Goal: Task Accomplishment & Management: Manage account settings

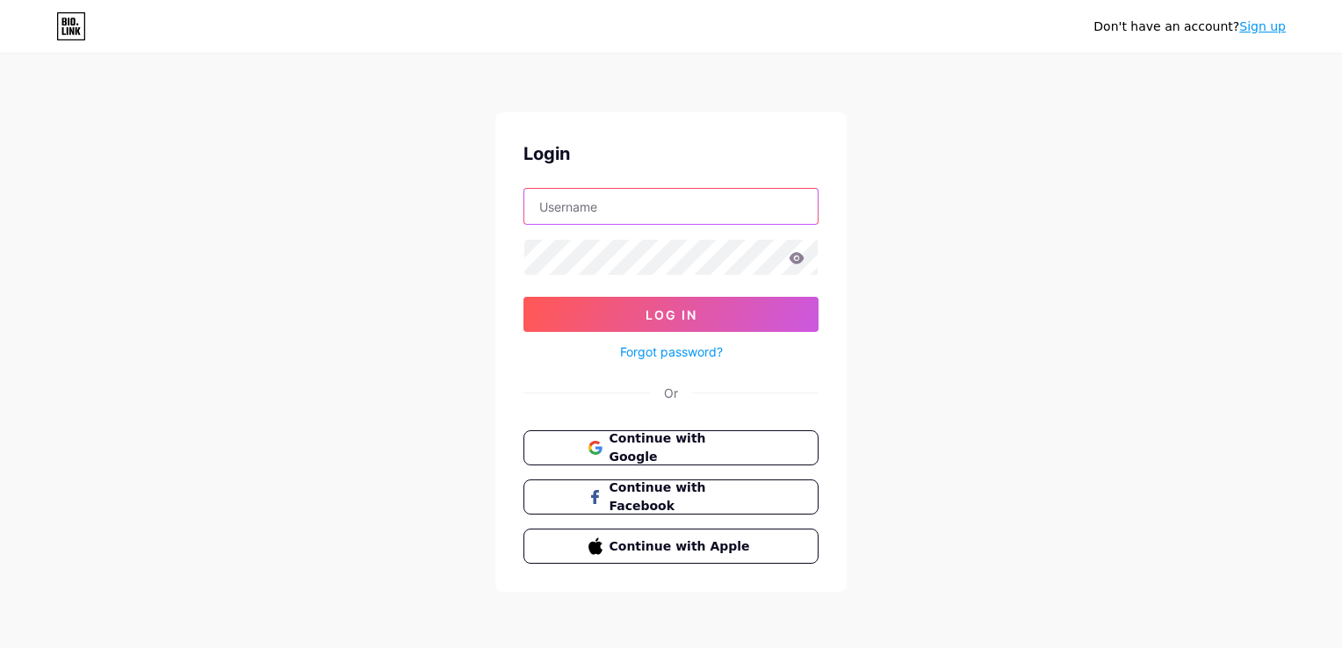
type input "tupperware"
click at [794, 257] on icon at bounding box center [796, 258] width 16 height 12
click at [796, 258] on icon at bounding box center [796, 257] width 15 height 11
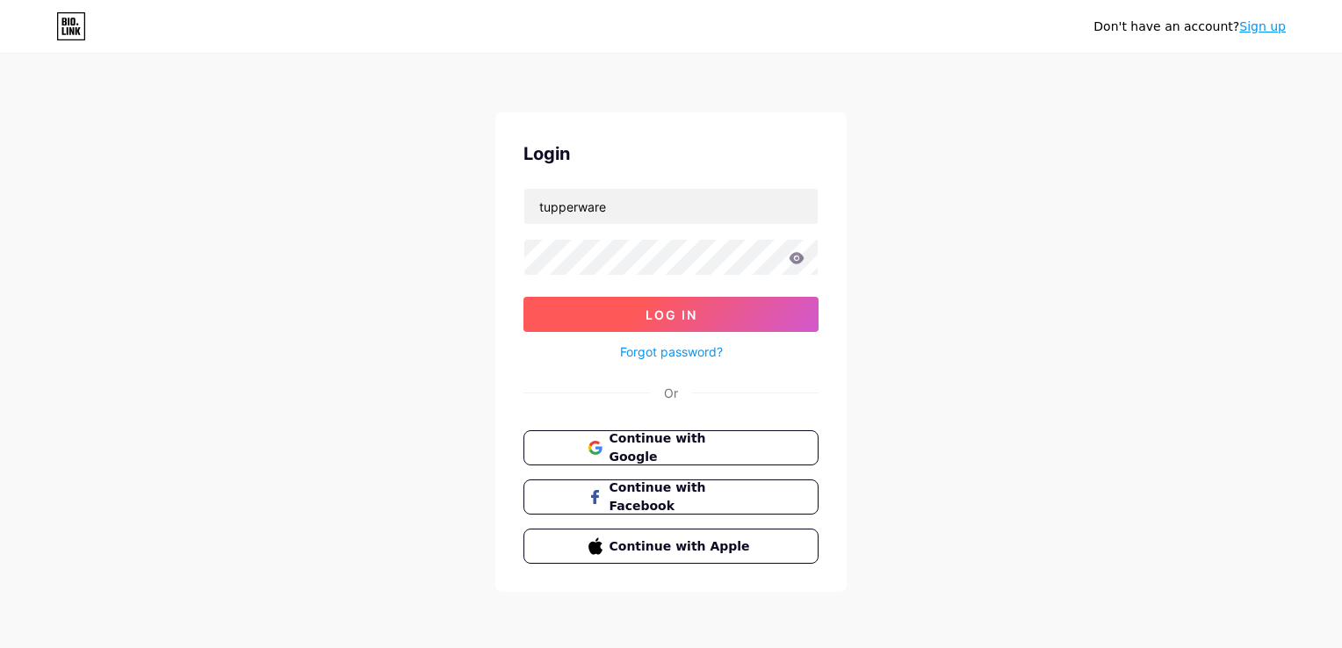
click at [680, 308] on span "Log In" at bounding box center [671, 314] width 52 height 15
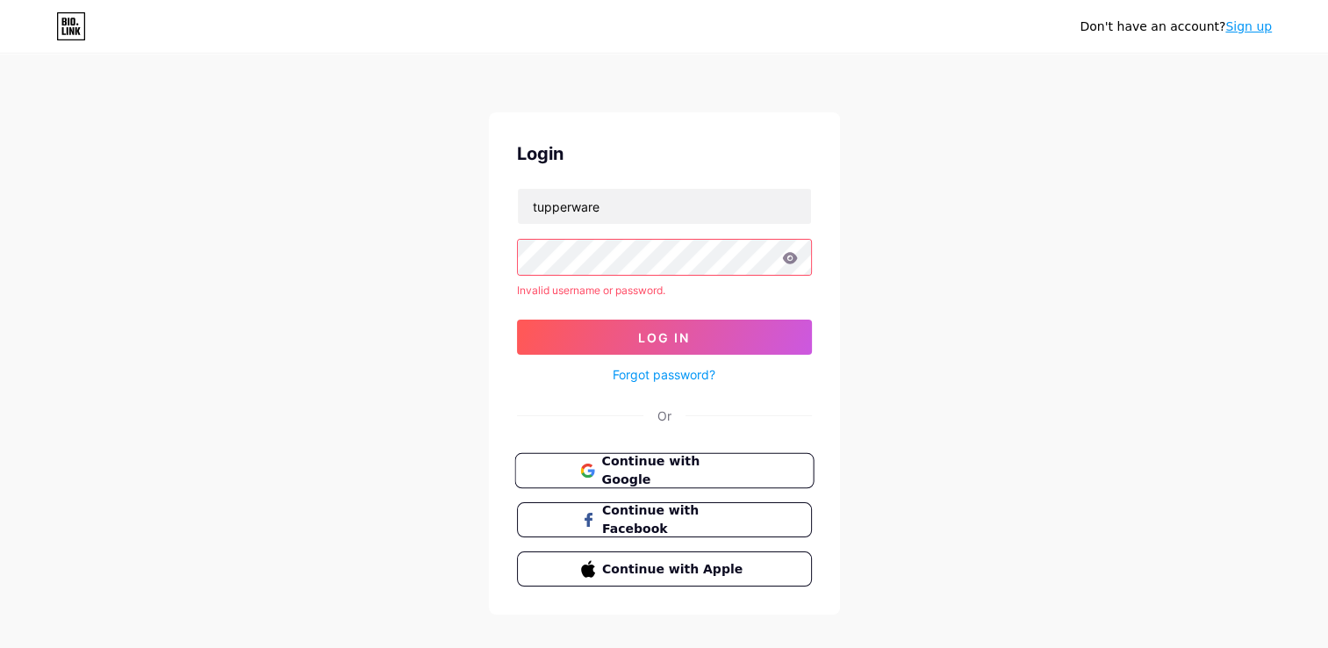
click at [673, 465] on span "Continue with Google" at bounding box center [674, 471] width 147 height 38
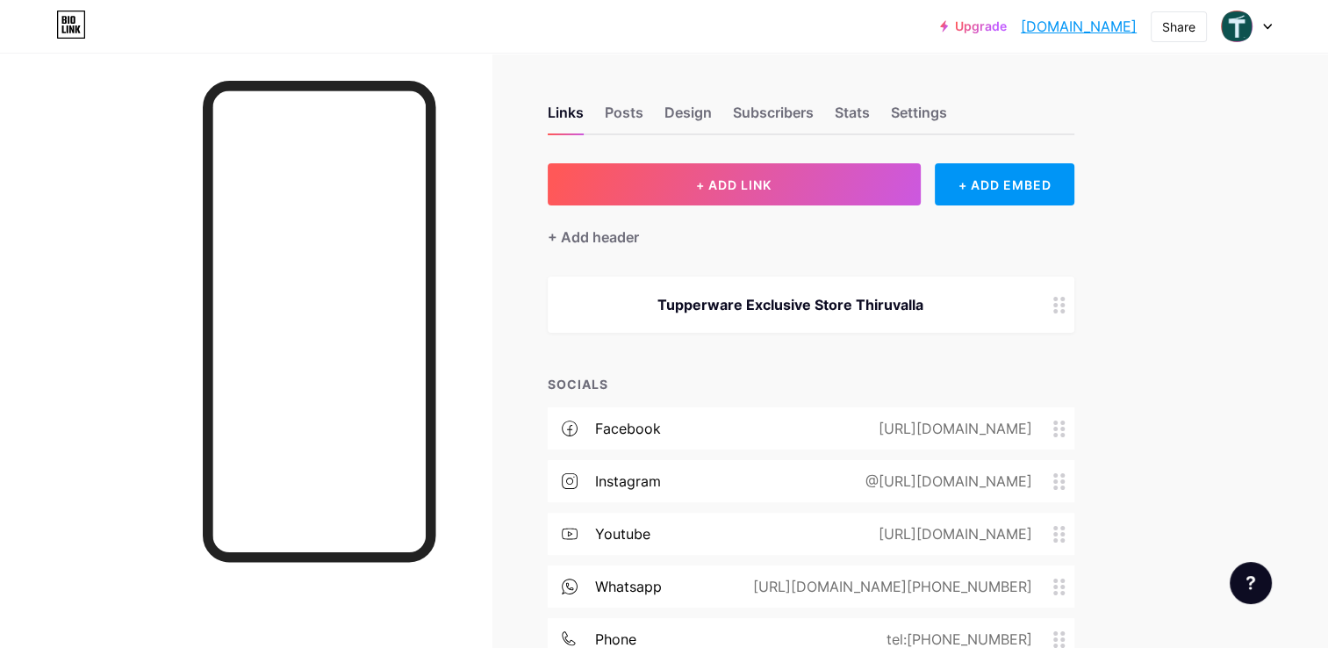
click at [954, 30] on link "Upgrade" at bounding box center [973, 26] width 67 height 14
click at [1176, 42] on div "Upgrade [DOMAIN_NAME].... [DOMAIN_NAME] Share Switch accounts Tupperware Thiruv…" at bounding box center [664, 26] width 1328 height 53
click at [1178, 29] on div "Share" at bounding box center [1178, 27] width 33 height 18
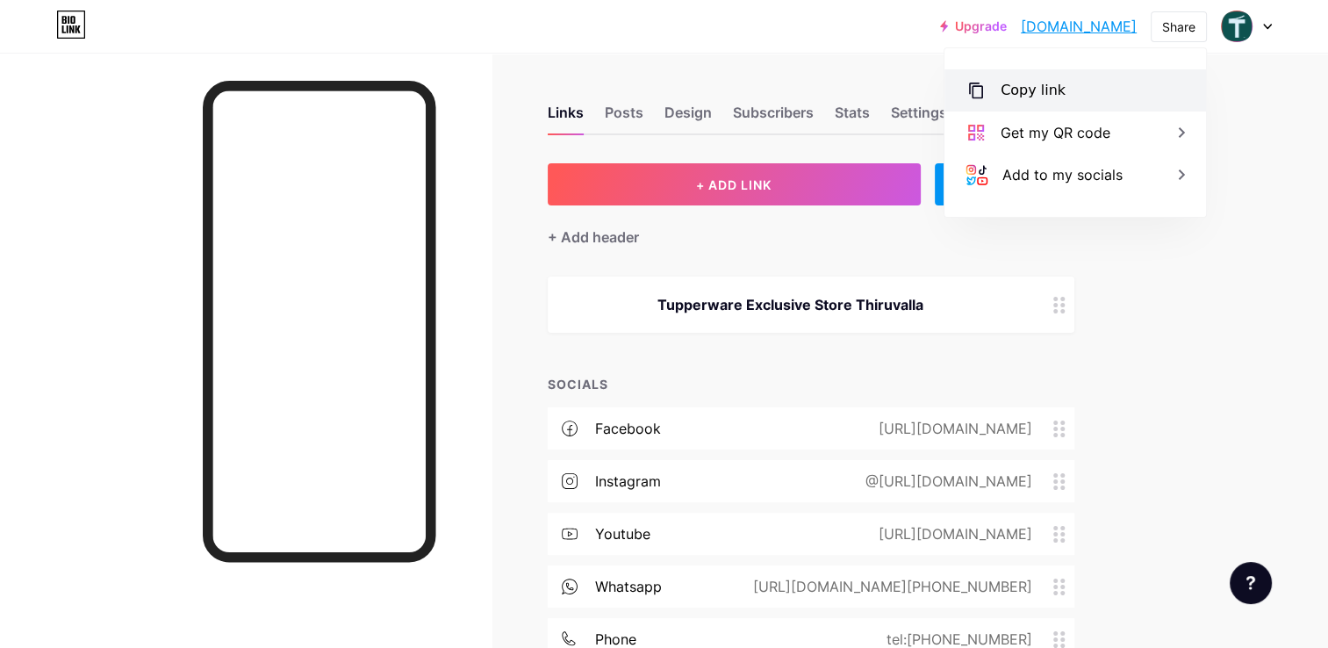
click at [1082, 83] on div "Copy link" at bounding box center [1076, 90] width 262 height 42
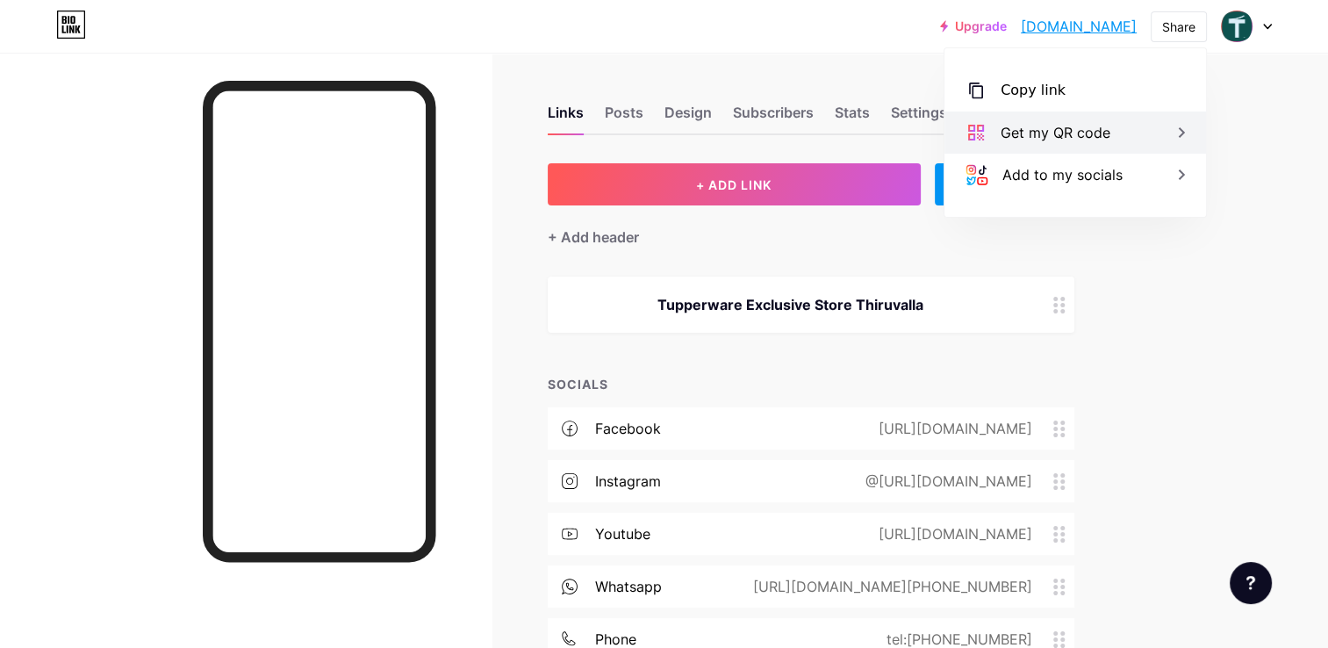
click at [1182, 138] on icon at bounding box center [1181, 132] width 21 height 21
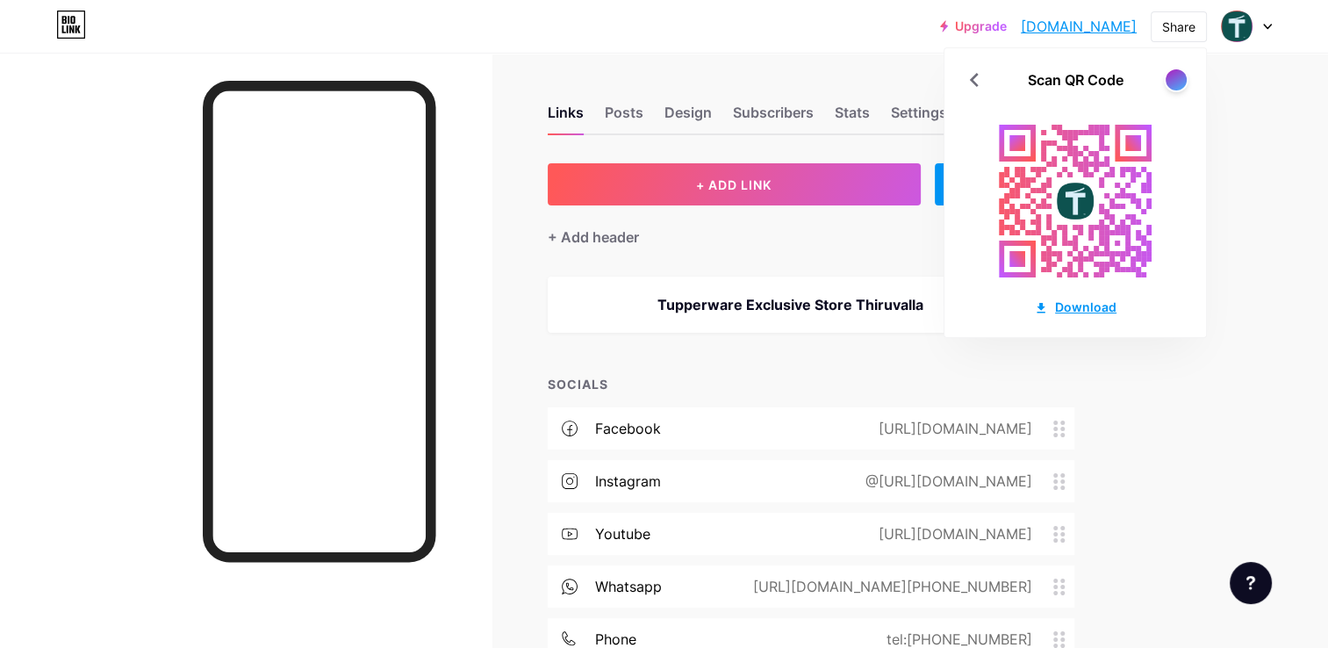
click at [1075, 307] on div "Download" at bounding box center [1075, 307] width 83 height 18
click at [1216, 410] on div "Upgrade tupperware.bio.... tupperware.bio.link Share Scan QR Code Download Swit…" at bounding box center [664, 400] width 1328 height 801
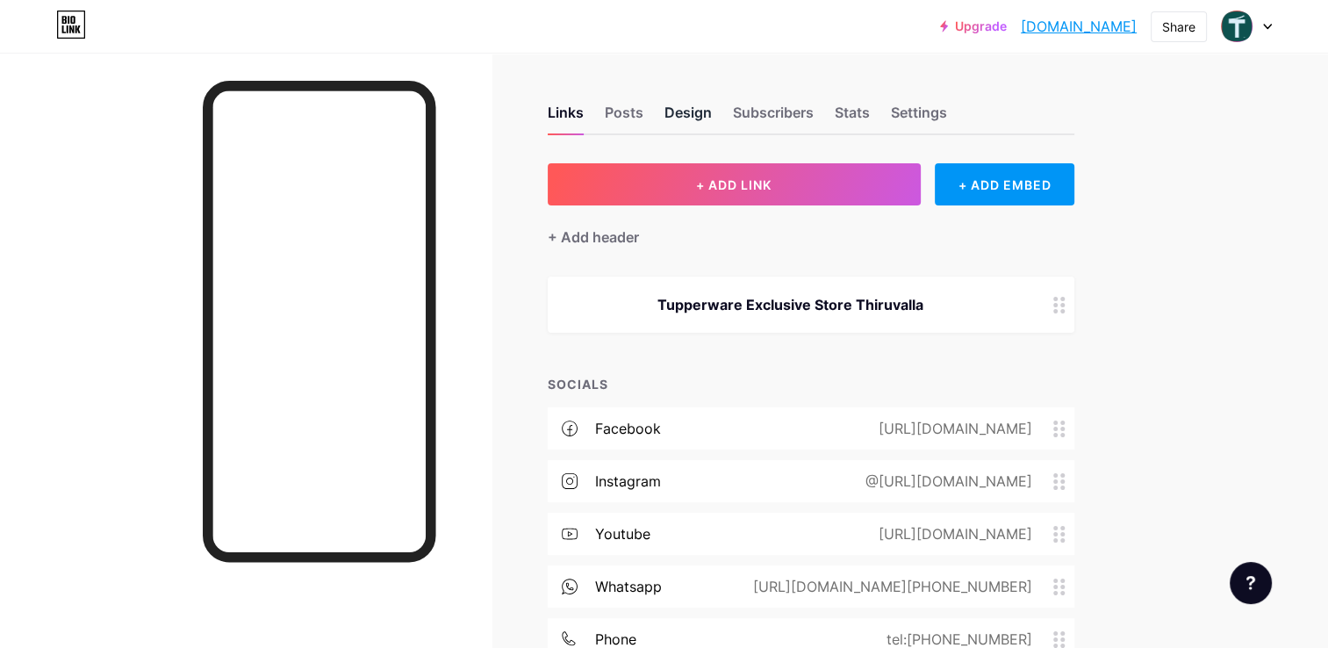
click at [688, 117] on div "Design" at bounding box center [688, 118] width 47 height 32
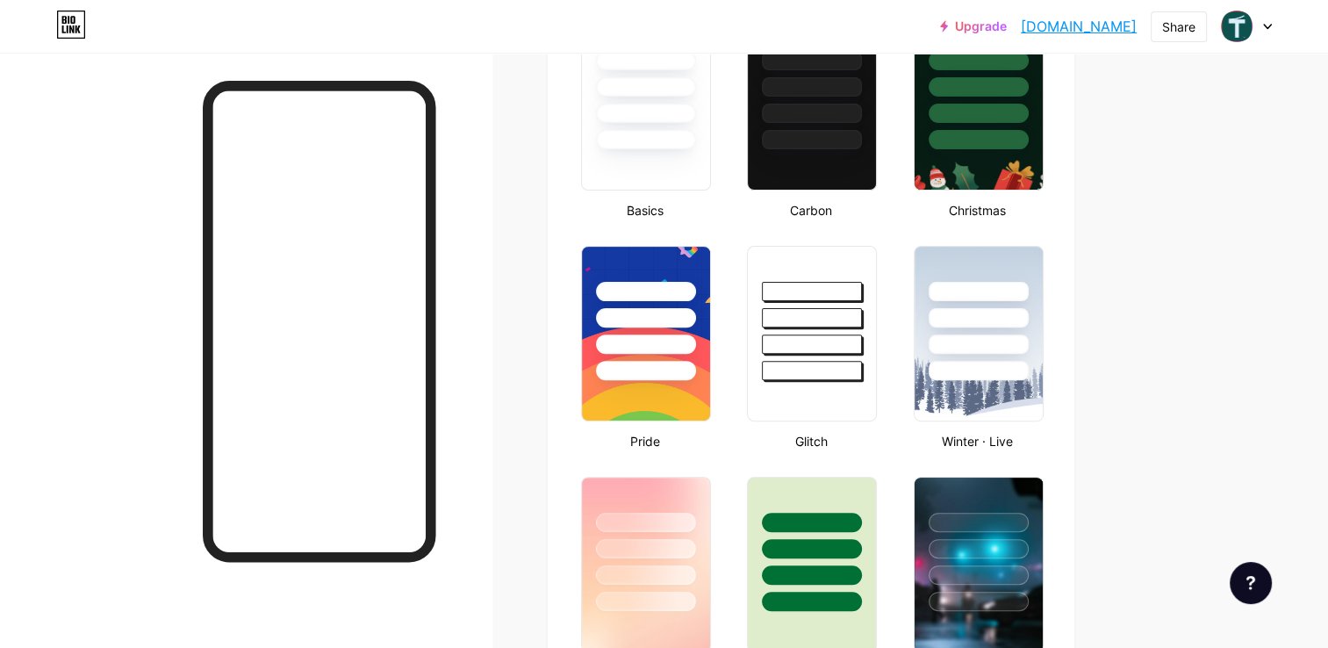
scroll to position [263, 0]
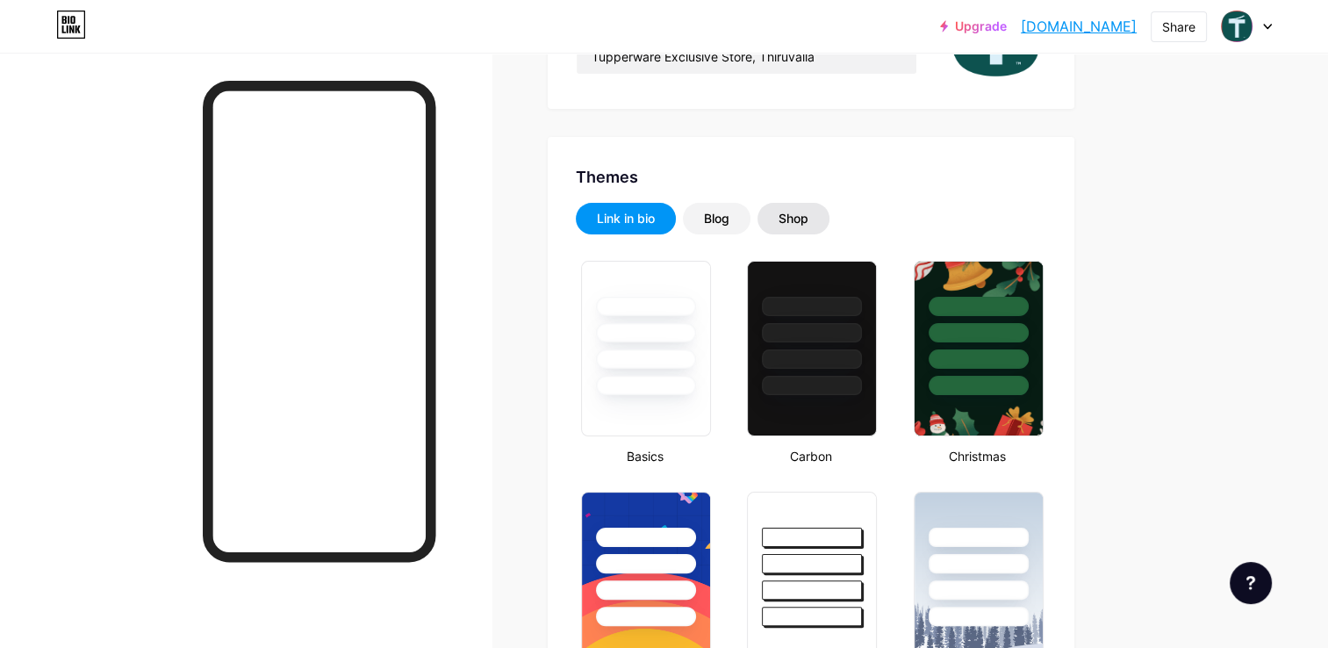
click at [812, 218] on div "Shop" at bounding box center [794, 219] width 72 height 32
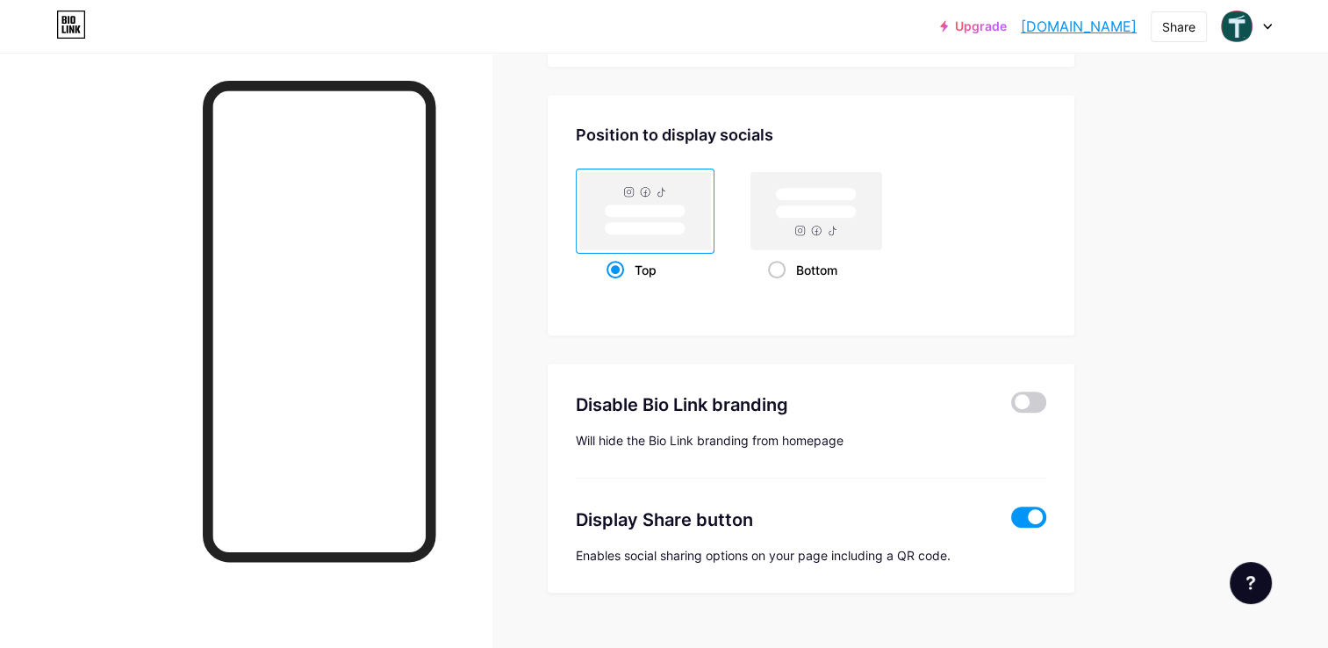
scroll to position [896, 0]
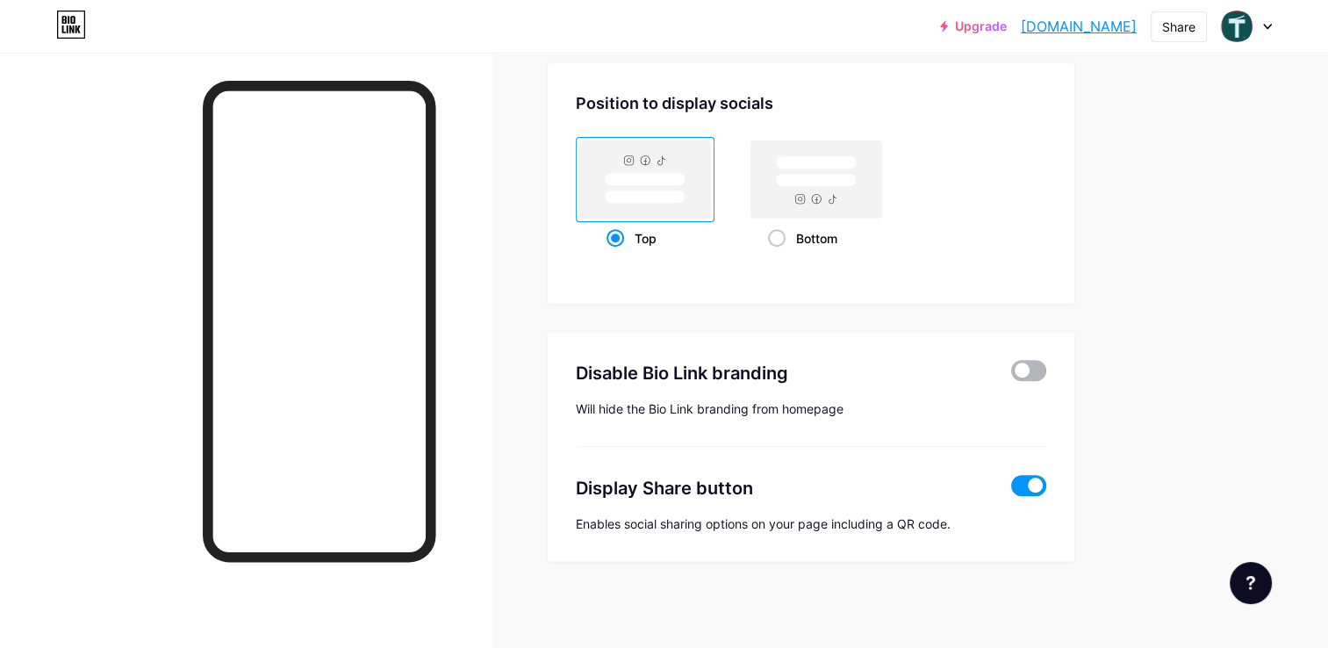
click at [1025, 373] on span at bounding box center [1028, 370] width 35 height 21
click at [1011, 375] on input "checkbox" at bounding box center [1011, 375] width 0 height 0
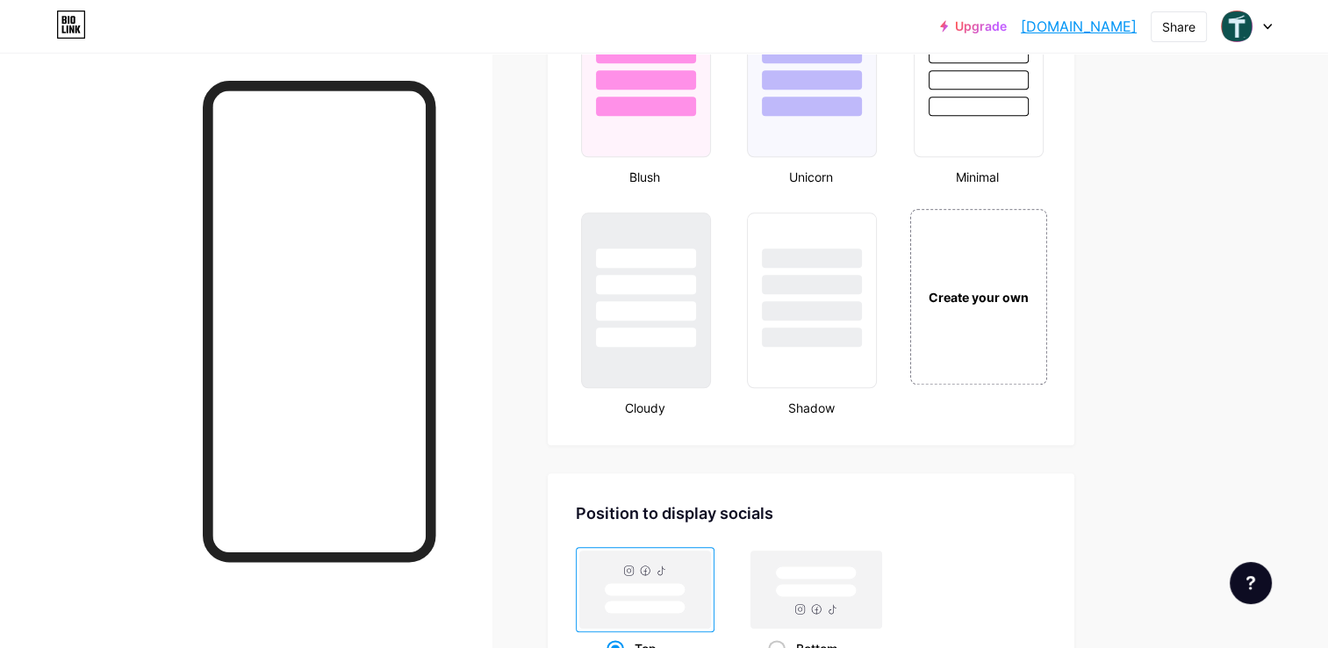
scroll to position [1932, 0]
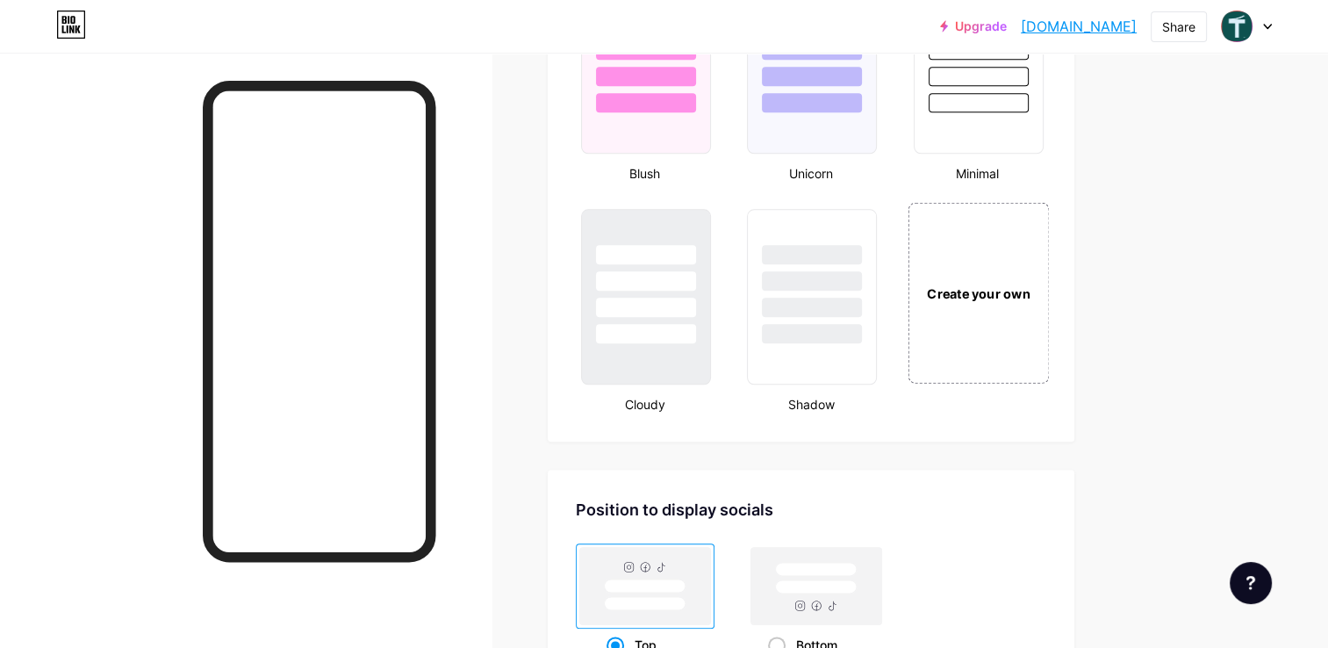
click at [1000, 307] on div "Create your own" at bounding box center [978, 292] width 141 height 181
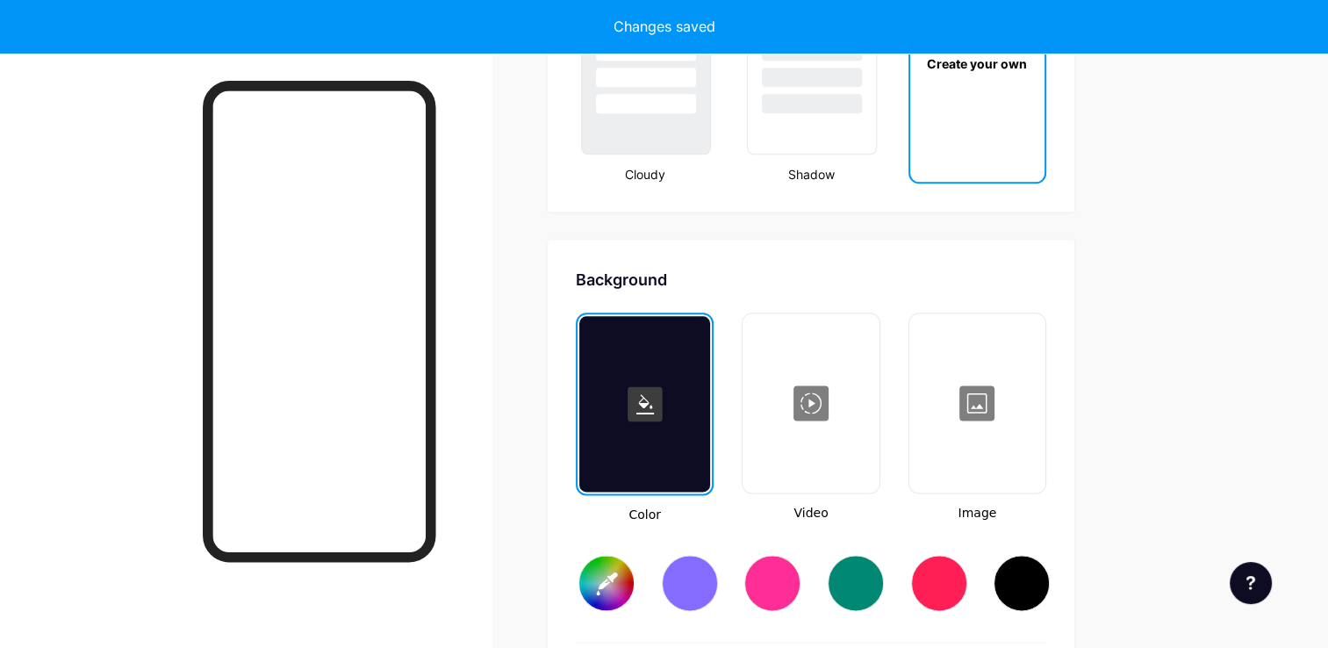
scroll to position [2325, 0]
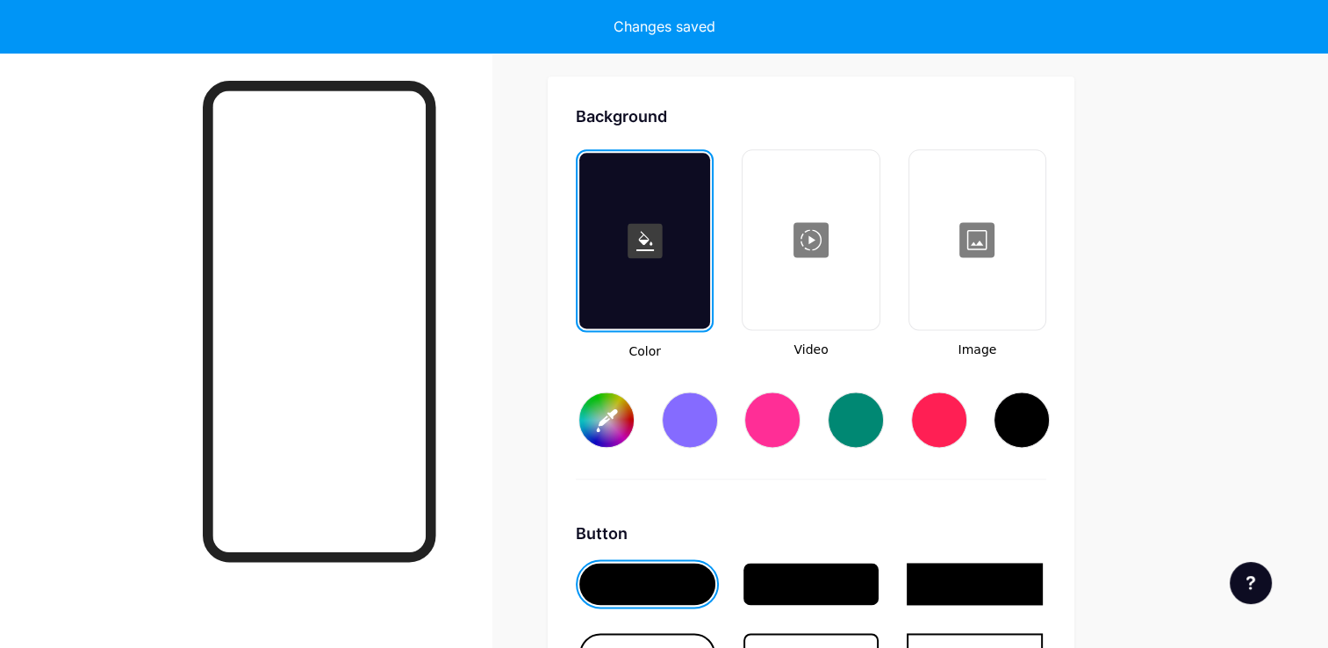
type input "#ffffff"
type input "#000000"
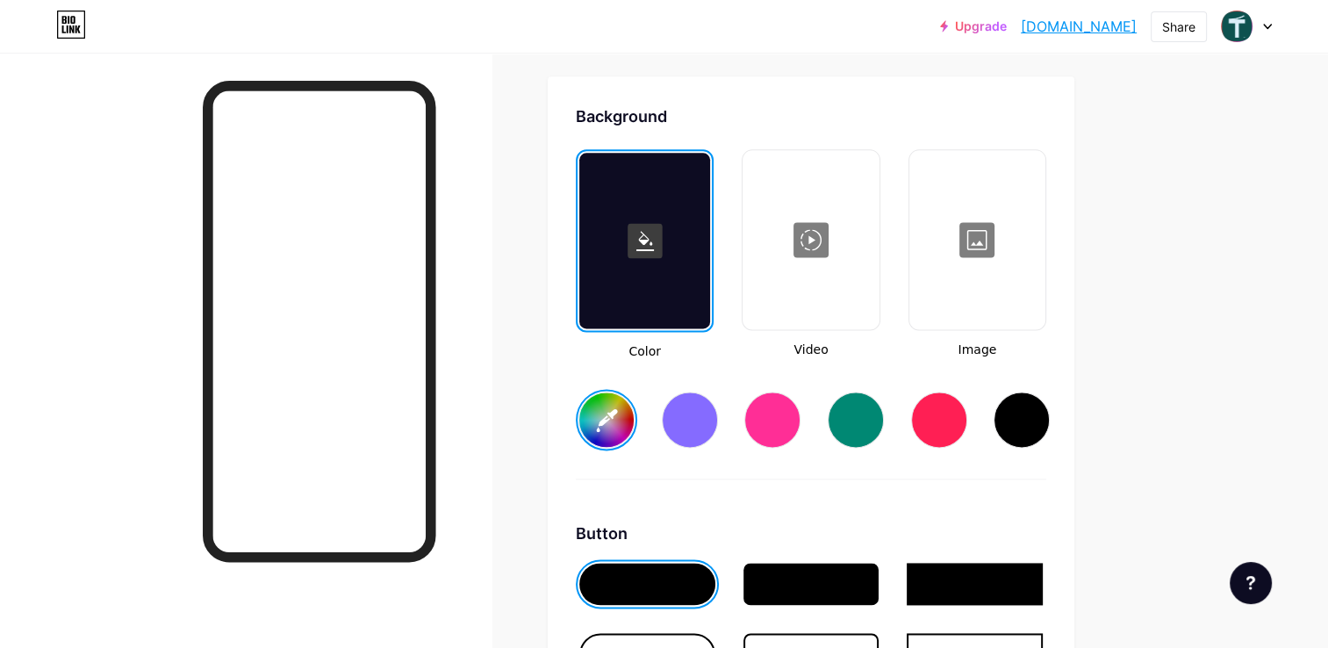
drag, startPoint x: 467, startPoint y: 257, endPoint x: 172, endPoint y: 184, distance: 303.9
click at [172, 184] on div at bounding box center [246, 377] width 492 height 648
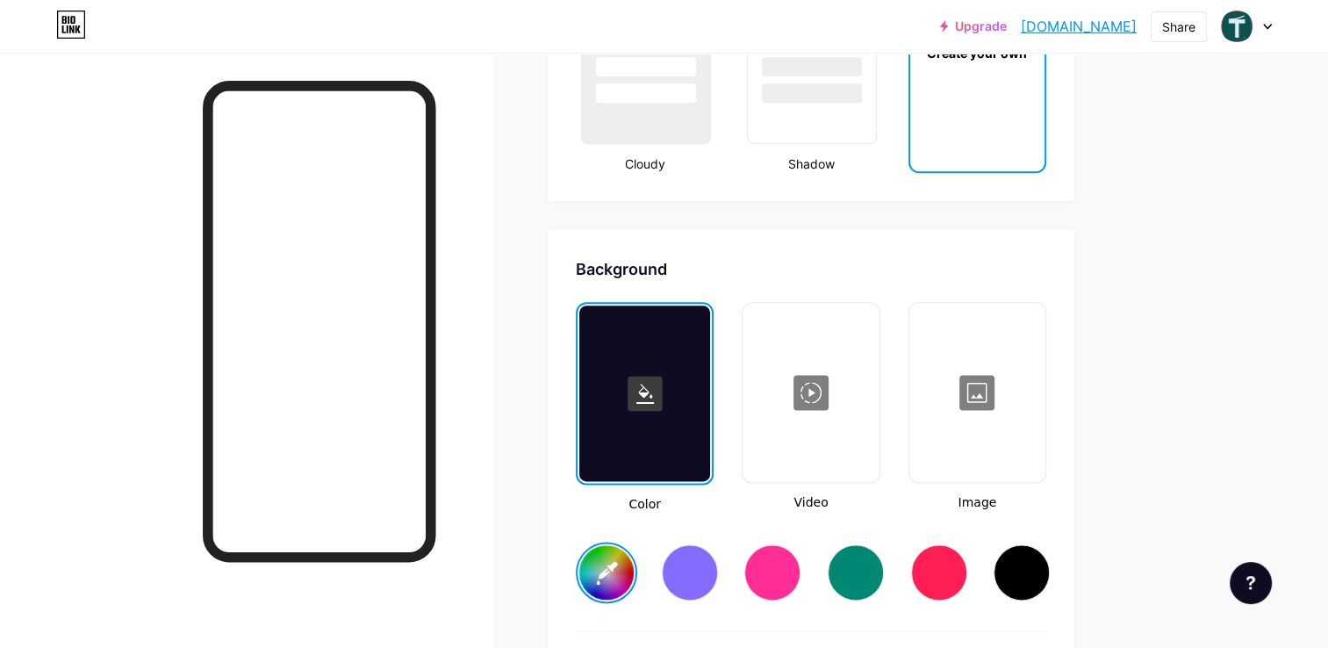
scroll to position [2149, 0]
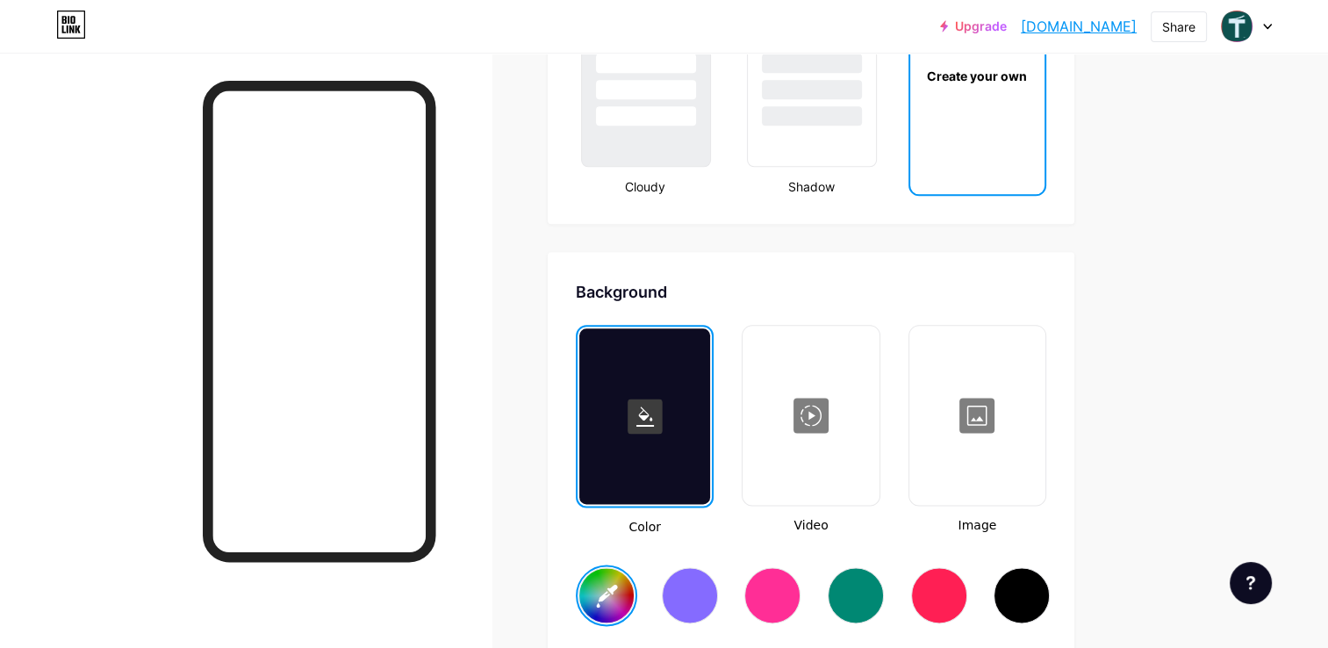
click at [996, 411] on div at bounding box center [977, 415] width 133 height 176
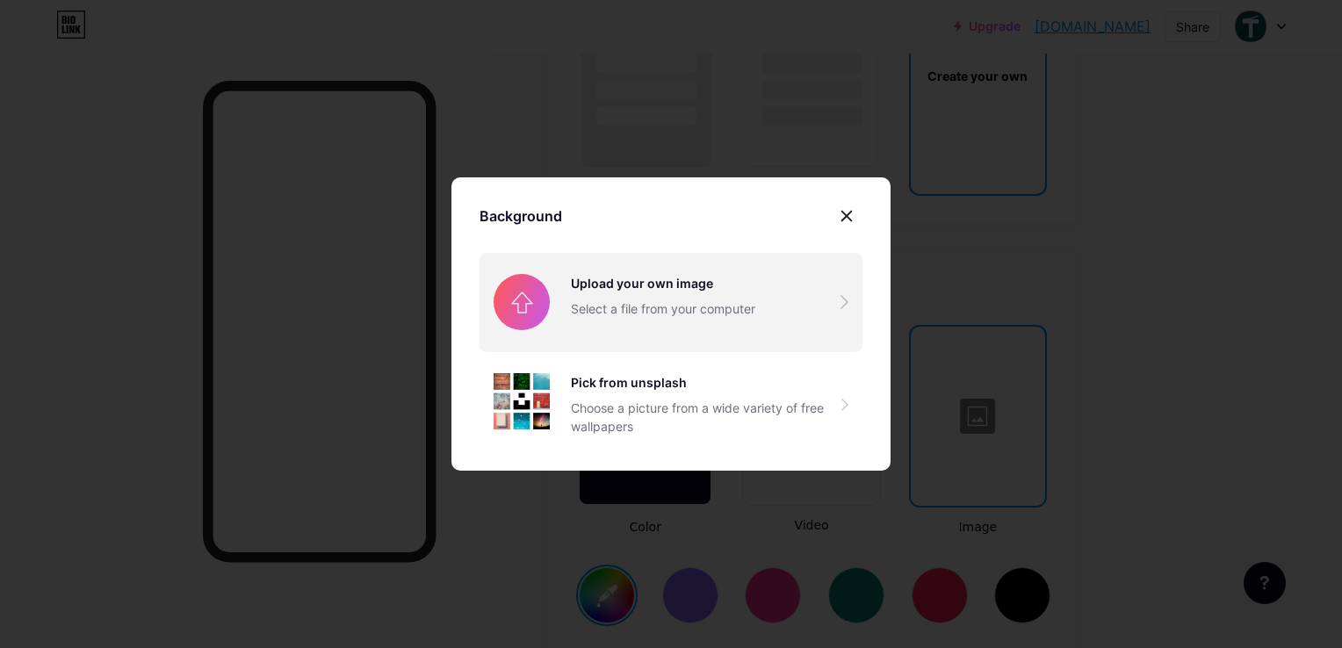
click at [685, 291] on input "file" at bounding box center [670, 302] width 383 height 98
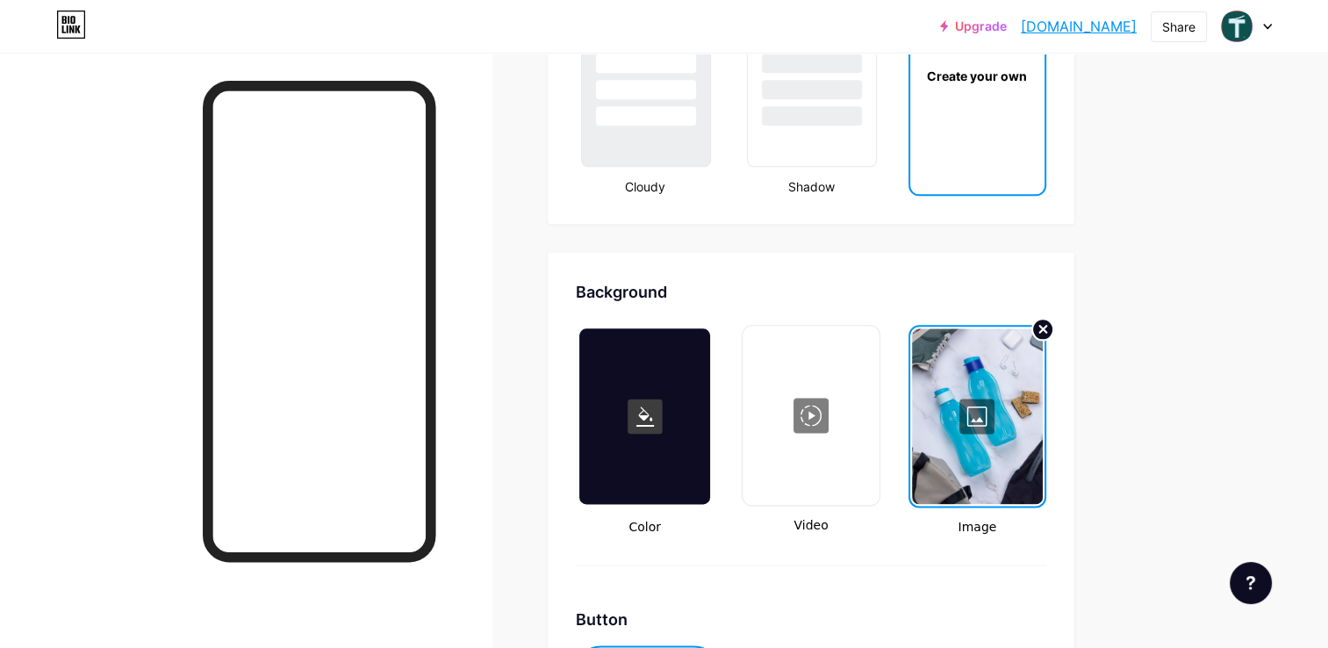
click at [1042, 326] on icon at bounding box center [1043, 329] width 7 height 7
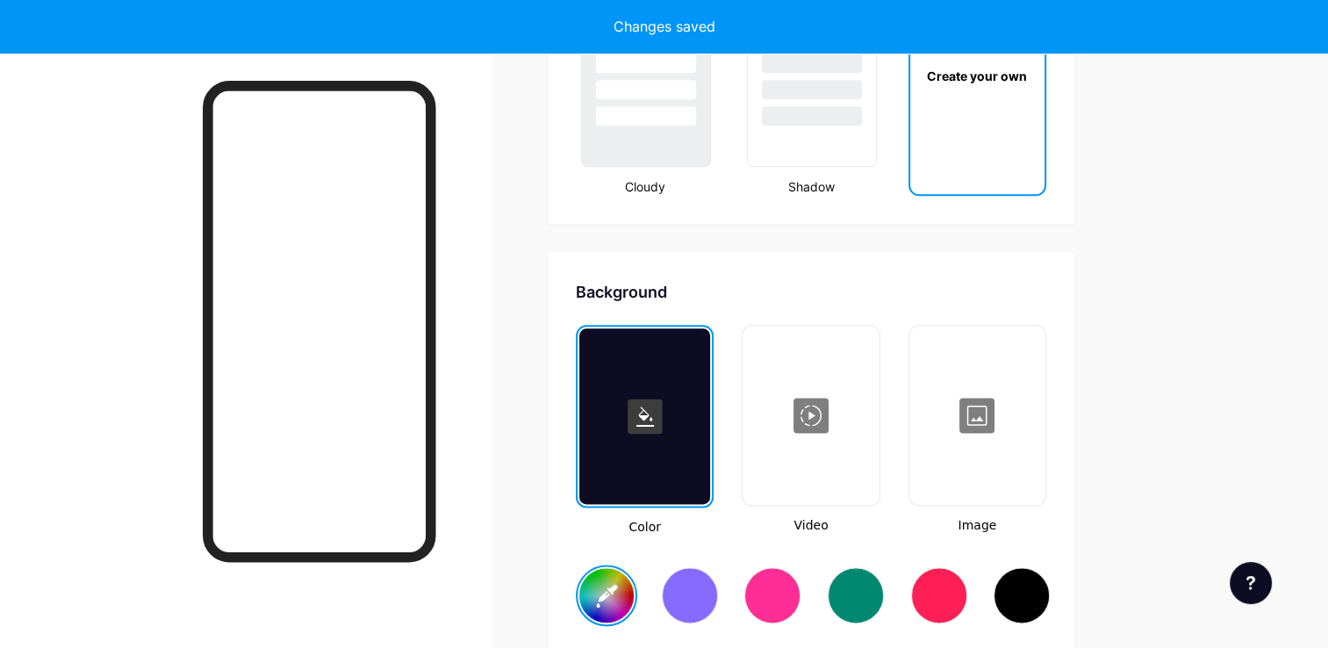
type input "#ffffff"
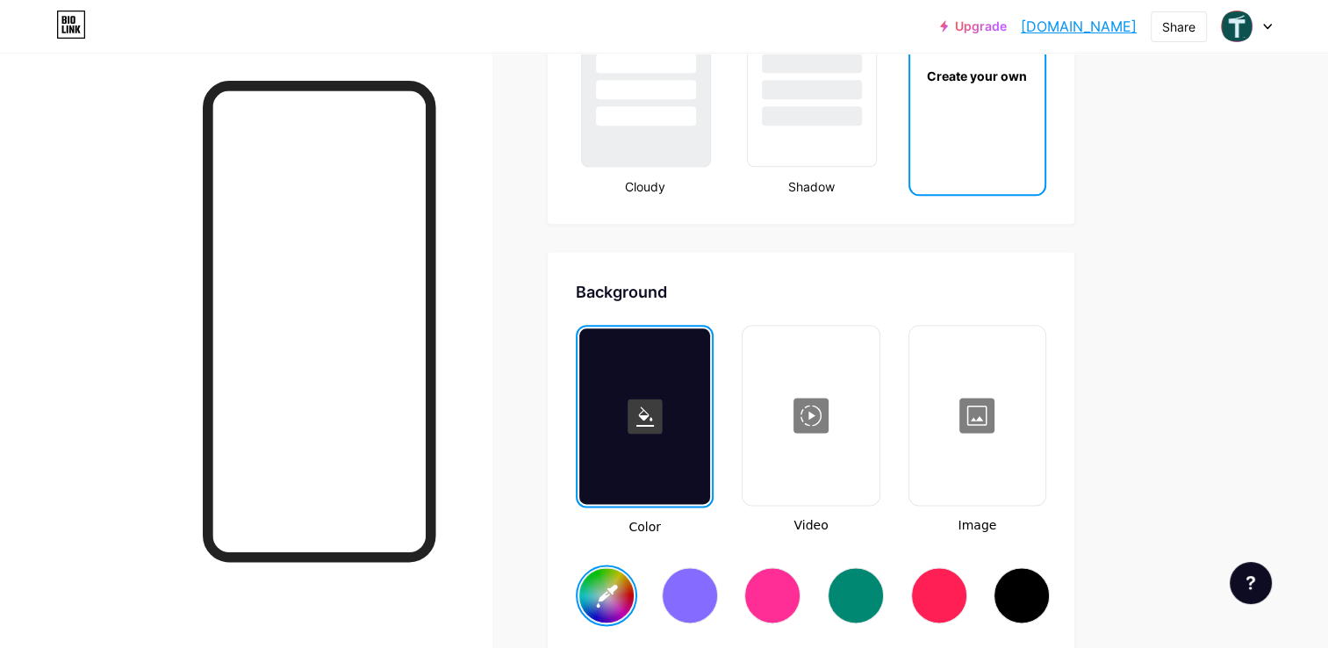
click at [977, 417] on div at bounding box center [977, 415] width 133 height 176
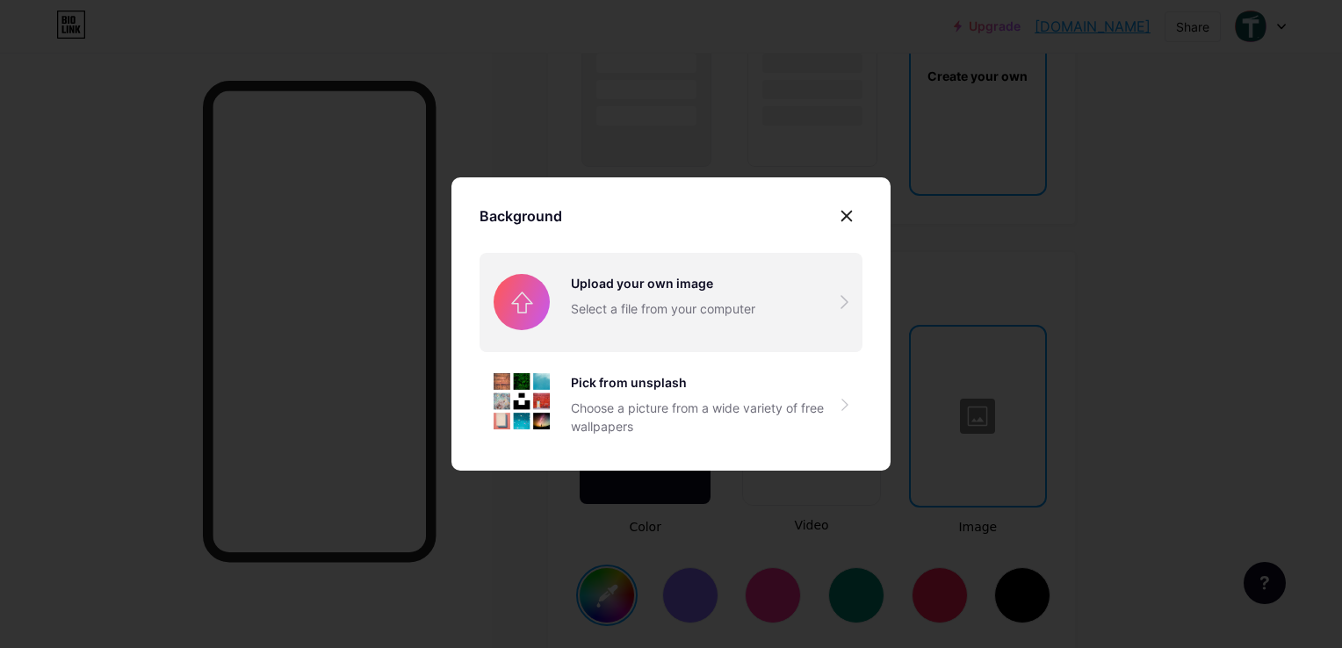
click at [666, 274] on input "file" at bounding box center [670, 302] width 383 height 98
click at [637, 297] on input "file" at bounding box center [670, 302] width 383 height 98
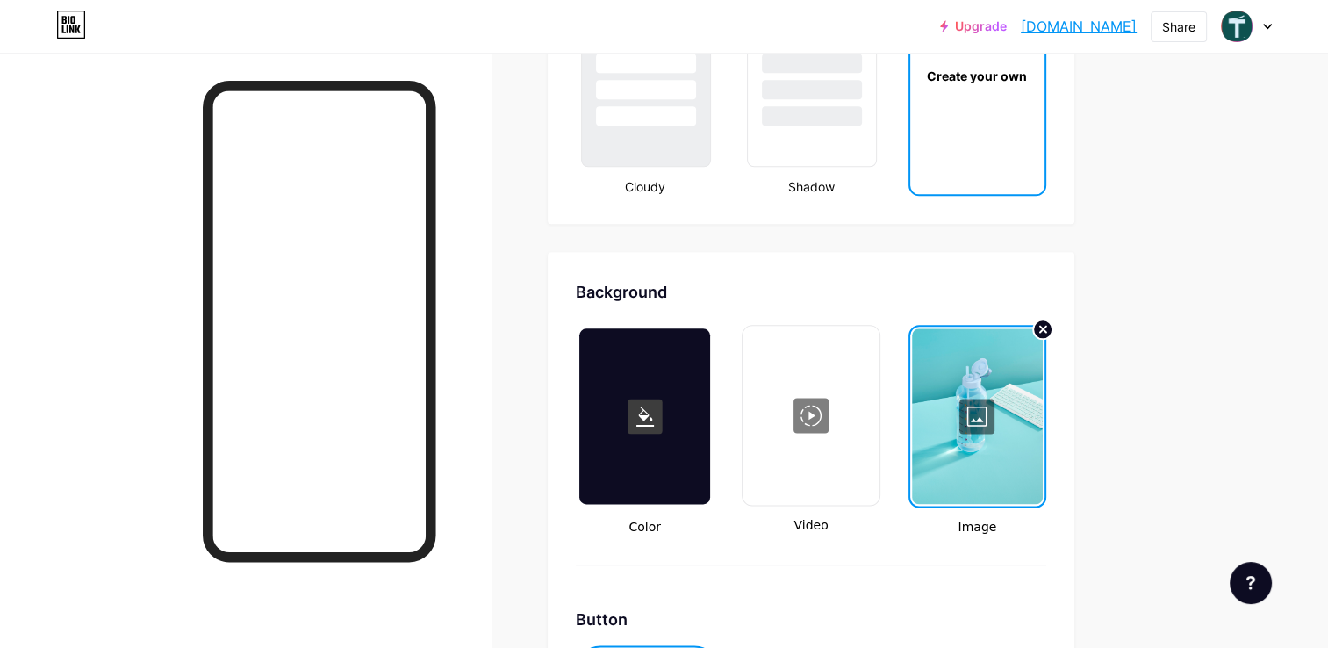
scroll to position [2160, 0]
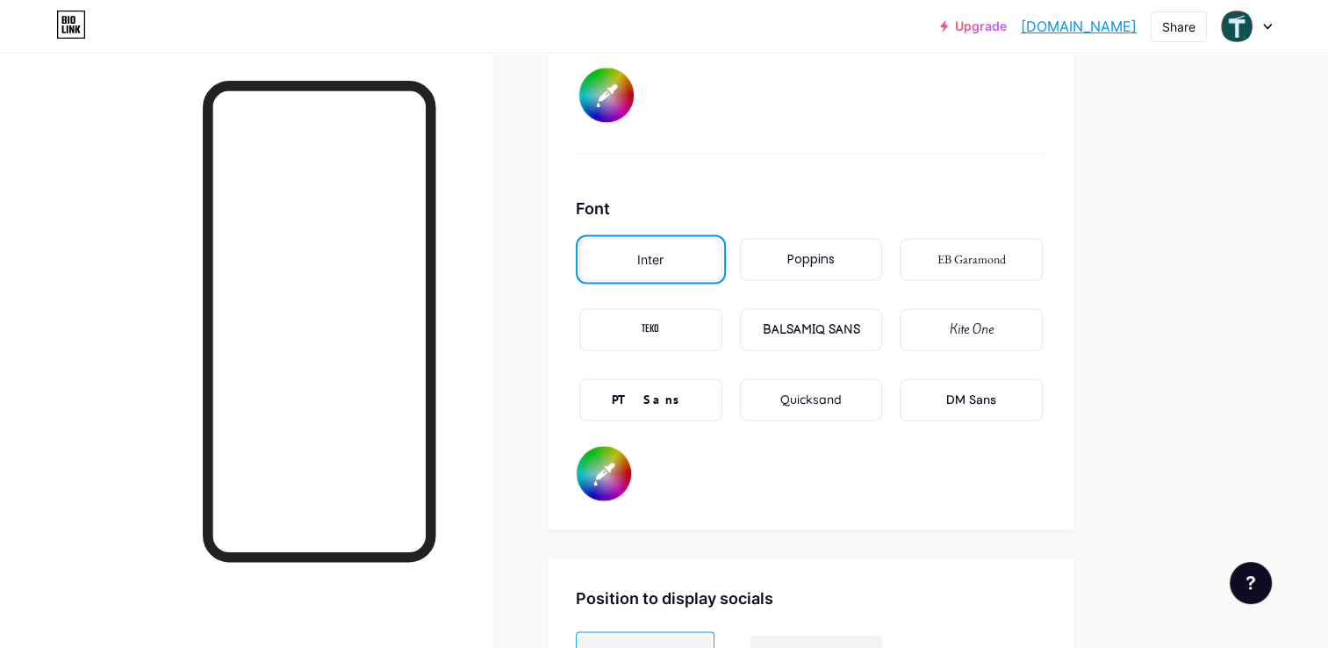
scroll to position [2887, 0]
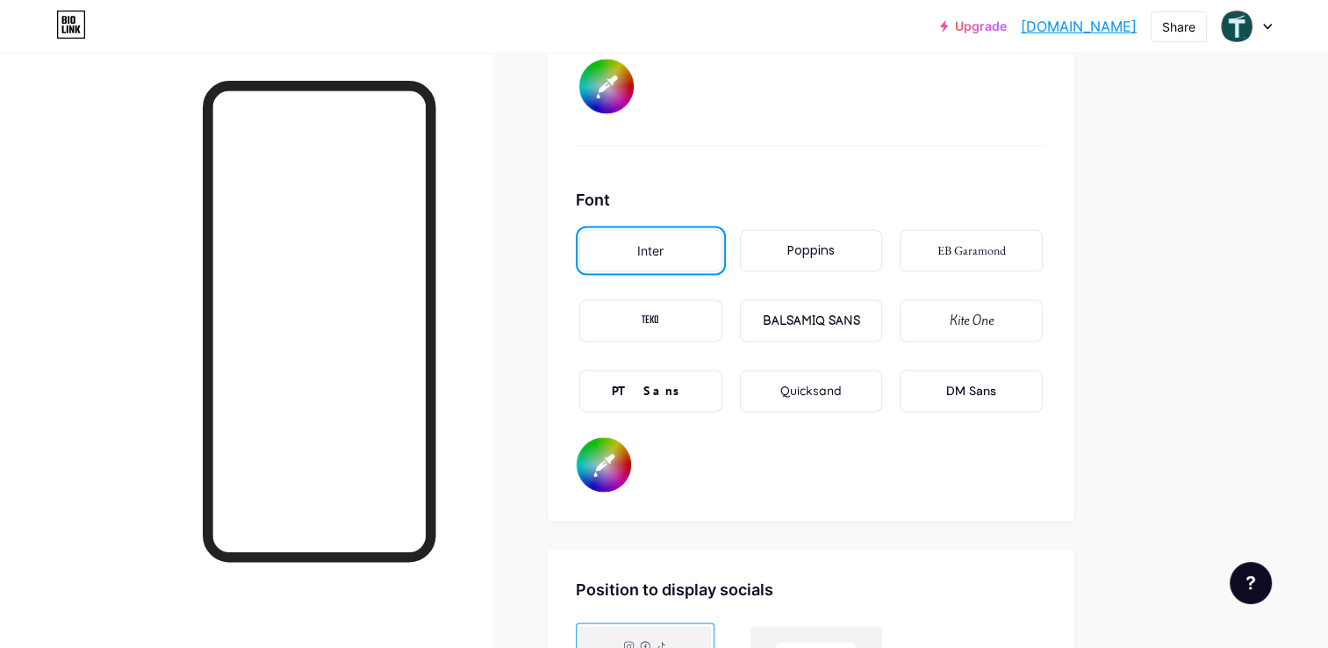
click at [832, 241] on div "Poppins" at bounding box center [811, 250] width 47 height 18
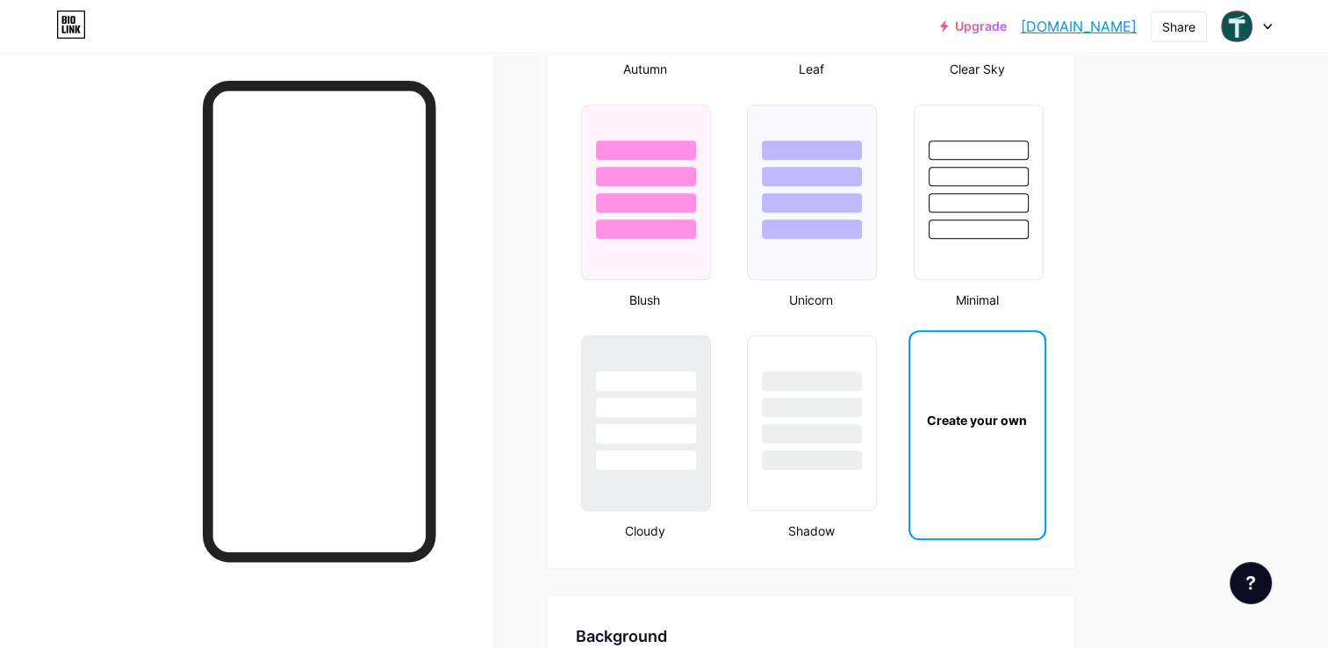
scroll to position [447, 0]
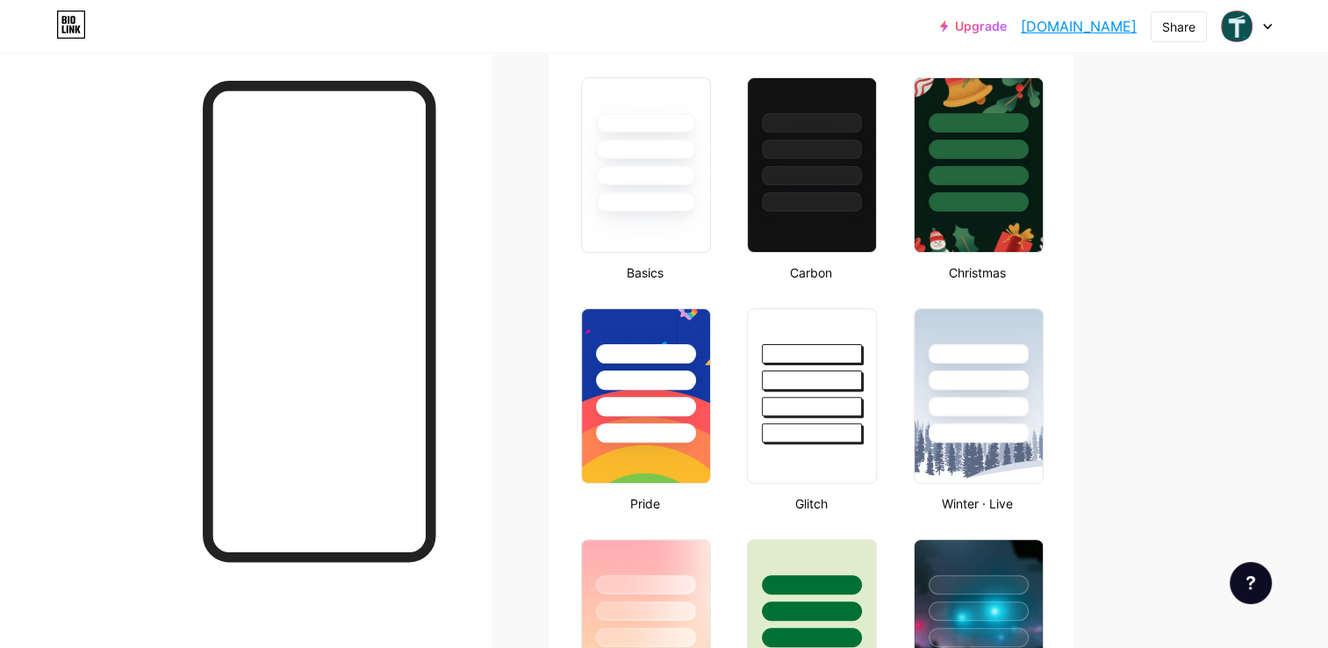
click at [1268, 26] on icon at bounding box center [1267, 27] width 7 height 4
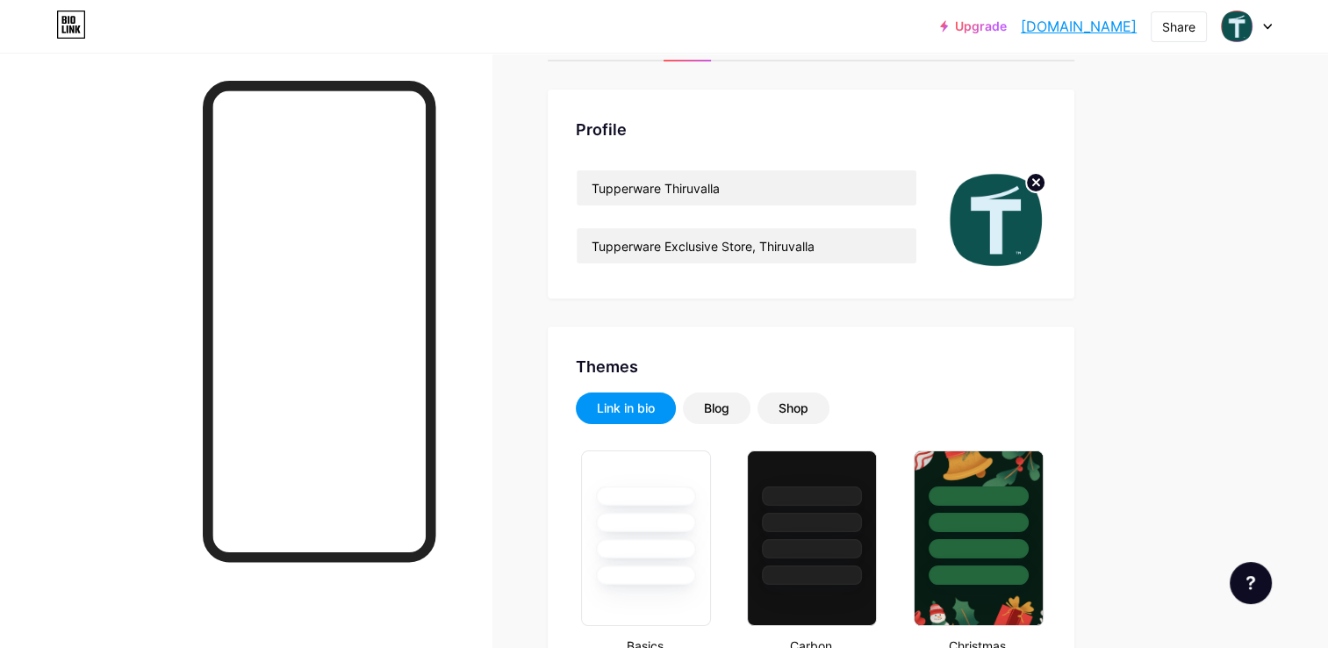
scroll to position [0, 0]
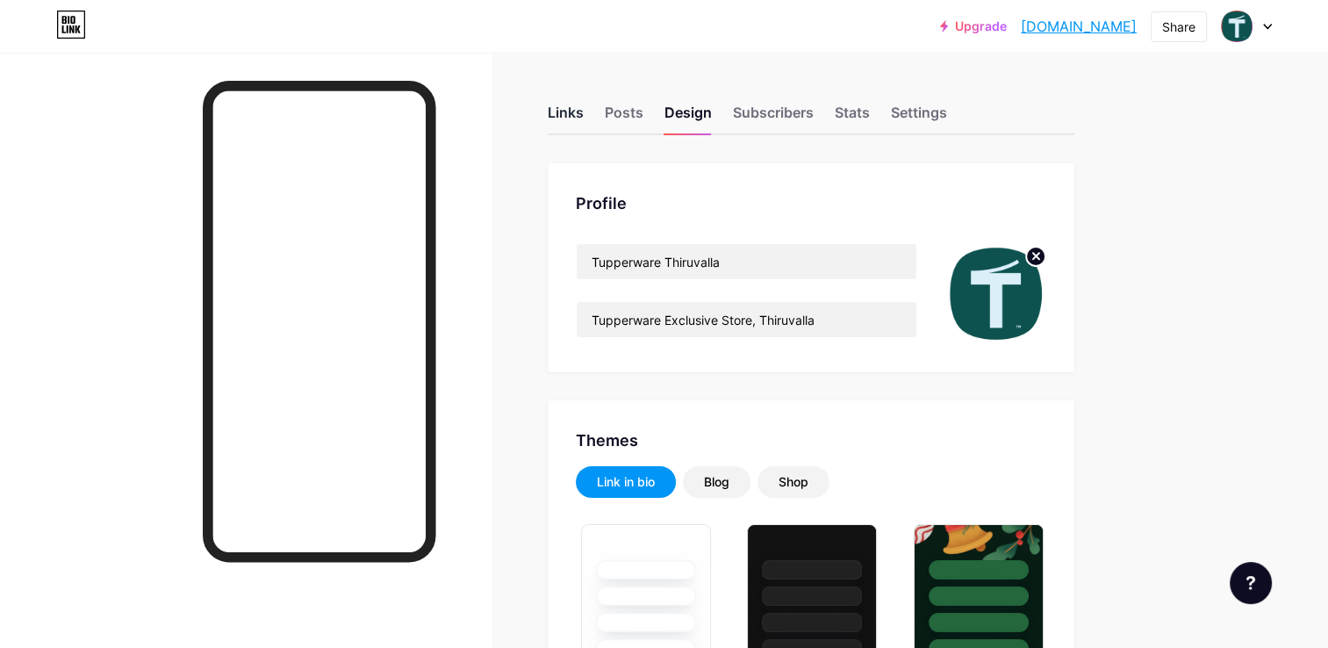
click at [565, 114] on div "Links" at bounding box center [566, 118] width 36 height 32
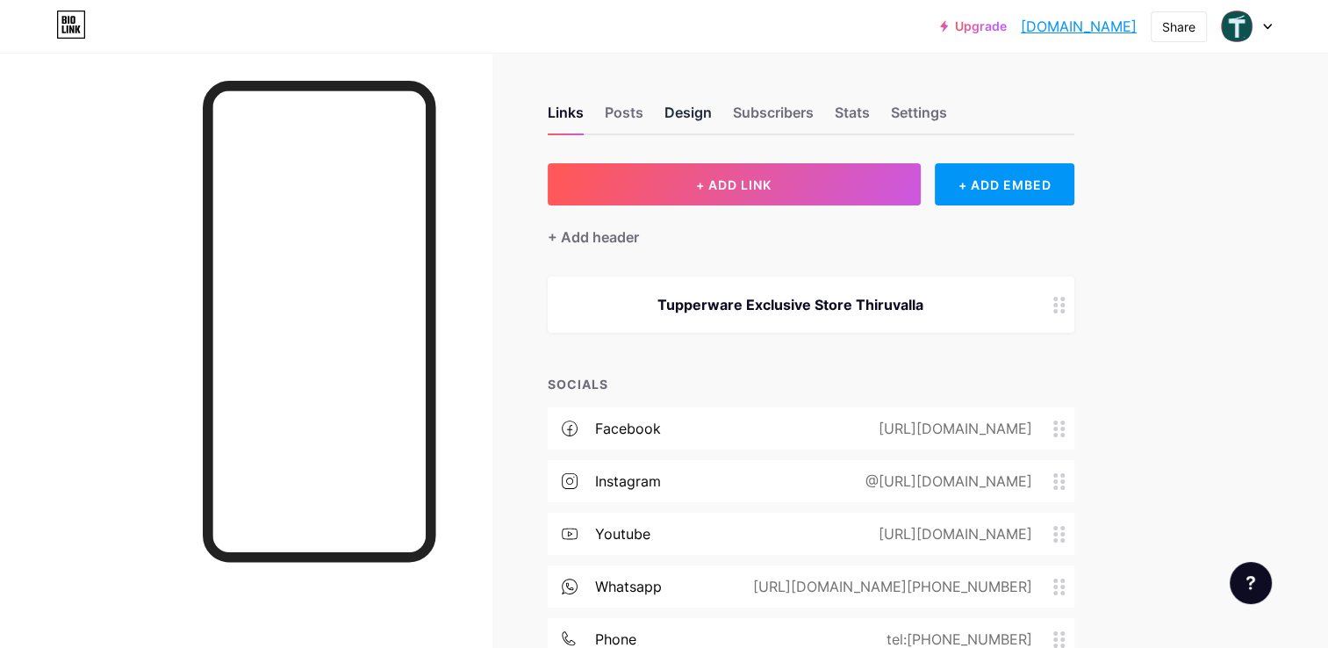
click at [691, 118] on div "Design" at bounding box center [688, 118] width 47 height 32
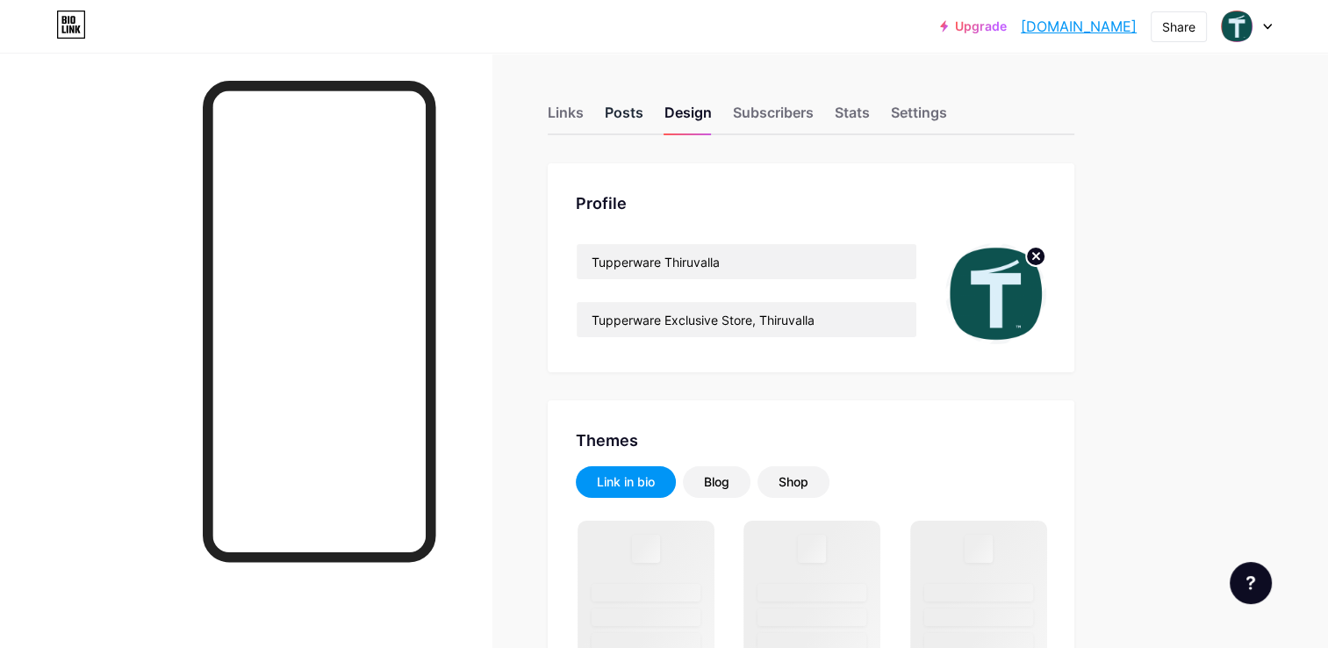
click at [610, 111] on div "Posts" at bounding box center [624, 118] width 39 height 32
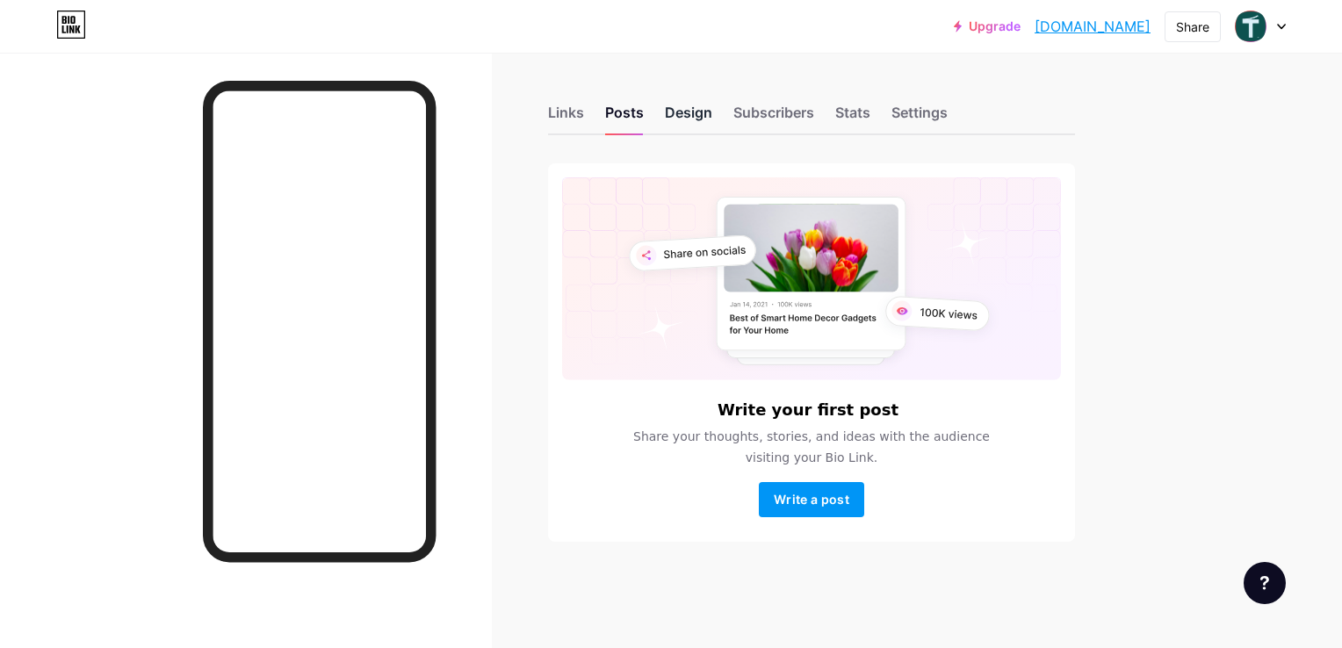
click at [695, 105] on div "Design" at bounding box center [688, 118] width 47 height 32
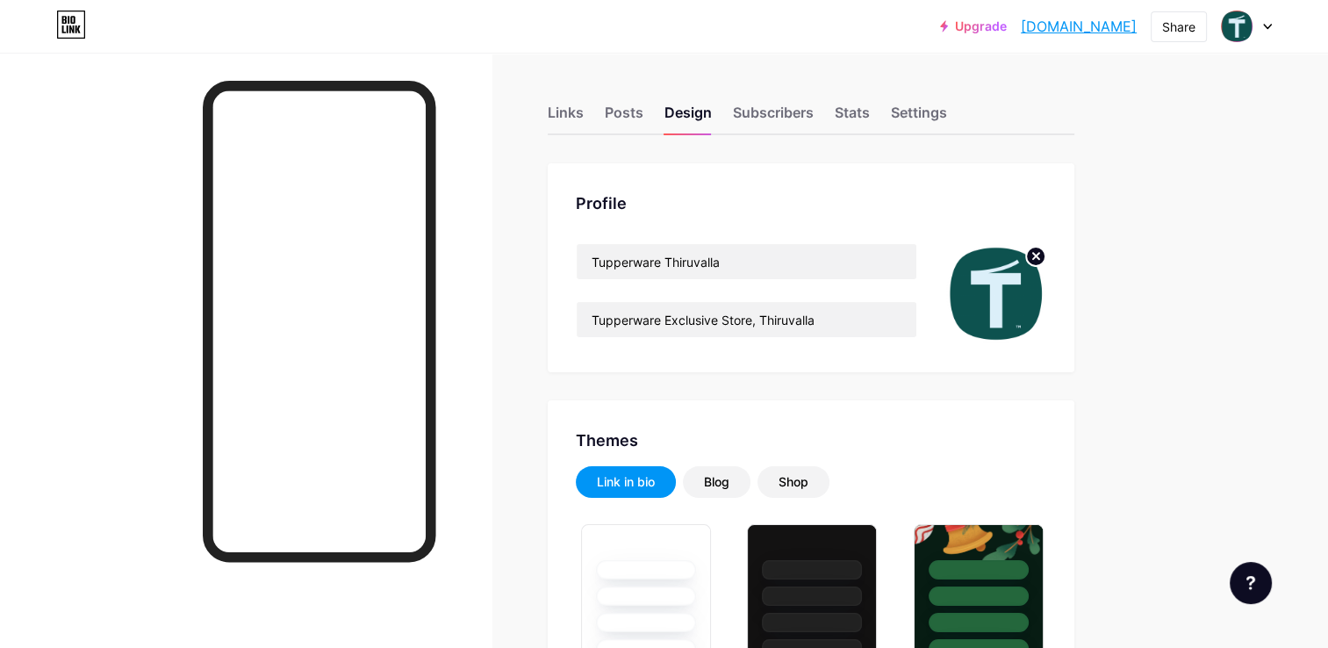
type input "#000000"
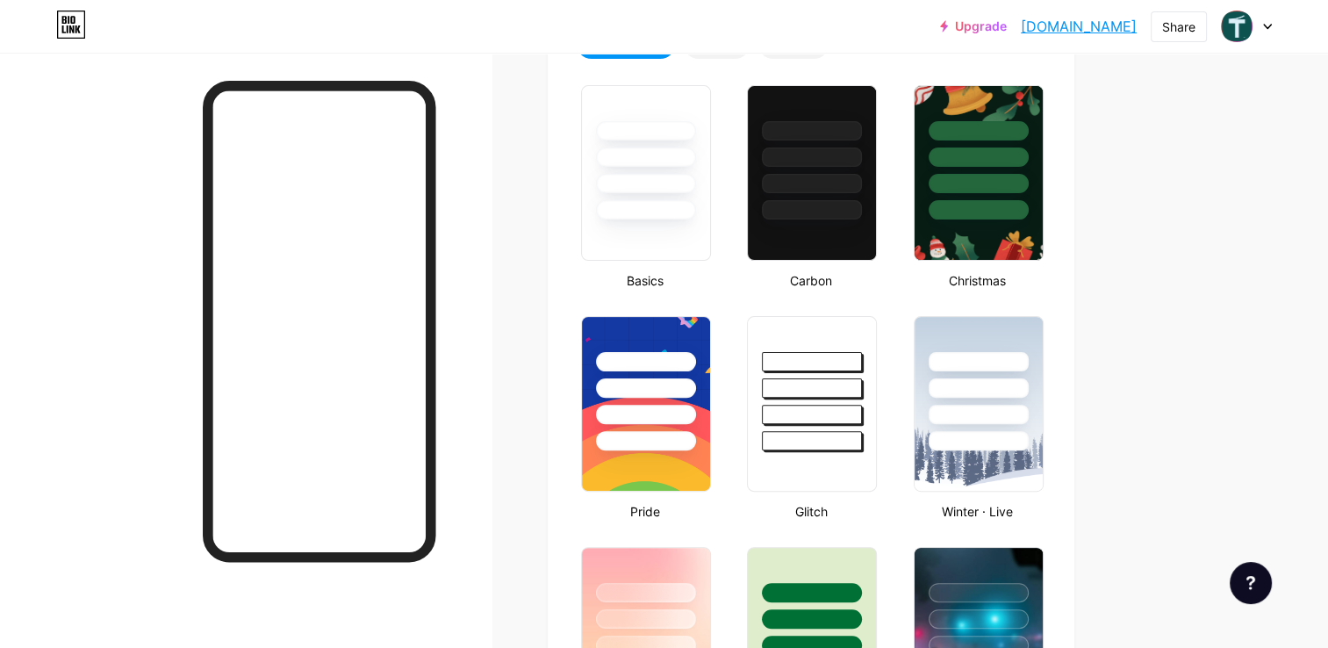
scroll to position [176, 0]
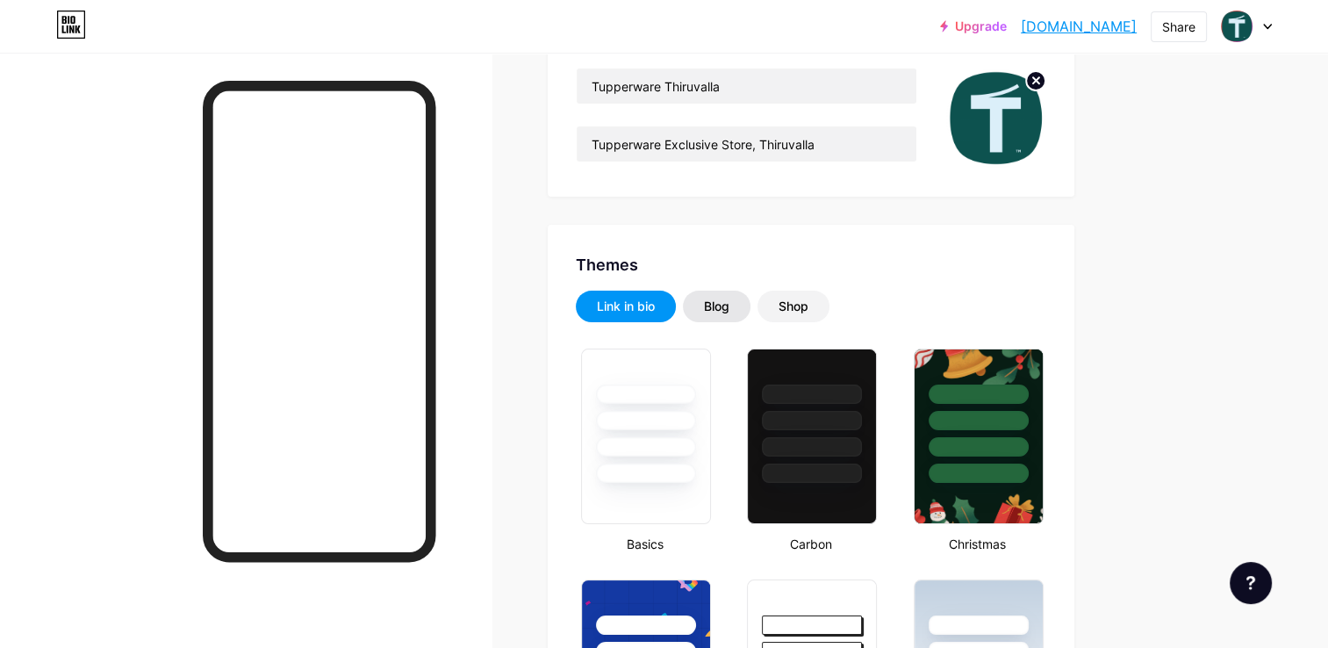
click at [726, 311] on div "Blog" at bounding box center [716, 307] width 25 height 18
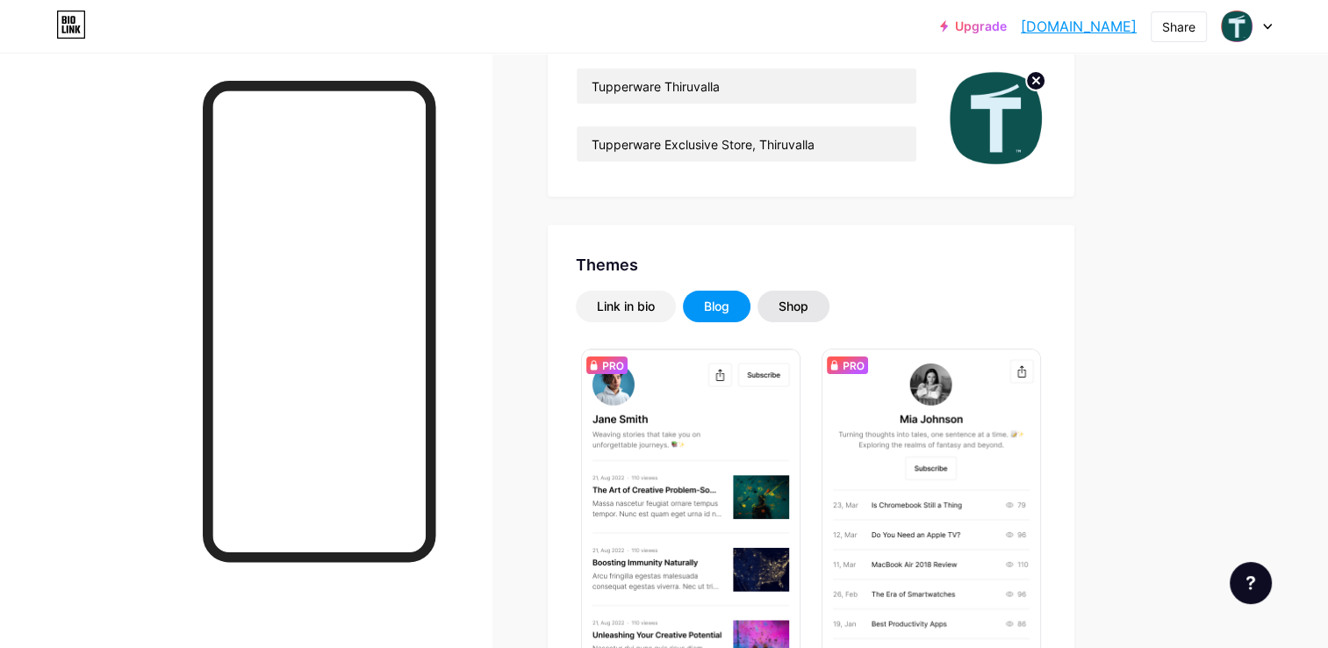
click at [801, 300] on div "Shop" at bounding box center [794, 307] width 30 height 18
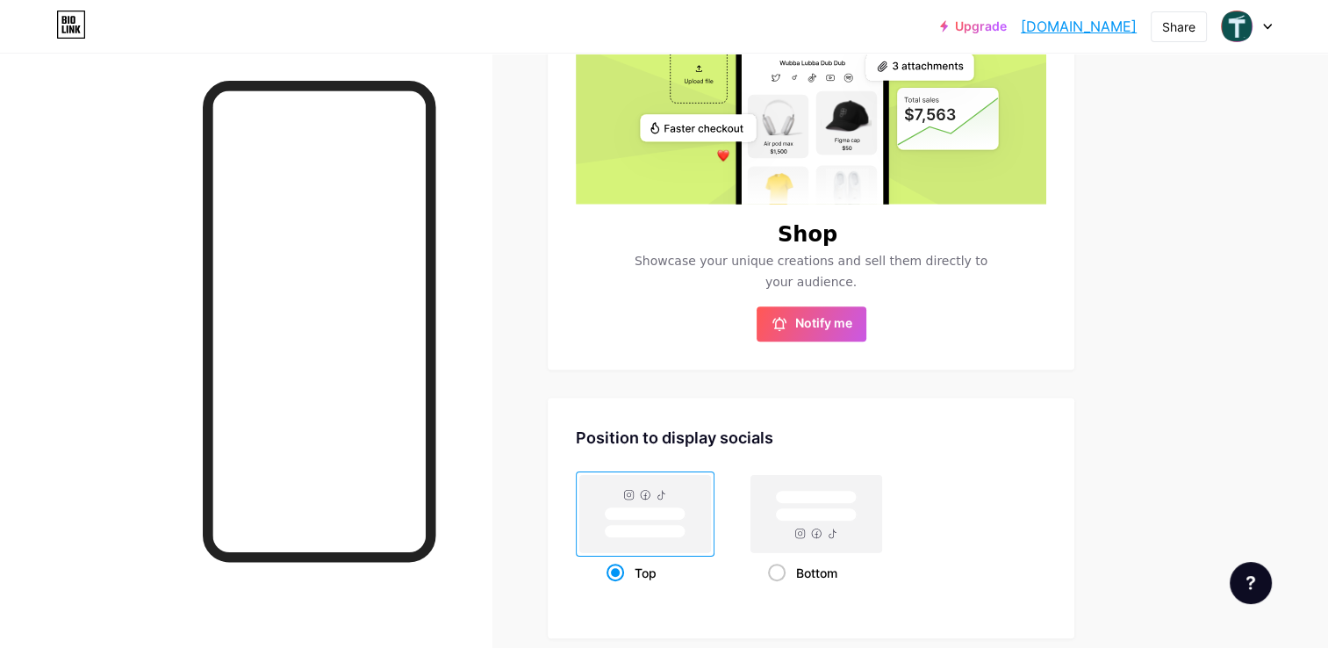
scroll to position [263, 0]
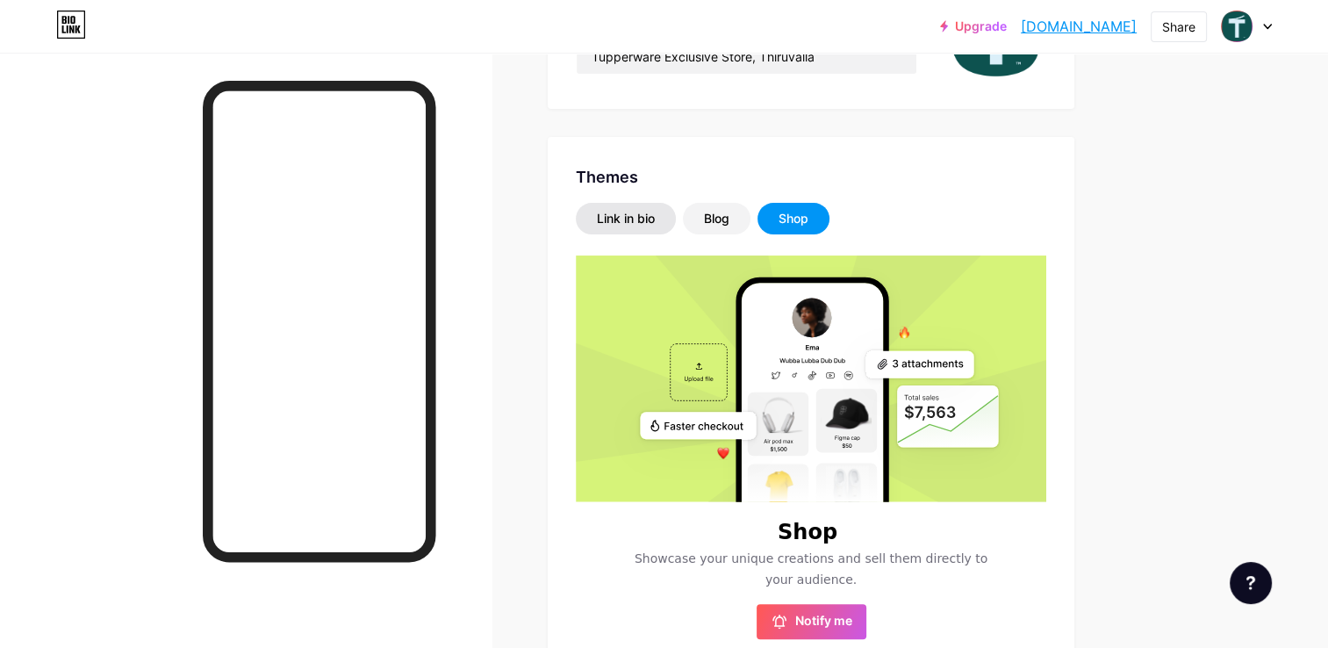
click at [612, 215] on div "Link in bio" at bounding box center [626, 219] width 58 height 18
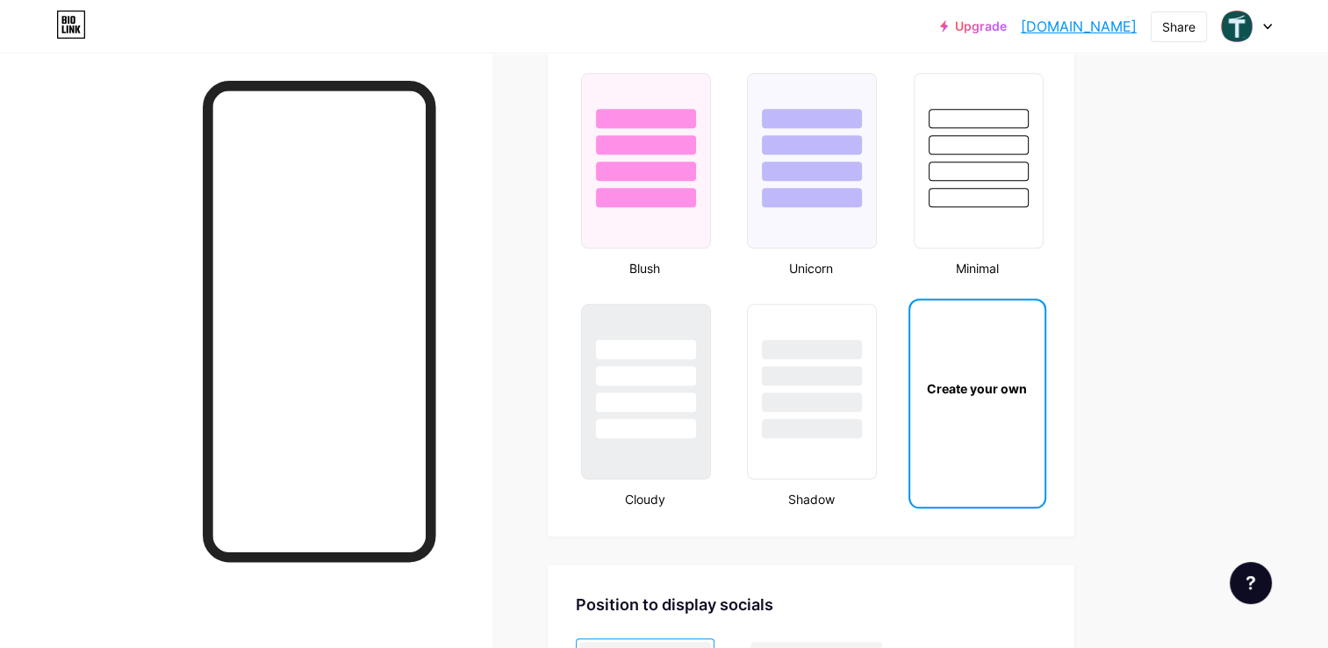
scroll to position [1932, 0]
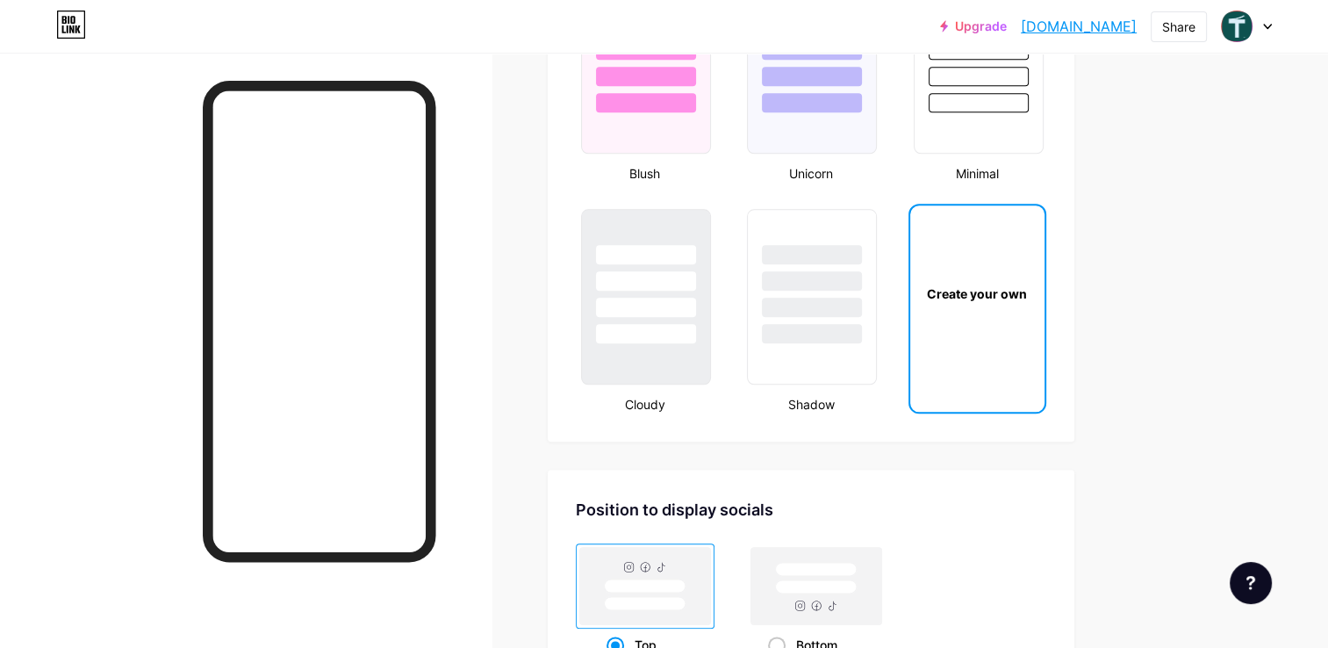
click at [997, 332] on div "Create your own" at bounding box center [977, 293] width 134 height 176
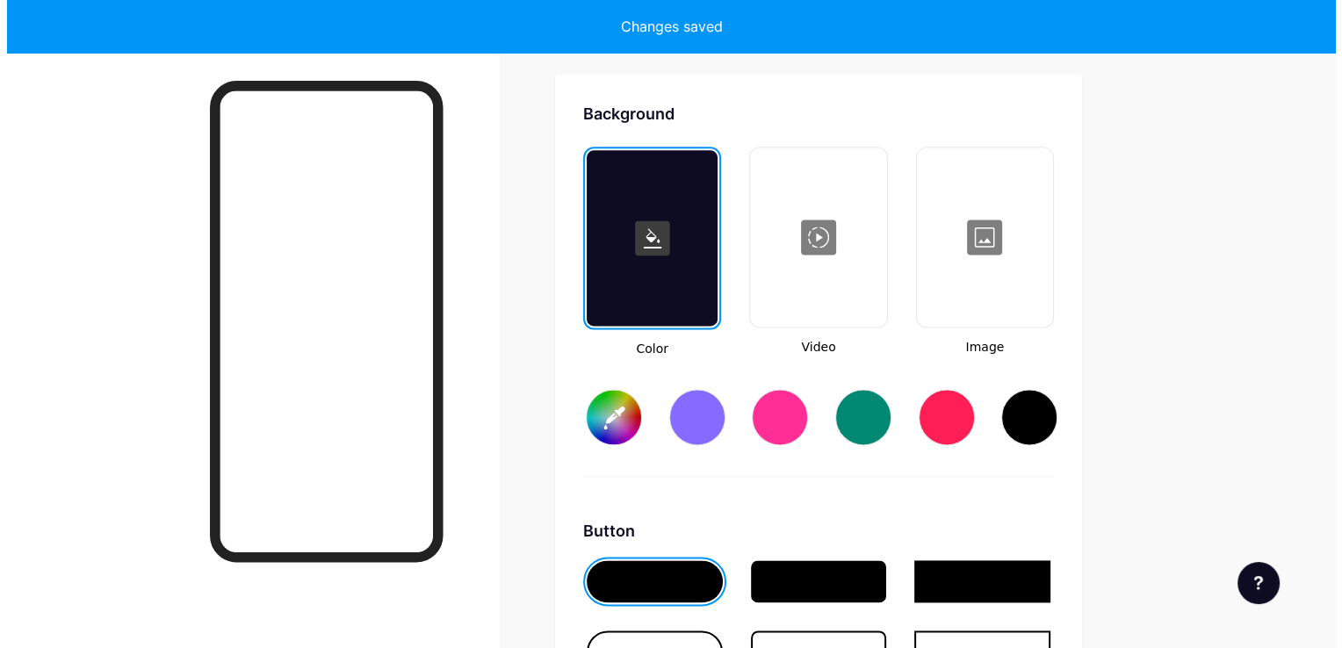
scroll to position [2325, 0]
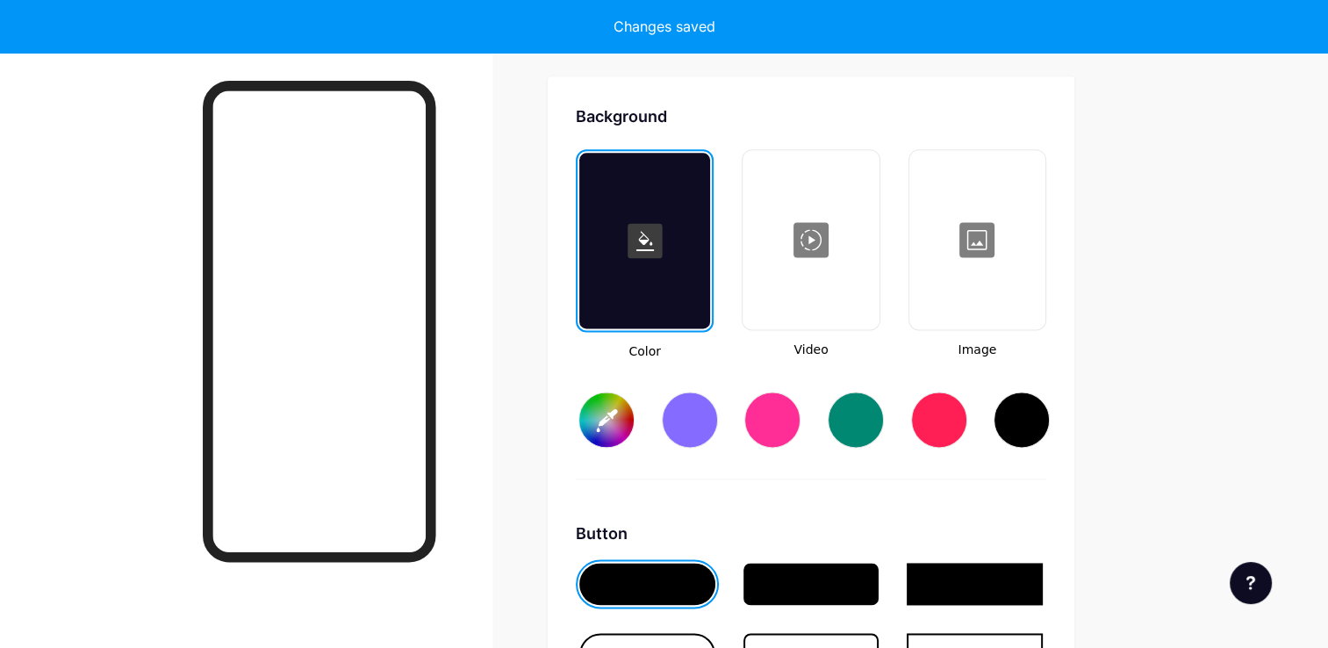
type input "#ffffff"
type input "#000000"
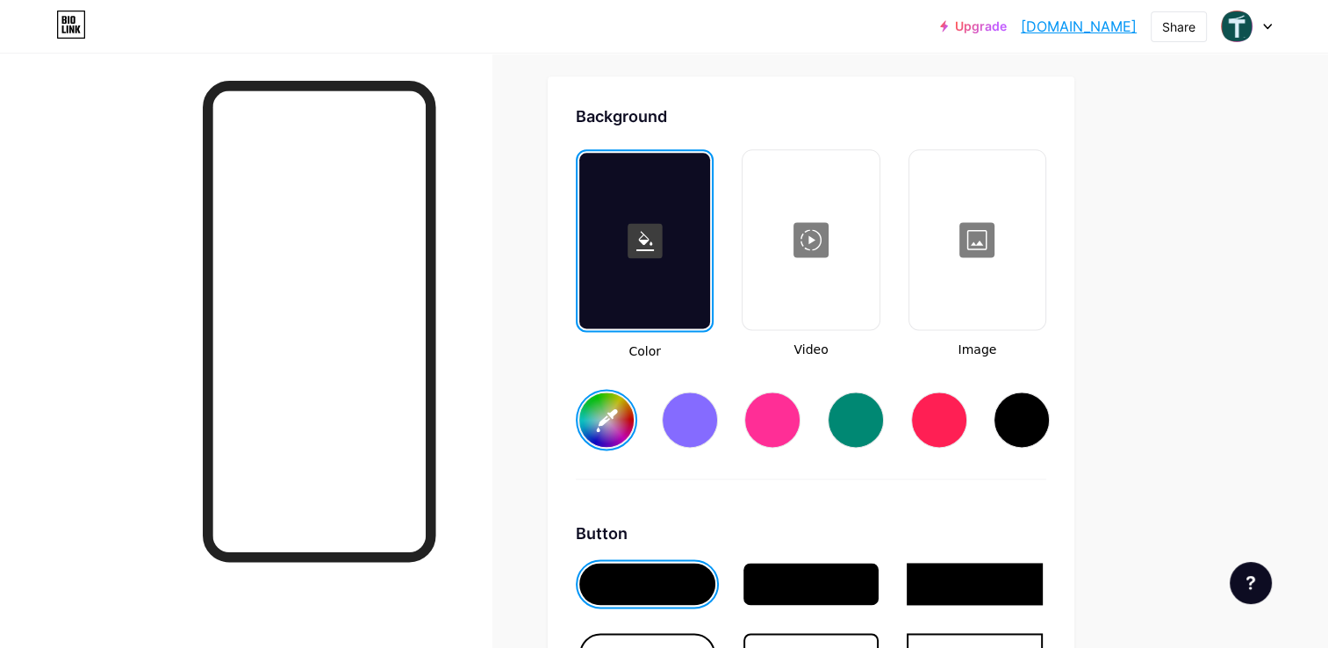
click at [828, 237] on div at bounding box center [811, 240] width 133 height 176
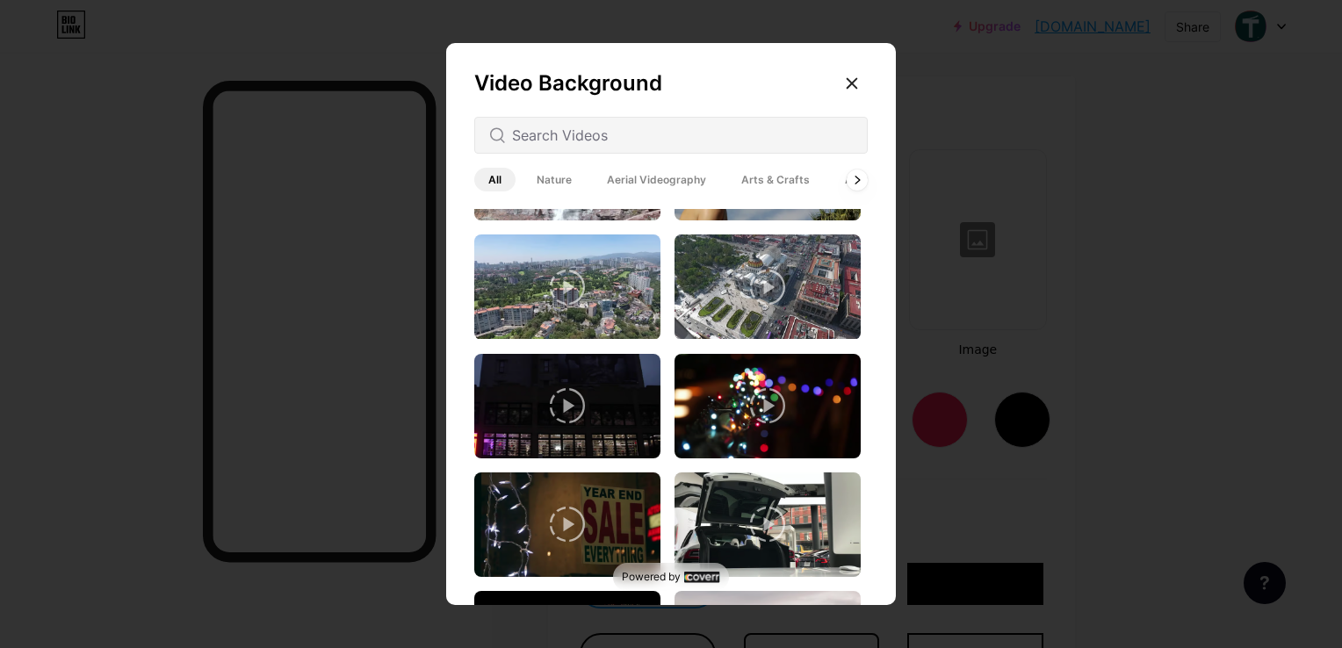
scroll to position [0, 0]
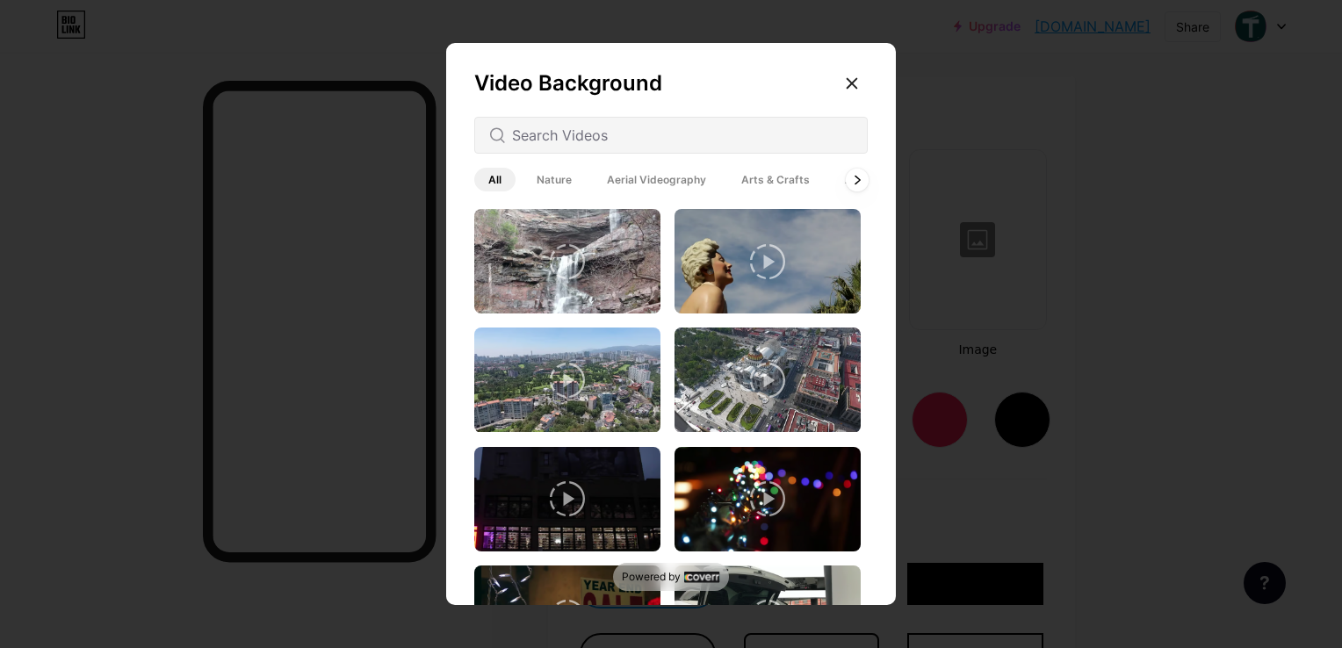
click at [848, 182] on div at bounding box center [857, 179] width 23 height 23
click at [567, 133] on input "text" at bounding box center [682, 135] width 341 height 21
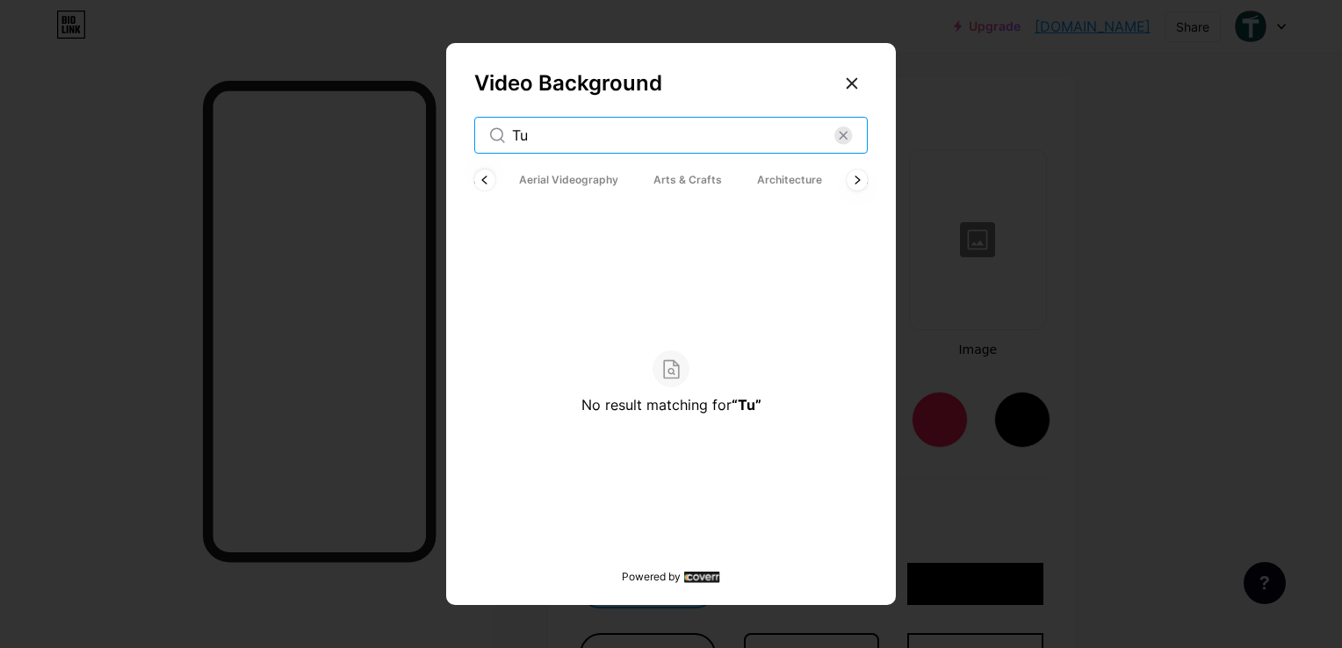
type input "T"
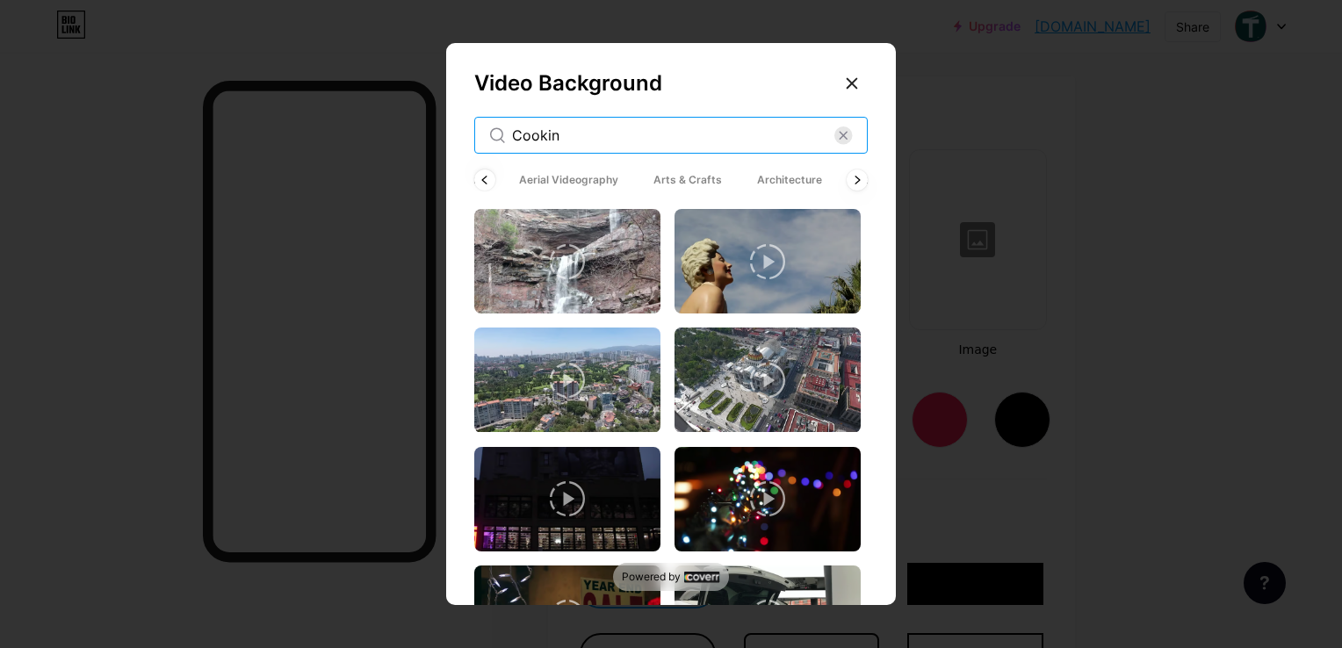
type input "Cooking"
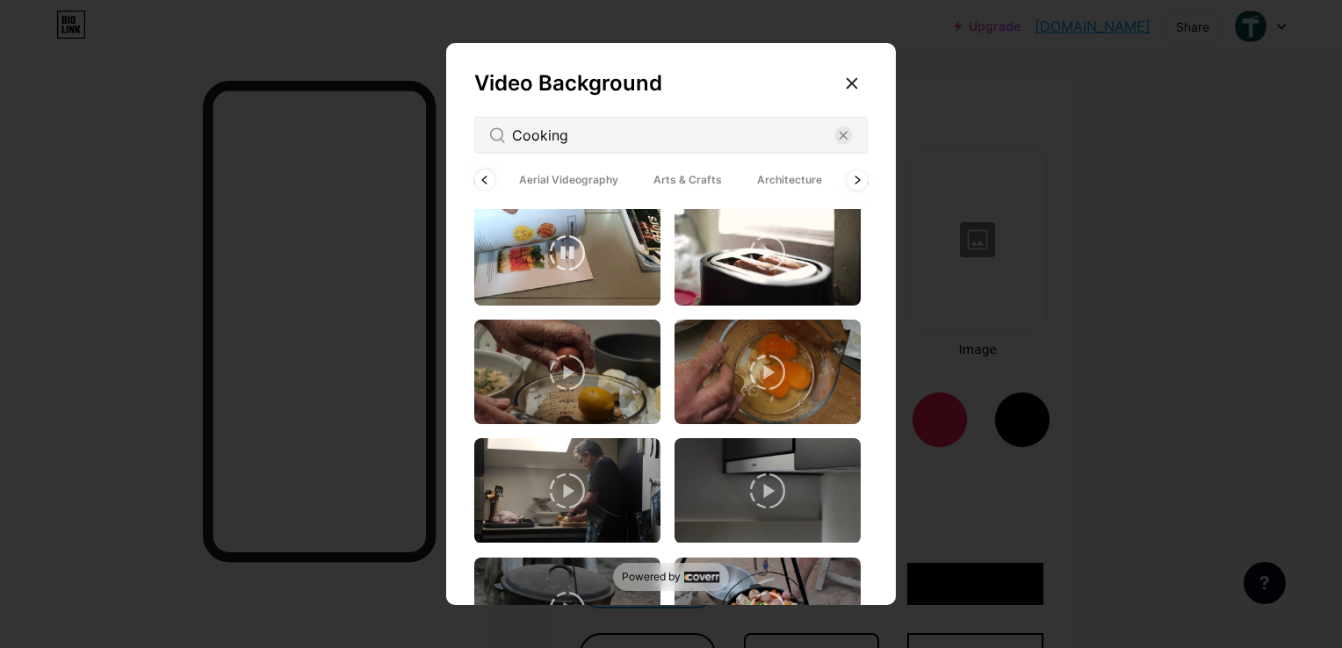
scroll to position [966, 0]
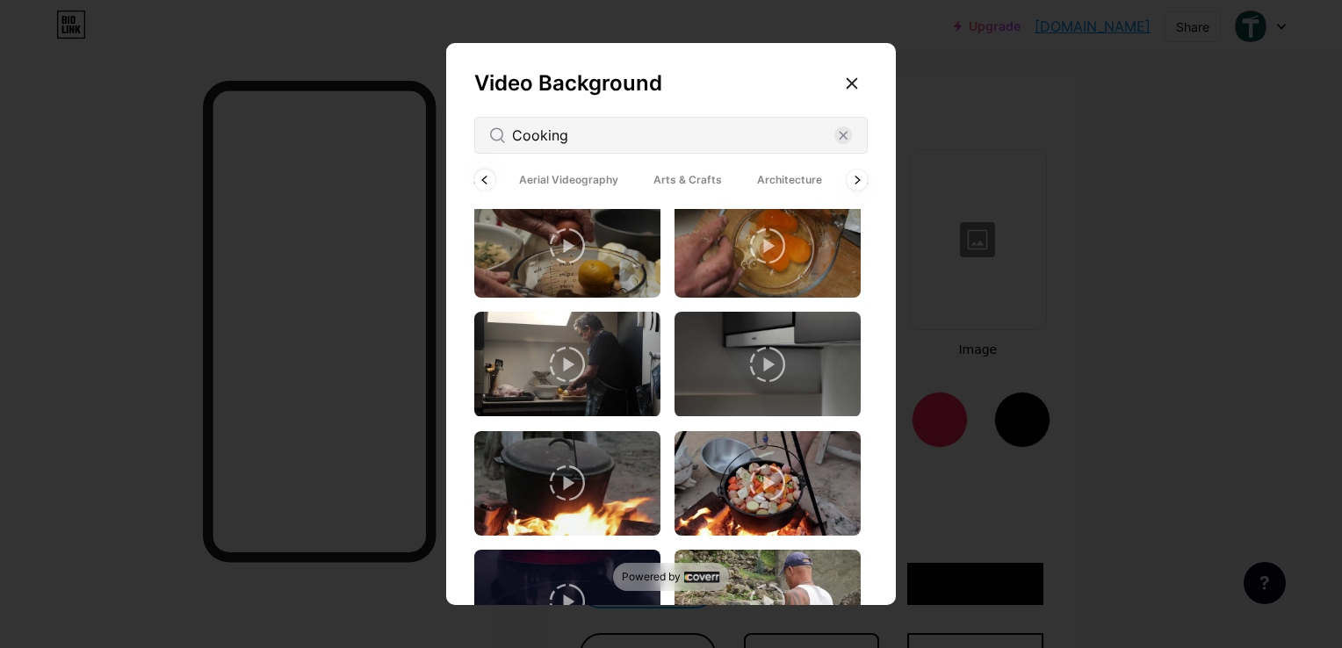
type input "Cooking"
click at [762, 347] on icon at bounding box center [767, 364] width 35 height 35
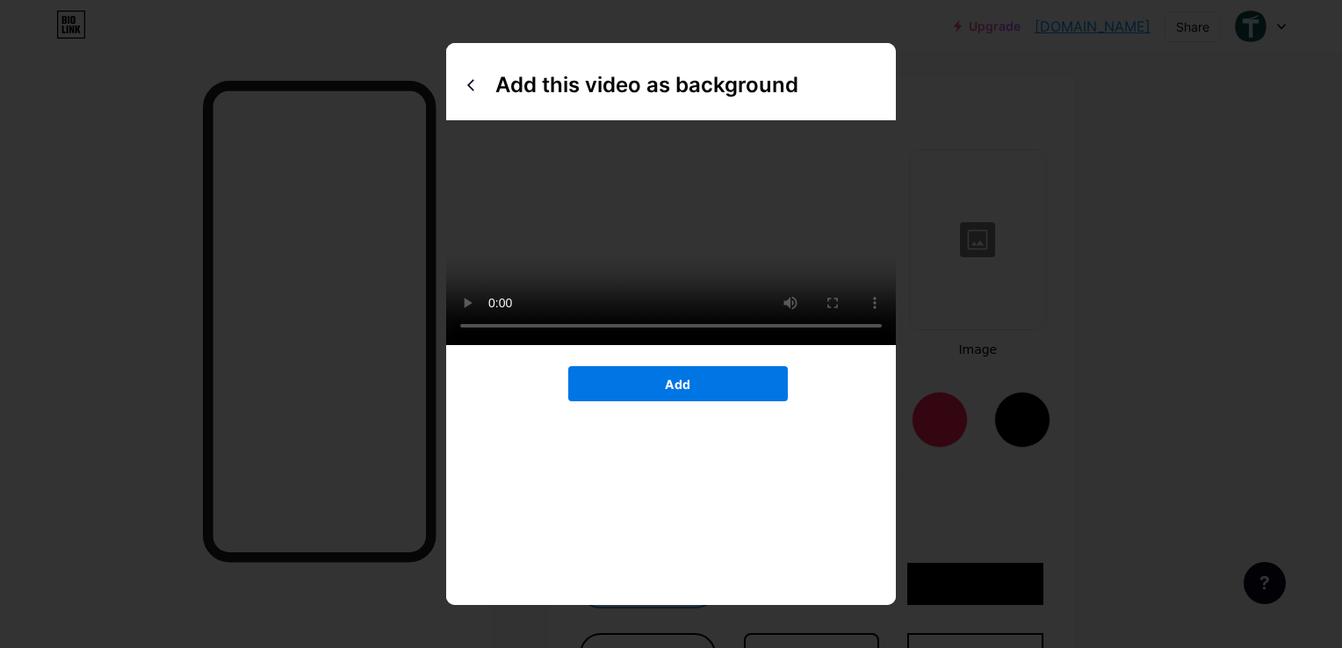
click at [656, 401] on button "Add" at bounding box center [677, 383] width 219 height 35
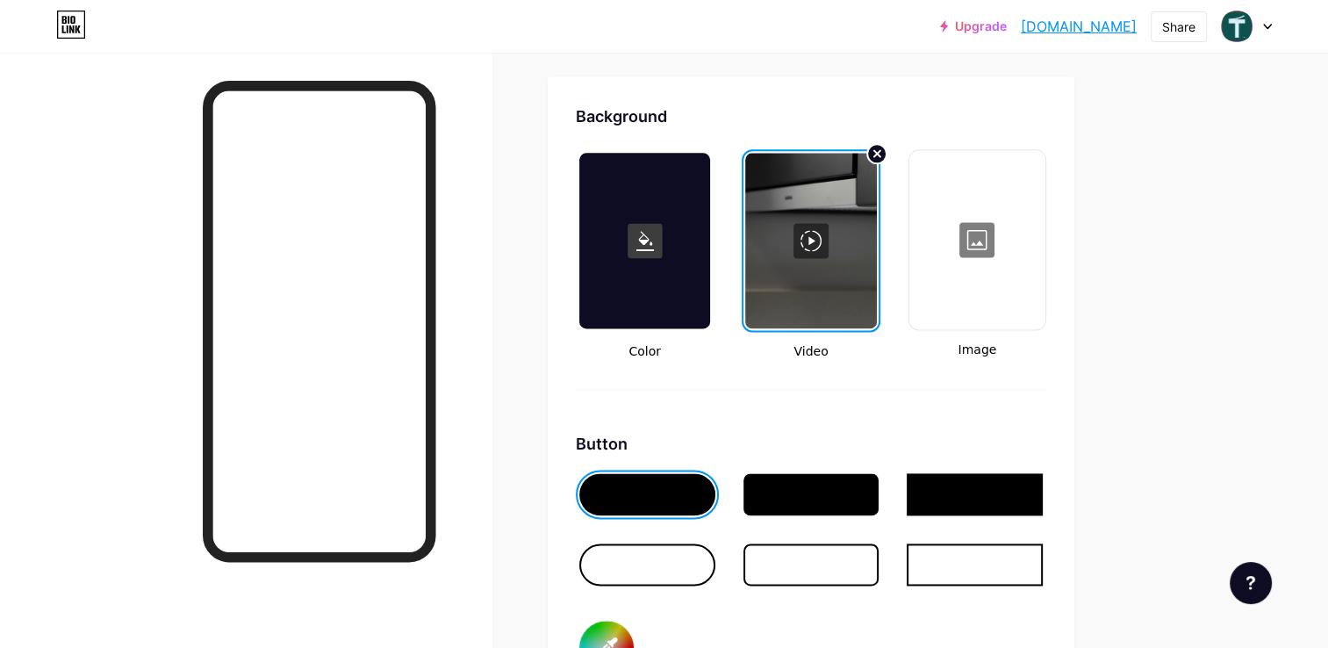
click at [811, 227] on div at bounding box center [810, 241] width 131 height 176
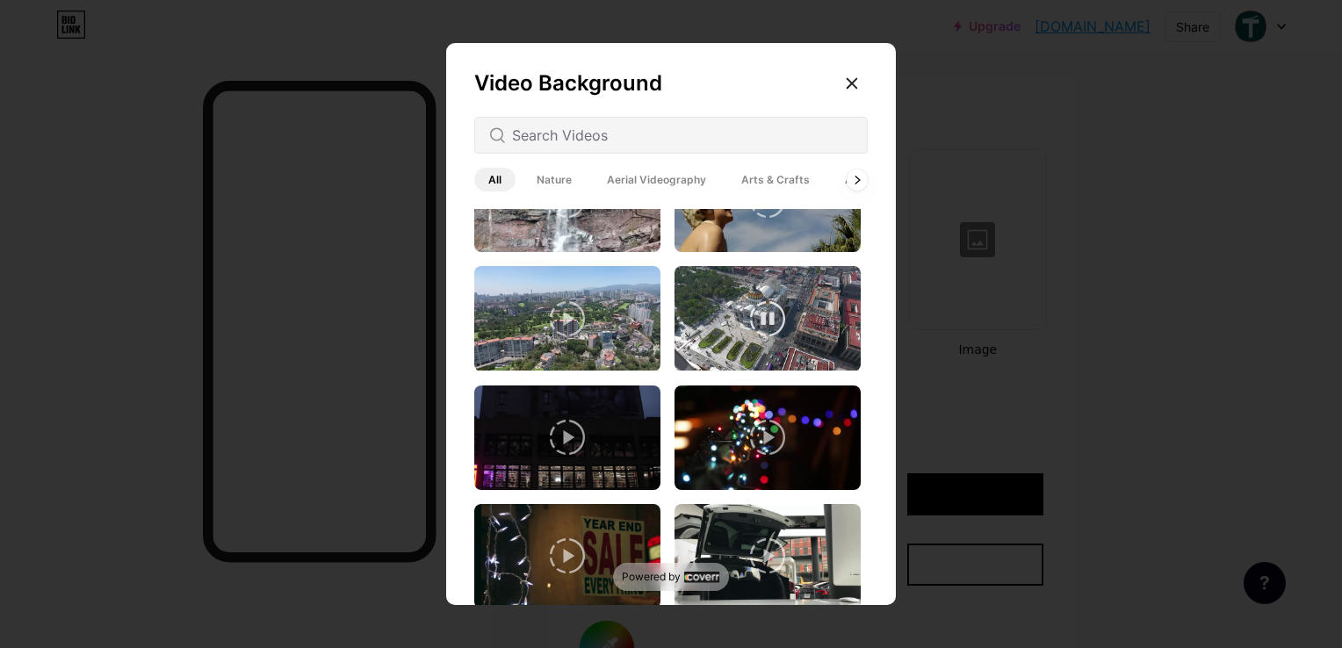
scroll to position [88, 0]
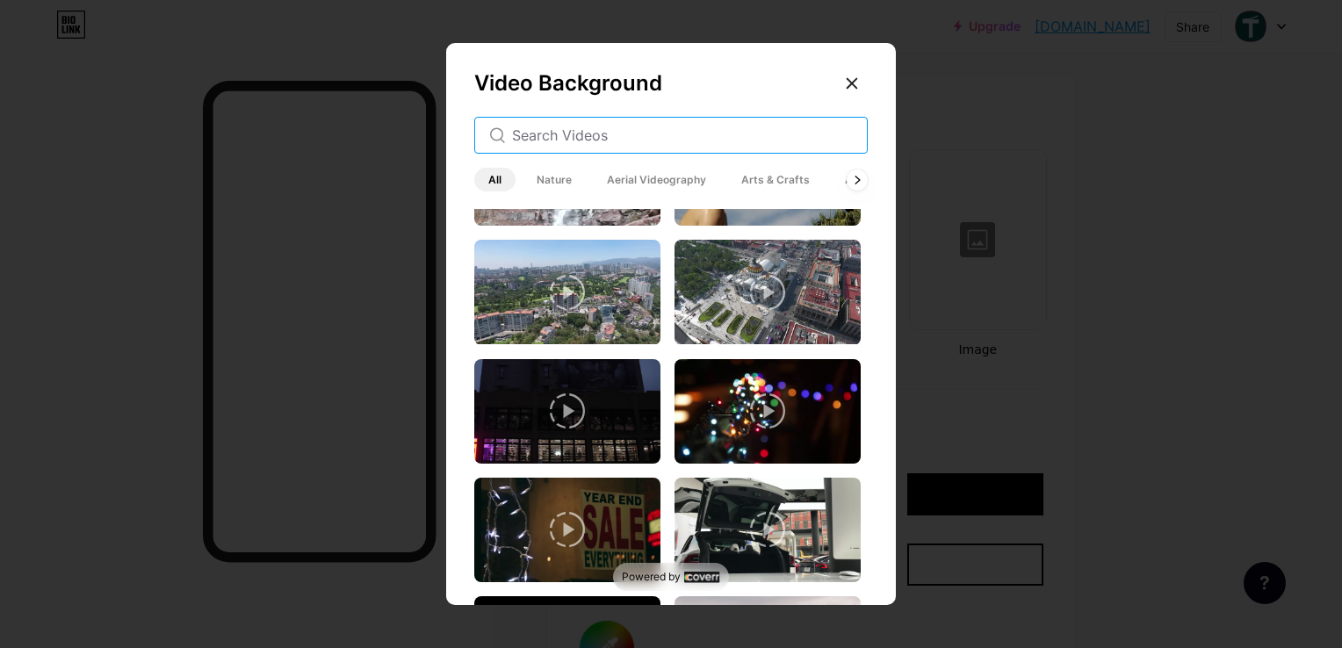
click at [632, 139] on input "text" at bounding box center [682, 135] width 341 height 21
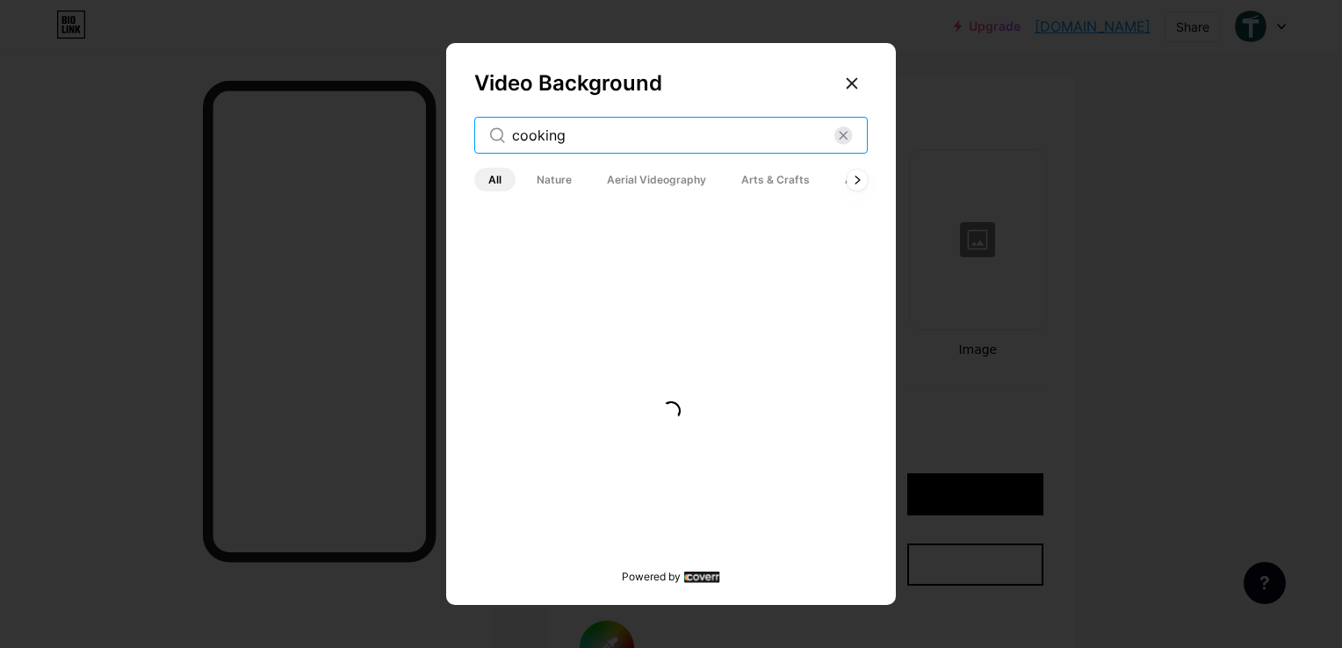
scroll to position [0, 0]
click at [612, 134] on input "cooking" at bounding box center [673, 135] width 322 height 21
click at [625, 144] on input "cooking" at bounding box center [673, 135] width 322 height 21
type input "cooking"
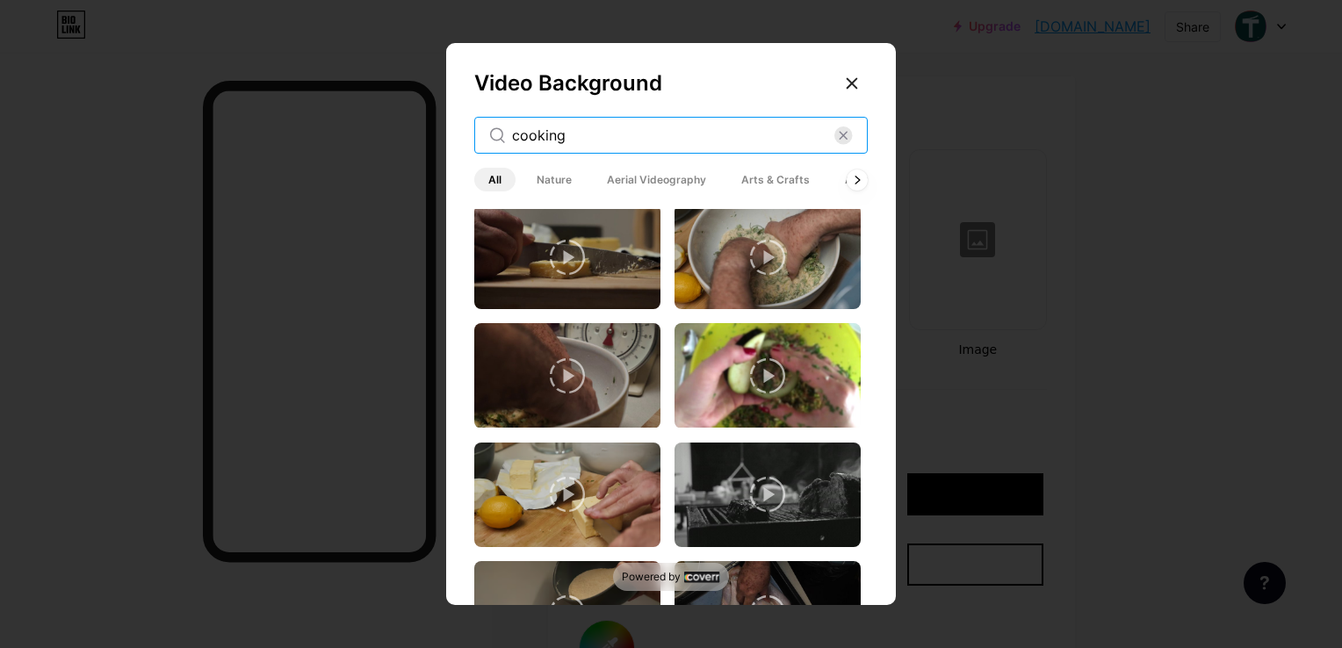
scroll to position [1409, 0]
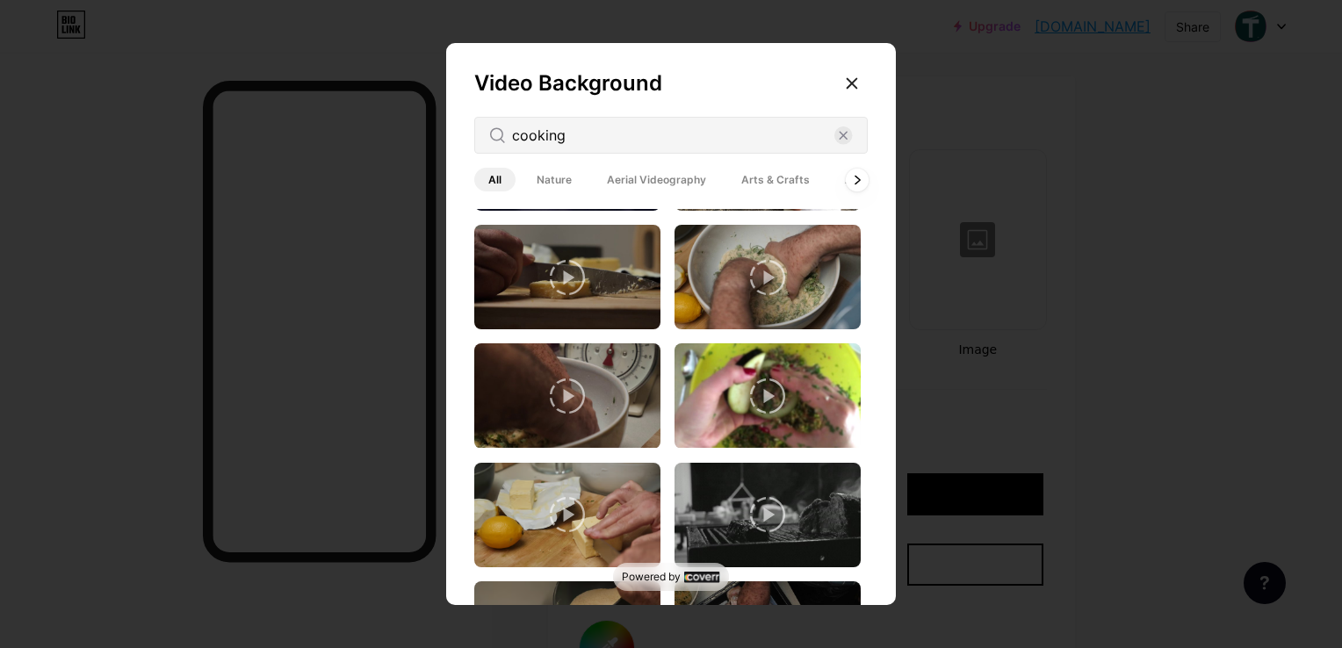
click at [857, 178] on icon at bounding box center [856, 180] width 4 height 8
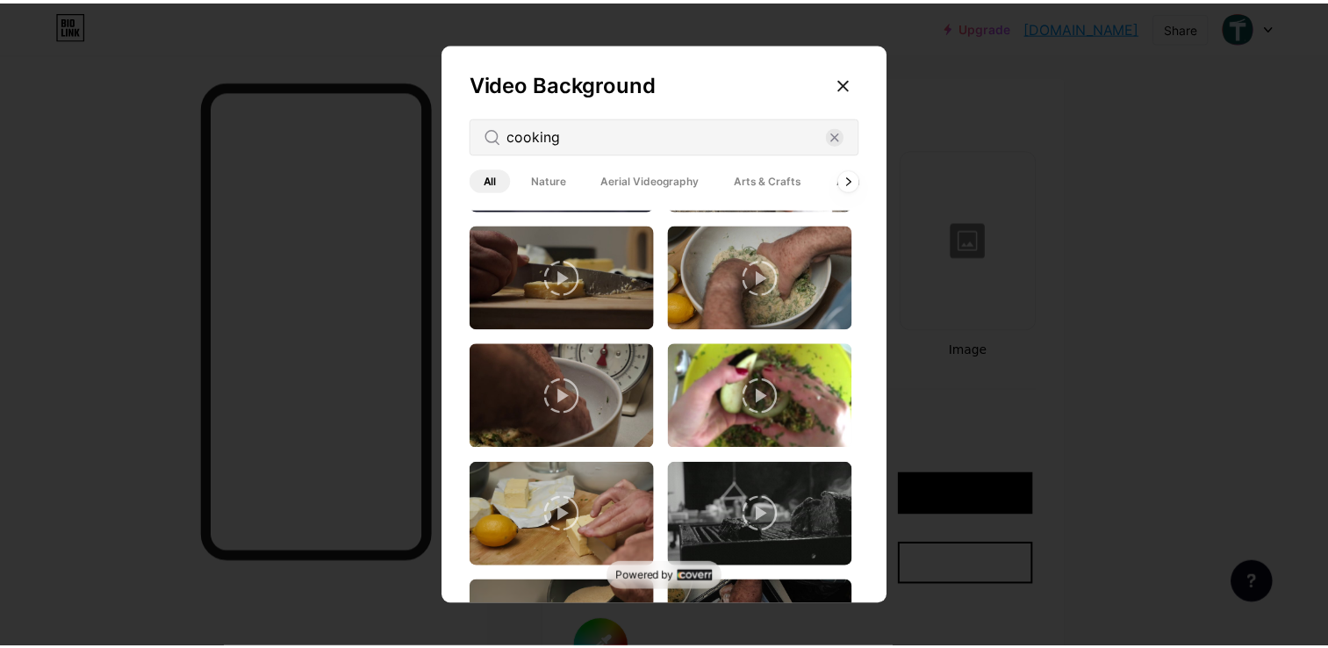
scroll to position [0, 88]
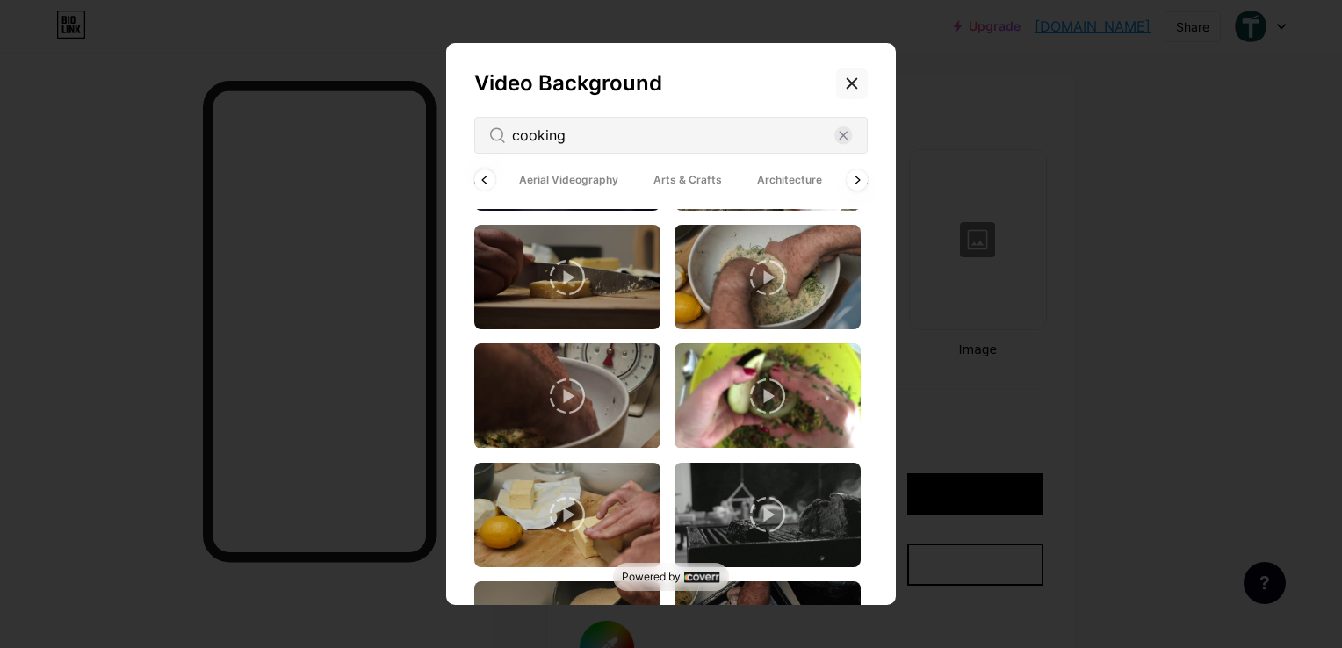
click at [852, 83] on icon at bounding box center [852, 84] width 10 height 10
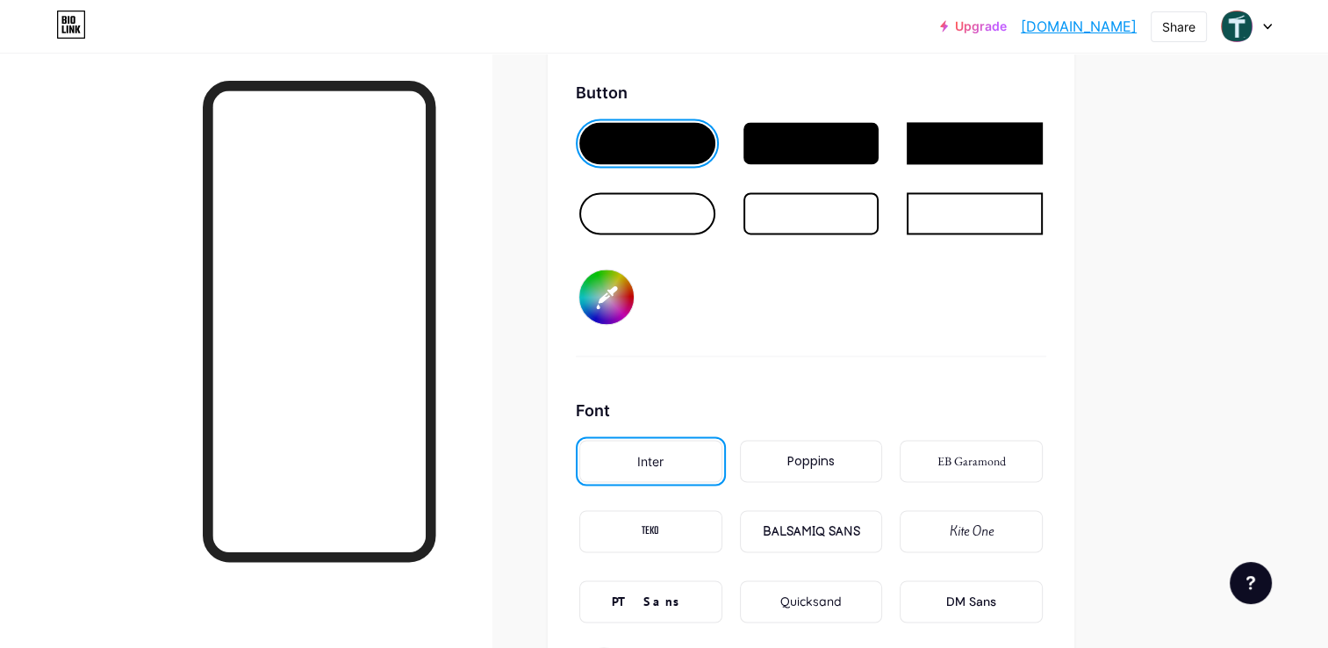
scroll to position [2237, 0]
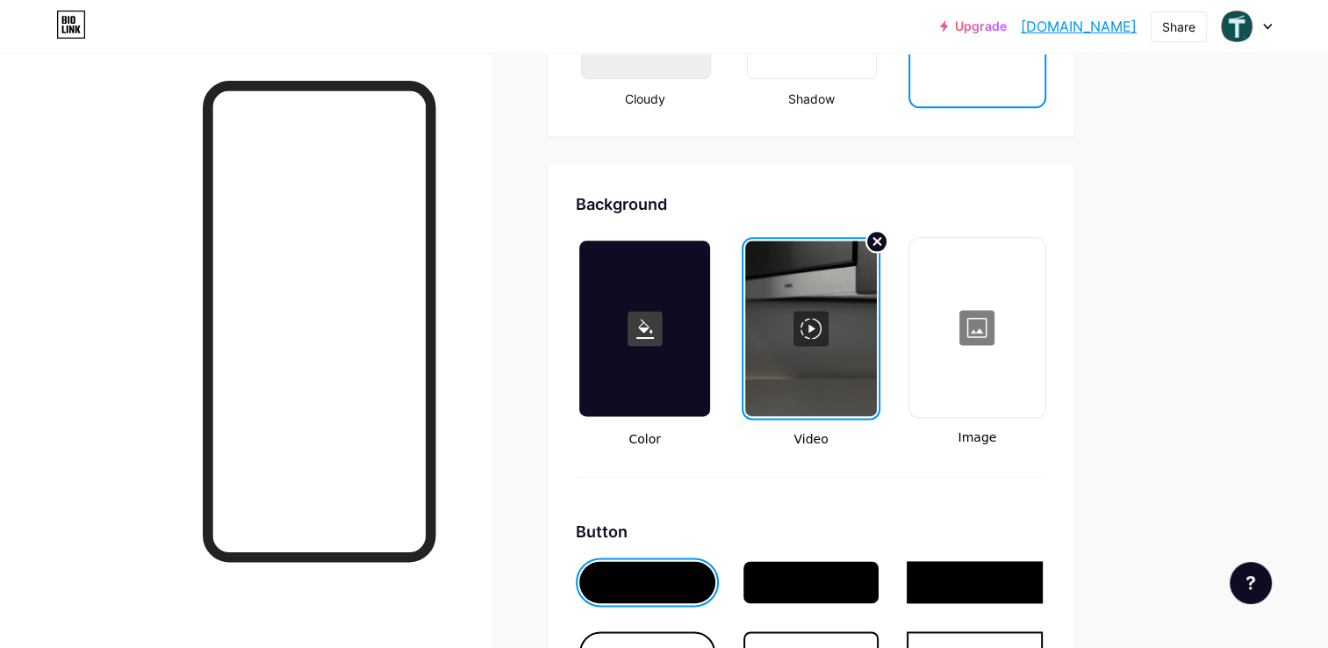
click at [880, 238] on icon at bounding box center [877, 241] width 7 height 7
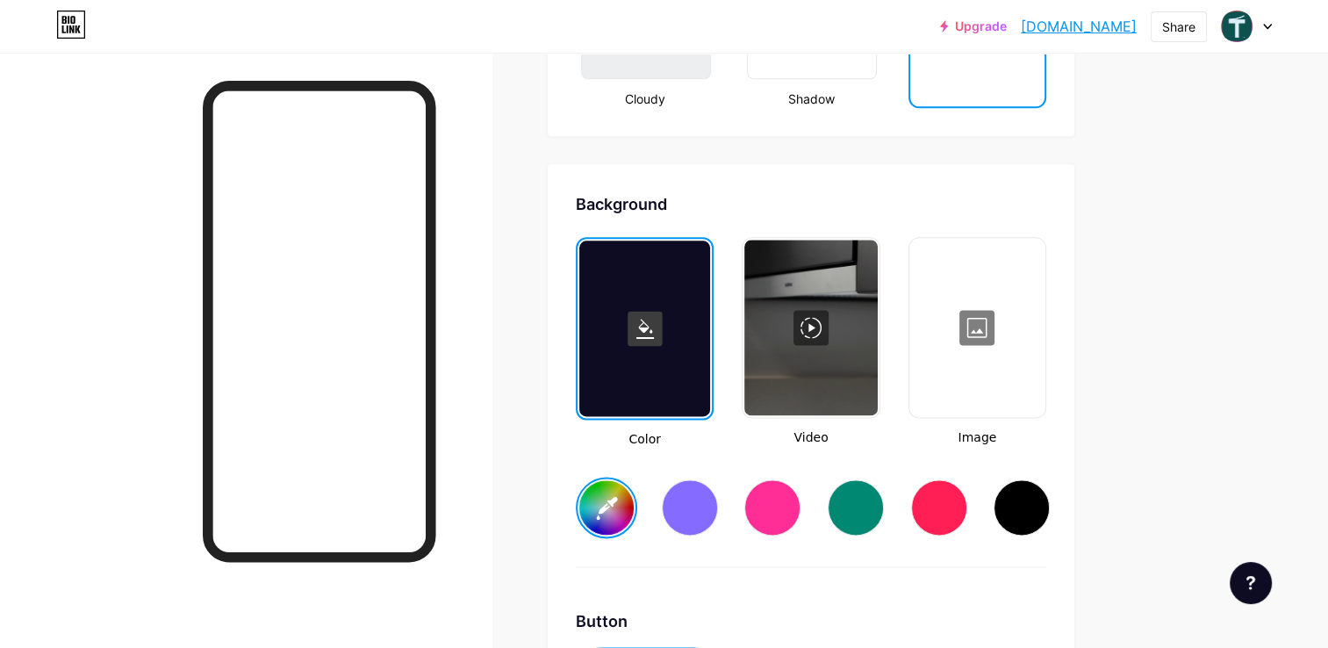
click at [969, 300] on div at bounding box center [977, 328] width 133 height 176
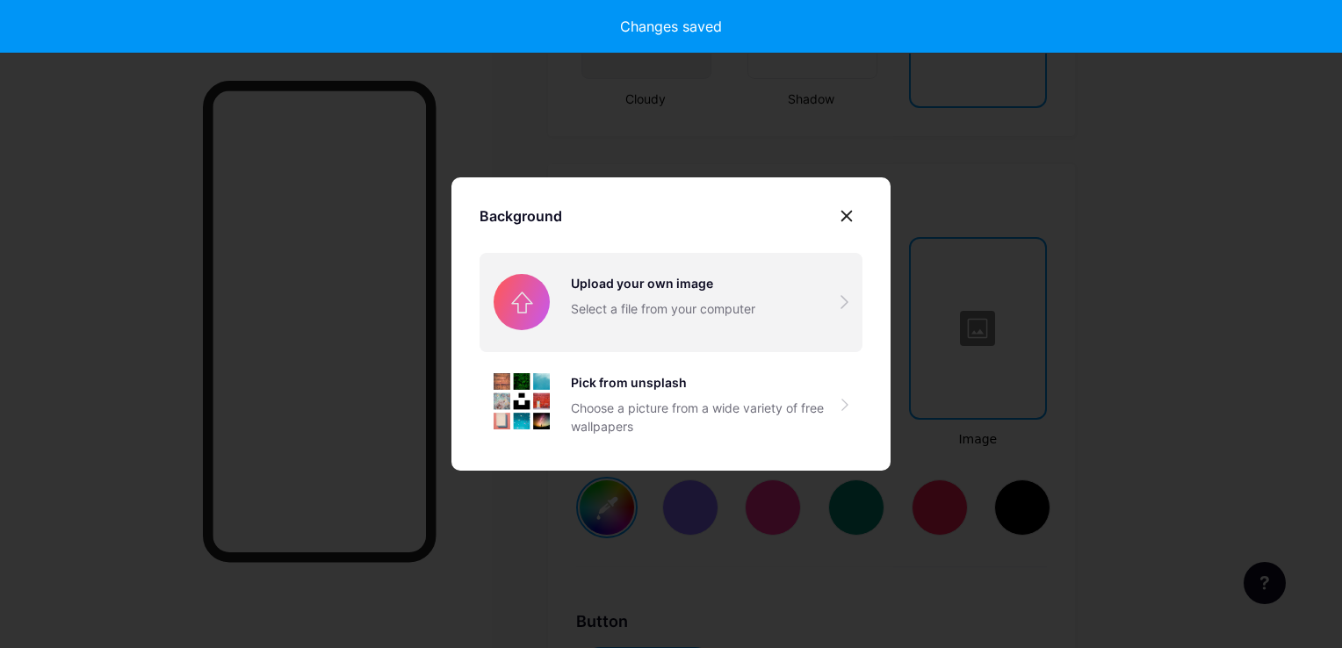
type input "#ffffff"
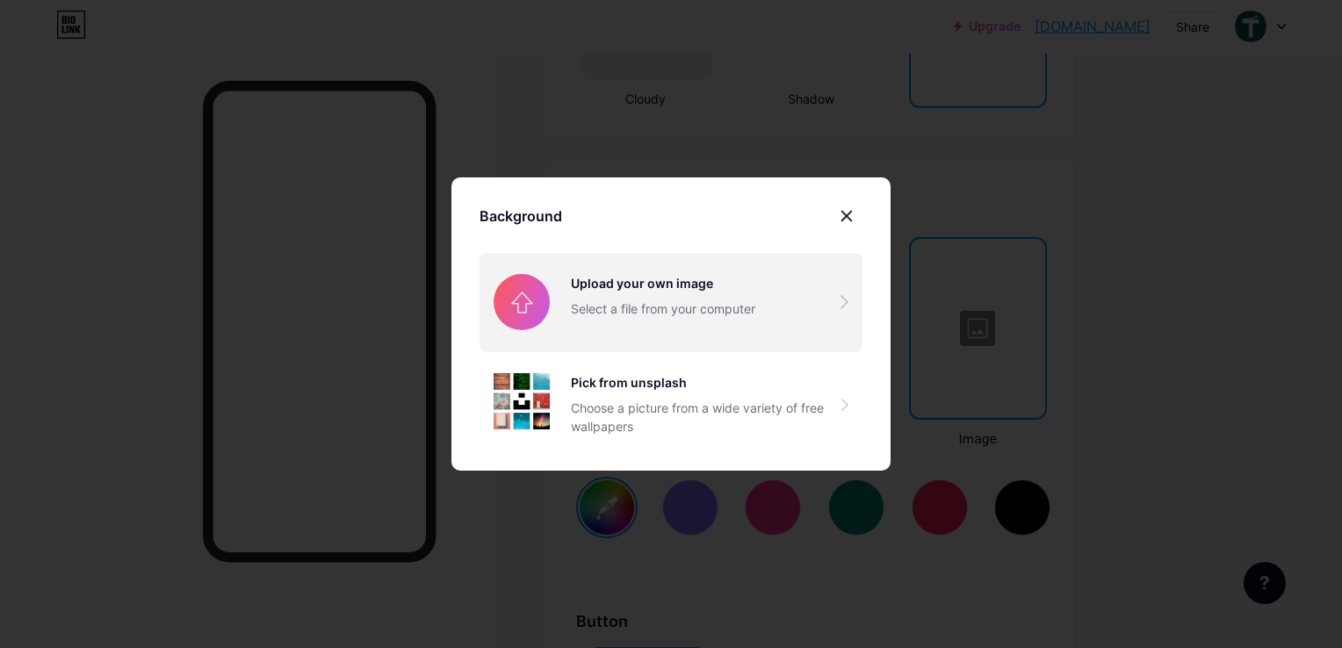
click at [727, 302] on input "file" at bounding box center [670, 302] width 383 height 98
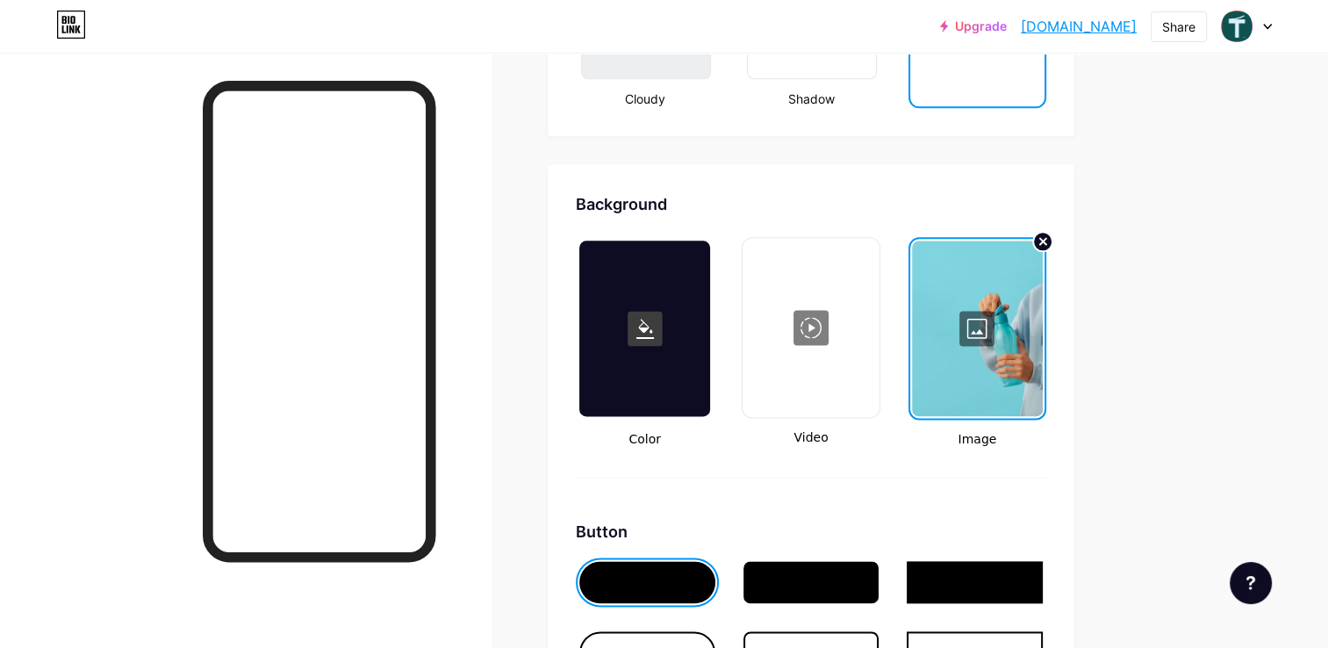
drag, startPoint x: 1042, startPoint y: 231, endPoint x: 1035, endPoint y: 242, distance: 13.4
click at [1043, 232] on circle at bounding box center [1042, 241] width 19 height 19
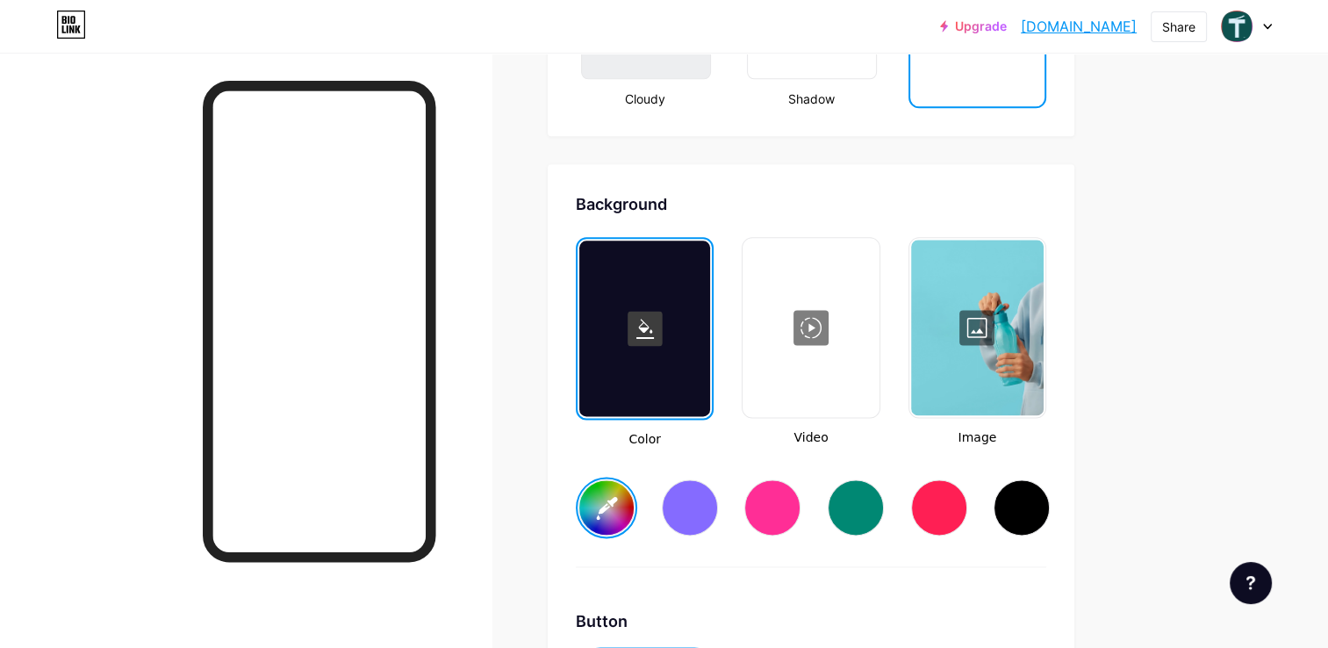
click at [983, 308] on div at bounding box center [977, 328] width 133 height 176
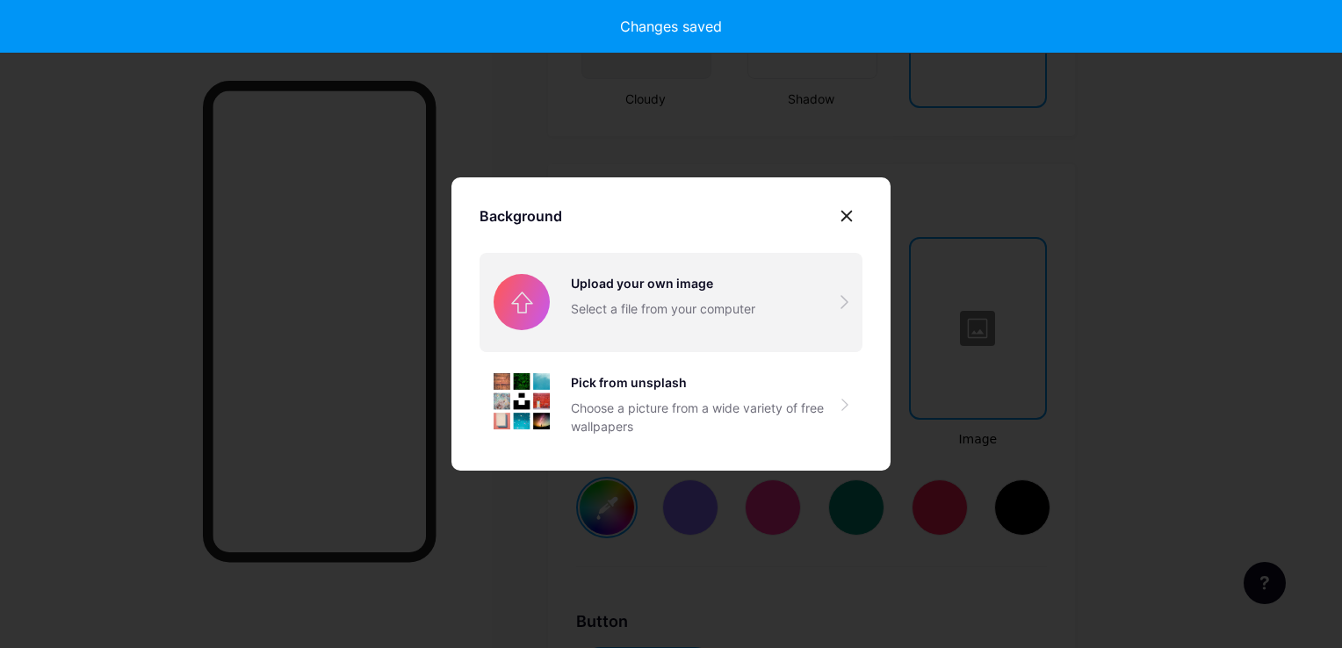
type input "#ffffff"
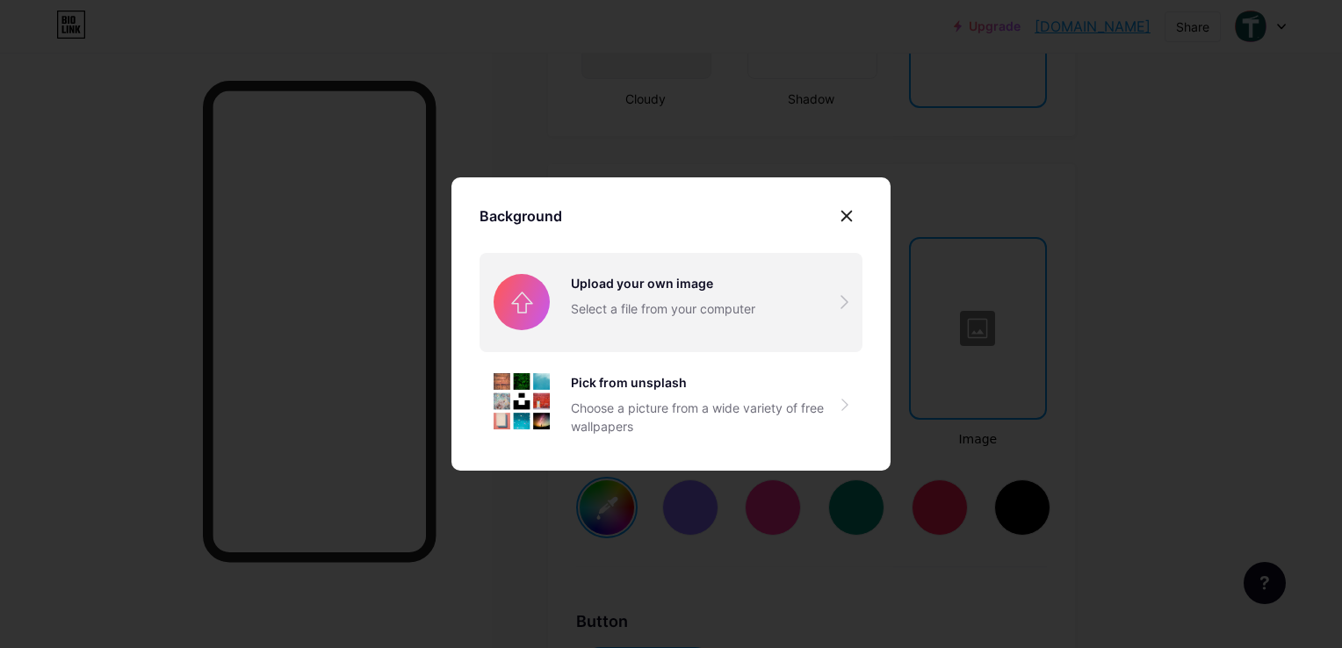
click at [646, 313] on input "file" at bounding box center [670, 302] width 383 height 98
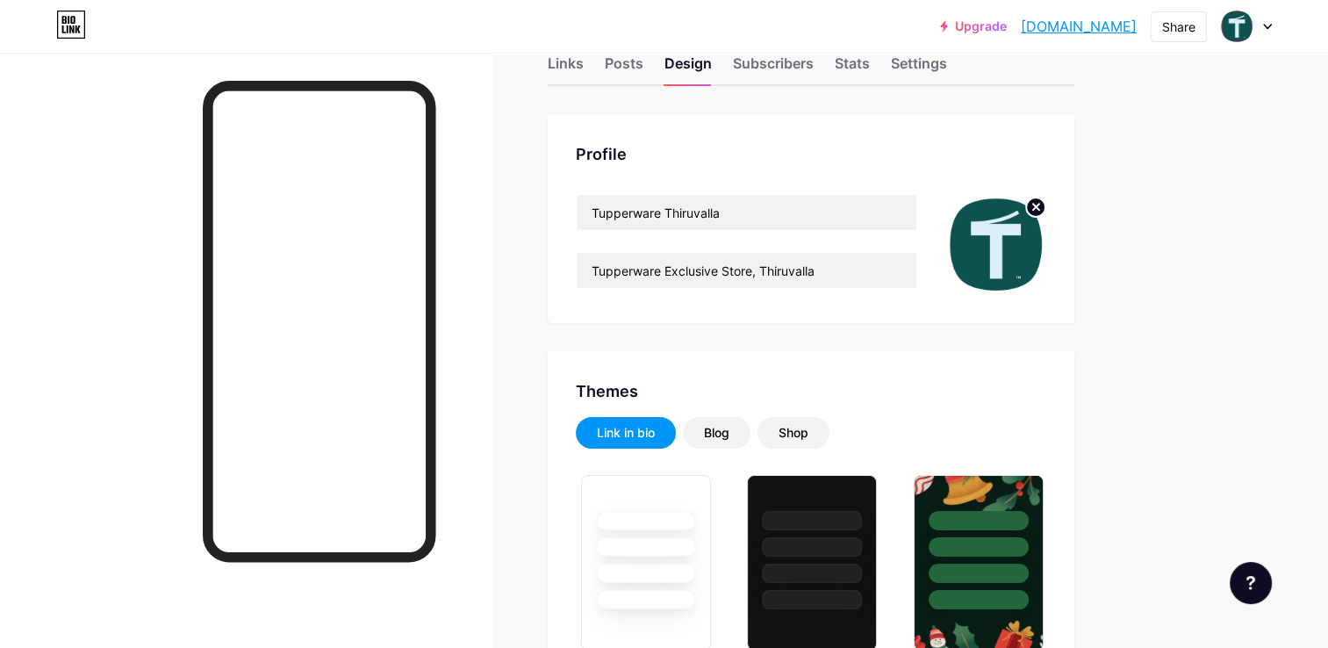
scroll to position [0, 0]
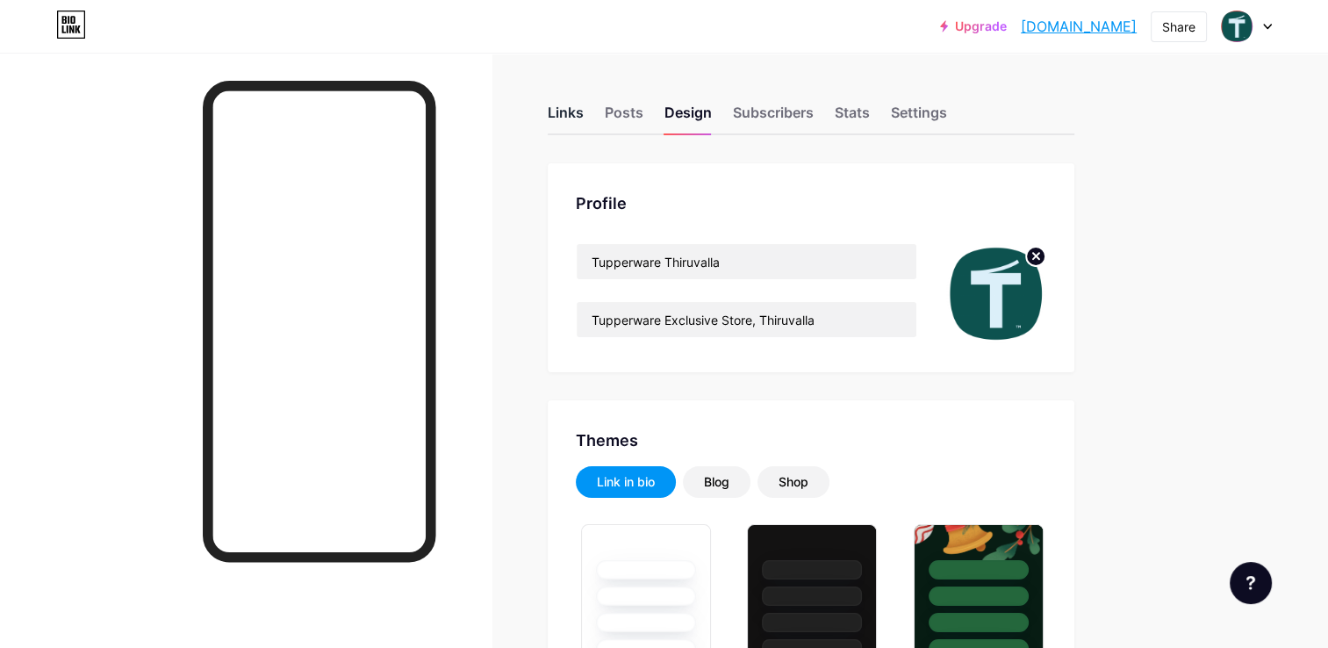
click at [575, 112] on div "Links" at bounding box center [566, 118] width 36 height 32
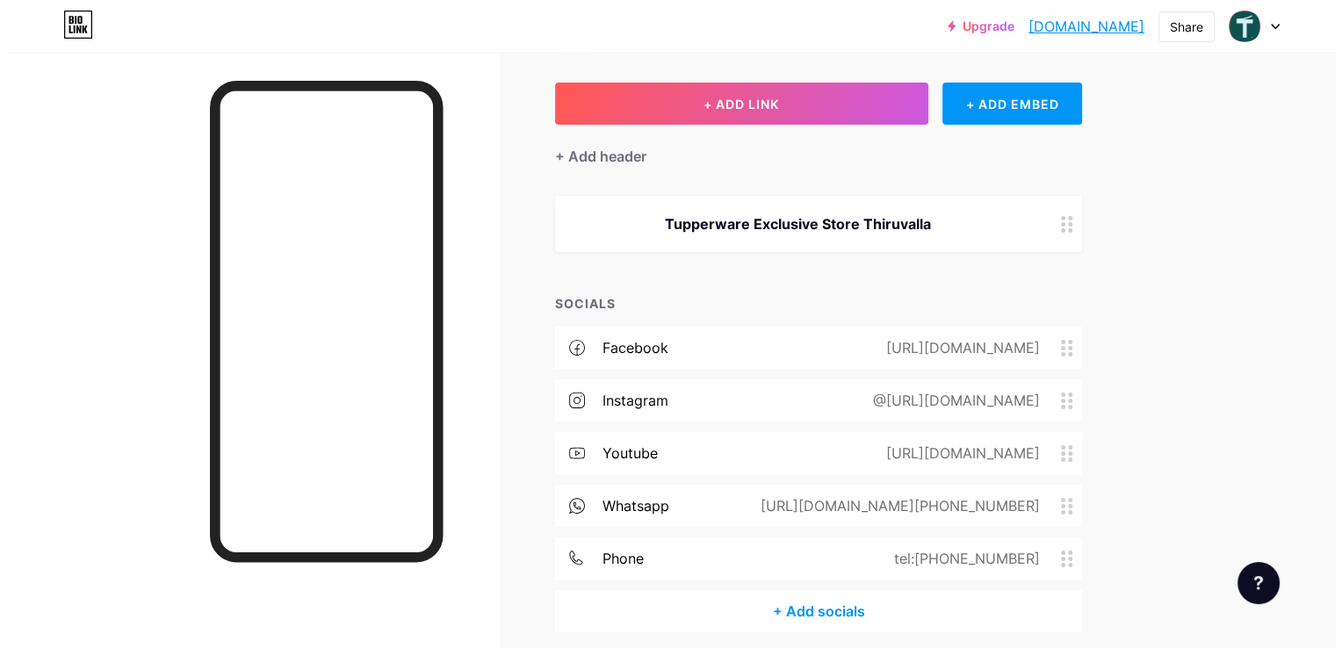
scroll to position [151, 0]
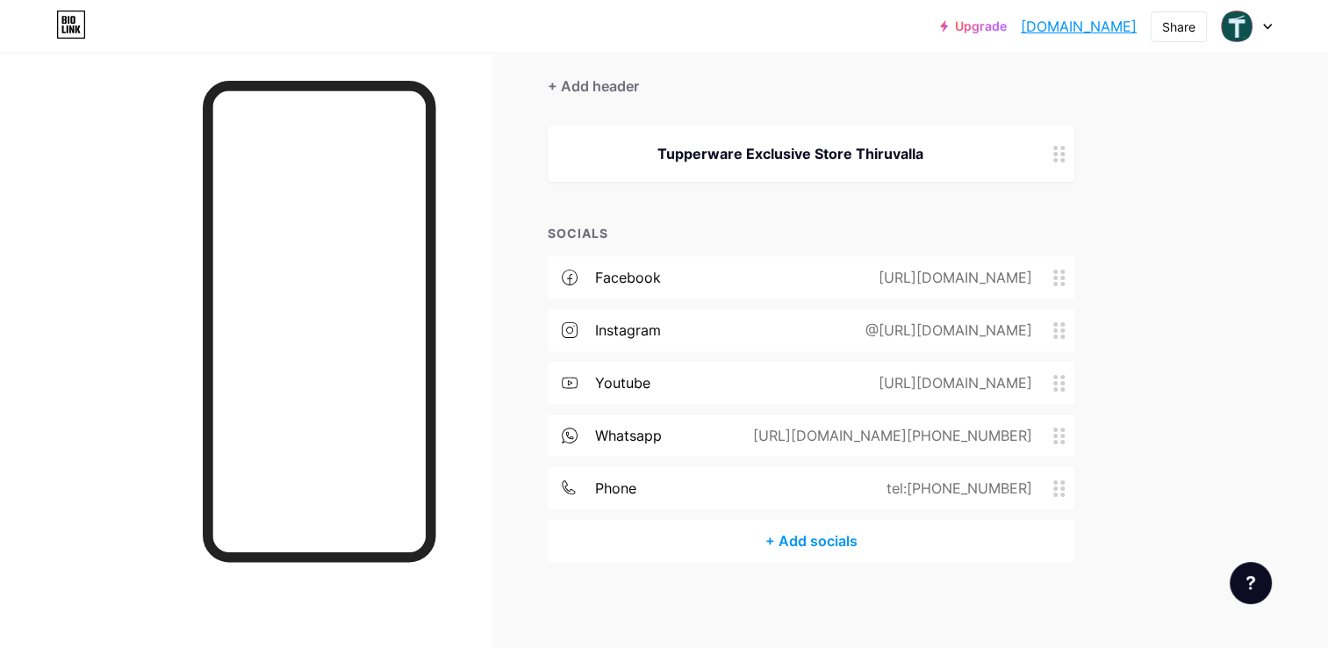
click at [812, 543] on div "+ Add socials" at bounding box center [811, 541] width 527 height 42
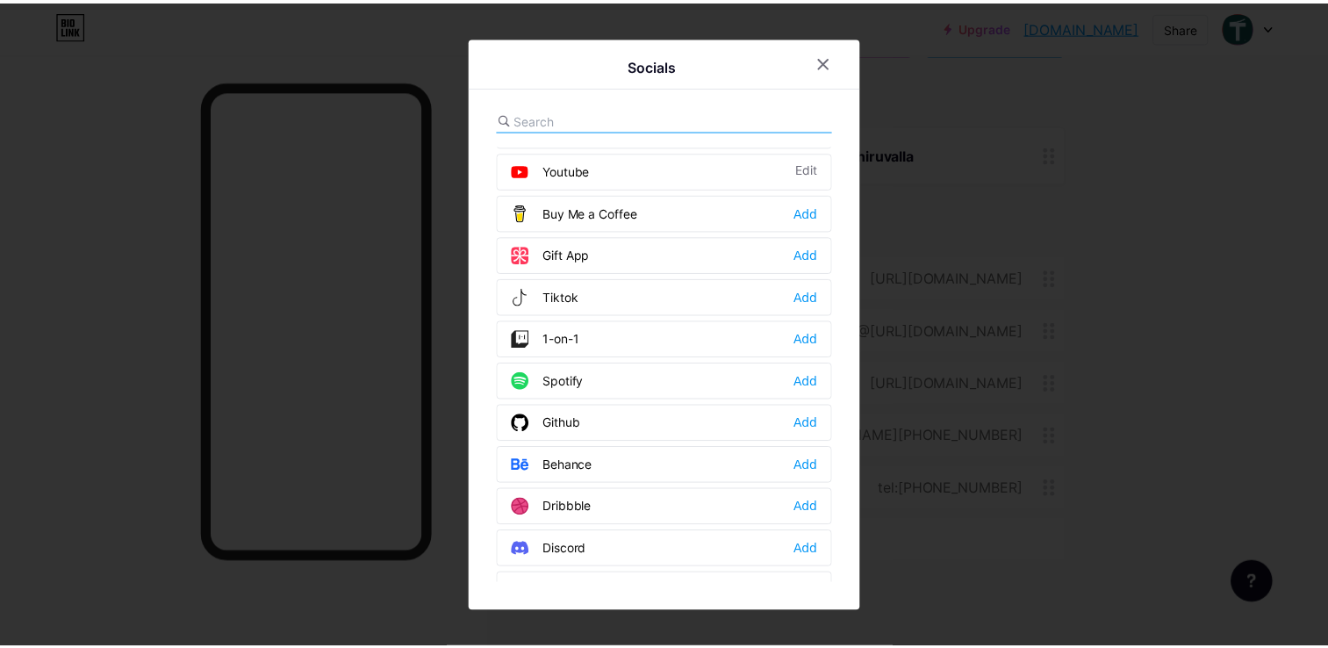
scroll to position [0, 0]
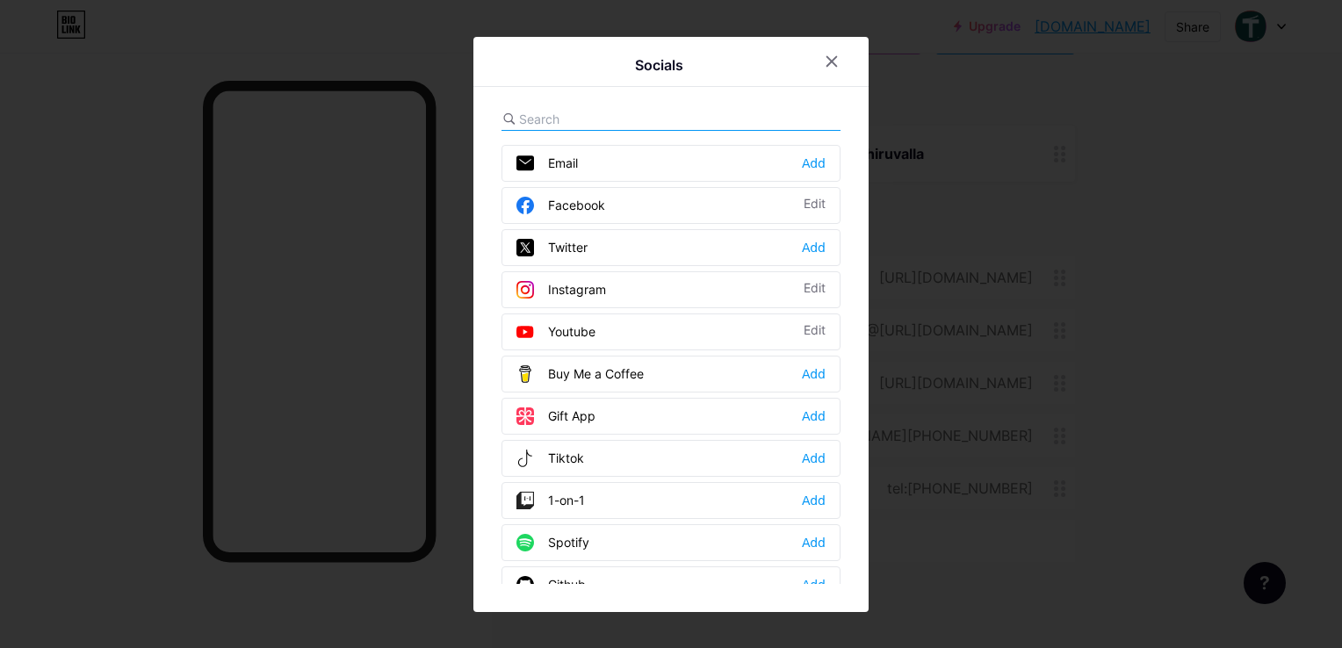
click at [548, 119] on input "text" at bounding box center [616, 119] width 194 height 18
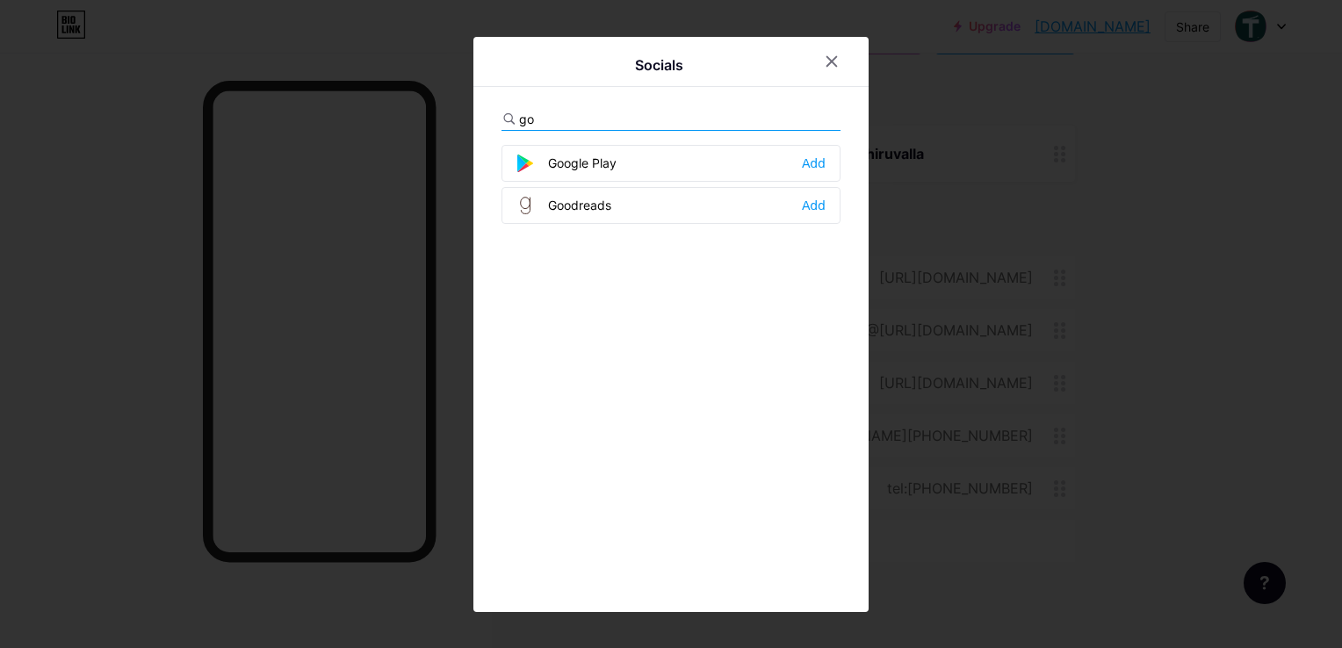
type input "g"
type input "m"
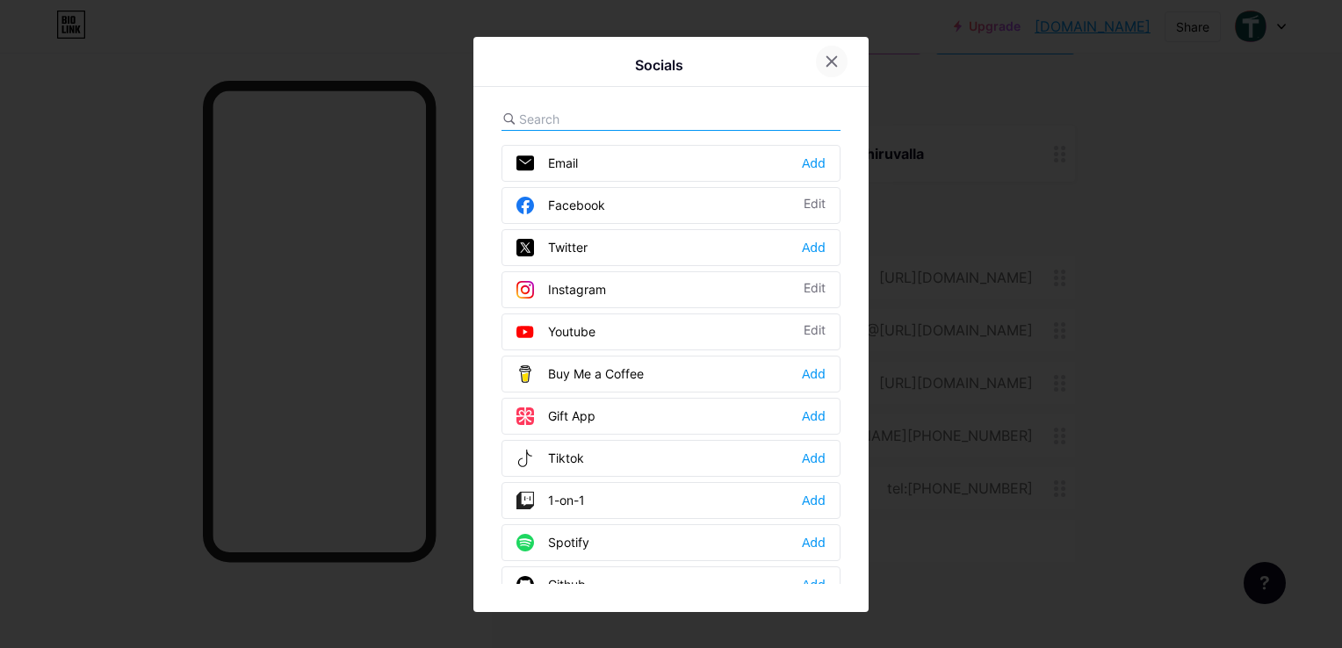
click at [831, 68] on div at bounding box center [832, 62] width 32 height 32
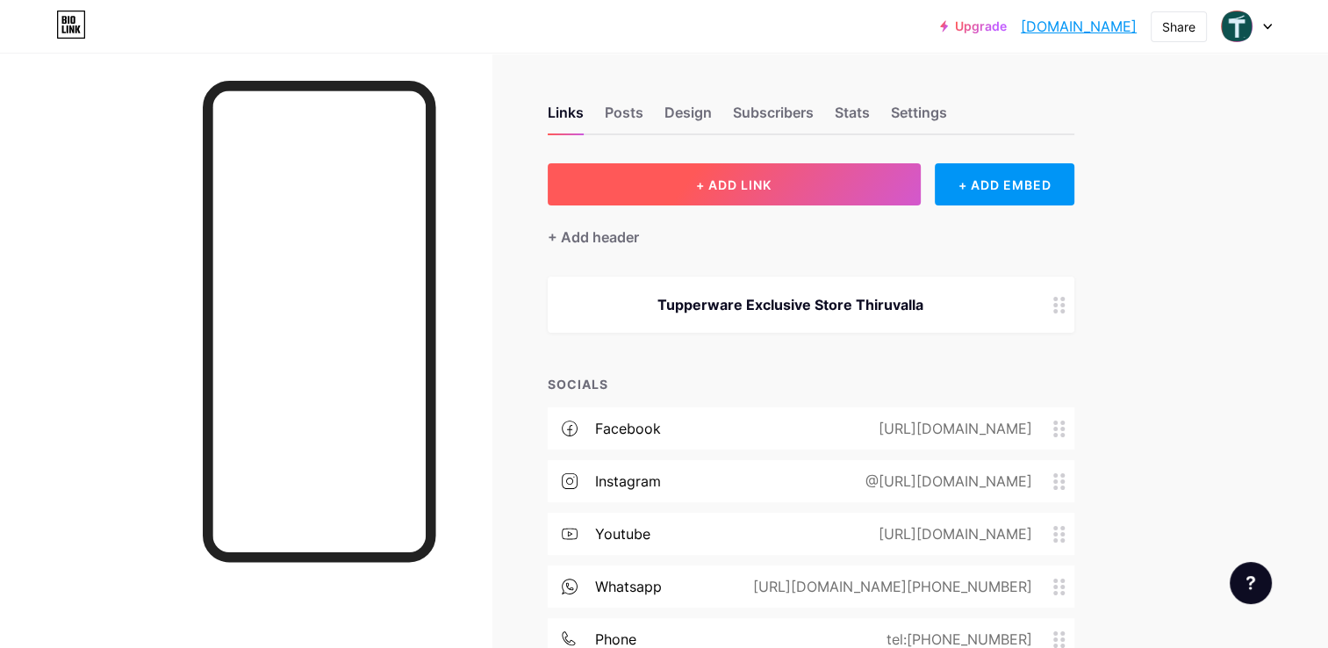
click at [729, 183] on span "+ ADD LINK" at bounding box center [734, 184] width 76 height 15
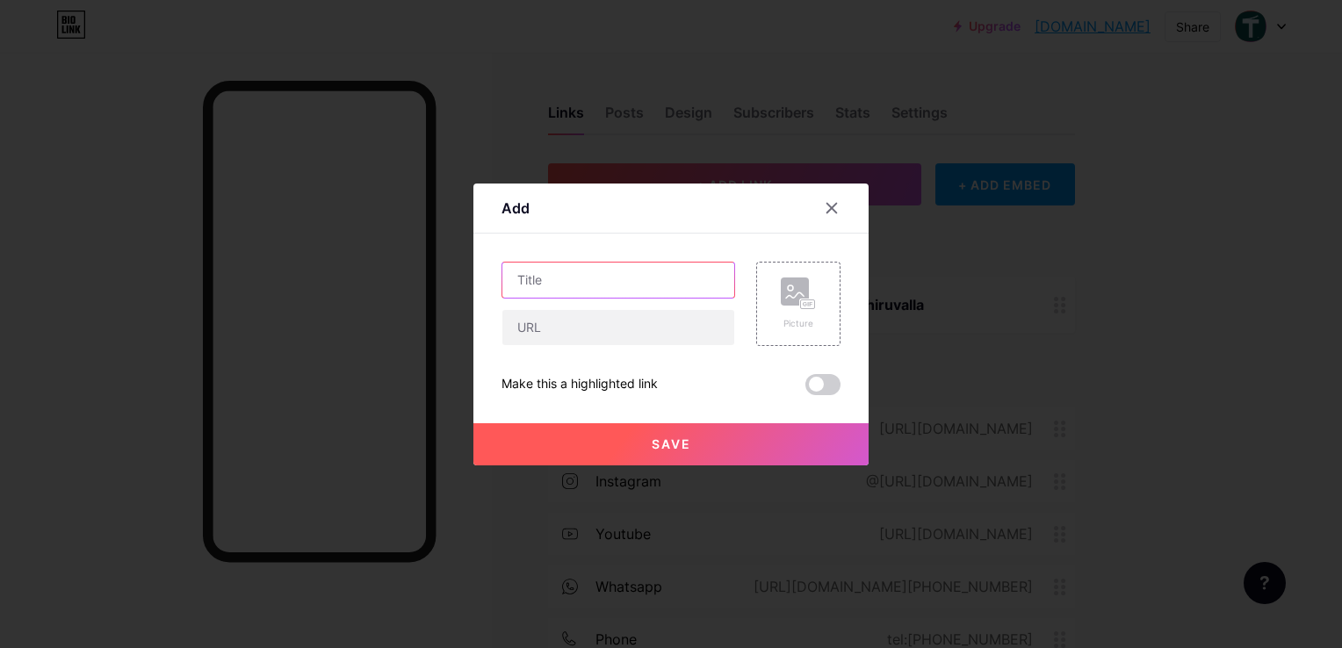
click at [573, 280] on input "text" at bounding box center [618, 280] width 232 height 35
click at [831, 212] on icon at bounding box center [831, 208] width 14 height 14
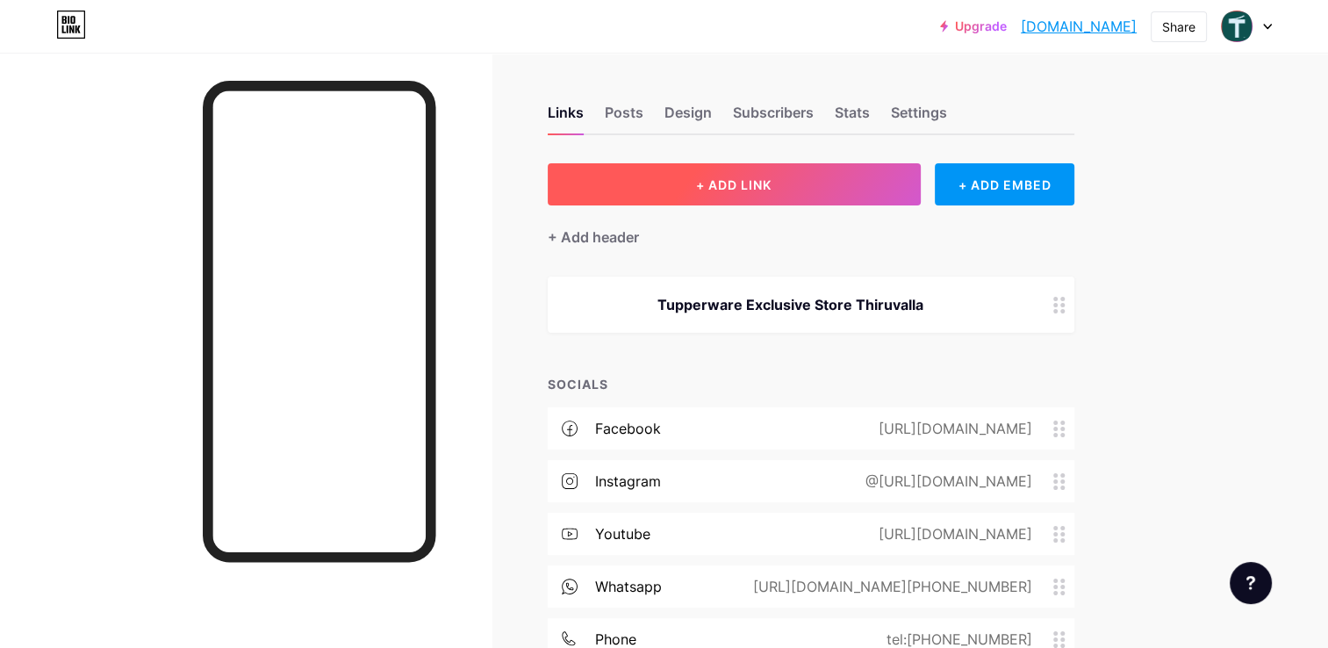
click at [716, 183] on span "+ ADD LINK" at bounding box center [734, 184] width 76 height 15
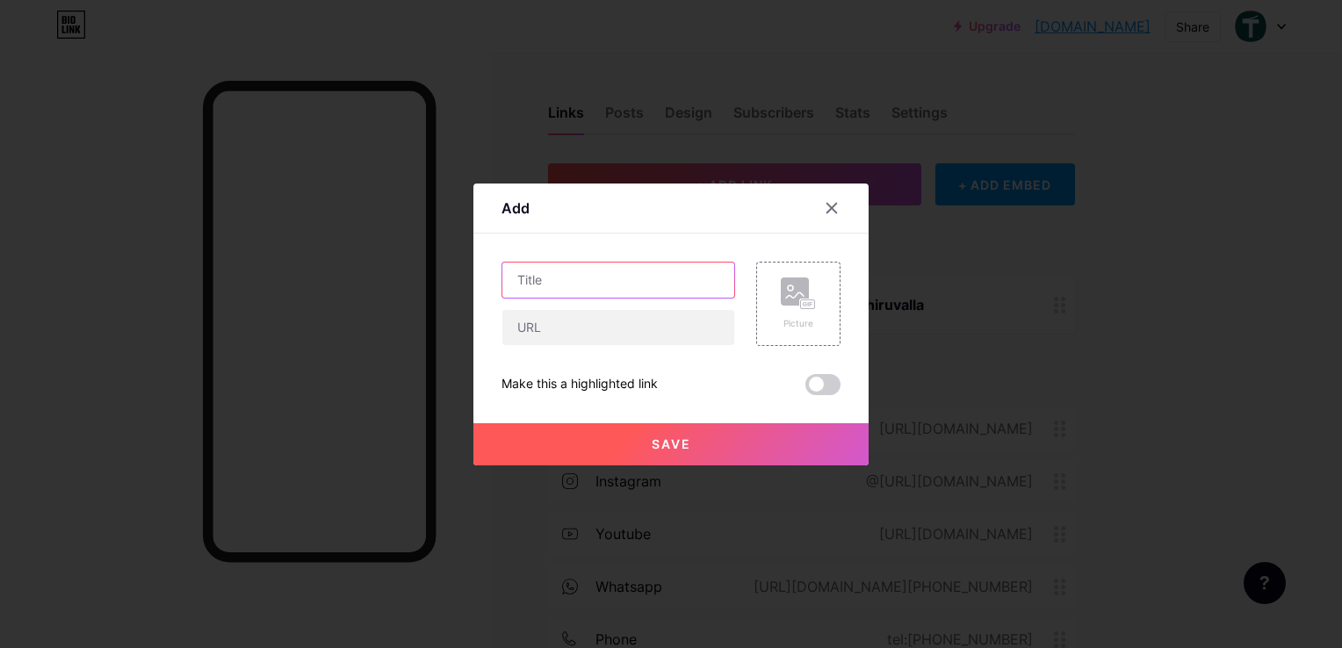
click at [562, 283] on input "text" at bounding box center [618, 280] width 232 height 35
click at [545, 331] on input "text" at bounding box center [618, 327] width 232 height 35
drag, startPoint x: 609, startPoint y: 271, endPoint x: 471, endPoint y: 279, distance: 138.1
click at [471, 279] on div "Add Content YouTube Play YouTube video without leaving your page. ADD Vimeo Pla…" at bounding box center [671, 324] width 1342 height 648
type input "R"
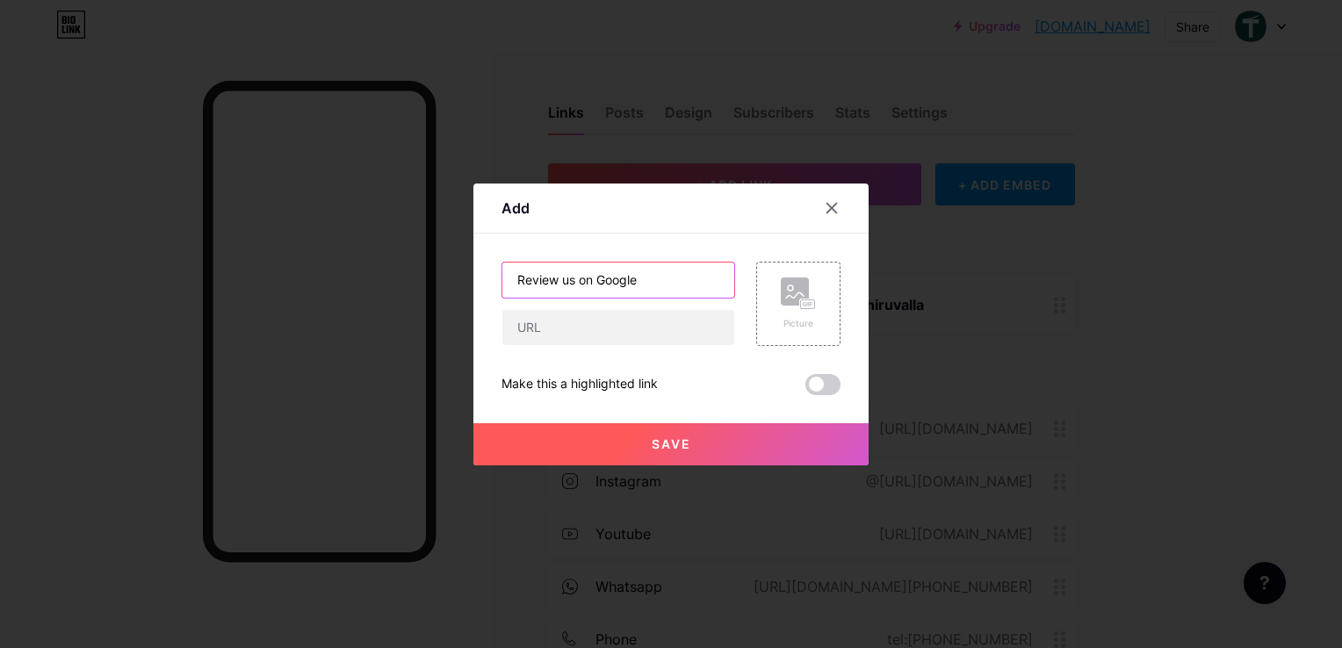
drag, startPoint x: 580, startPoint y: 283, endPoint x: 678, endPoint y: 284, distance: 97.5
click at [678, 284] on input "Review us on Google" at bounding box center [618, 280] width 232 height 35
type input "Review us"
click at [593, 322] on input "text" at bounding box center [618, 327] width 232 height 35
paste input "[URL][DOMAIN_NAME]"
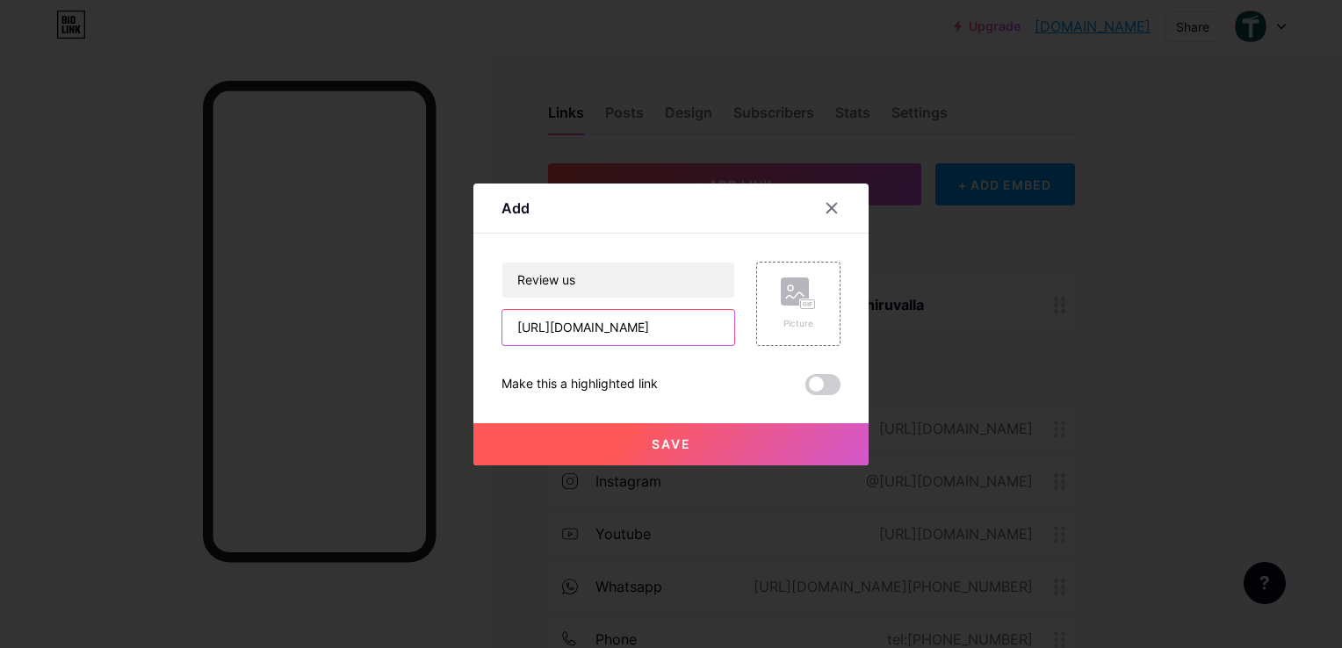
scroll to position [0, 45]
type input "[URL][DOMAIN_NAME]"
click at [802, 306] on rect at bounding box center [808, 303] width 14 height 9
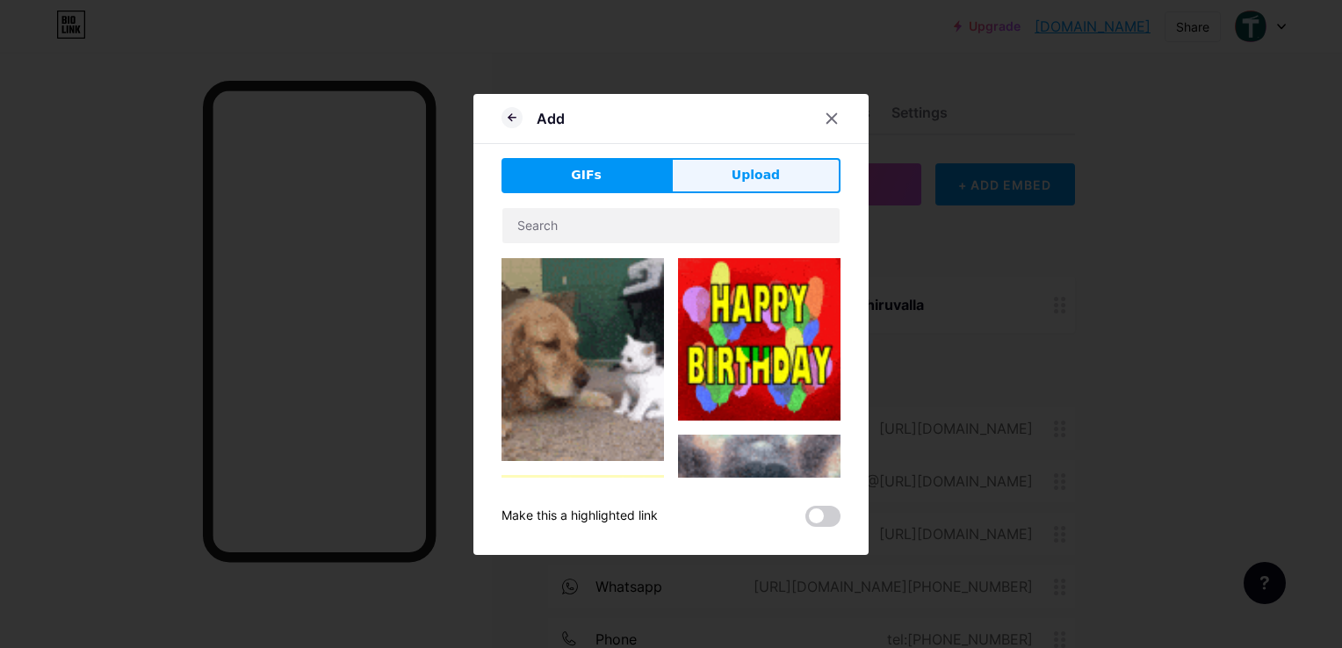
click at [762, 169] on span "Upload" at bounding box center [755, 175] width 48 height 18
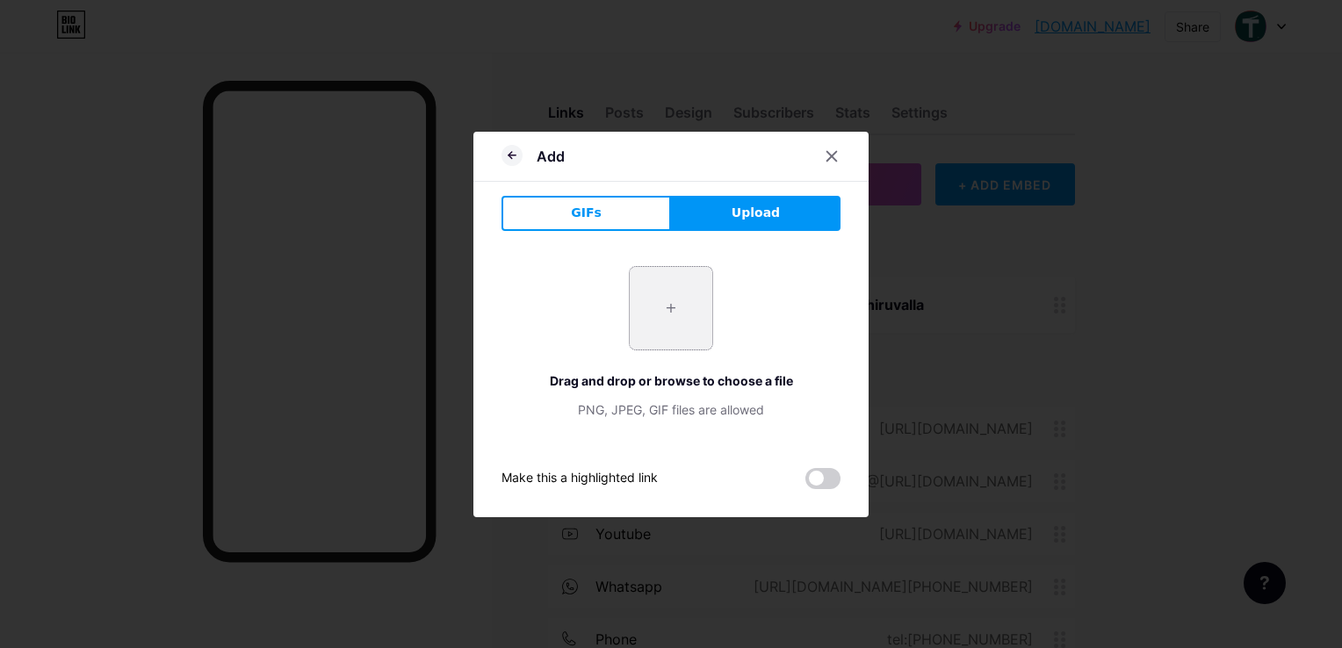
click at [664, 320] on input "file" at bounding box center [671, 308] width 83 height 83
click at [666, 325] on input "file" at bounding box center [671, 308] width 83 height 83
type input "C:\fakepath\Review+Us+-+Sticker-squashed.webp"
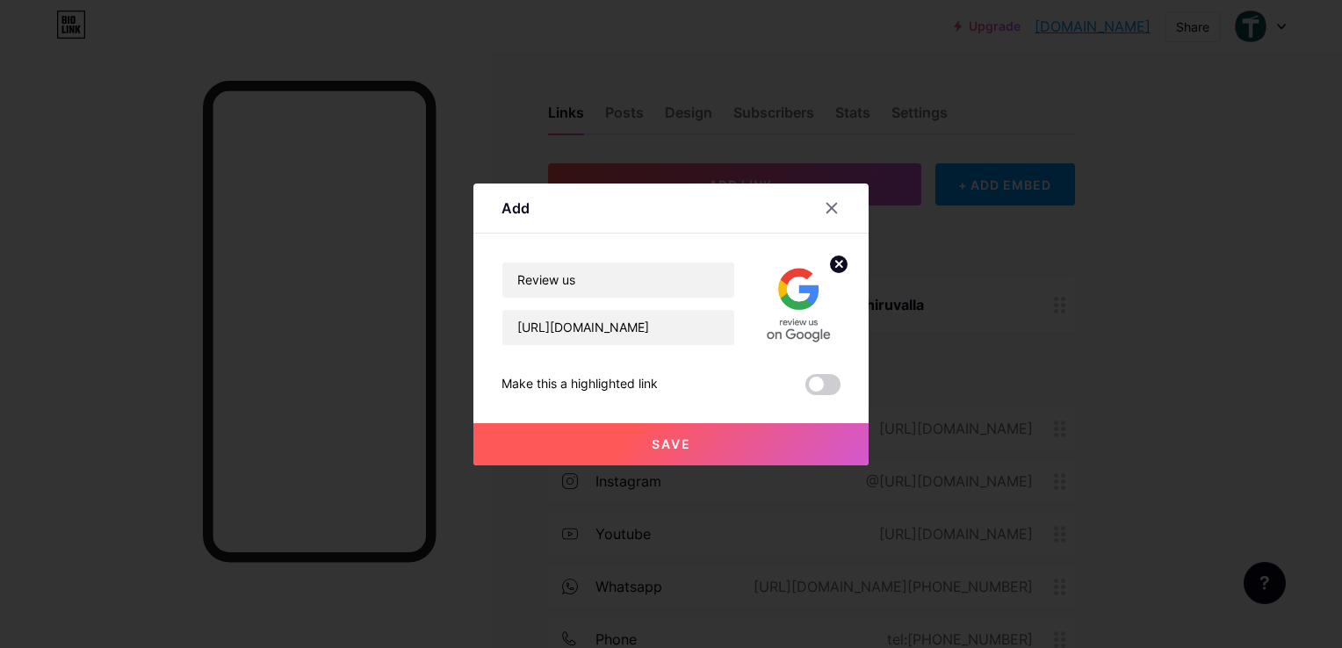
click at [667, 447] on span "Save" at bounding box center [671, 443] width 40 height 15
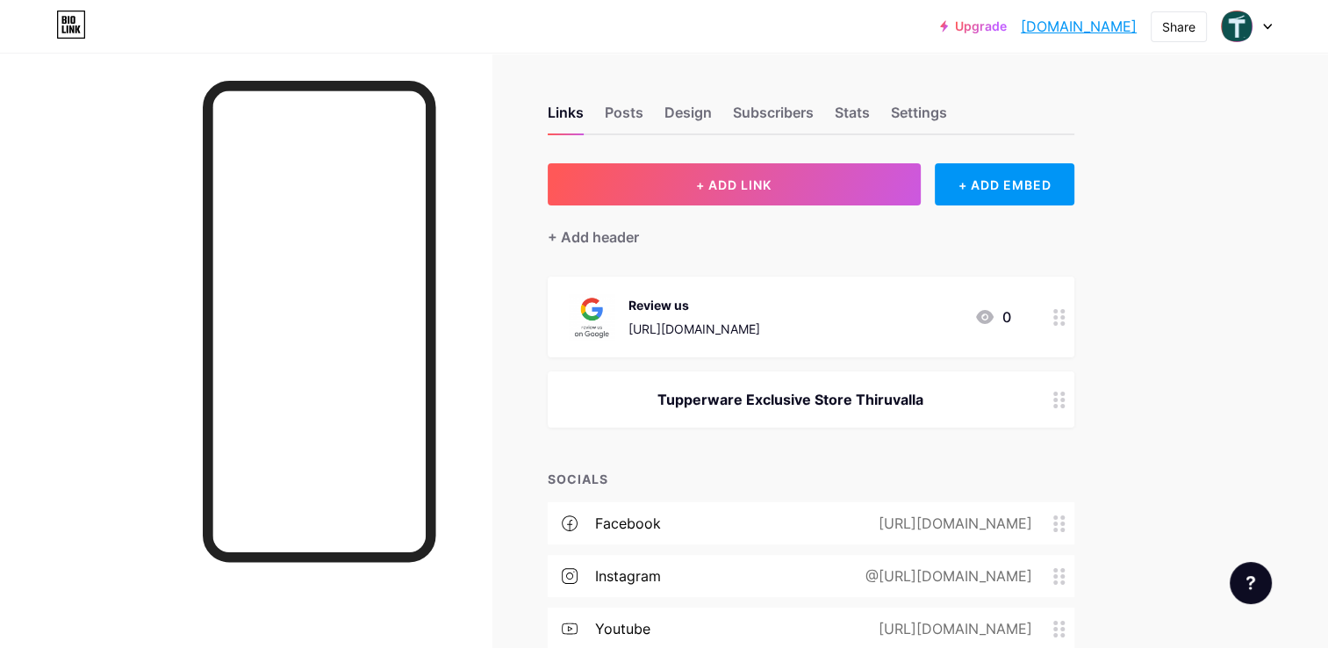
click at [760, 323] on div "[URL][DOMAIN_NAME]" at bounding box center [695, 329] width 132 height 18
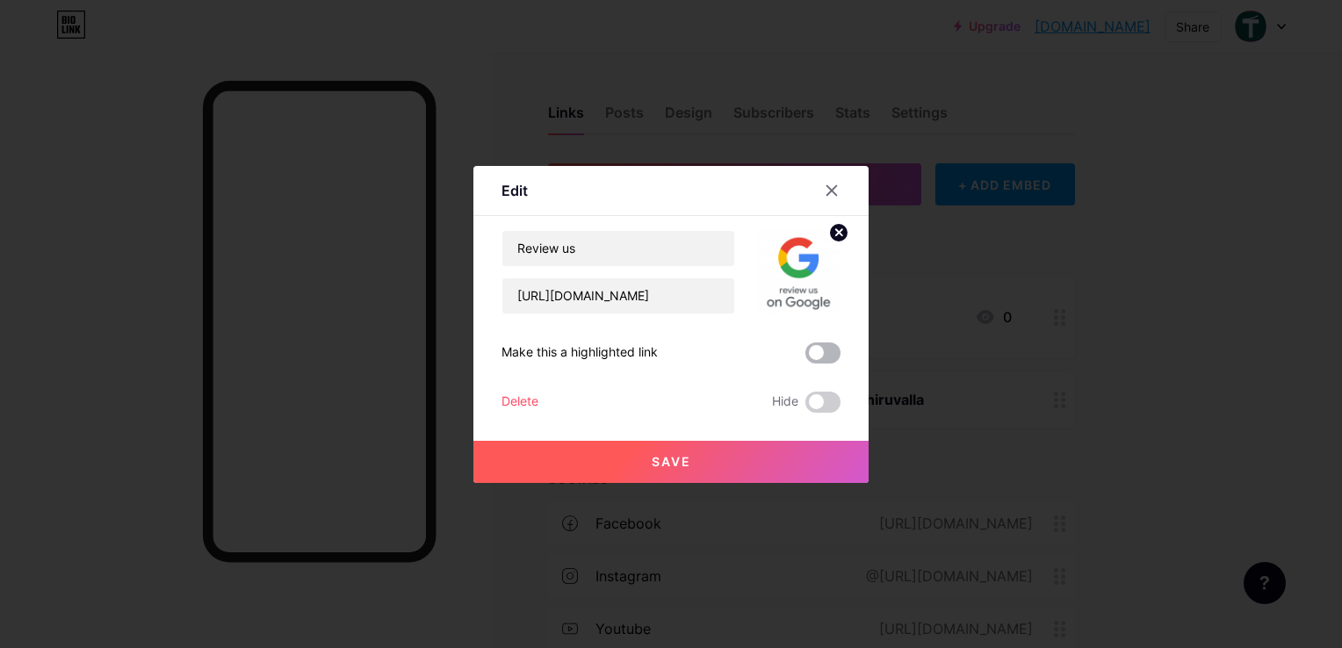
click at [828, 349] on span at bounding box center [822, 352] width 35 height 21
click at [805, 357] on input "checkbox" at bounding box center [805, 357] width 0 height 0
click at [688, 474] on button "Save" at bounding box center [670, 462] width 395 height 42
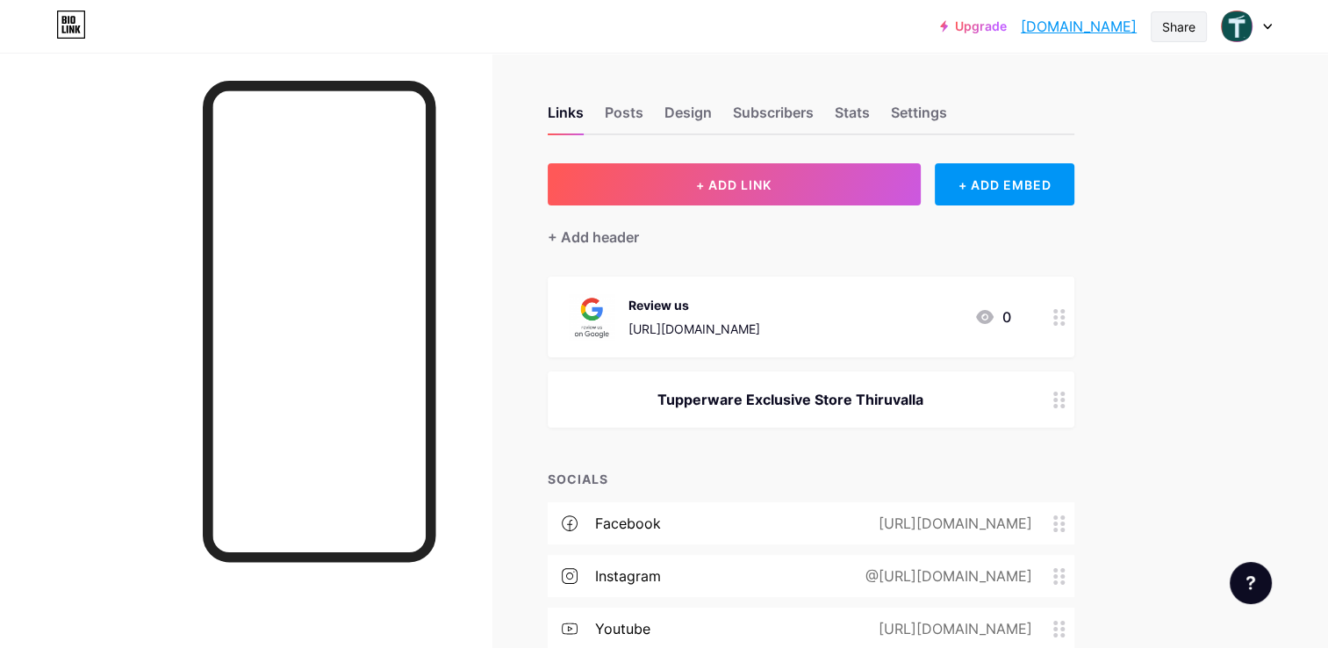
click at [1169, 26] on div "Share" at bounding box center [1178, 27] width 33 height 18
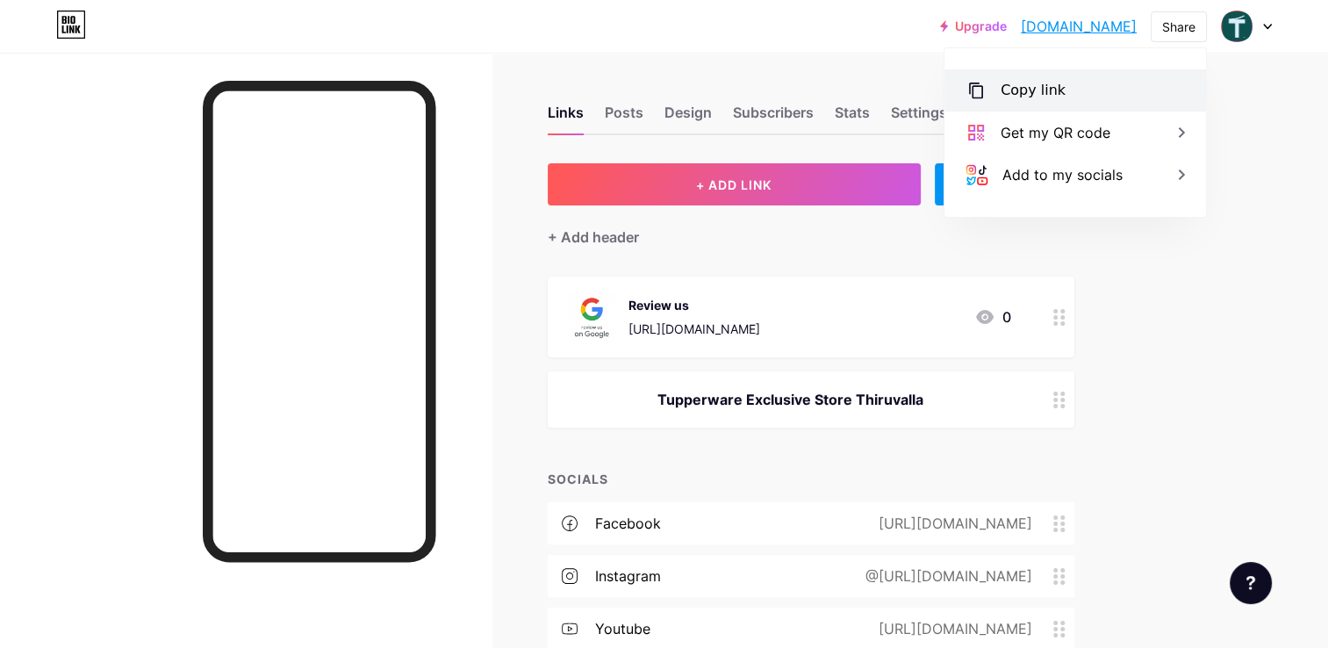
click at [1089, 81] on div "Copy link" at bounding box center [1076, 90] width 262 height 42
click at [766, 390] on div "Tupperware Exclusive Store Thiruvalla" at bounding box center [790, 399] width 443 height 21
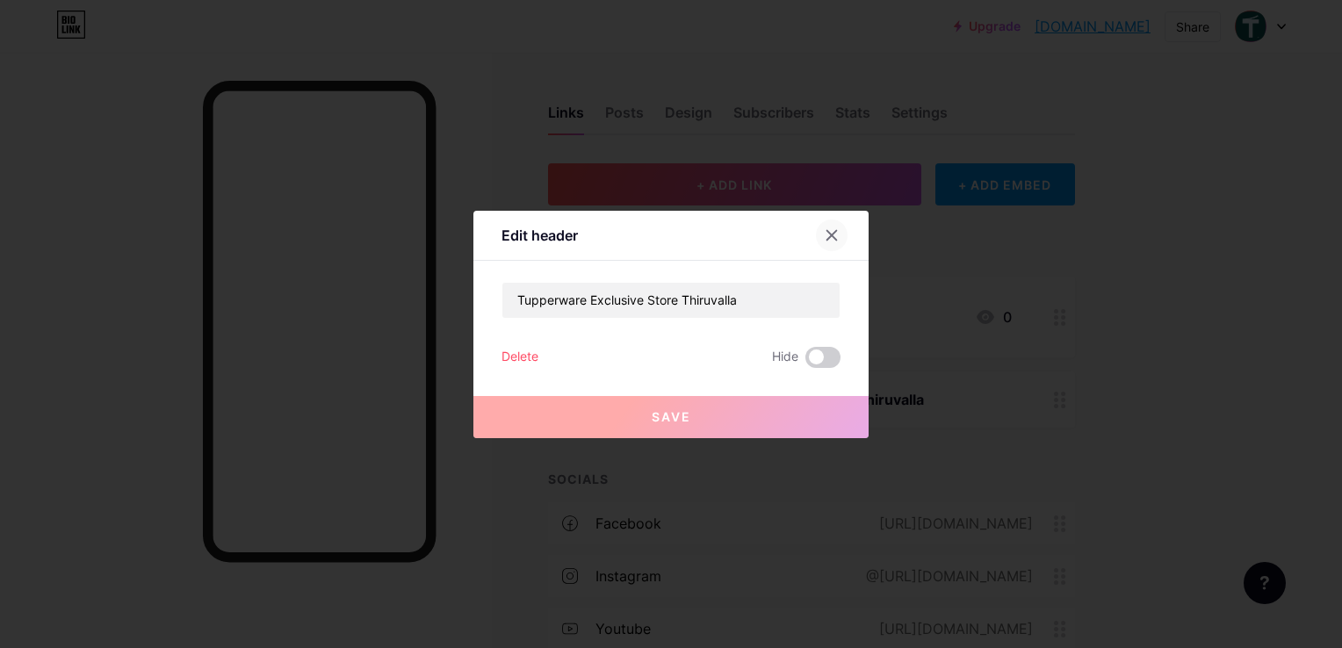
click at [835, 238] on icon at bounding box center [832, 235] width 10 height 10
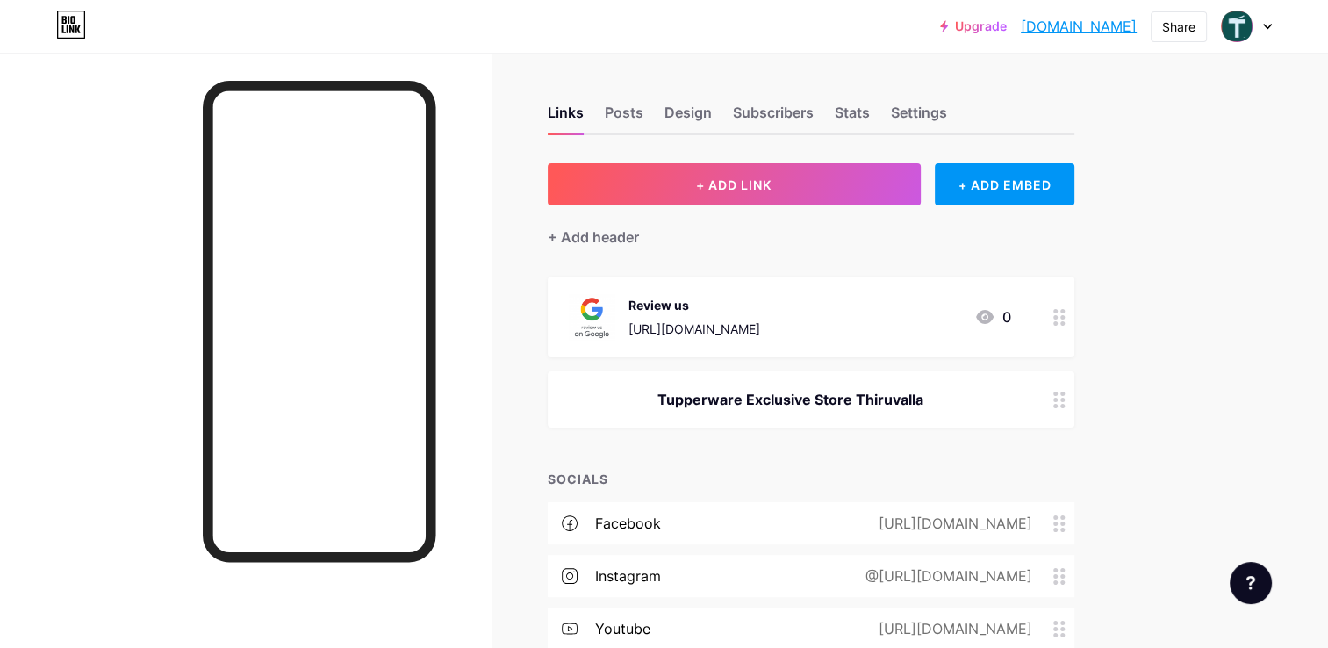
click at [819, 391] on div "Tupperware Exclusive Store Thiruvalla" at bounding box center [790, 399] width 443 height 21
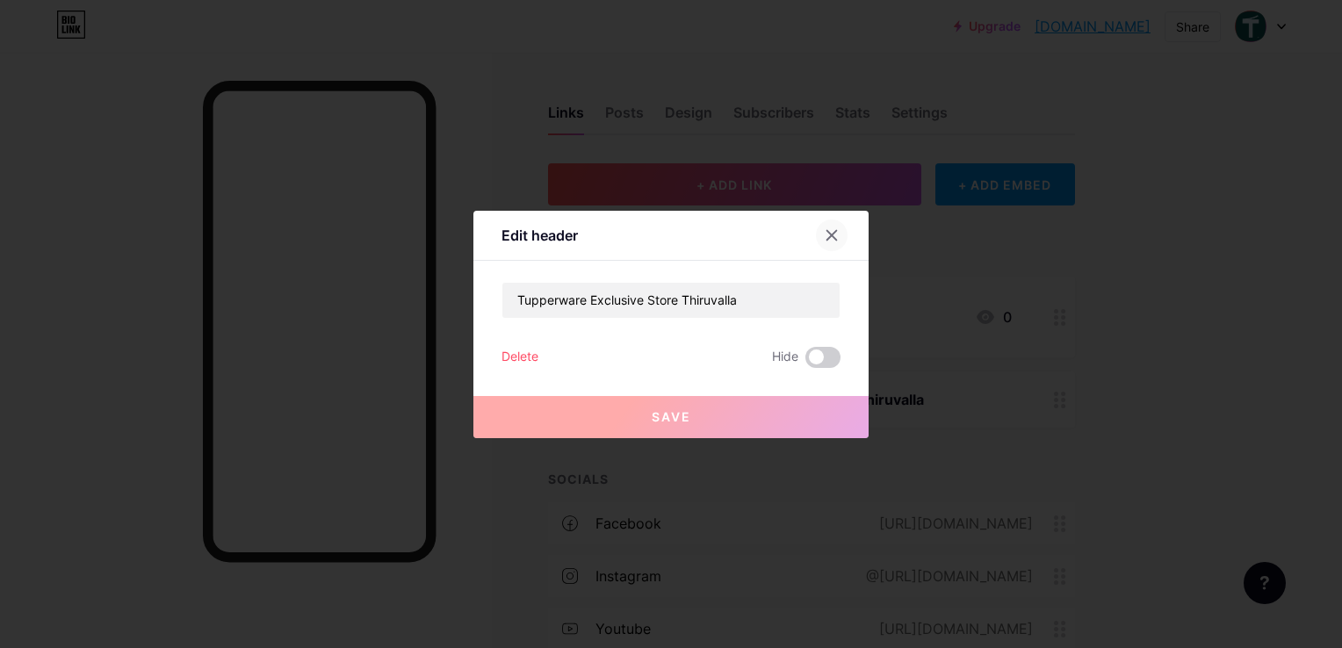
click at [842, 231] on div at bounding box center [832, 235] width 32 height 32
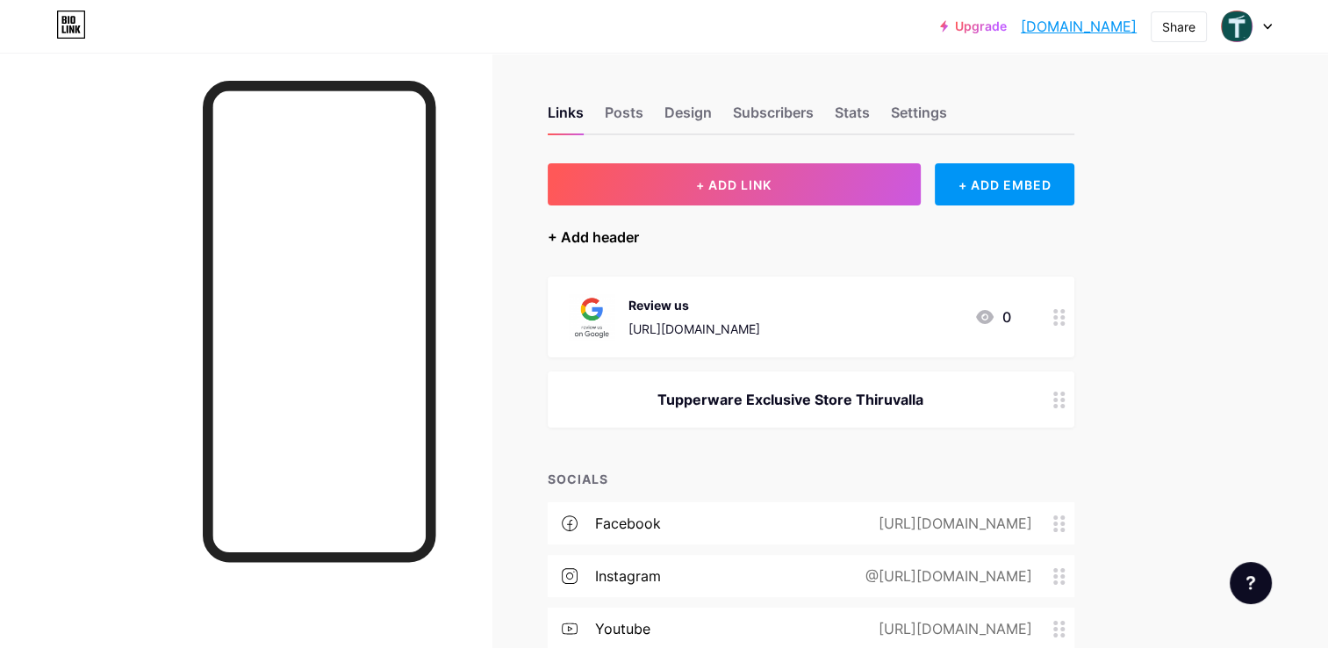
click at [572, 234] on div "+ Add header" at bounding box center [593, 237] width 91 height 21
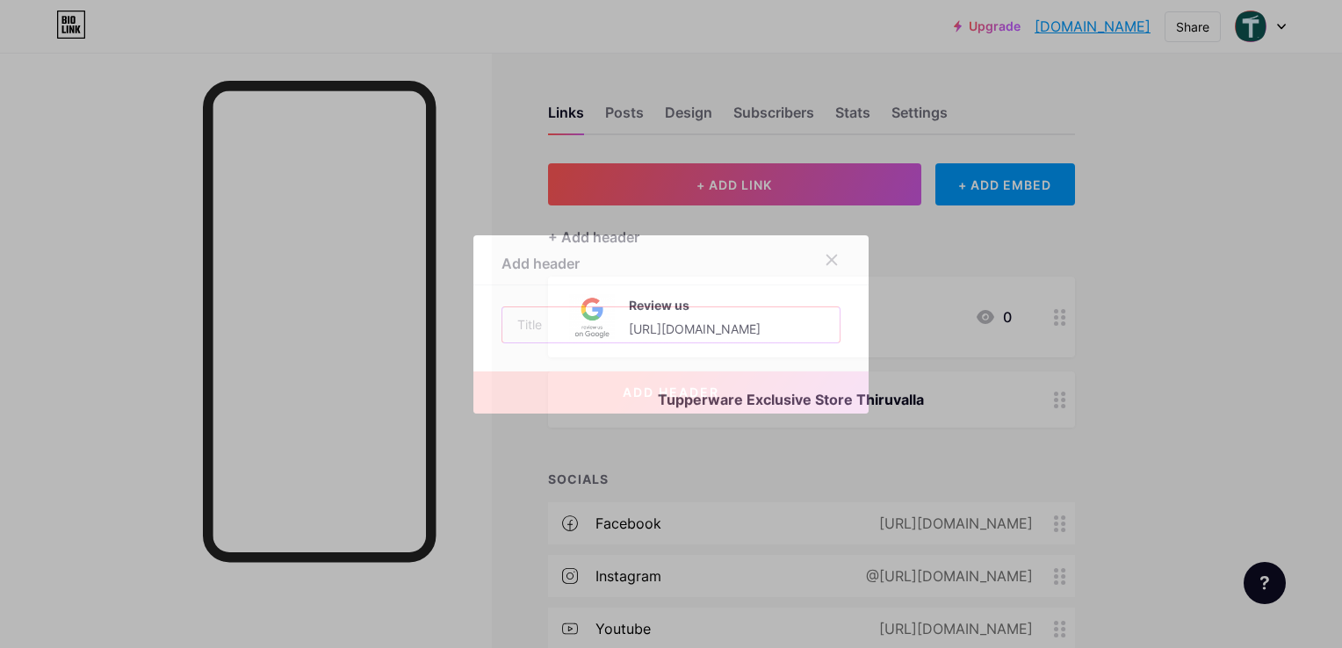
click at [563, 322] on input "text" at bounding box center [670, 324] width 337 height 35
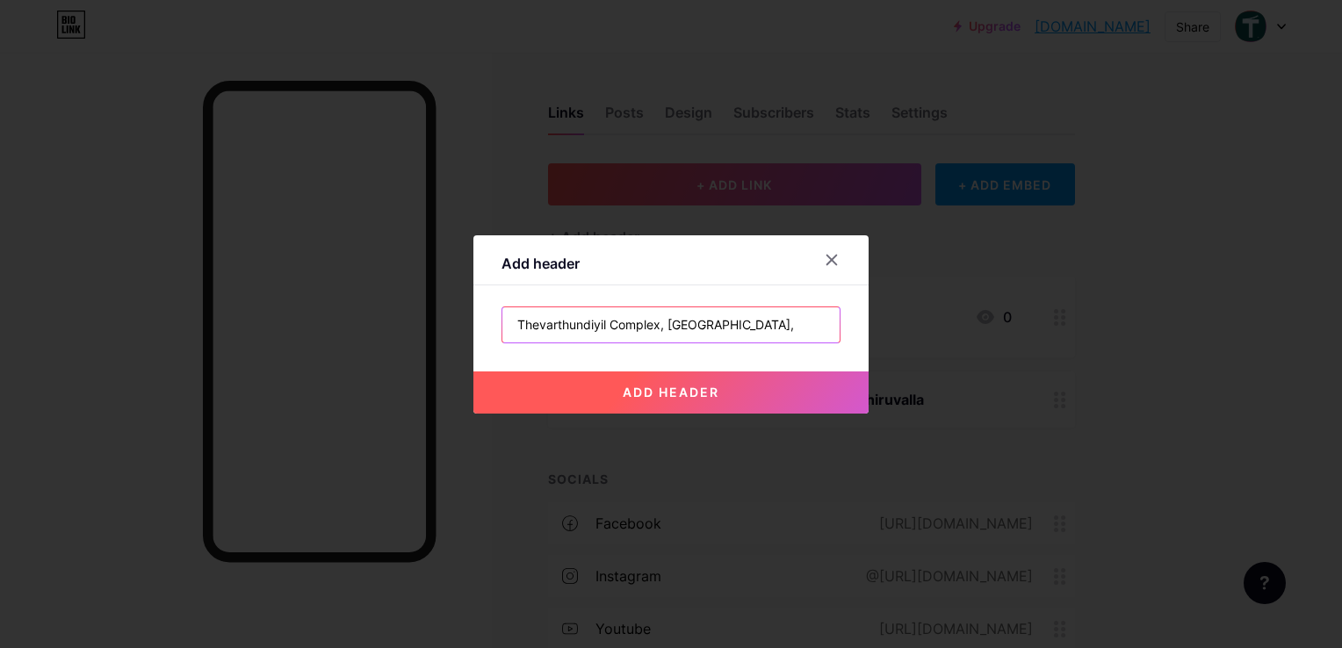
click at [820, 328] on input "Thevarthundiyil Complex, [GEOGRAPHIC_DATA]," at bounding box center [670, 324] width 337 height 35
type input "Thevarthundiyil Complex, [GEOGRAPHIC_DATA]"
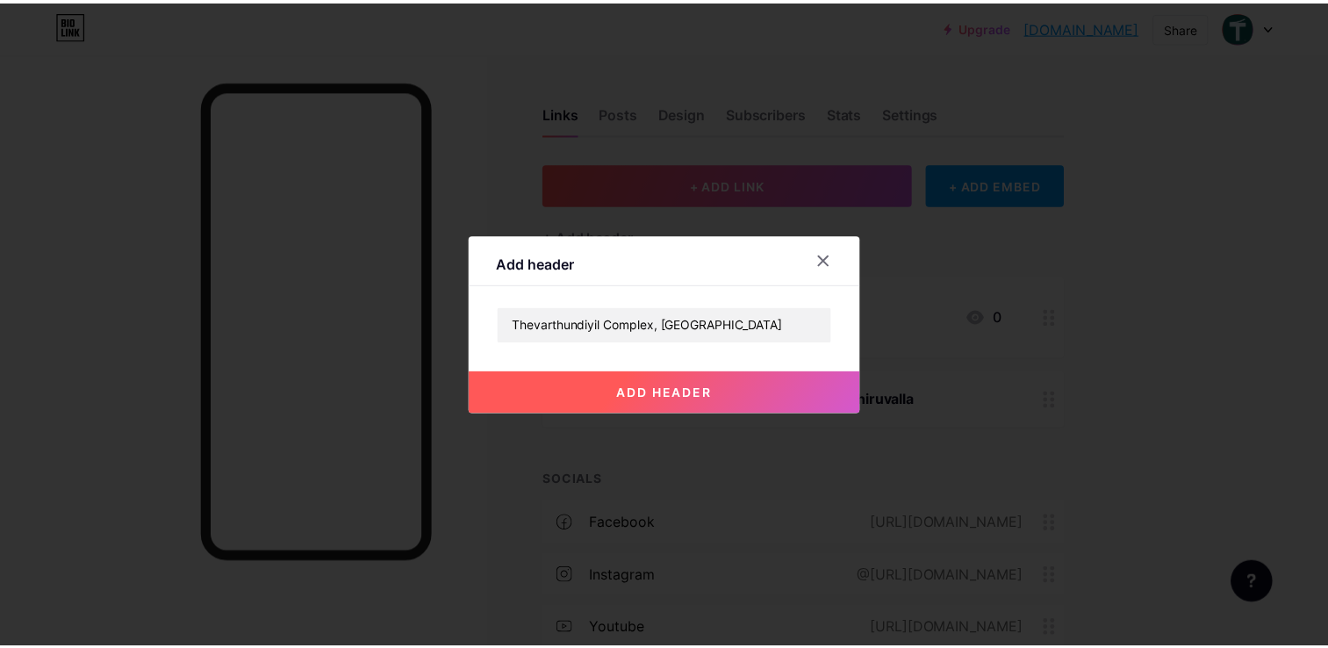
scroll to position [0, 0]
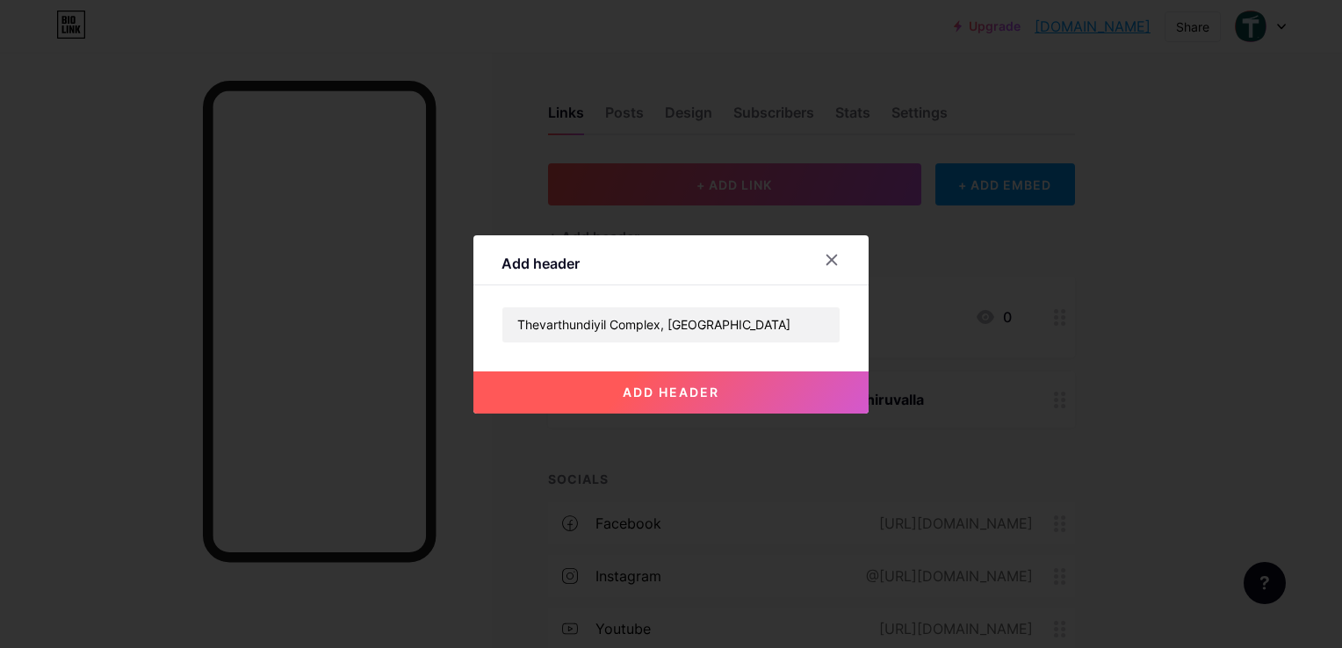
click at [661, 397] on span "add header" at bounding box center [670, 392] width 97 height 15
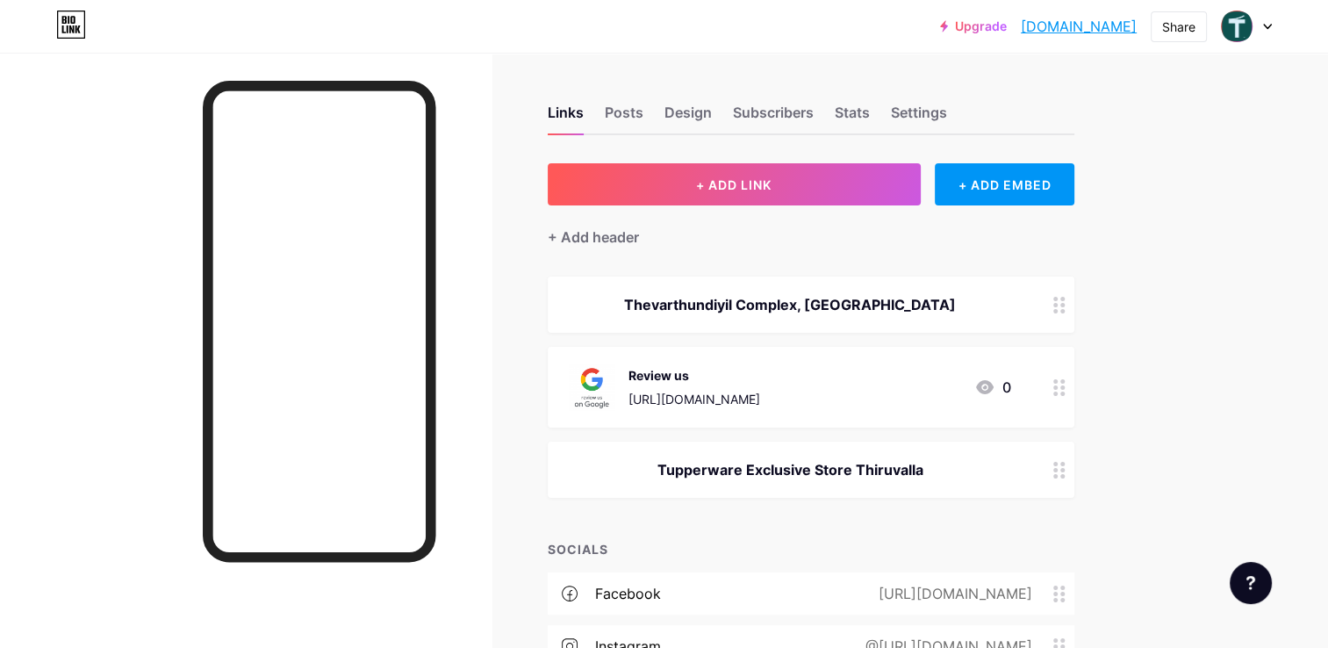
drag, startPoint x: 825, startPoint y: 304, endPoint x: 824, endPoint y: 339, distance: 35.1
click at [824, 339] on span "Thevarthundiyil Complex, [GEOGRAPHIC_DATA] Review us [URL][DOMAIN_NAME] 0 Tuppe…" at bounding box center [811, 387] width 527 height 221
drag, startPoint x: 824, startPoint y: 339, endPoint x: 1122, endPoint y: 303, distance: 299.8
click at [1122, 303] on div "Links Posts Design Subscribers Stats Settings + ADD LINK + ADD EMBED + Add head…" at bounding box center [574, 509] width 1148 height 913
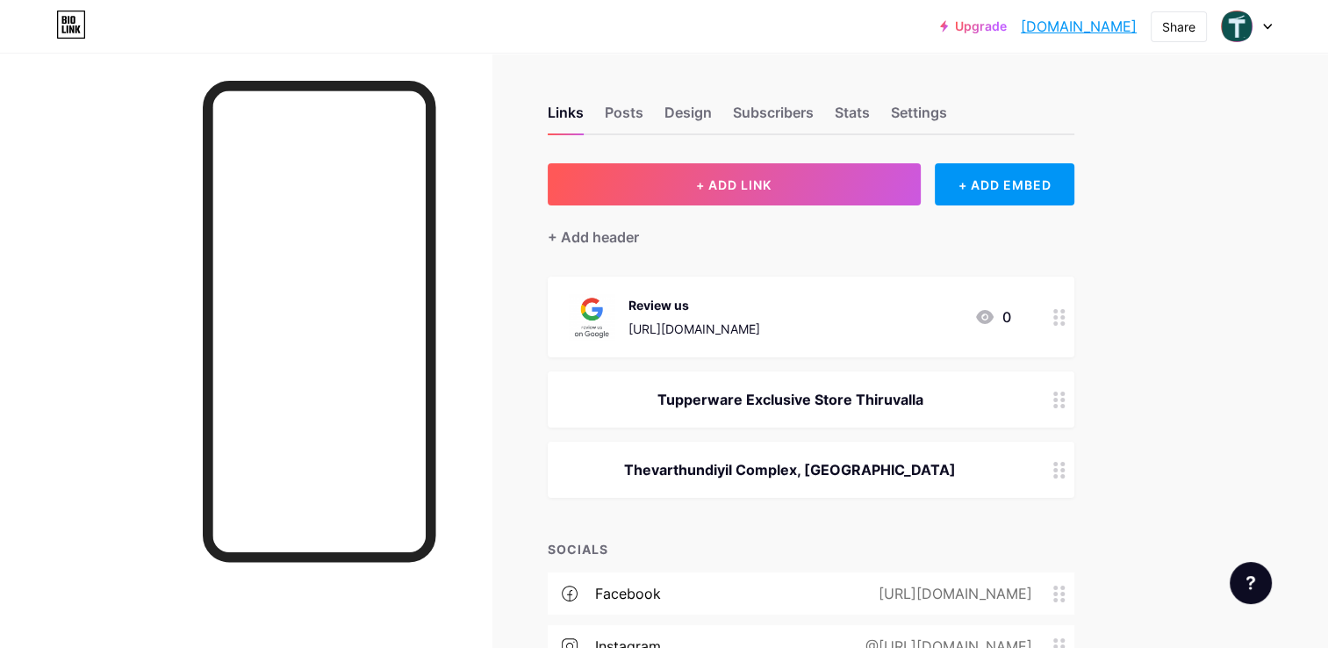
click at [1145, 444] on div "Links Posts Design Subscribers Stats Settings + ADD LINK + ADD EMBED + Add head…" at bounding box center [574, 509] width 1148 height 913
click at [1002, 469] on div "Thevarthundiyil Complex, [GEOGRAPHIC_DATA]" at bounding box center [790, 469] width 443 height 21
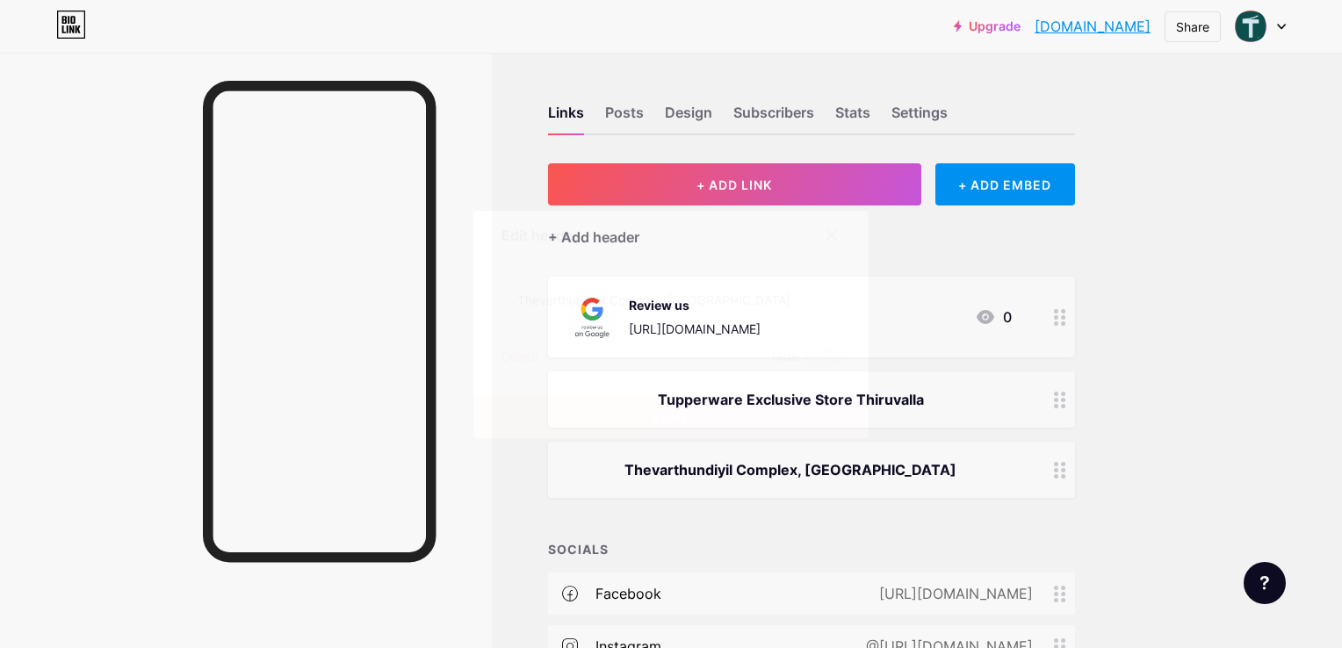
click at [843, 229] on div at bounding box center [832, 235] width 32 height 32
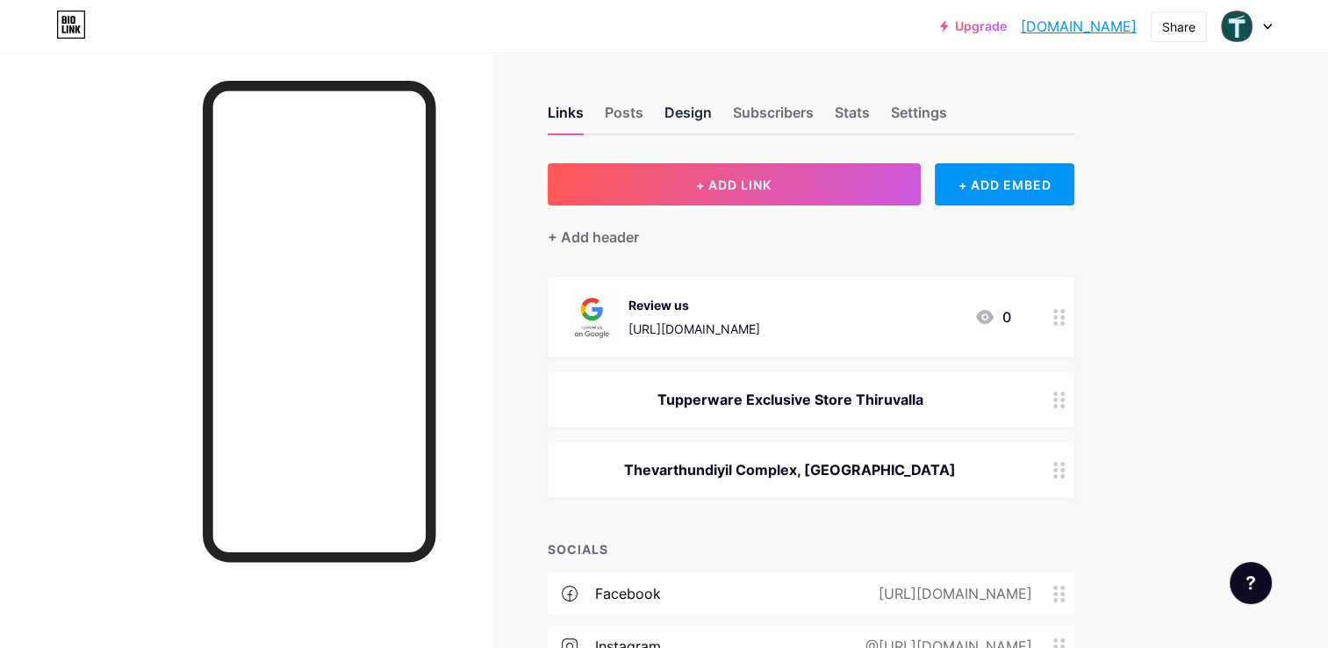
click at [682, 104] on div "Design" at bounding box center [688, 118] width 47 height 32
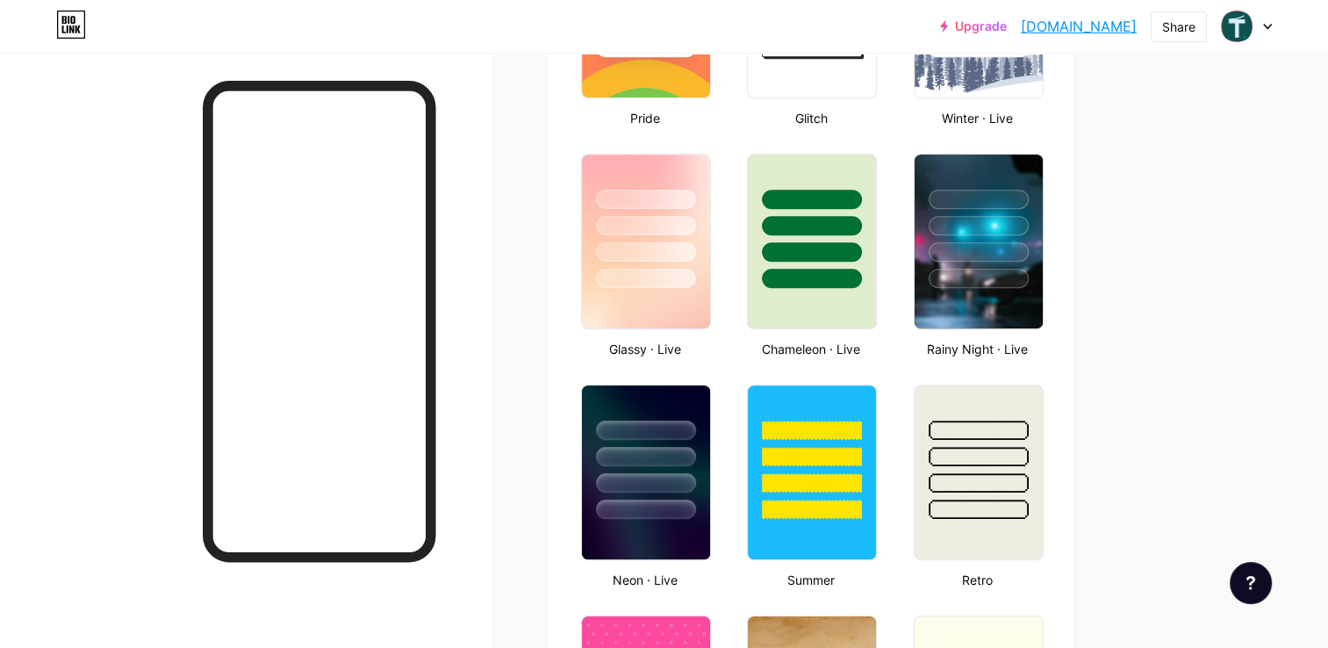
type input "#000000"
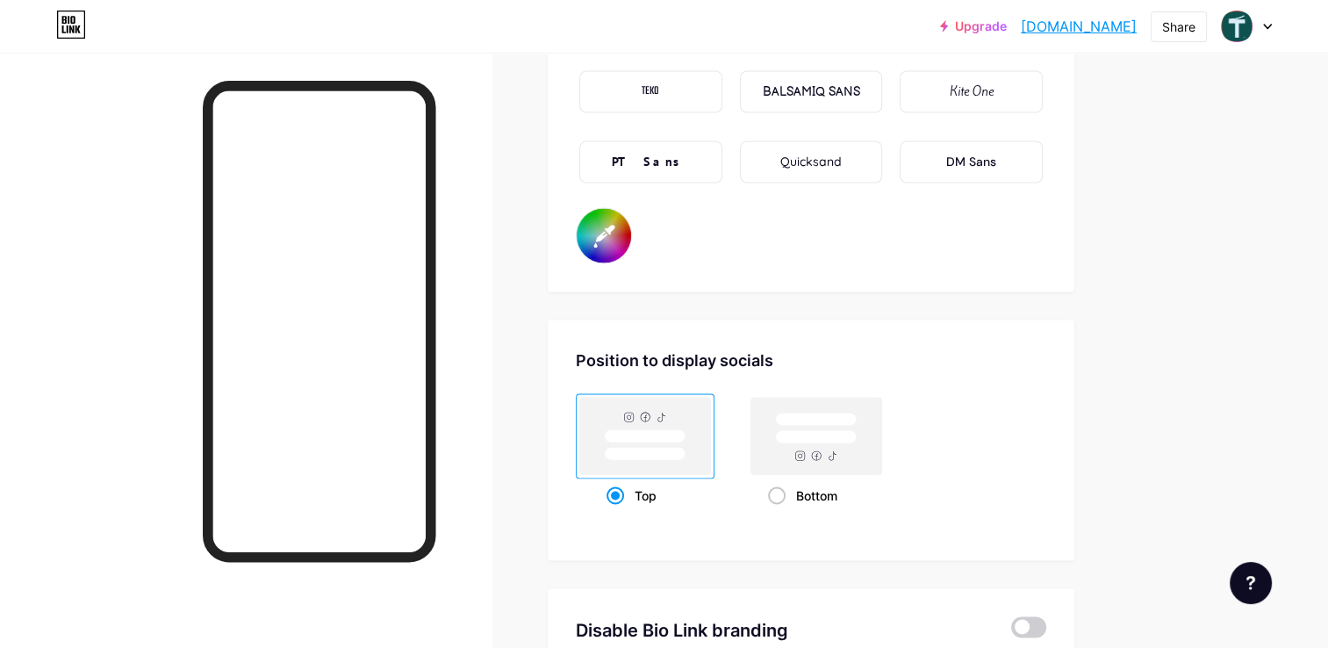
scroll to position [3103, 0]
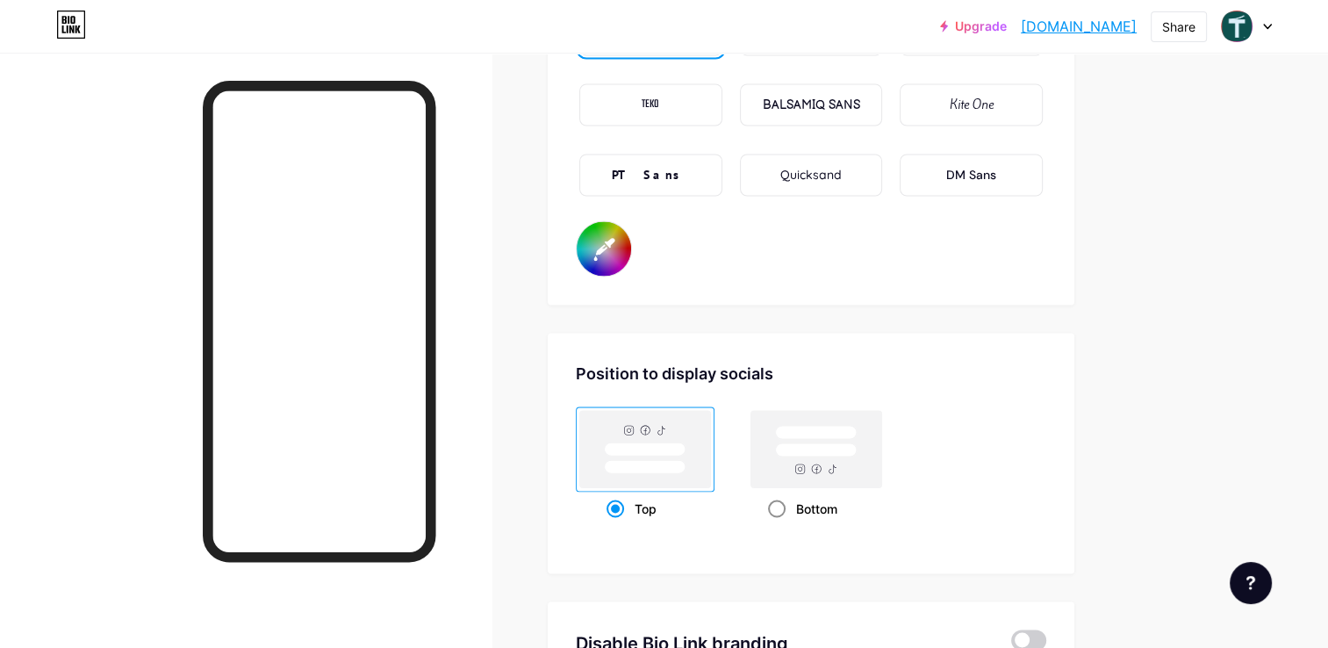
click at [790, 497] on div "Bottom" at bounding box center [816, 508] width 97 height 32
click at [780, 524] on input "Bottom" at bounding box center [773, 529] width 11 height 11
radio input "true"
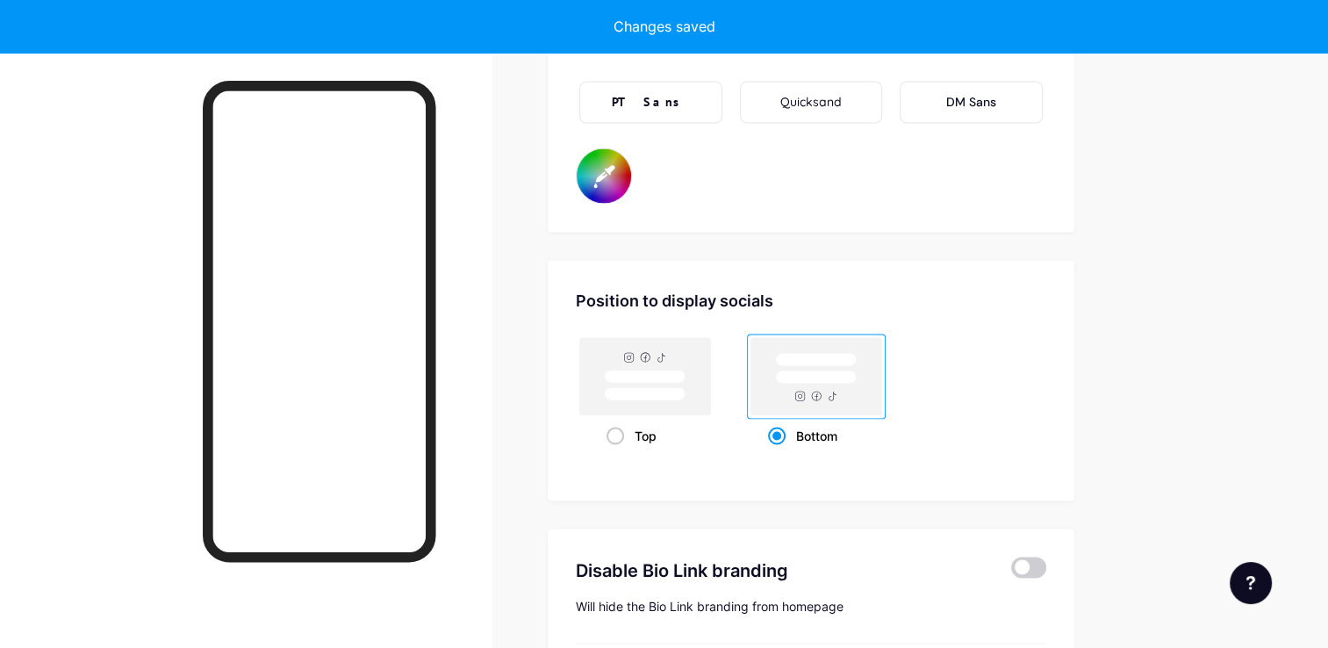
scroll to position [3366, 0]
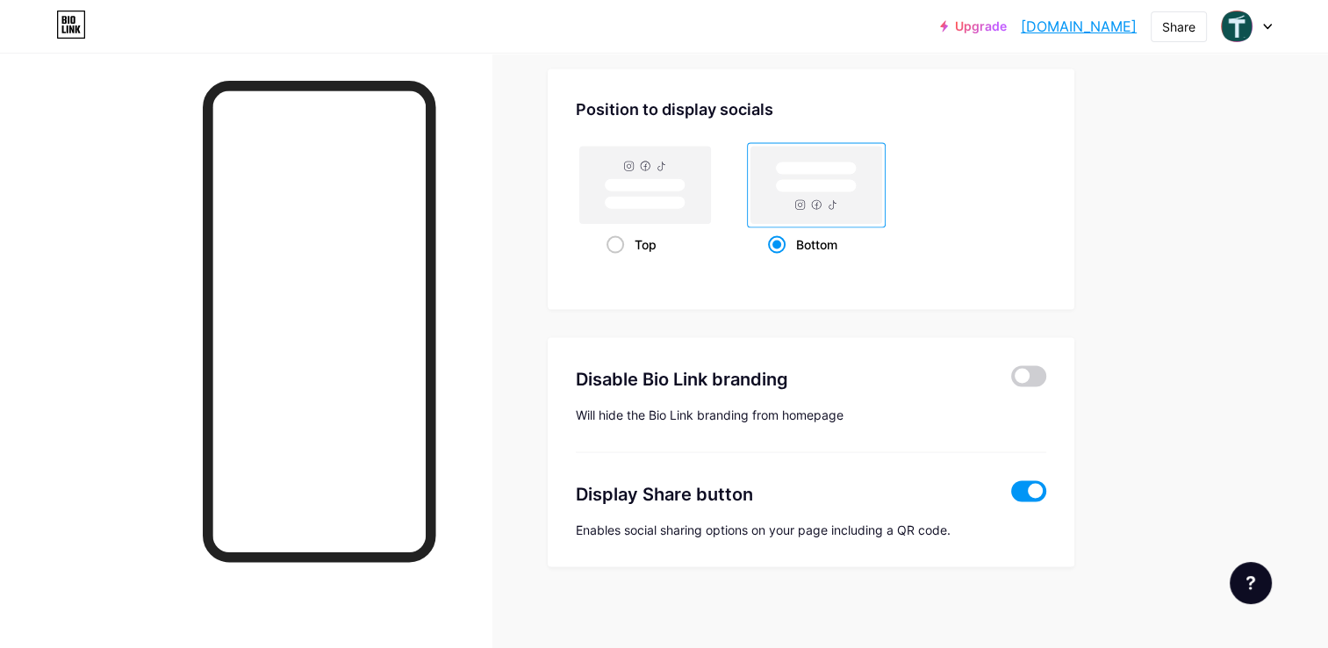
click at [1268, 25] on icon at bounding box center [1267, 27] width 9 height 6
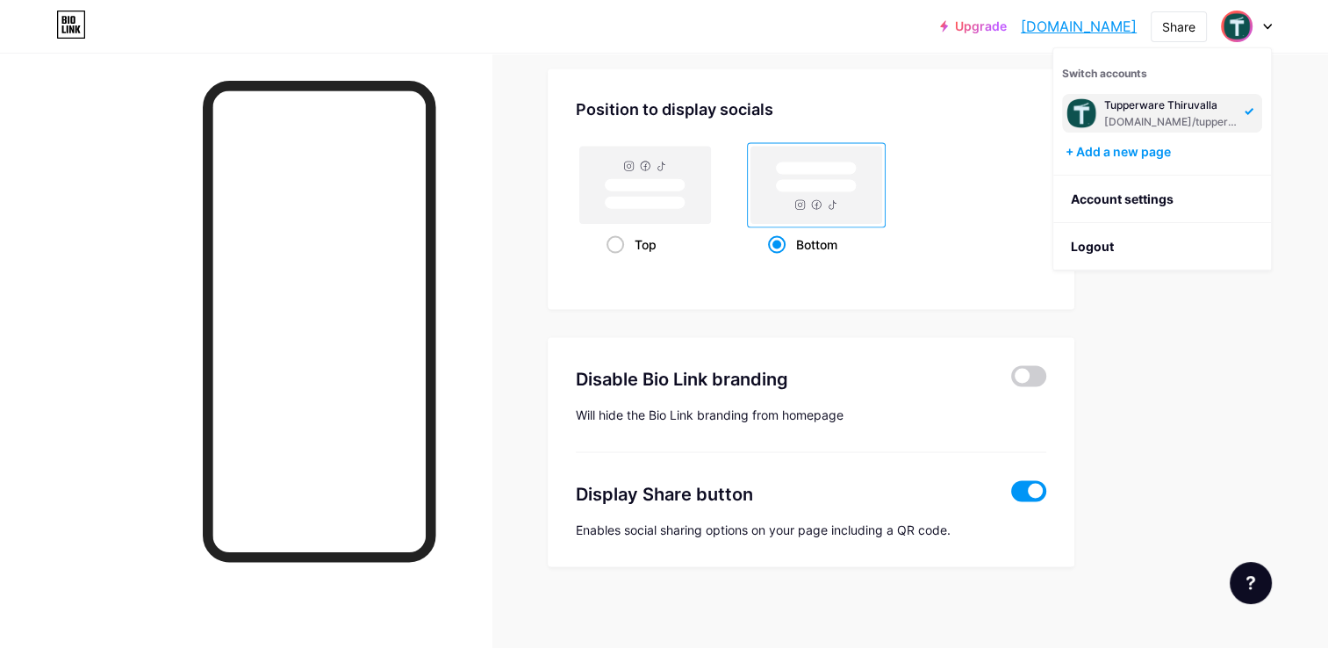
click at [1268, 25] on icon at bounding box center [1267, 27] width 9 height 6
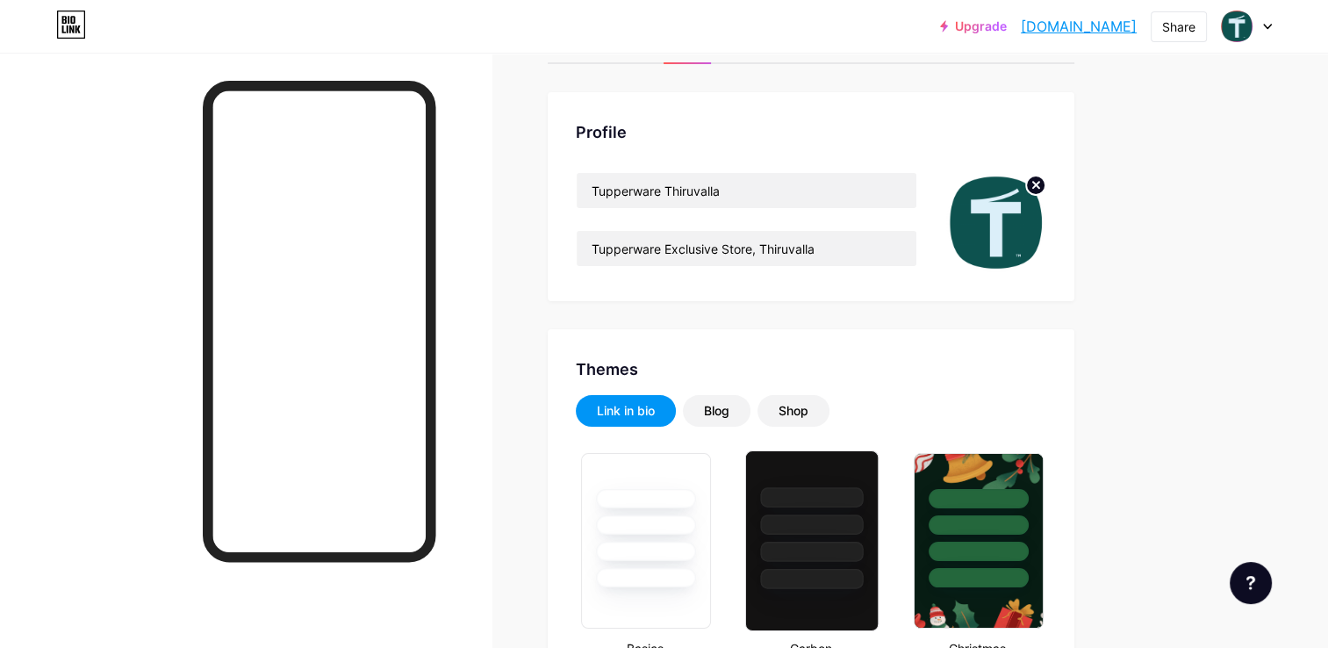
scroll to position [0, 0]
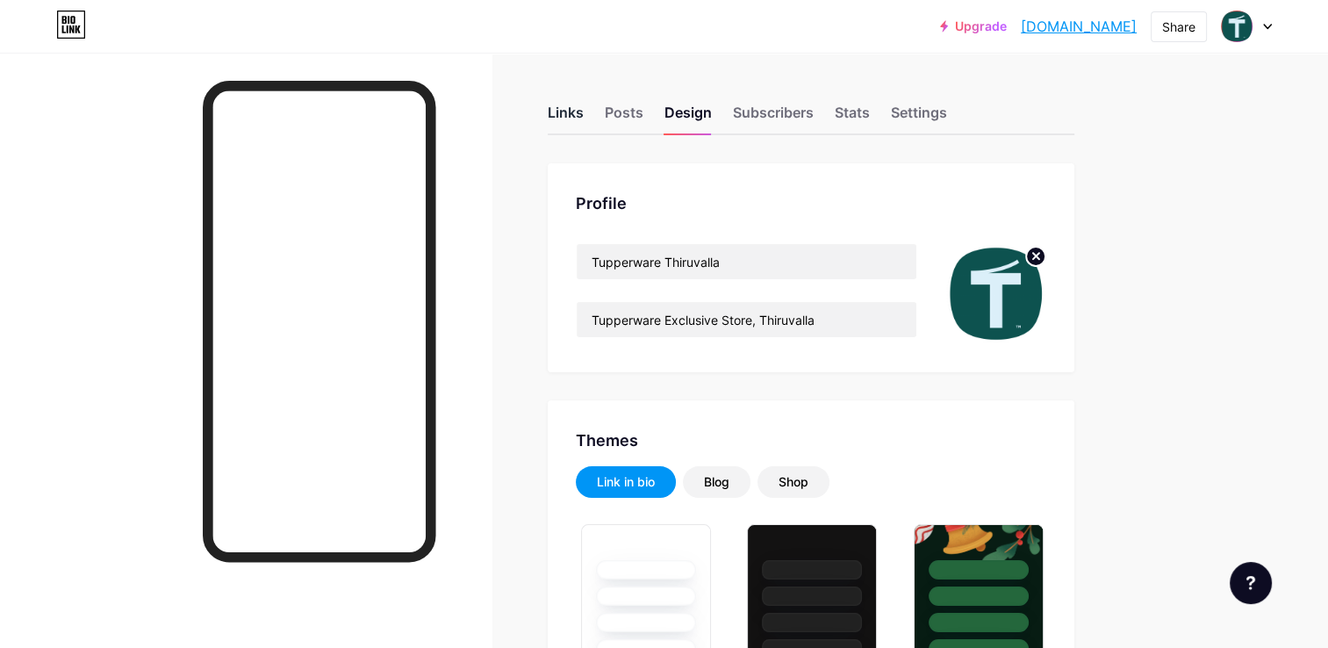
click at [562, 114] on div "Links" at bounding box center [566, 118] width 36 height 32
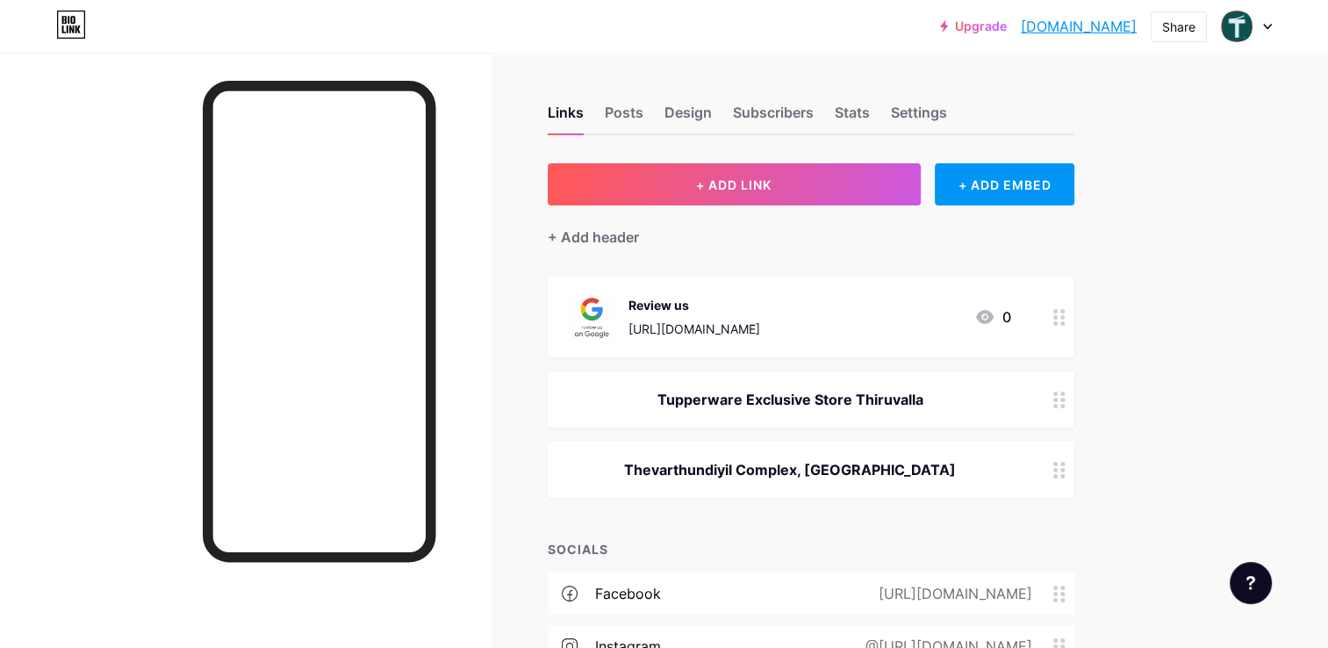
click at [1214, 367] on div "Upgrade [DOMAIN_NAME].... [DOMAIN_NAME] Share Switch accounts Tupperware Thiruv…" at bounding box center [664, 483] width 1328 height 966
click at [1061, 315] on circle at bounding box center [1063, 317] width 4 height 4
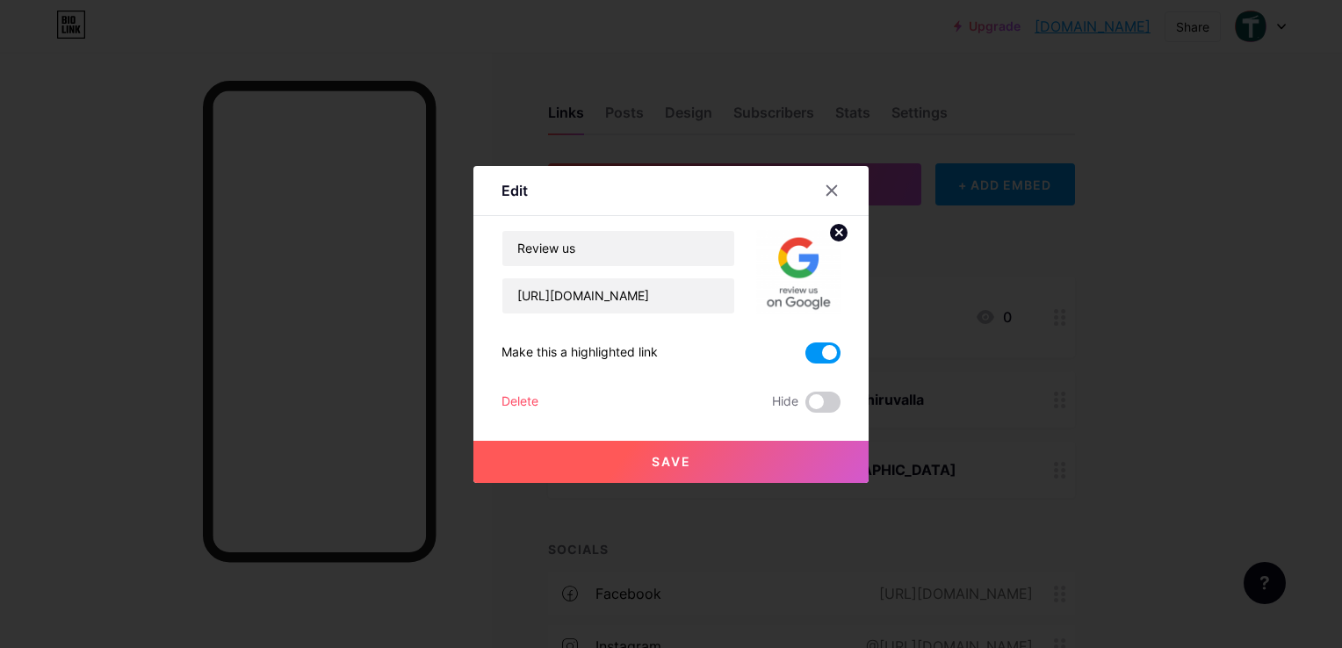
click at [837, 231] on icon at bounding box center [839, 232] width 6 height 6
click at [815, 269] on icon at bounding box center [798, 262] width 35 height 32
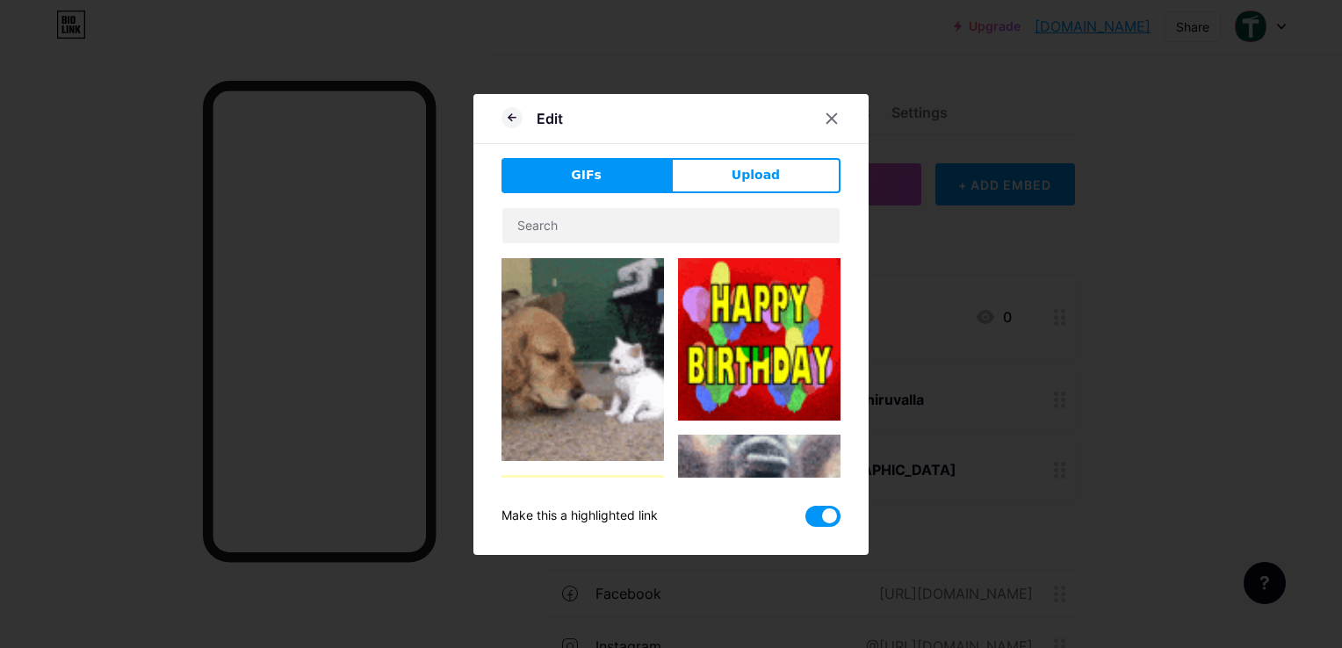
click at [733, 181] on button "Upload" at bounding box center [755, 175] width 169 height 35
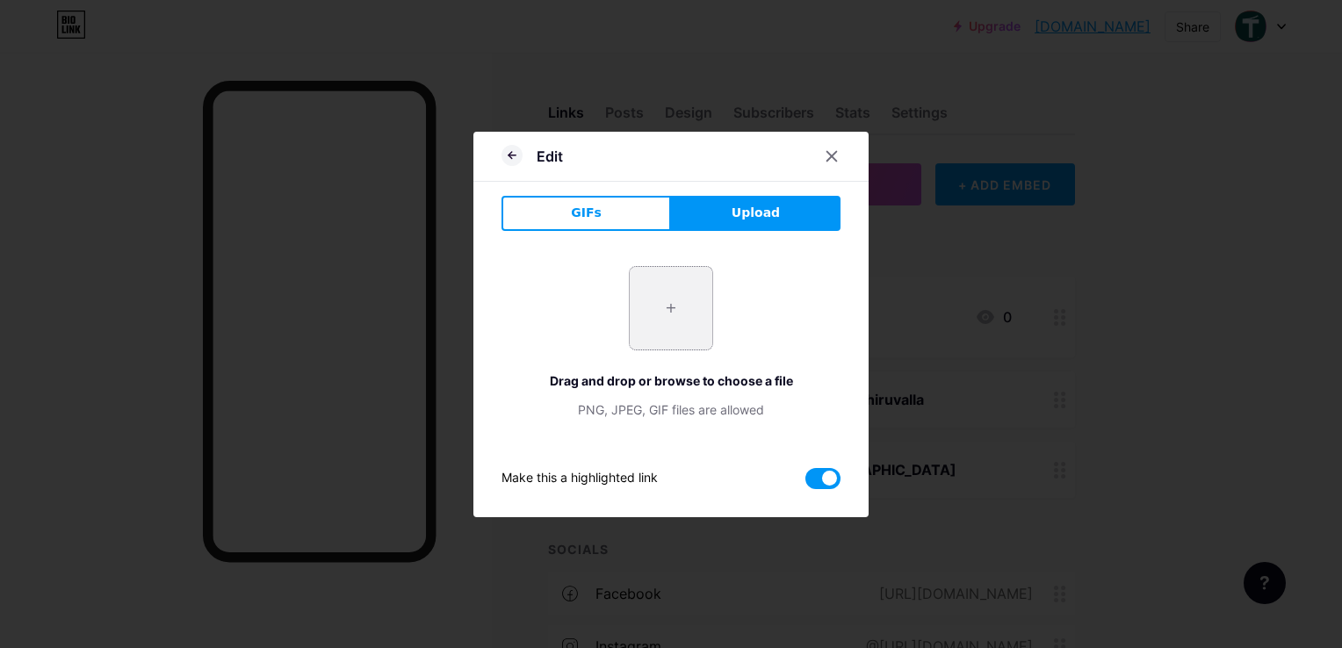
click at [688, 321] on input "file" at bounding box center [671, 308] width 83 height 83
type input "C:\fakepath\google_g_icon_download.png"
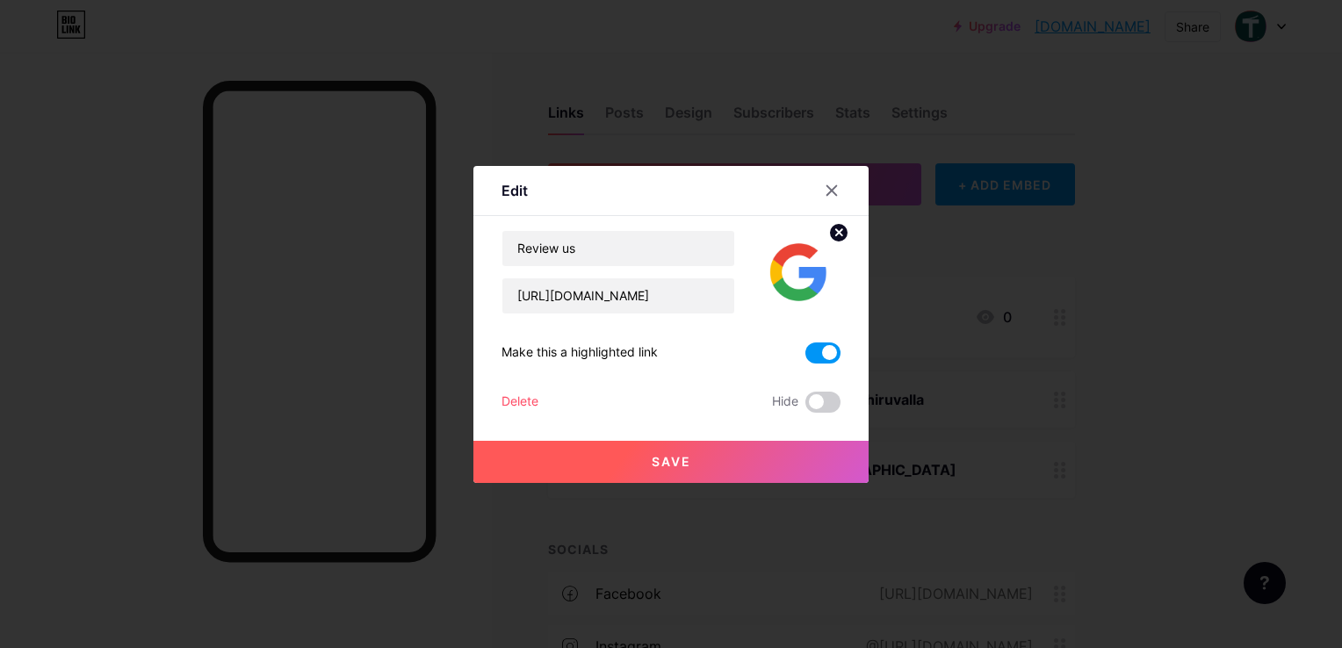
click at [699, 458] on button "Save" at bounding box center [670, 462] width 395 height 42
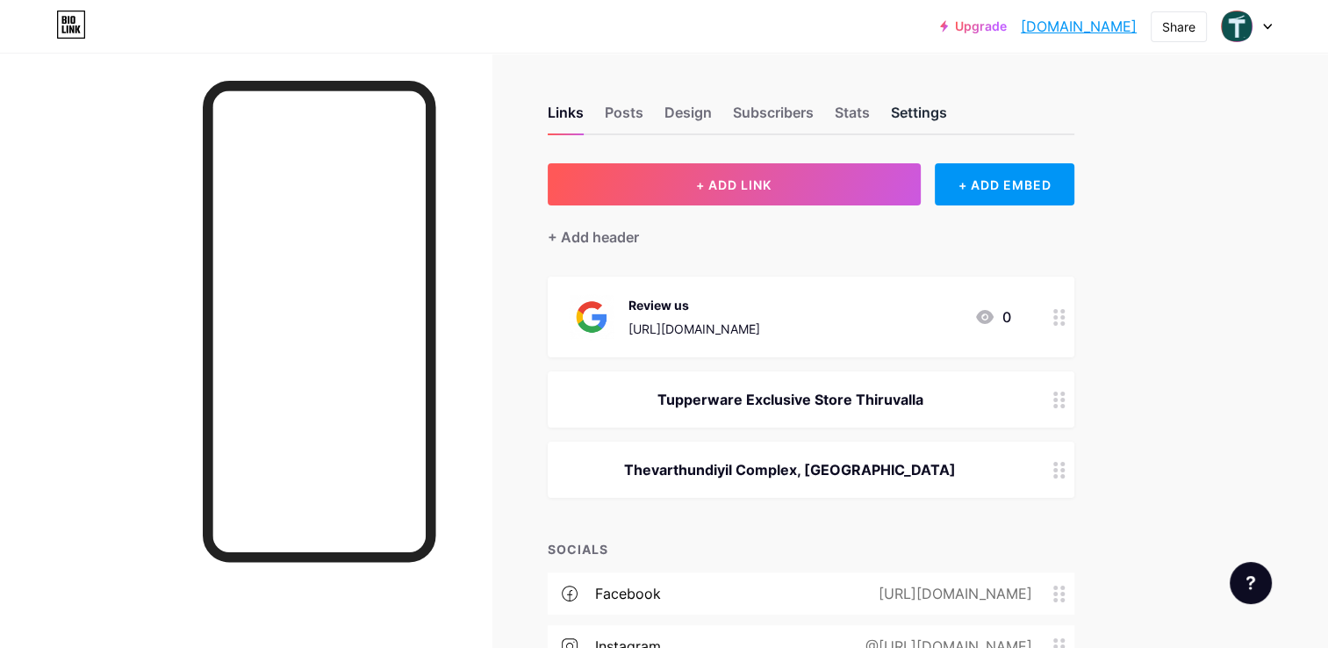
click at [931, 113] on div "Settings" at bounding box center [919, 118] width 56 height 32
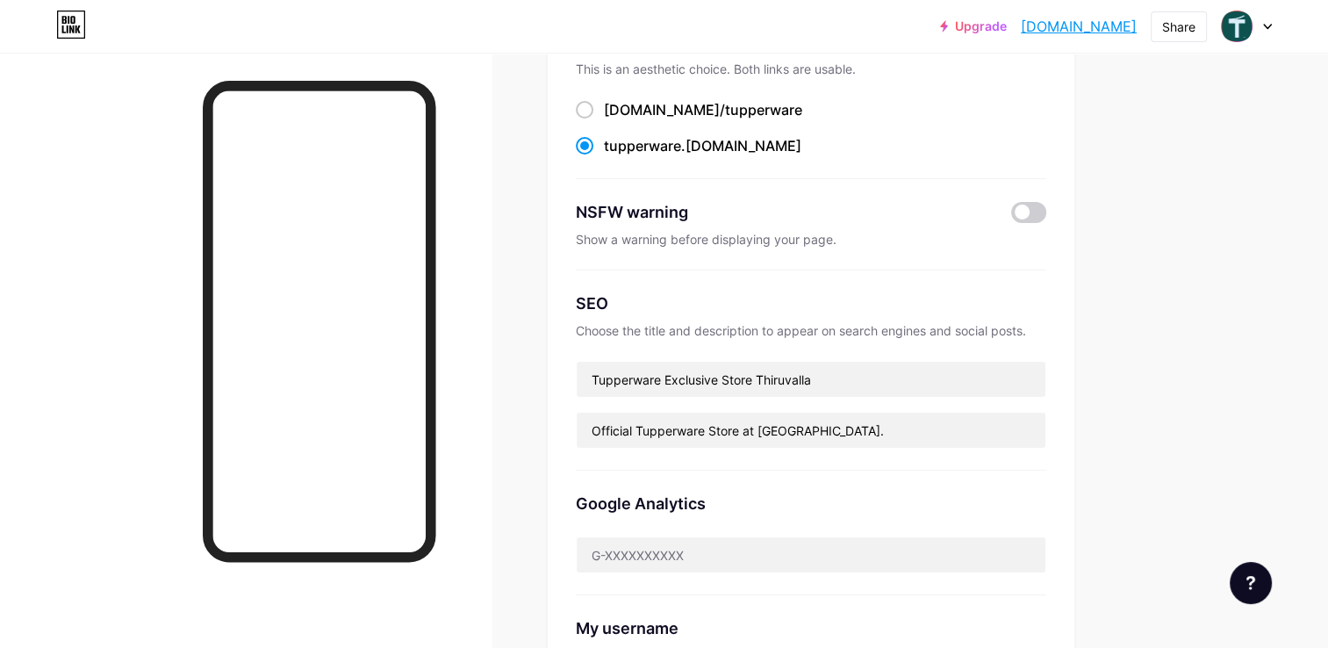
scroll to position [176, 0]
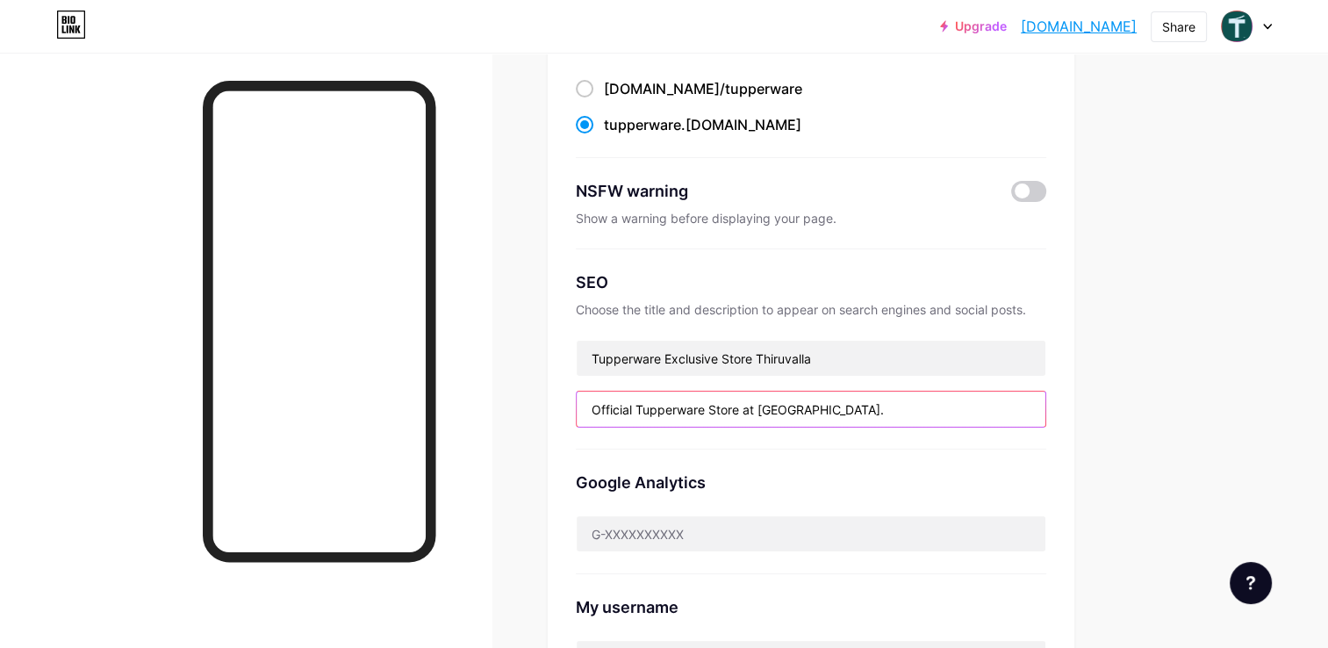
click at [876, 416] on input "Official Tupperware Store at [GEOGRAPHIC_DATA]." at bounding box center [811, 409] width 469 height 35
click at [1167, 389] on div "Upgrade [DOMAIN_NAME].... [DOMAIN_NAME] Share Switch accounts Tupperware Thiruv…" at bounding box center [664, 518] width 1328 height 1388
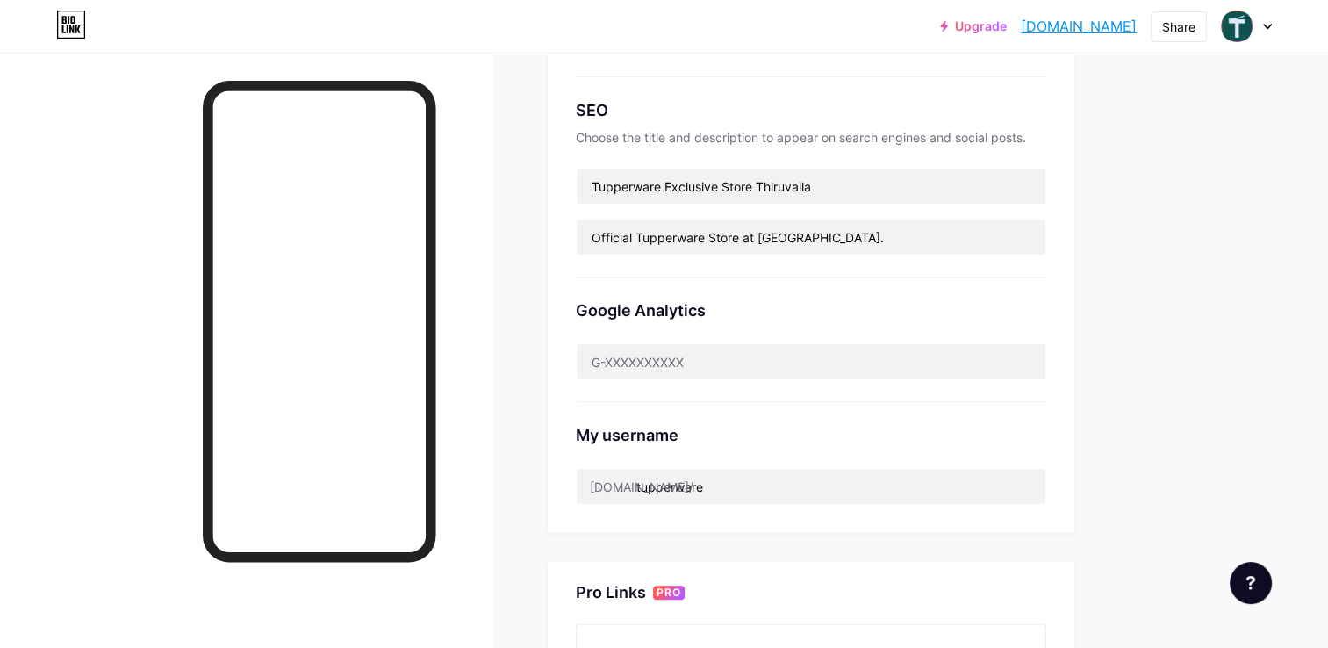
scroll to position [351, 0]
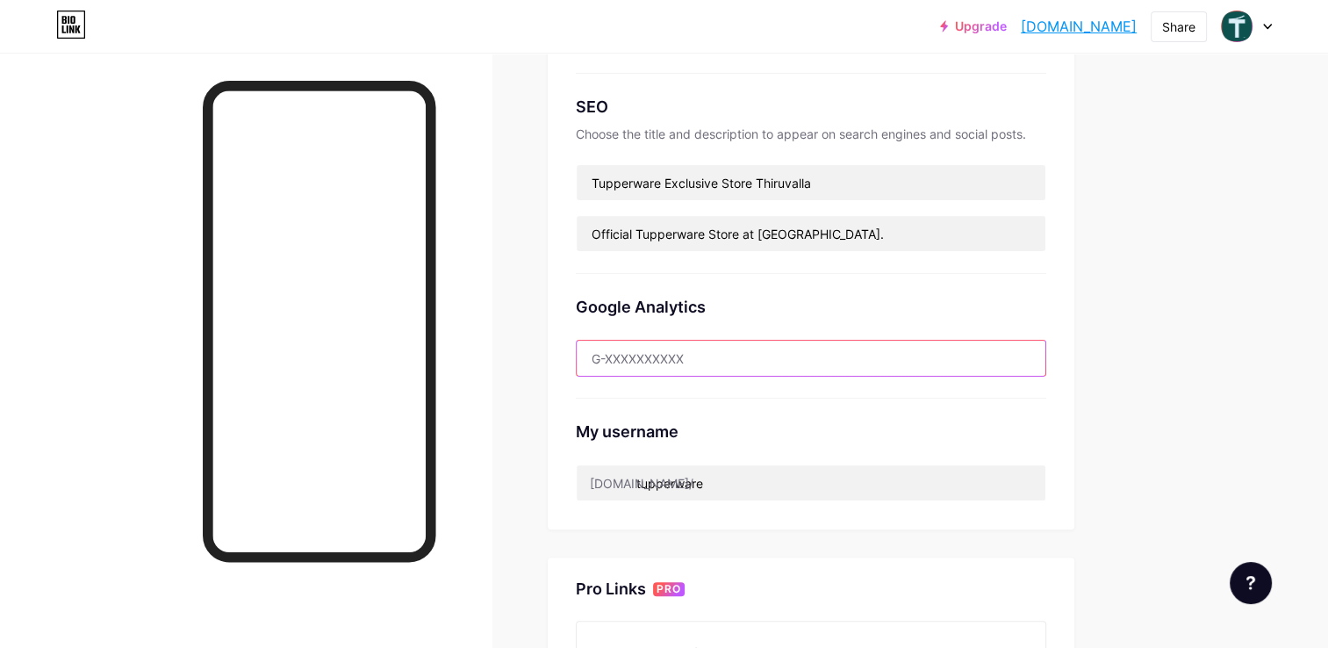
click at [700, 353] on input "text" at bounding box center [811, 358] width 469 height 35
click at [1145, 328] on div "Links Posts Design Subscribers Stats Settings Preferred link This is an aesthet…" at bounding box center [574, 368] width 1148 height 1335
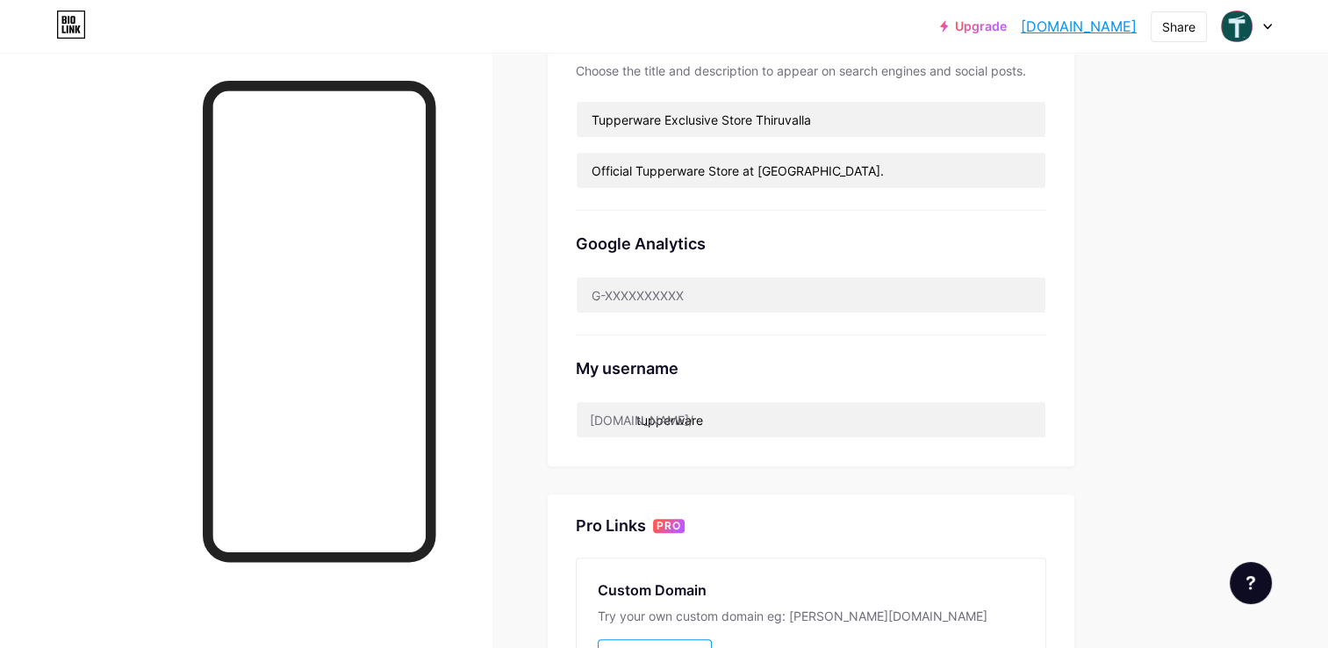
scroll to position [385, 0]
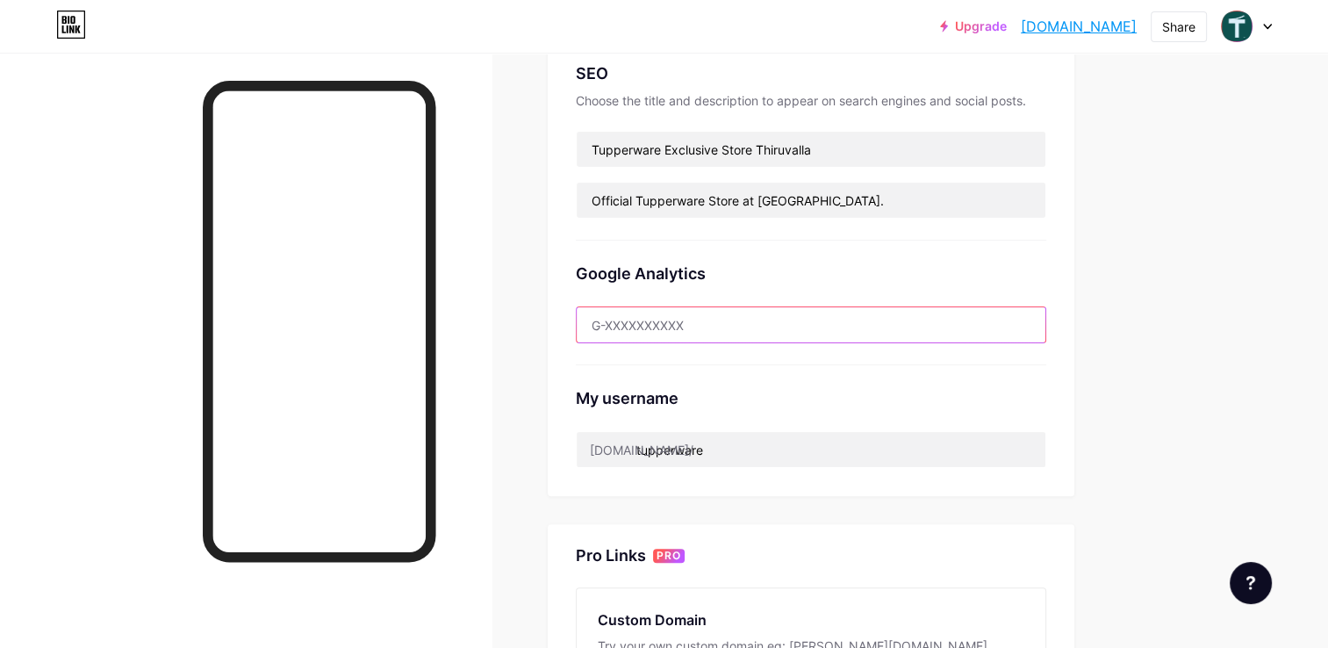
click at [665, 325] on input "text" at bounding box center [811, 324] width 469 height 35
click at [1181, 324] on div "Upgrade [DOMAIN_NAME].... [DOMAIN_NAME] Share Switch accounts Tupperware Thiruv…" at bounding box center [664, 309] width 1328 height 1388
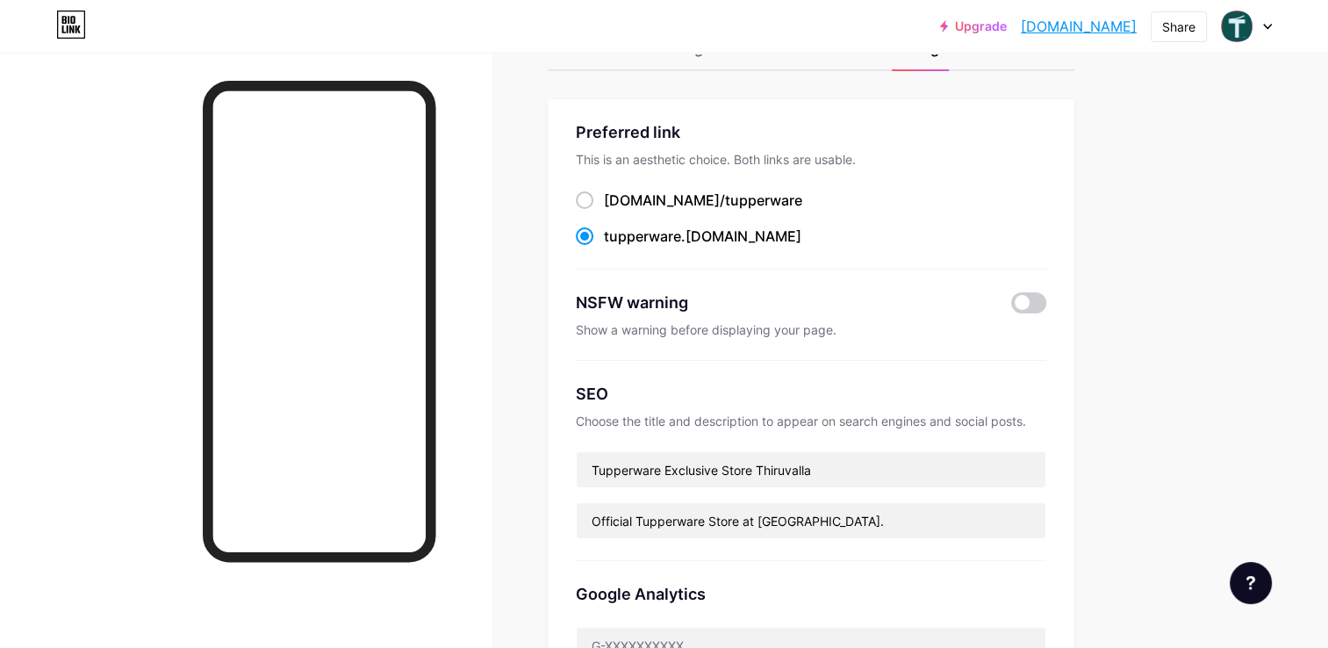
scroll to position [0, 0]
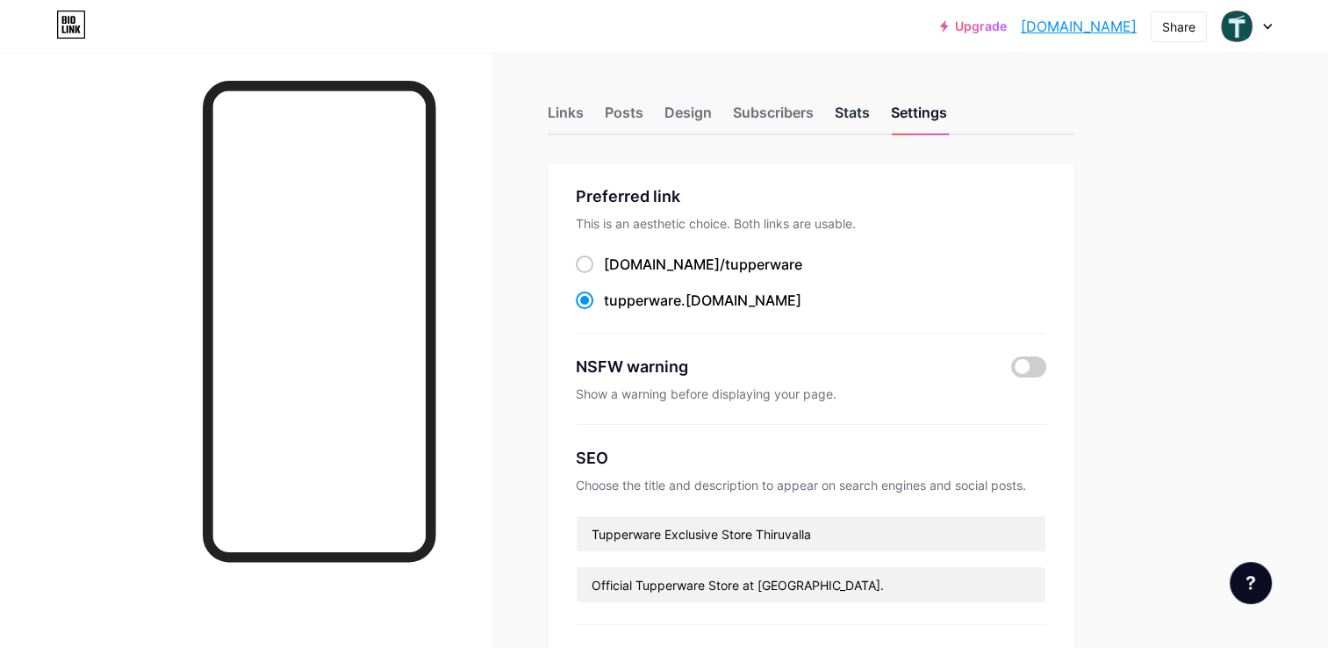
click at [850, 107] on div "Stats" at bounding box center [852, 118] width 35 height 32
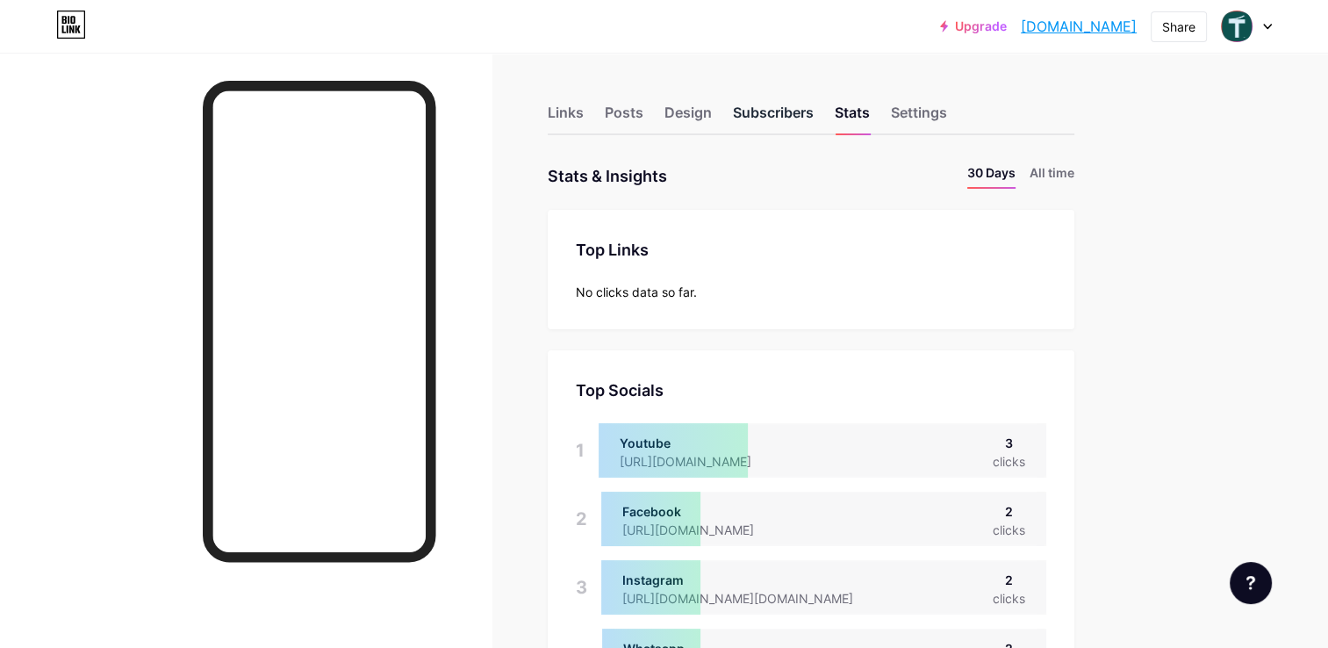
click at [773, 111] on div "Subscribers" at bounding box center [773, 118] width 81 height 32
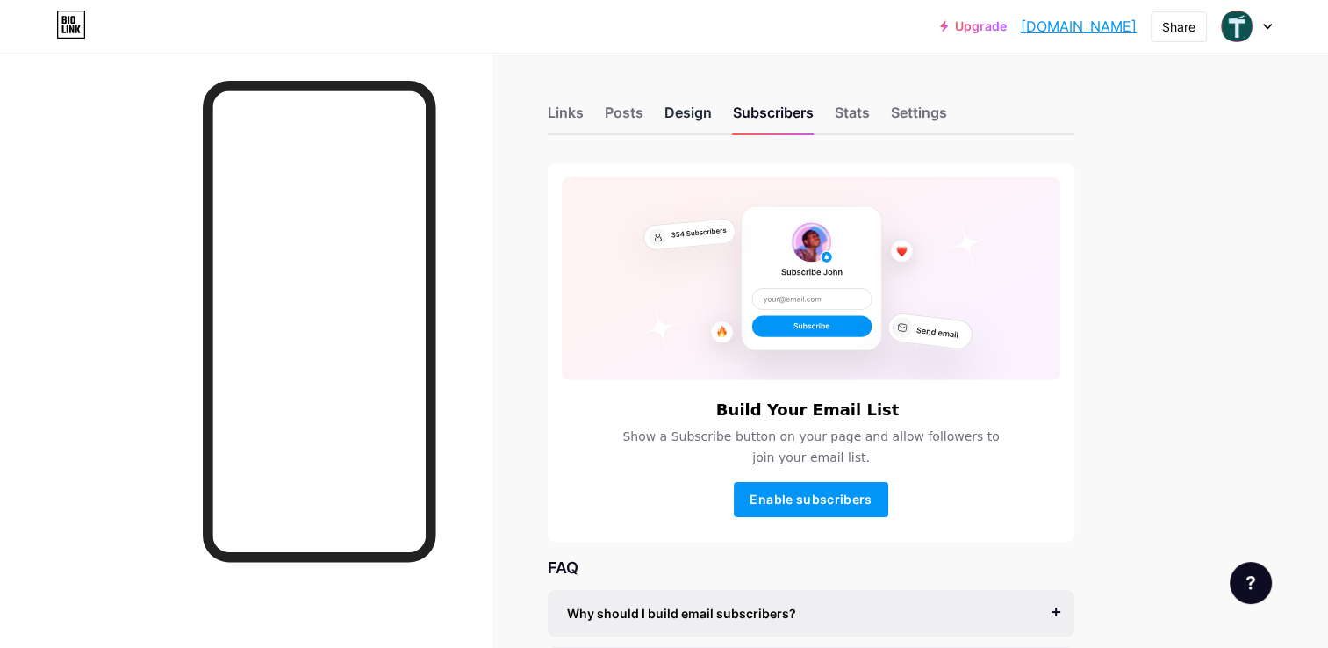
click at [680, 111] on div "Design" at bounding box center [688, 118] width 47 height 32
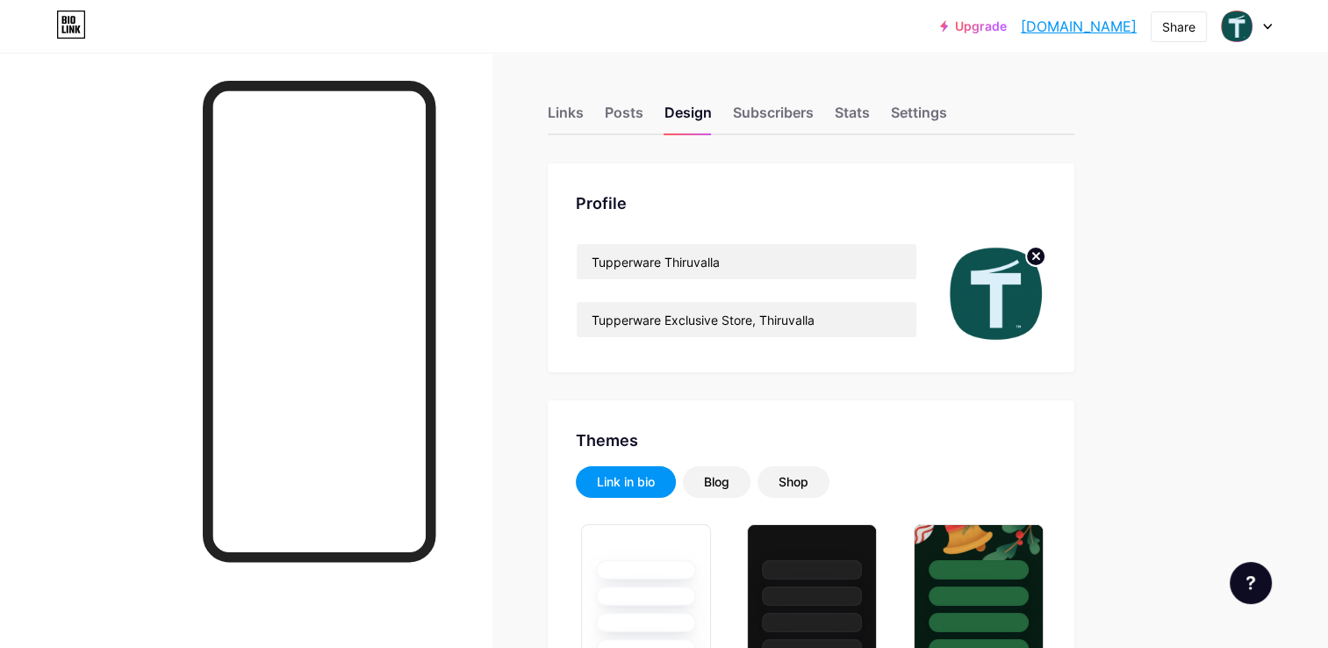
type input "#000000"
drag, startPoint x: 857, startPoint y: 323, endPoint x: 572, endPoint y: 333, distance: 284.6
click at [580, 107] on div "Links" at bounding box center [566, 118] width 36 height 32
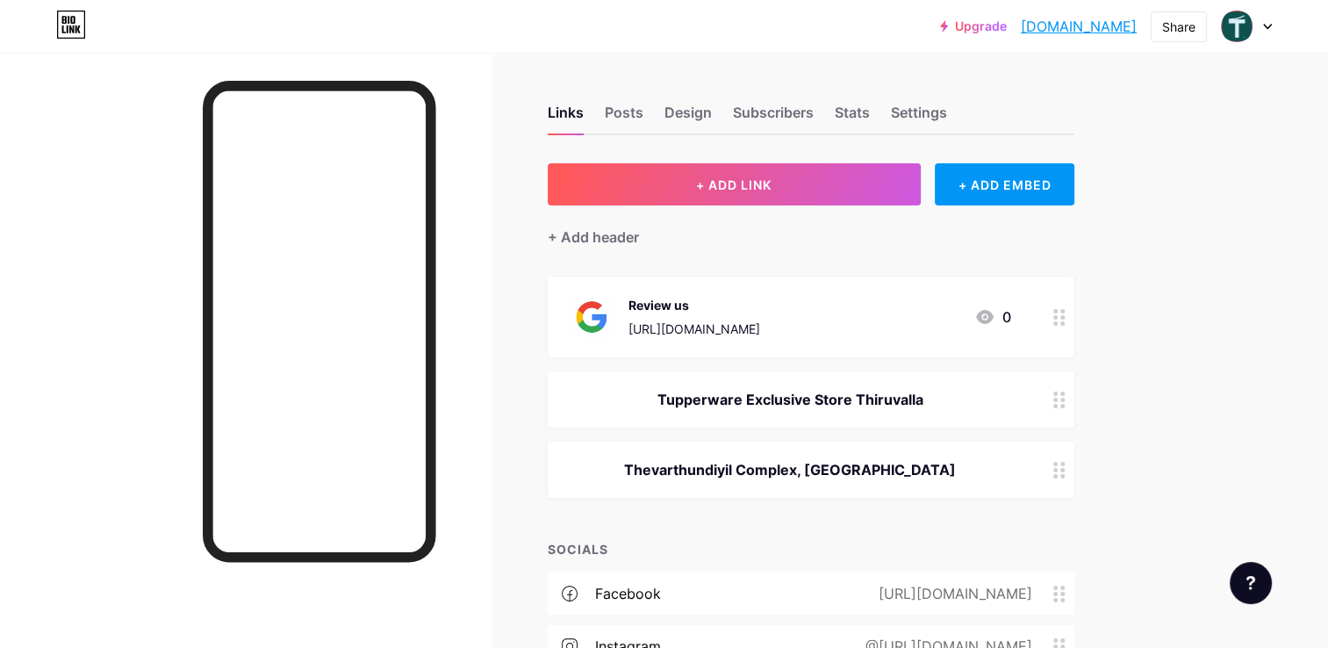
click at [1062, 404] on circle at bounding box center [1063, 406] width 4 height 4
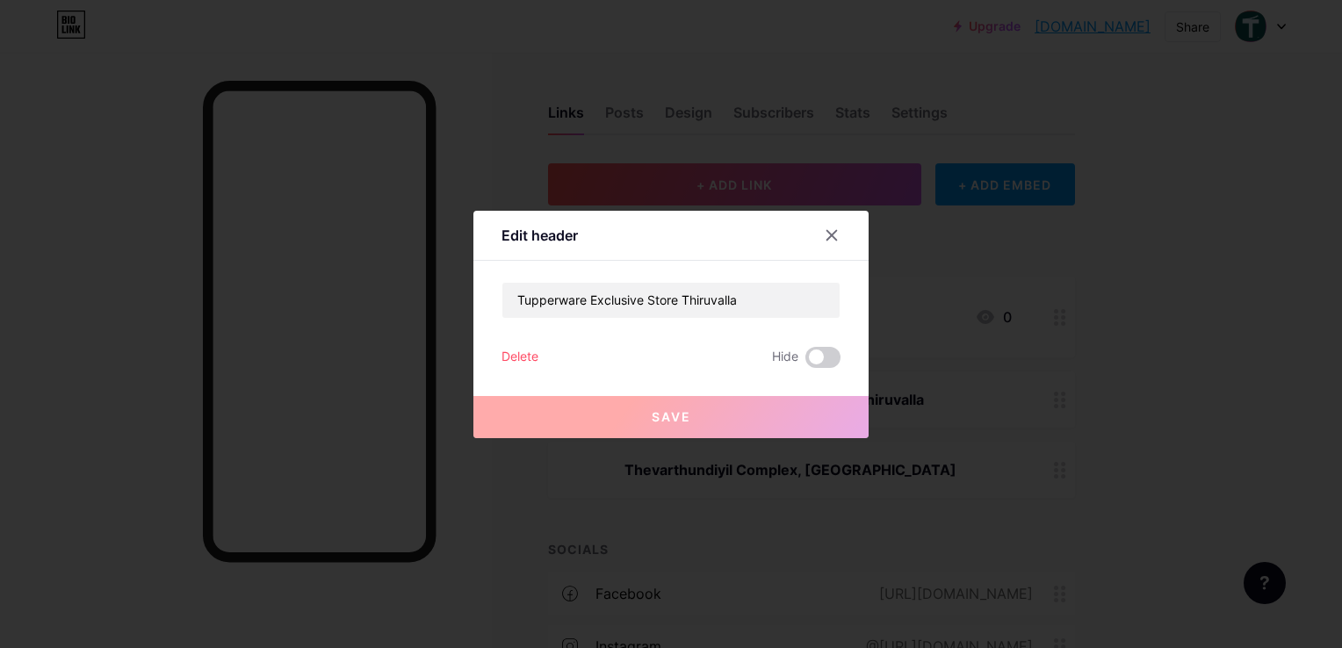
click at [523, 353] on div "Delete" at bounding box center [519, 357] width 37 height 21
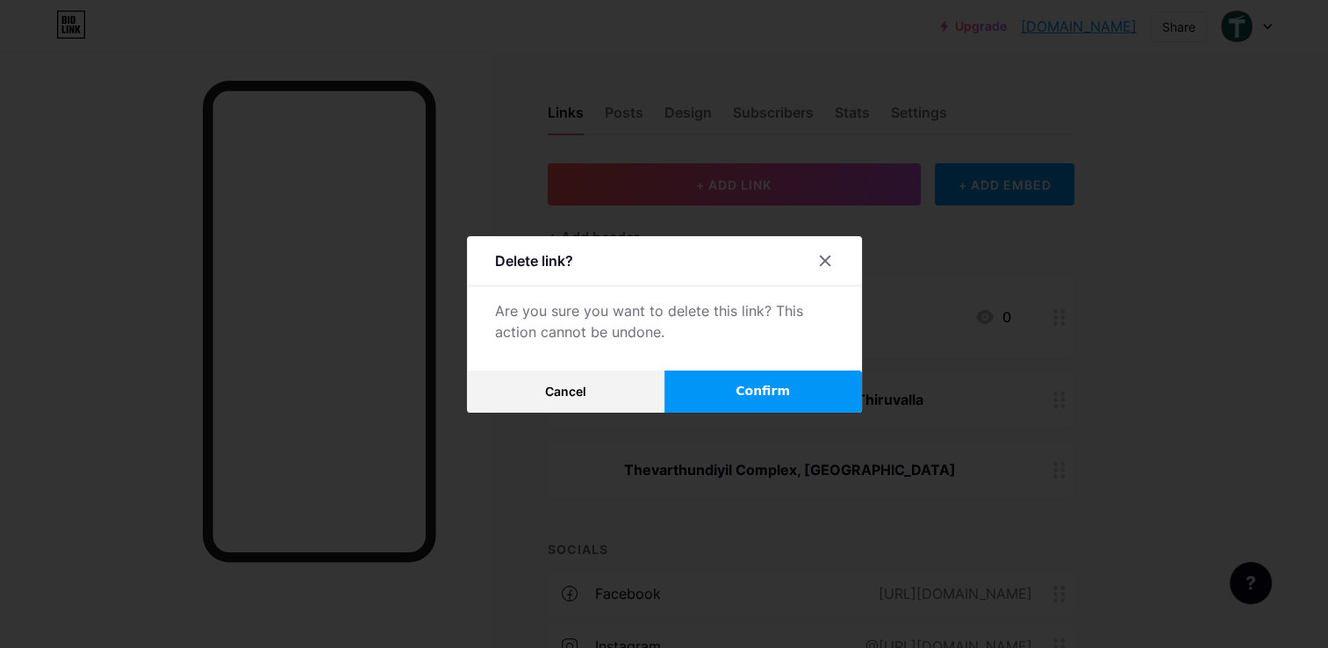
click at [794, 387] on button "Confirm" at bounding box center [764, 392] width 198 height 42
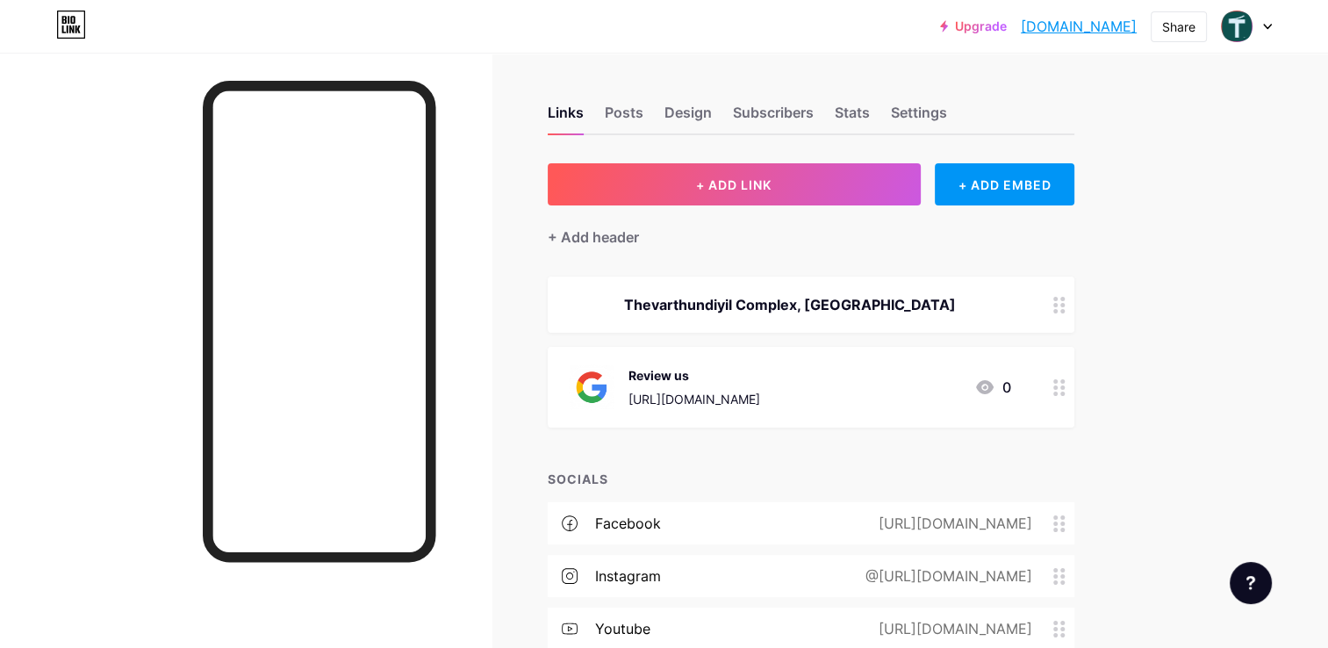
click at [775, 294] on div "Thevarthundiyil Complex, [GEOGRAPHIC_DATA]" at bounding box center [790, 304] width 443 height 21
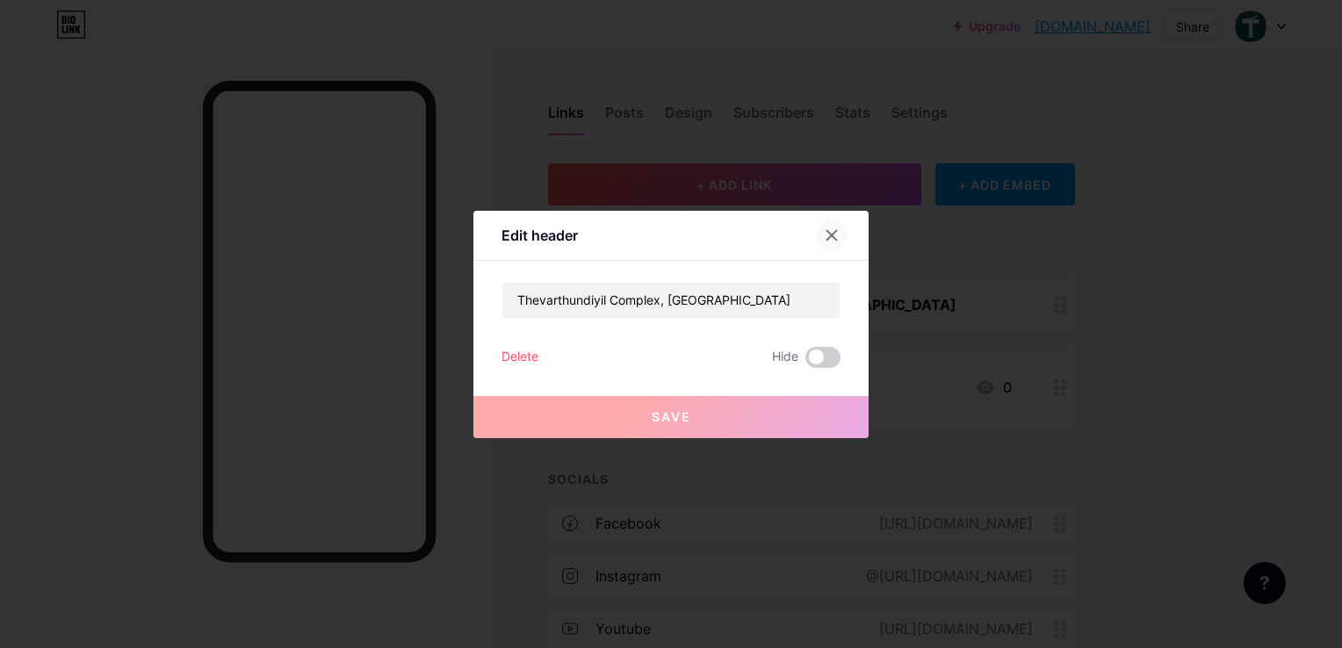
click at [832, 226] on div at bounding box center [832, 235] width 32 height 32
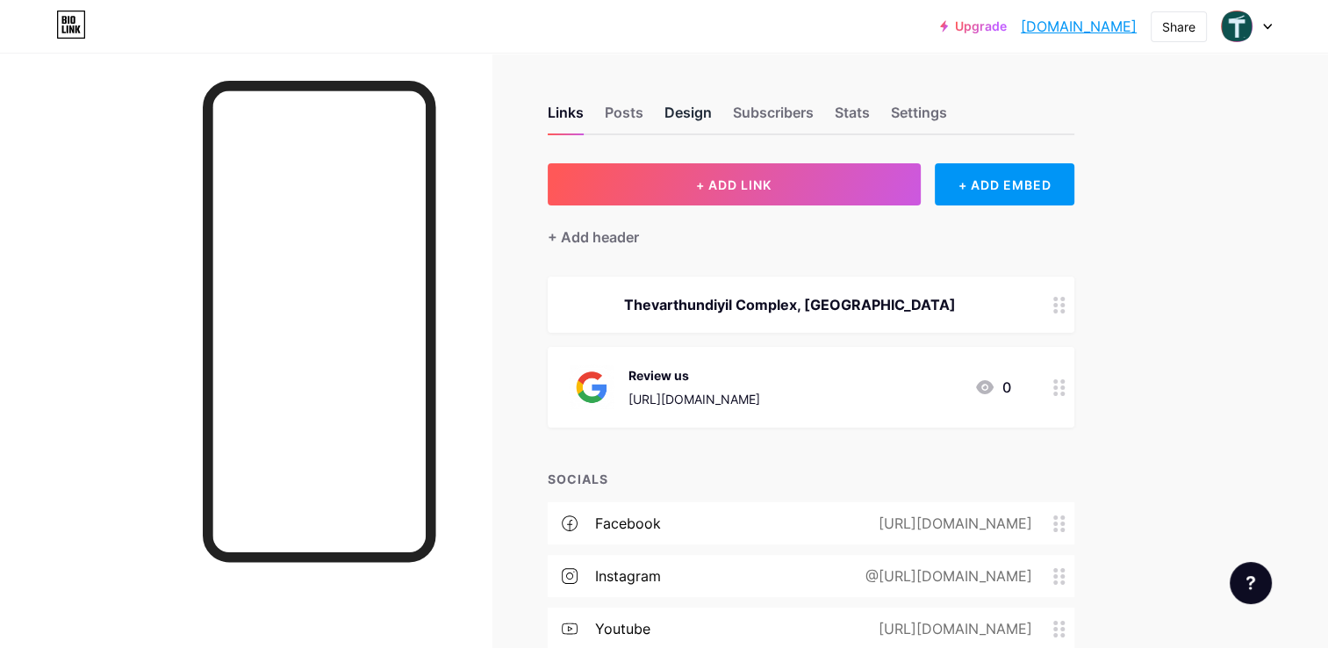
click at [665, 110] on div "Design" at bounding box center [688, 118] width 47 height 32
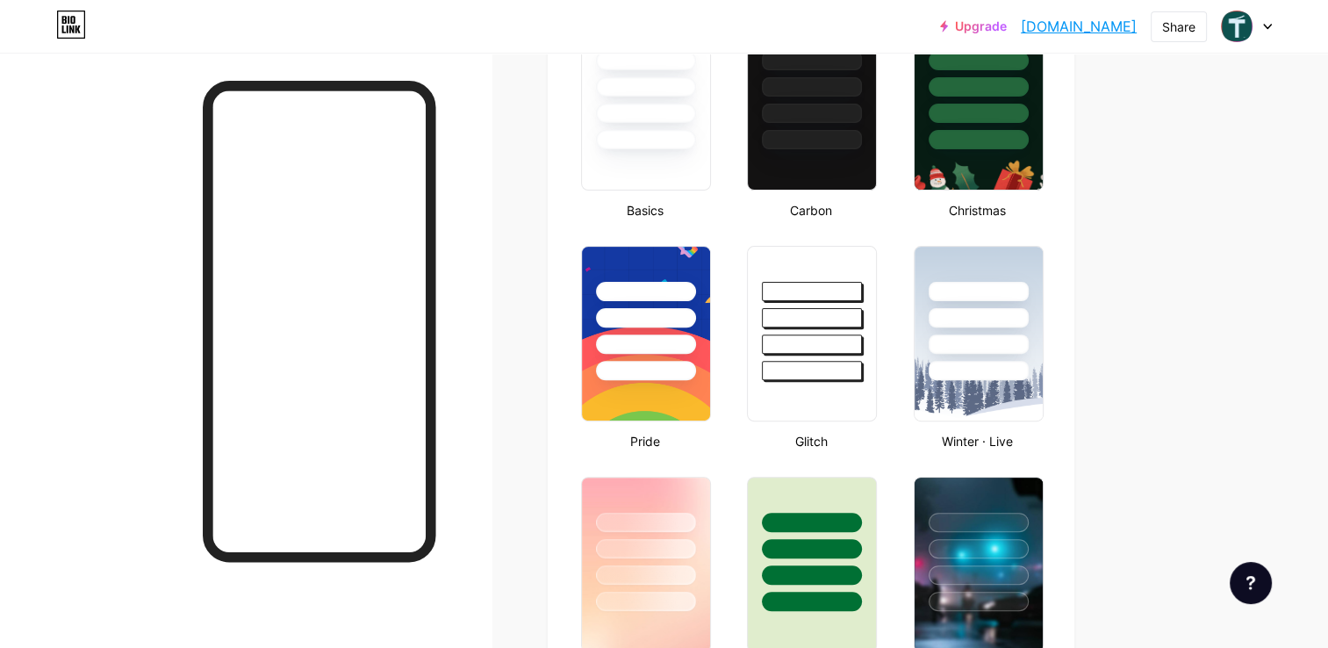
type input "#000000"
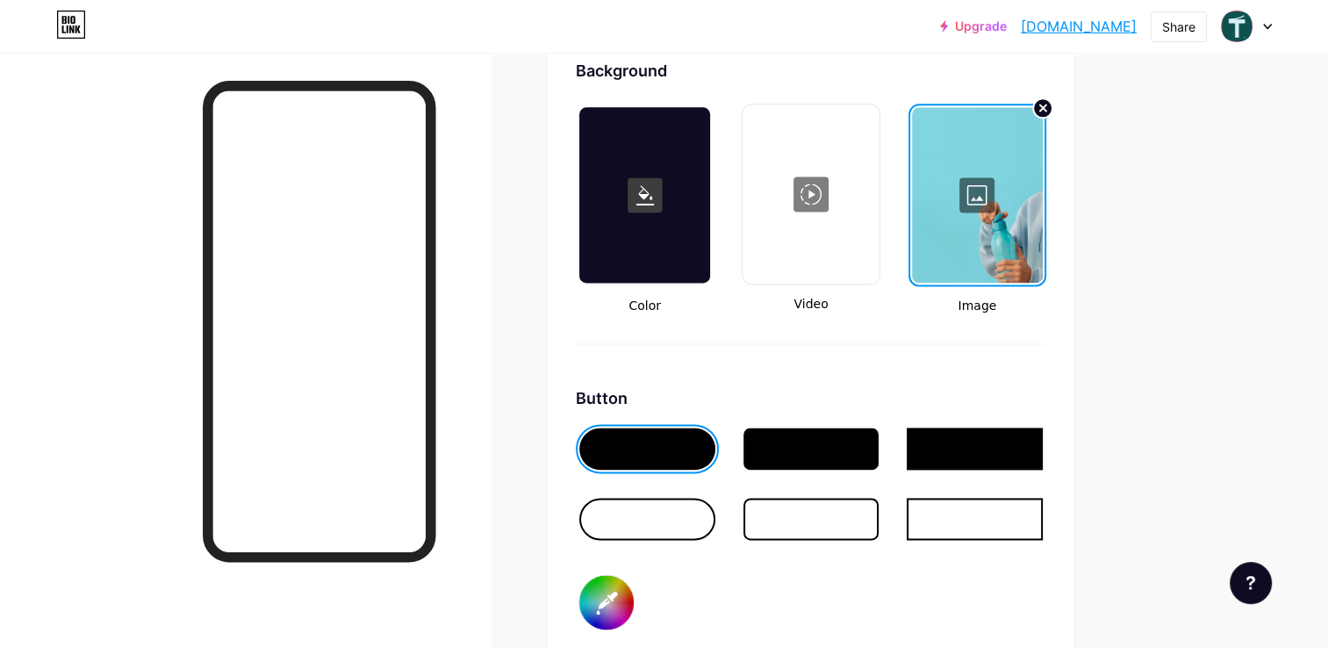
scroll to position [1932, 0]
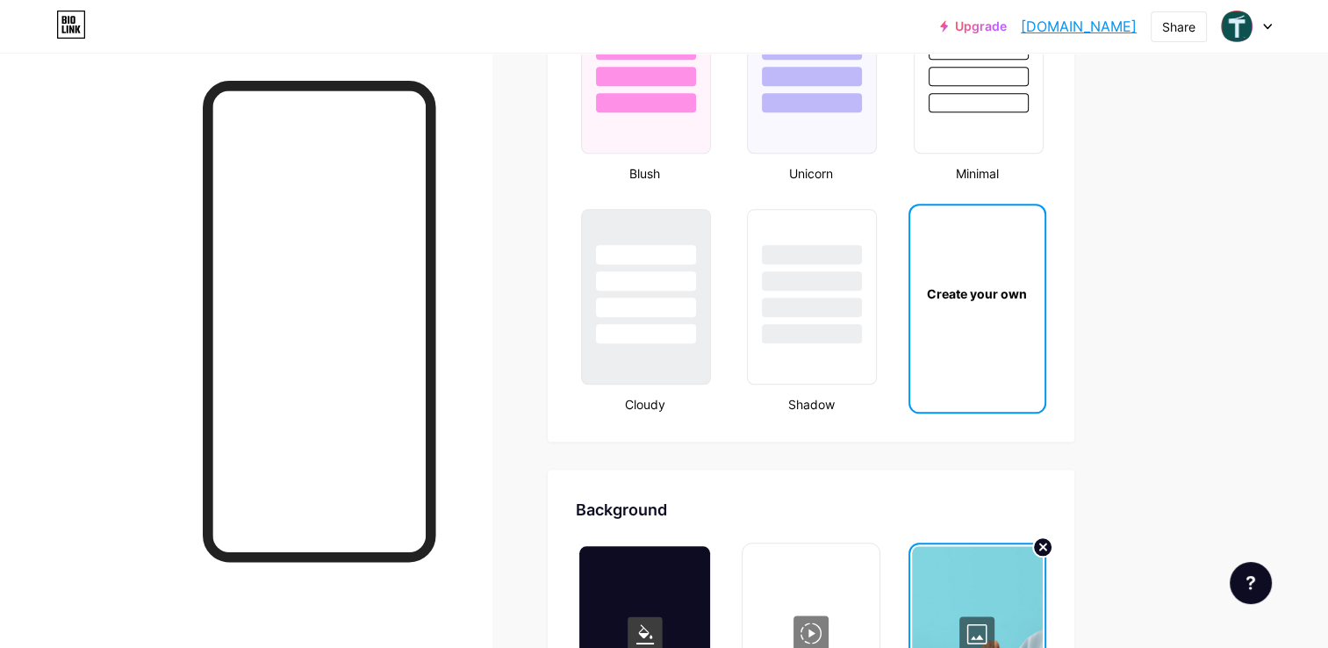
click at [961, 326] on div "Create your own" at bounding box center [977, 293] width 134 height 176
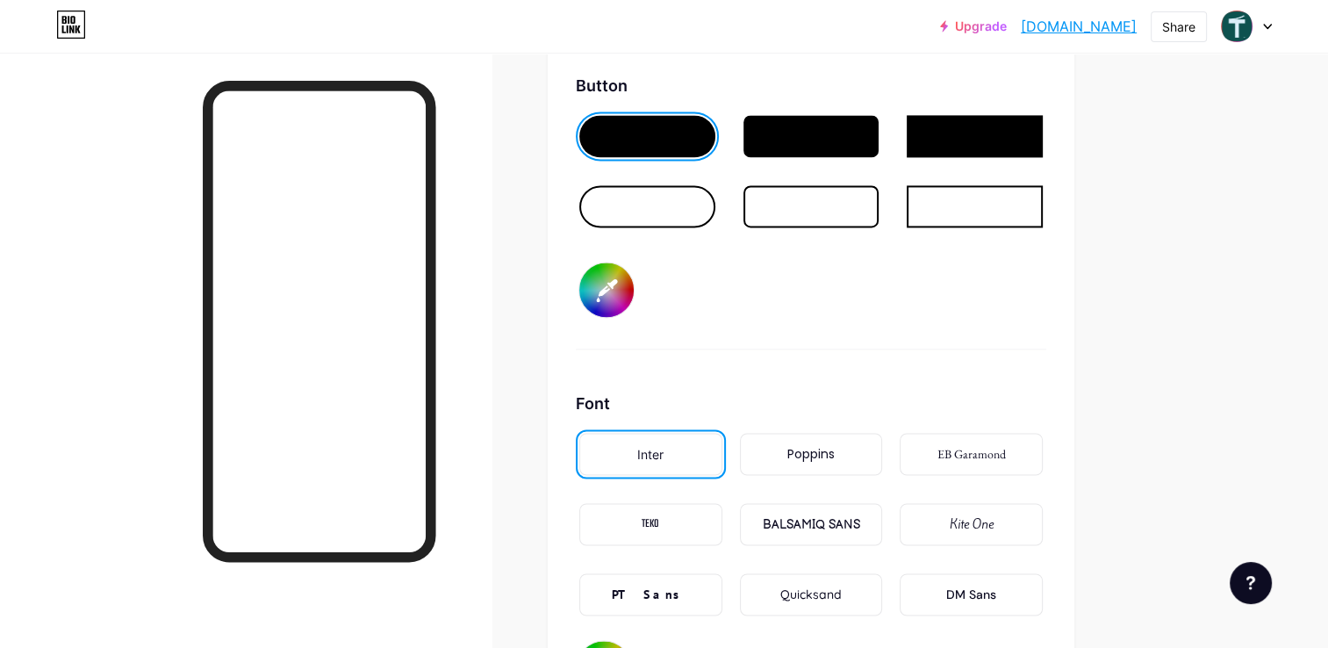
scroll to position [2325, 0]
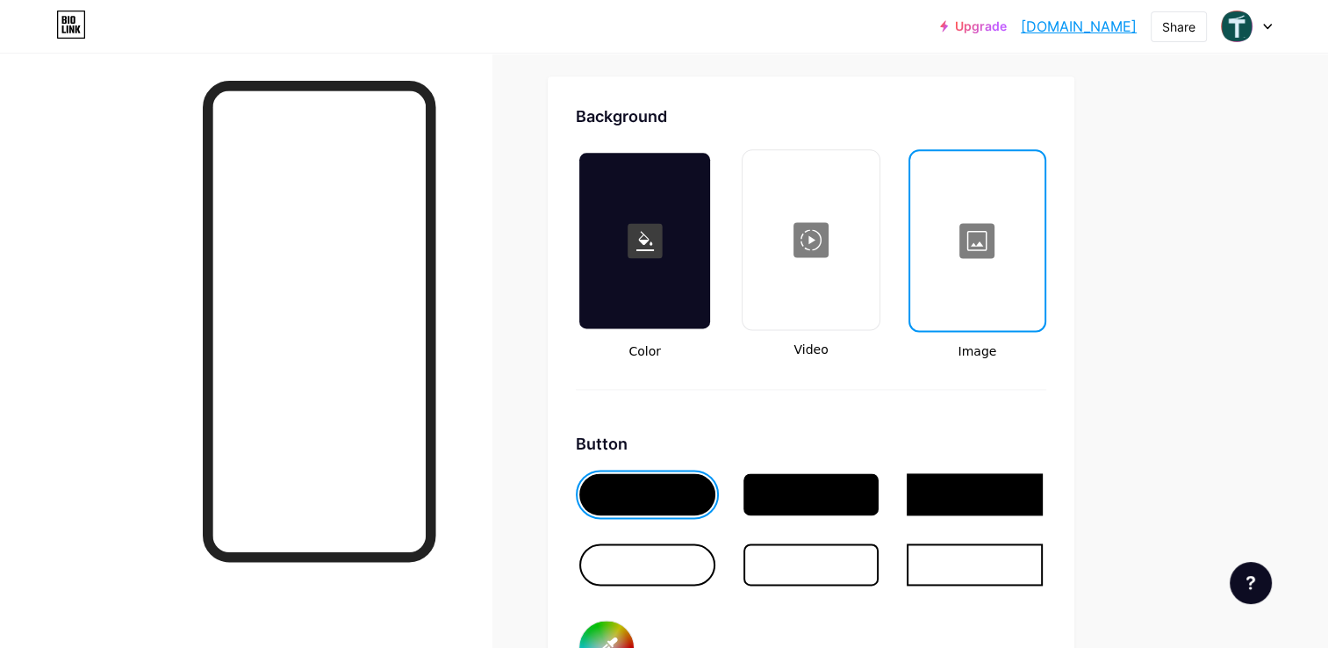
click at [981, 258] on div at bounding box center [977, 241] width 131 height 176
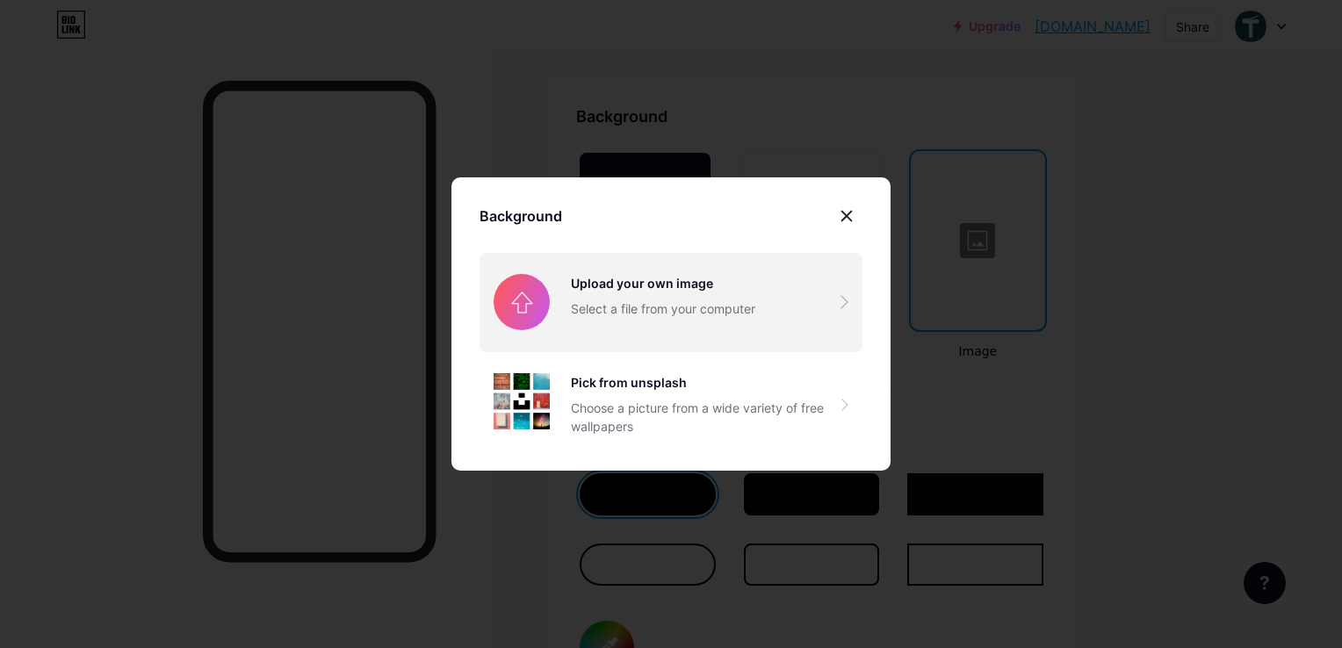
click at [693, 309] on input "file" at bounding box center [670, 302] width 383 height 98
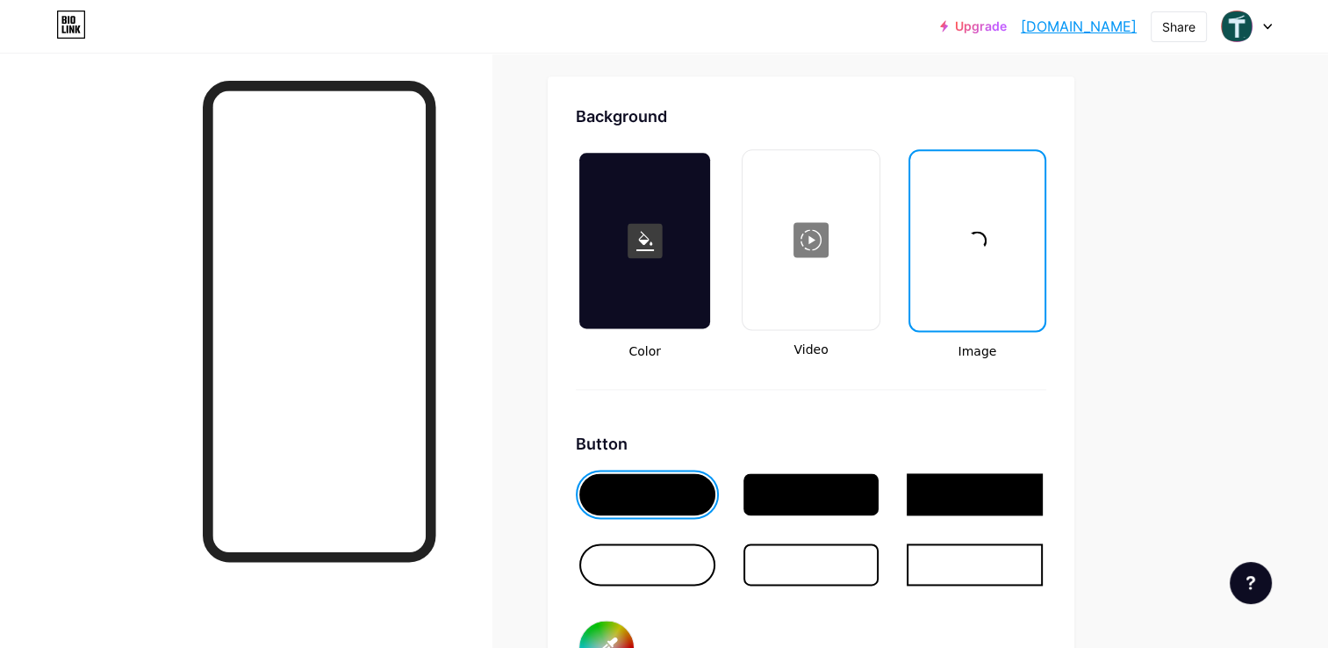
click at [646, 560] on div at bounding box center [647, 564] width 136 height 42
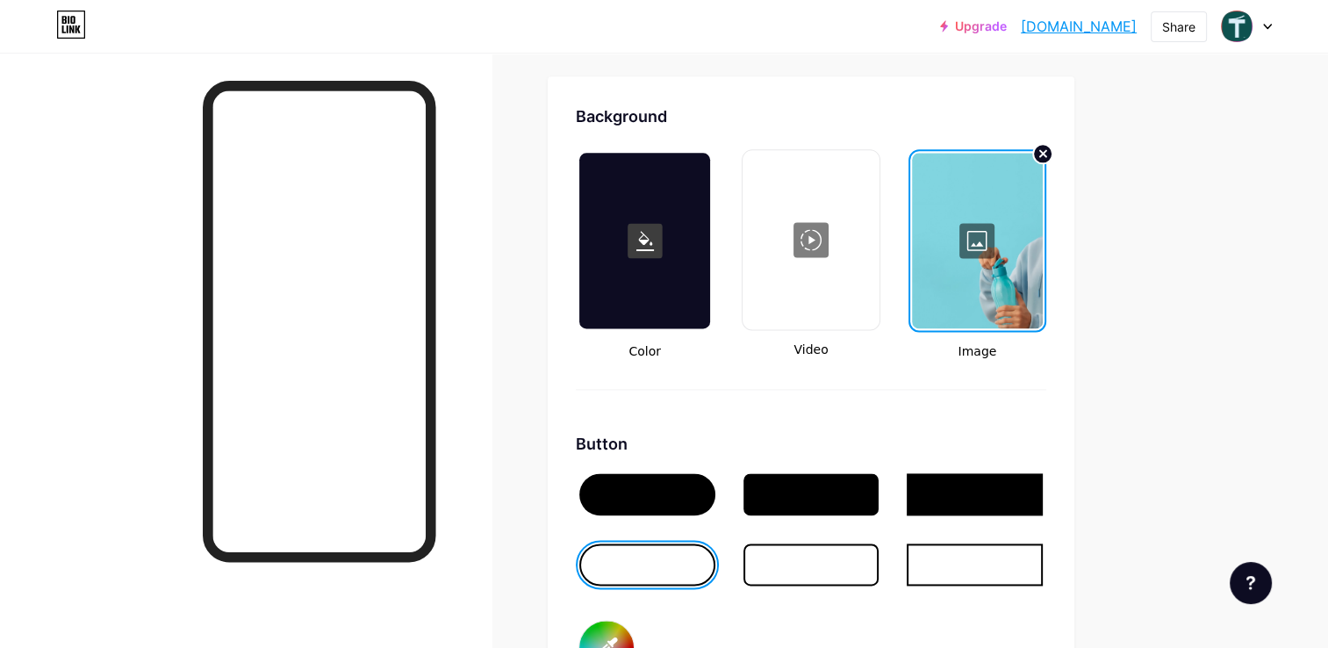
click at [817, 556] on div at bounding box center [812, 564] width 136 height 42
click at [622, 558] on div at bounding box center [647, 564] width 136 height 42
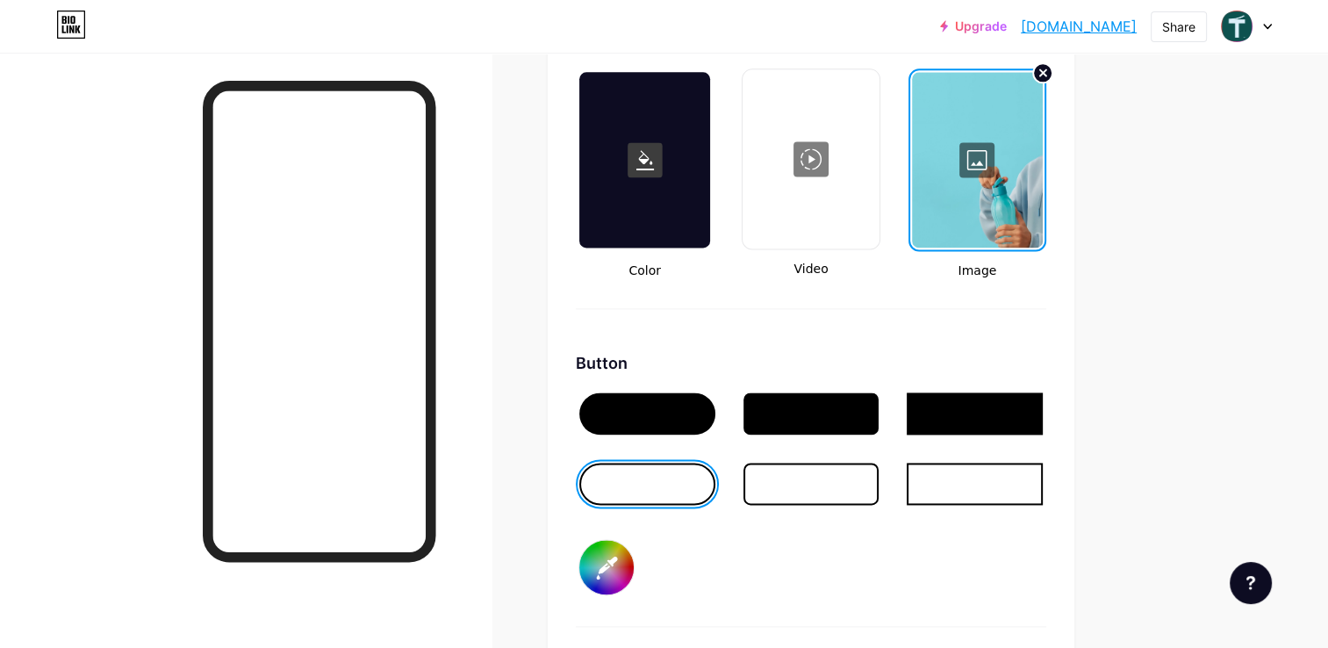
scroll to position [2501, 0]
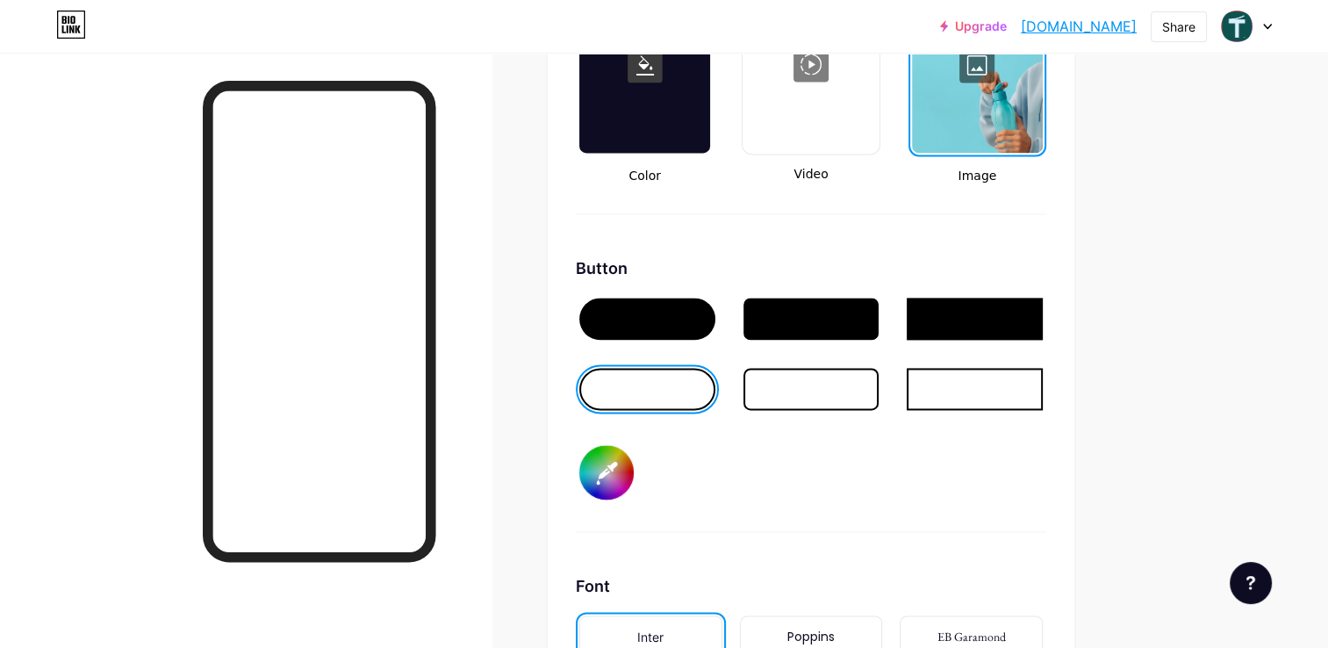
click at [601, 469] on input "#000000" at bounding box center [606, 472] width 54 height 54
type input "#0d524f"
click at [1009, 447] on div "Button #0d524f" at bounding box center [811, 394] width 471 height 276
click at [657, 311] on div at bounding box center [647, 319] width 136 height 42
drag, startPoint x: 601, startPoint y: 470, endPoint x: 486, endPoint y: 439, distance: 119.1
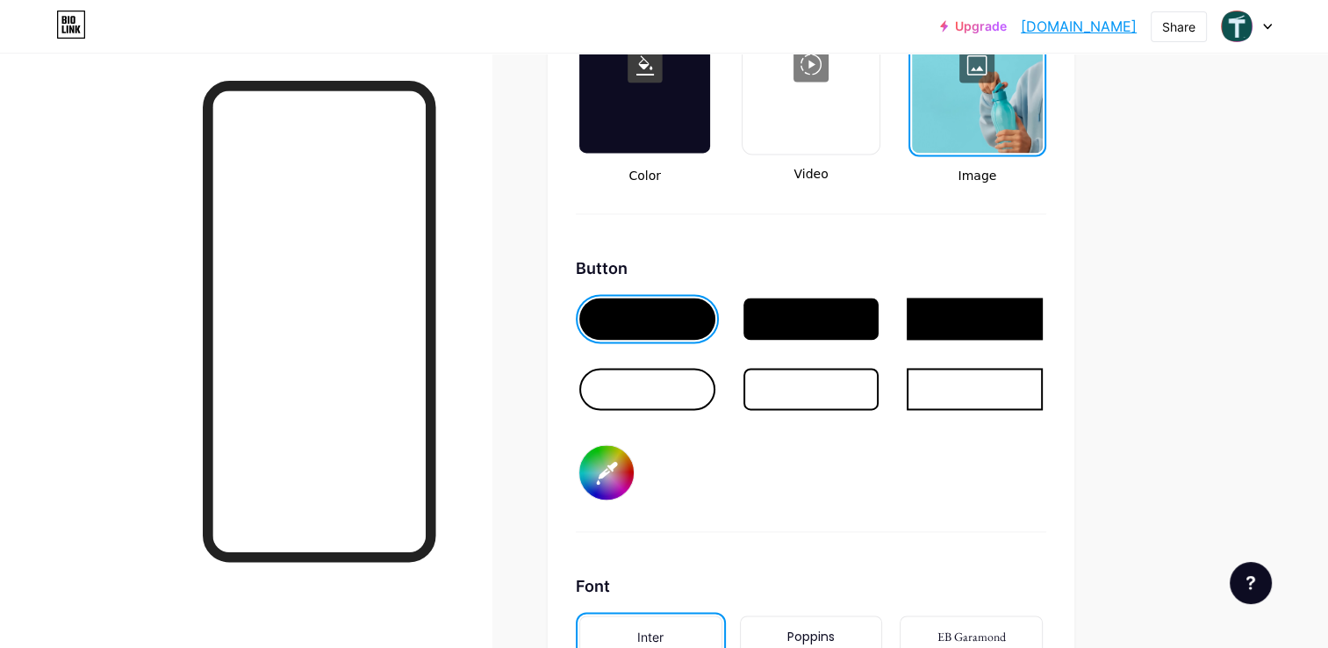
click at [601, 471] on input "#0d524f" at bounding box center [606, 472] width 54 height 54
click at [608, 473] on input "#0d524f" at bounding box center [606, 472] width 54 height 54
click at [603, 459] on input "#0d524f" at bounding box center [606, 472] width 54 height 54
click at [728, 455] on div "Button #0d524f" at bounding box center [811, 394] width 471 height 276
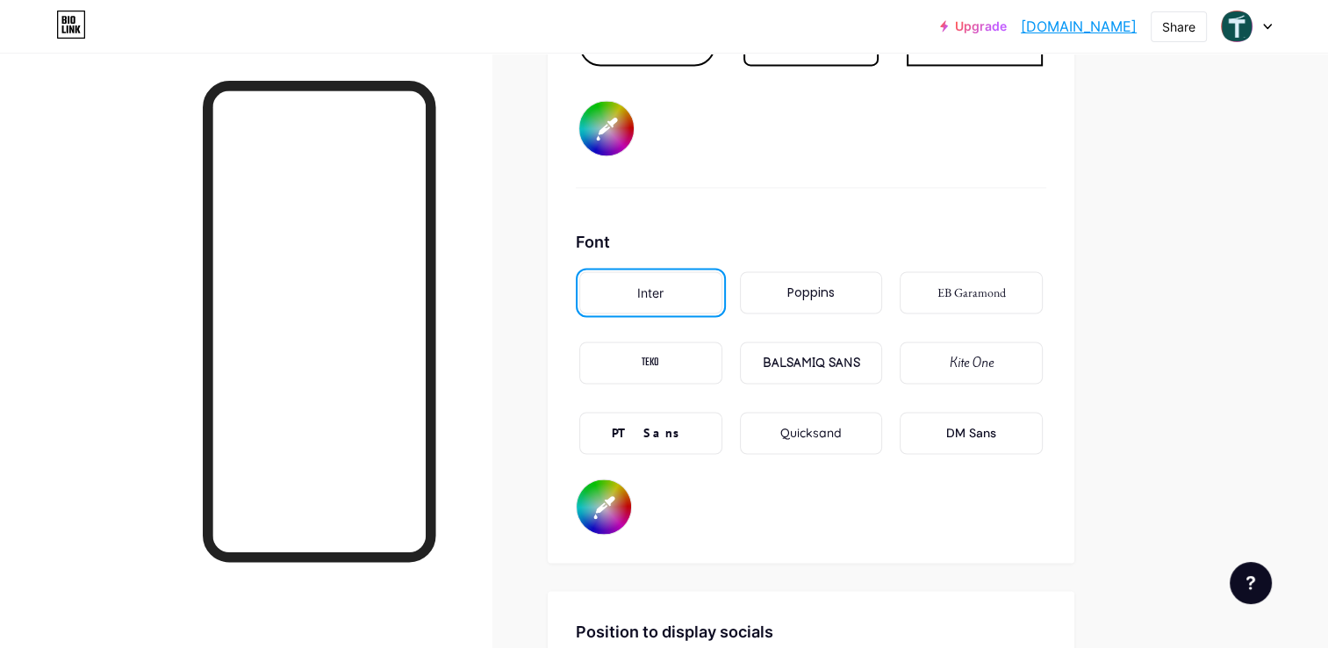
scroll to position [2939, 0]
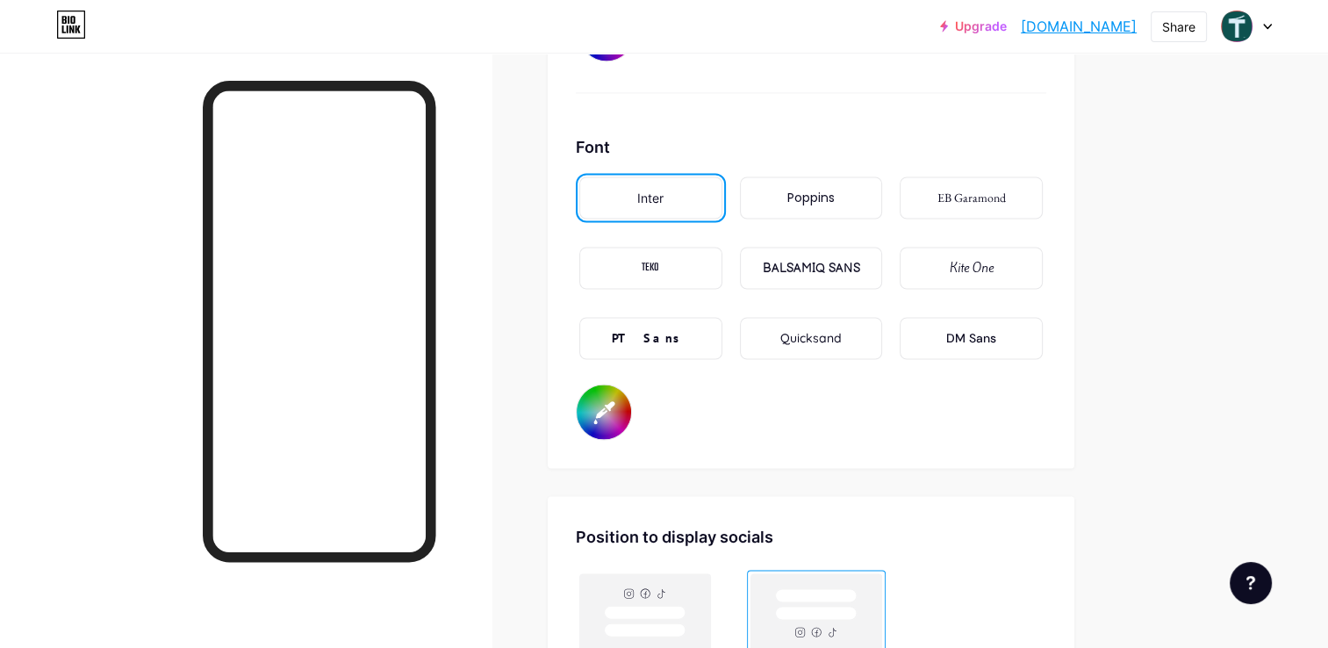
click at [606, 408] on input "#000000" at bounding box center [604, 412] width 54 height 54
click at [607, 402] on input "#000000" at bounding box center [604, 412] width 54 height 54
click at [610, 407] on input "#000000" at bounding box center [604, 412] width 54 height 54
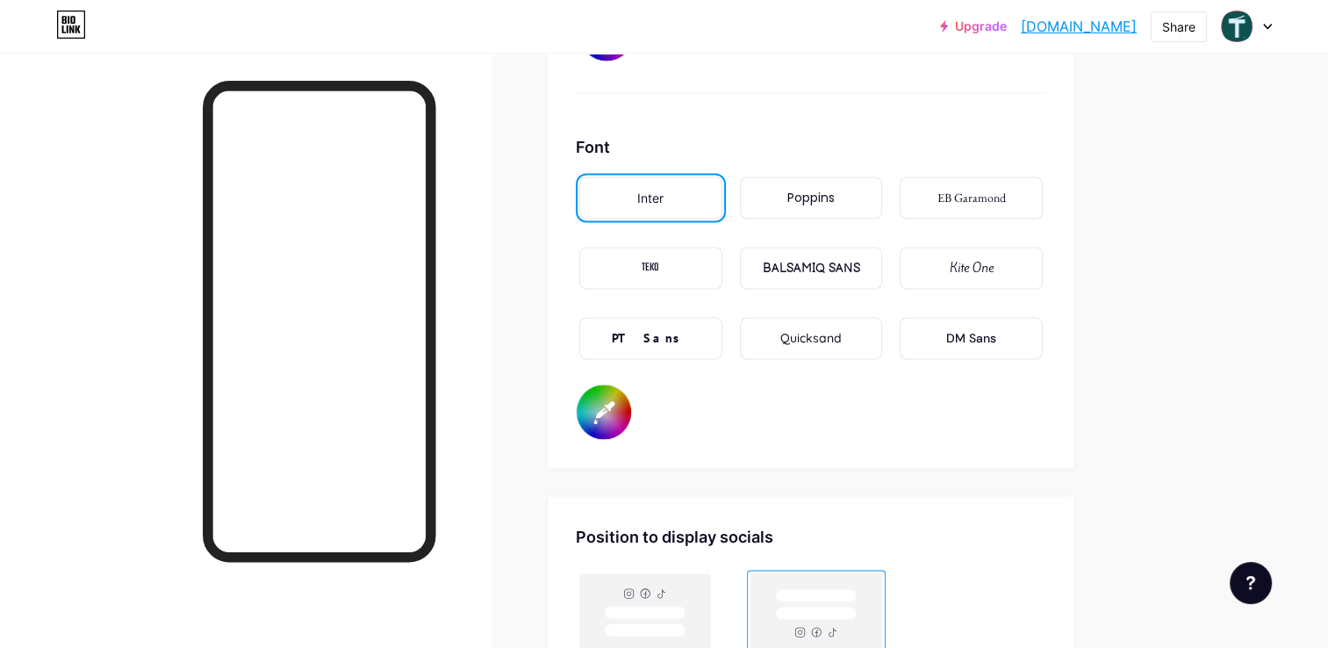
click at [605, 406] on input "#6d90a2" at bounding box center [604, 412] width 54 height 54
type input "#0d524f"
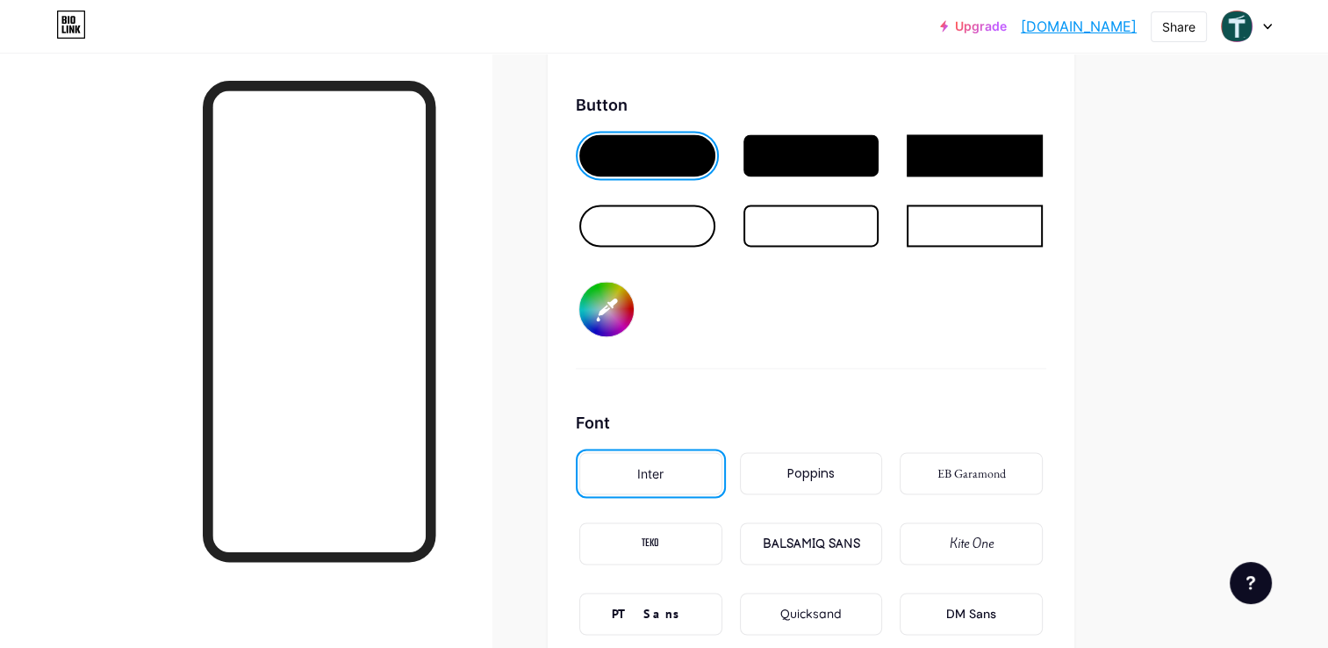
scroll to position [2488, 0]
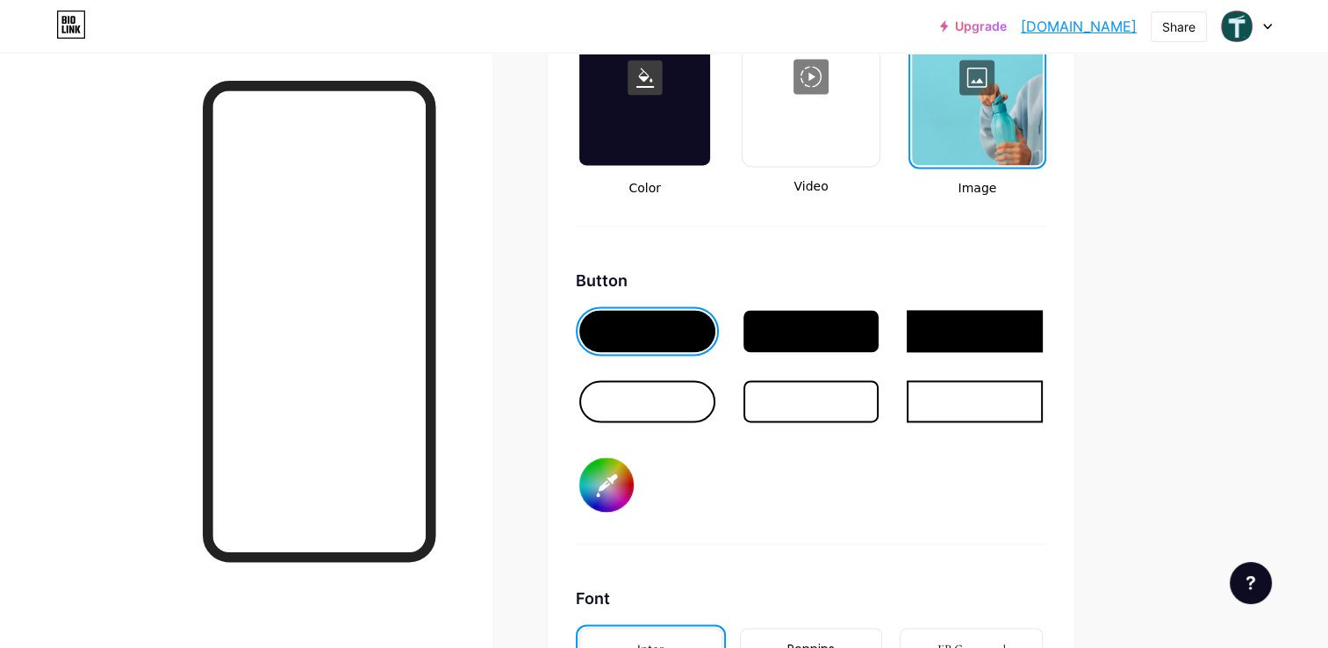
click at [610, 476] on input "#0d524f" at bounding box center [606, 484] width 54 height 54
type input "#ffffff"
click at [1029, 457] on div "Button #ffffff" at bounding box center [811, 407] width 471 height 276
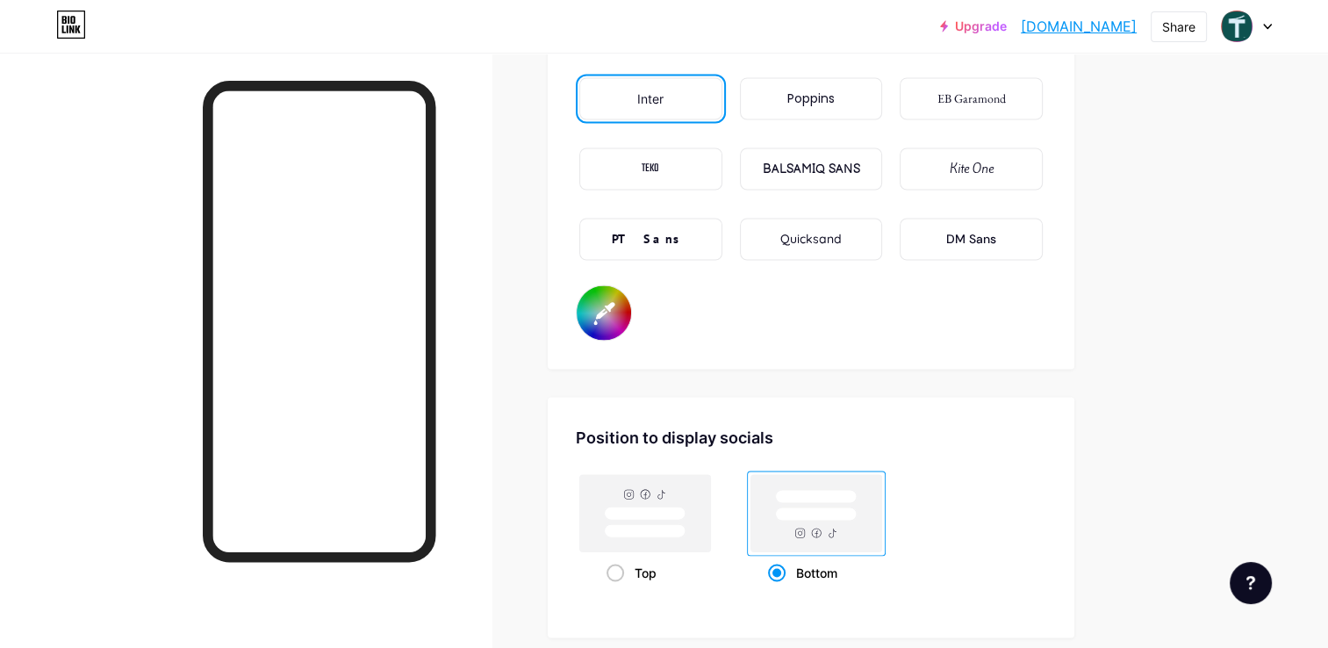
scroll to position [3191, 0]
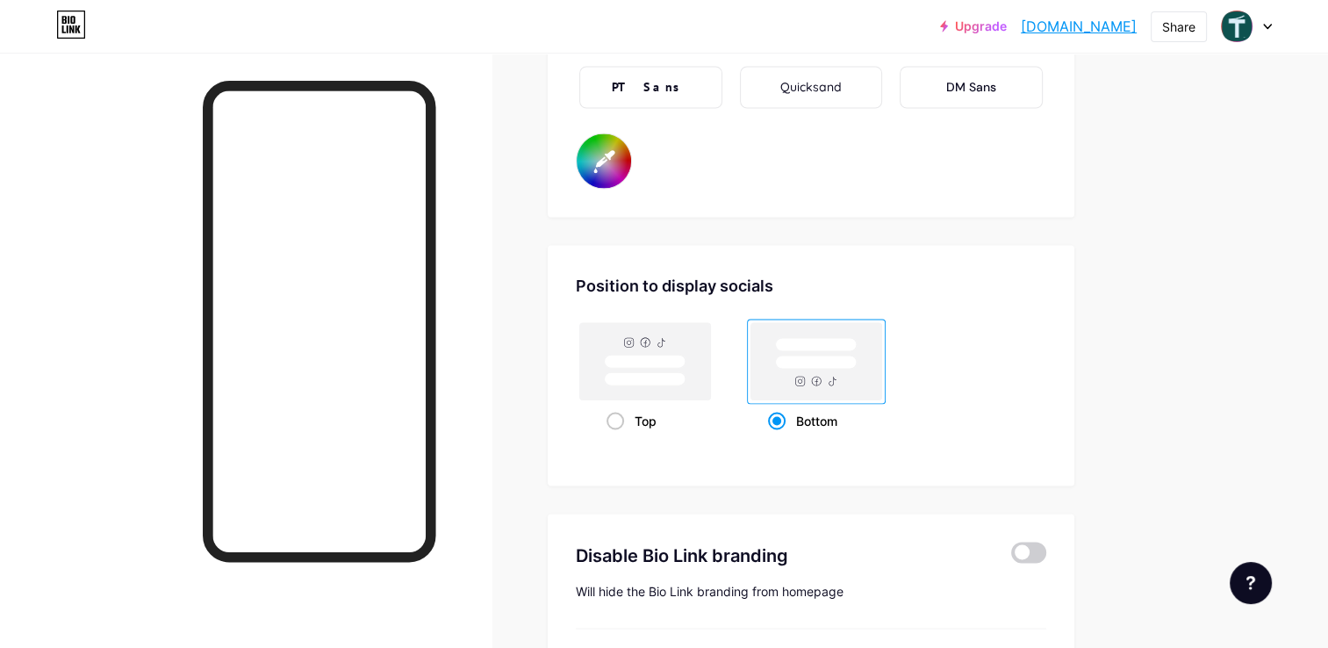
click at [598, 153] on input "#0d524f" at bounding box center [604, 160] width 54 height 54
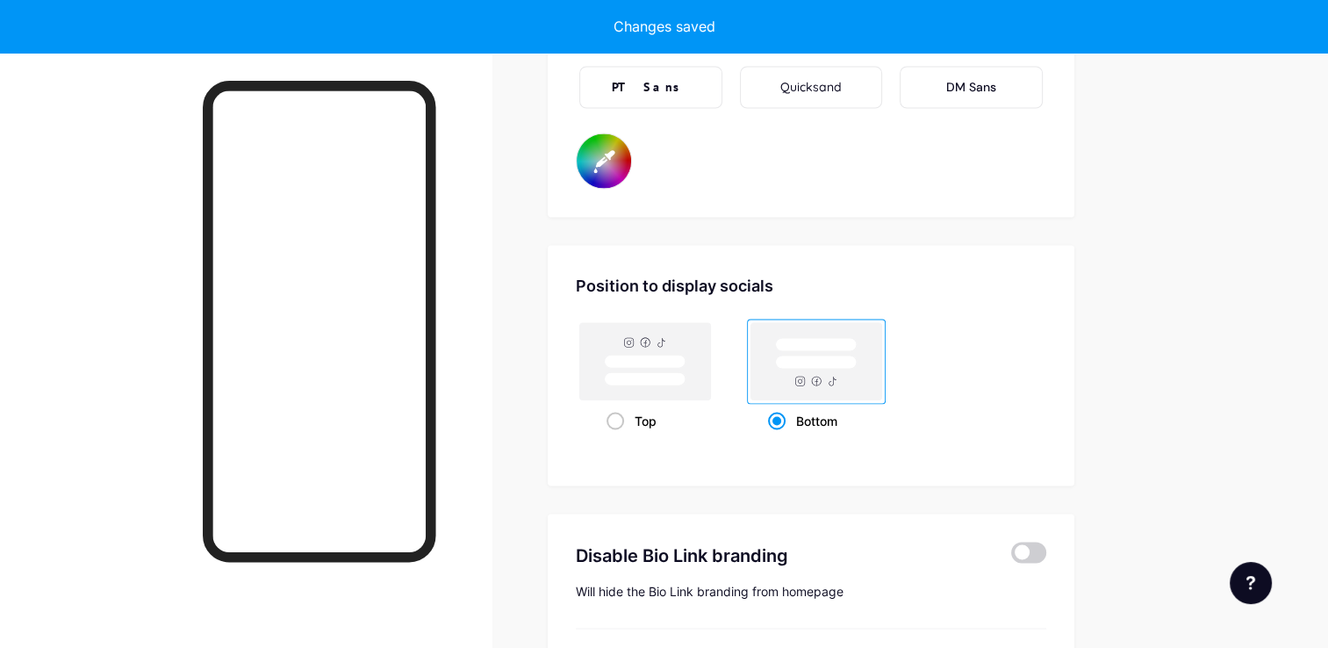
type input "#000000"
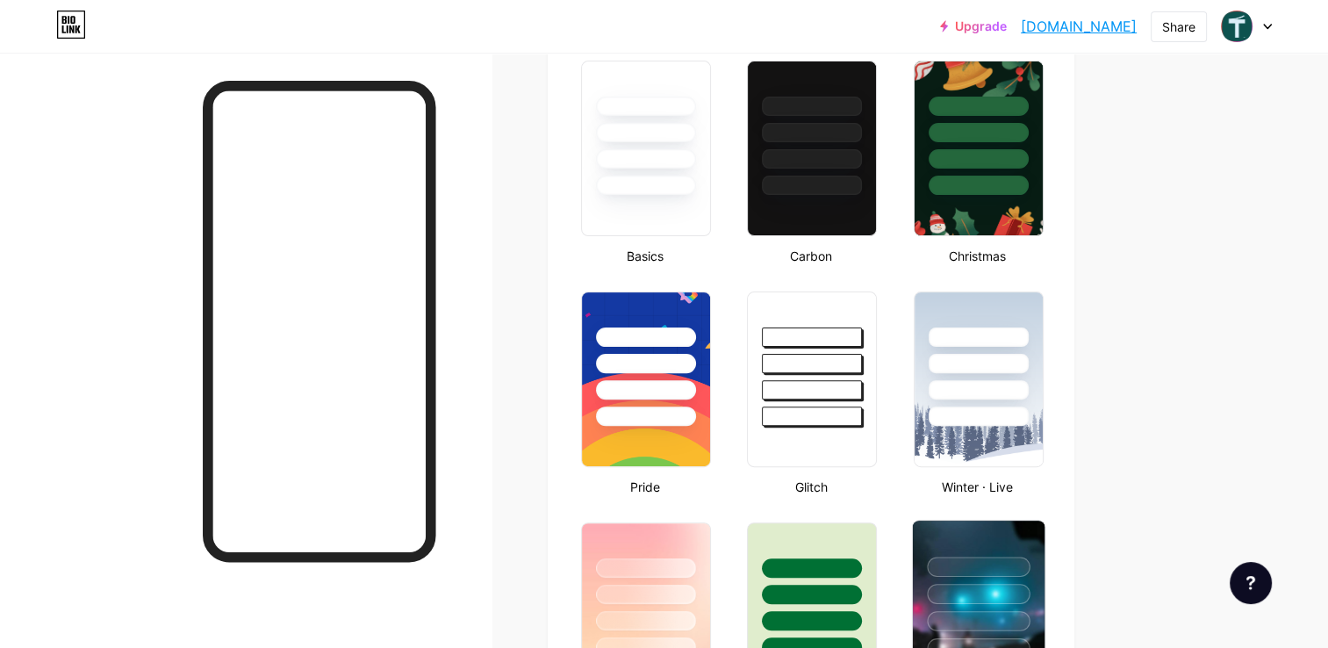
scroll to position [557, 0]
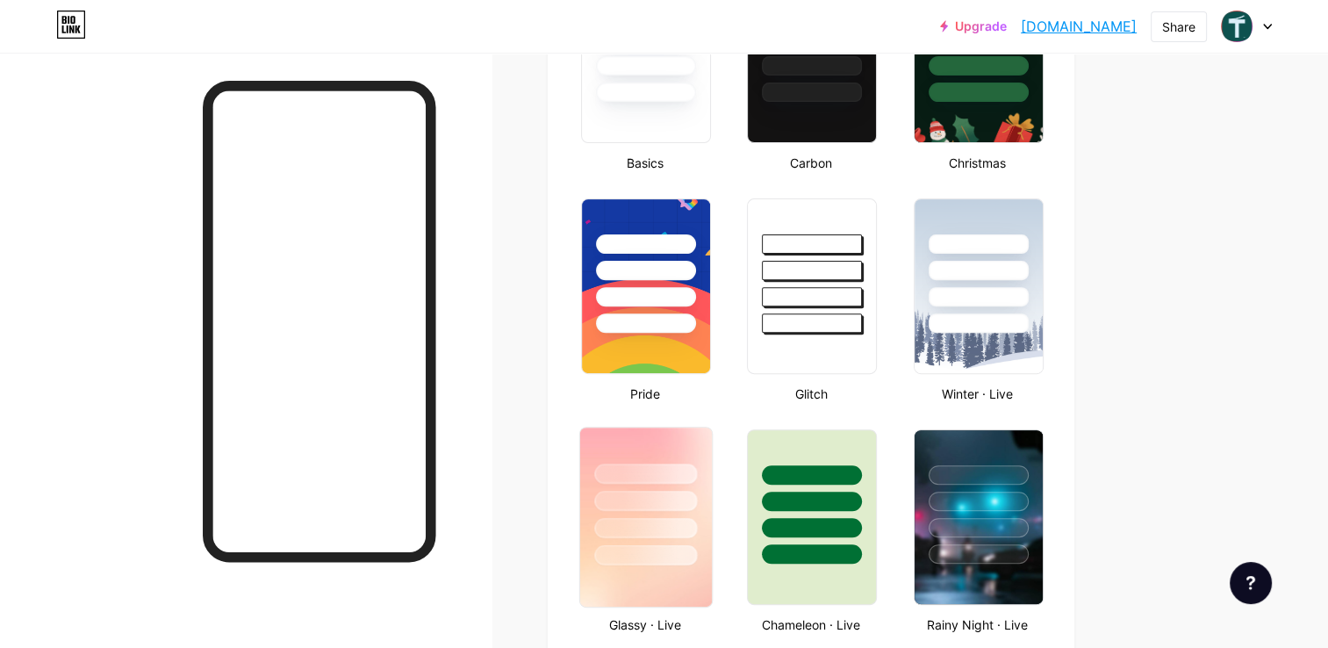
click at [667, 491] on div at bounding box center [645, 501] width 103 height 20
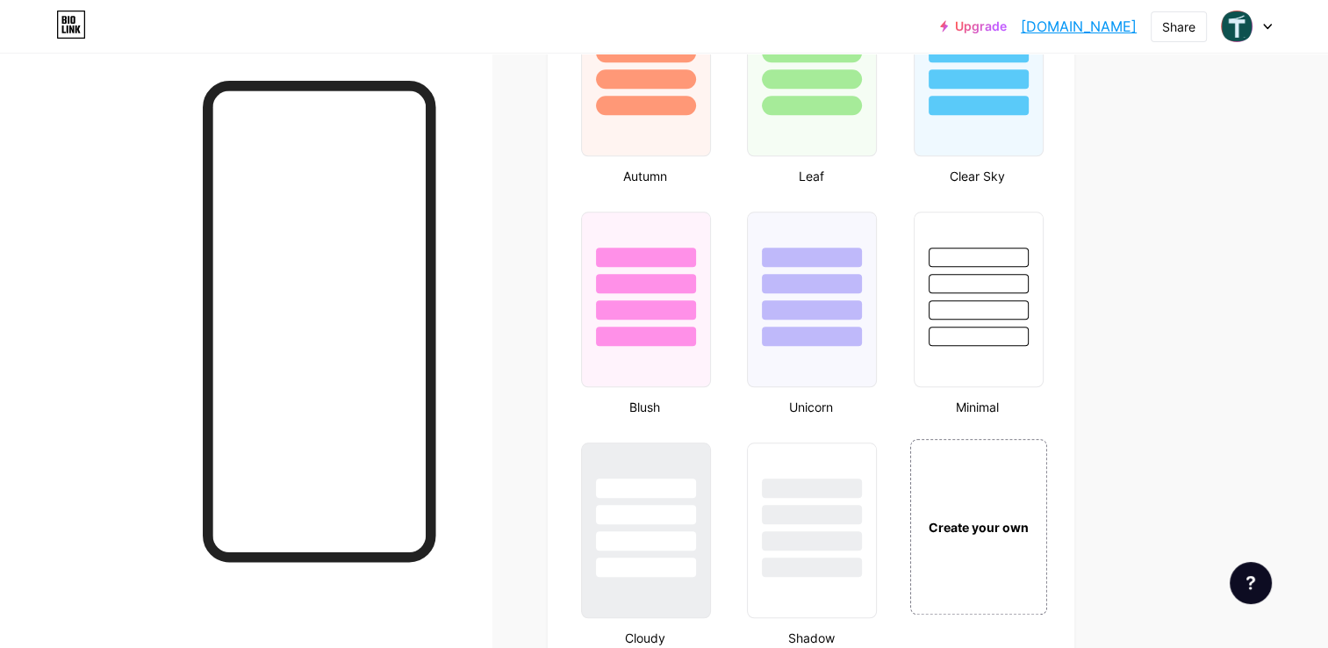
scroll to position [1874, 0]
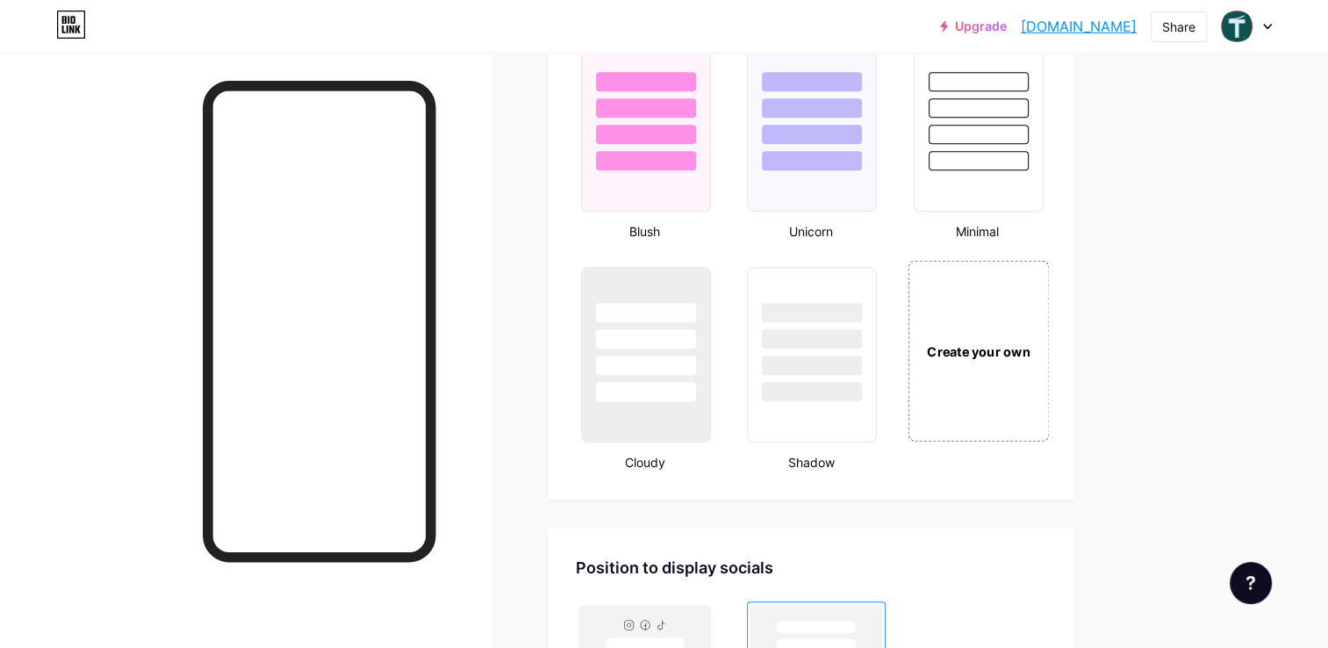
click at [971, 401] on div "Create your own" at bounding box center [978, 350] width 141 height 181
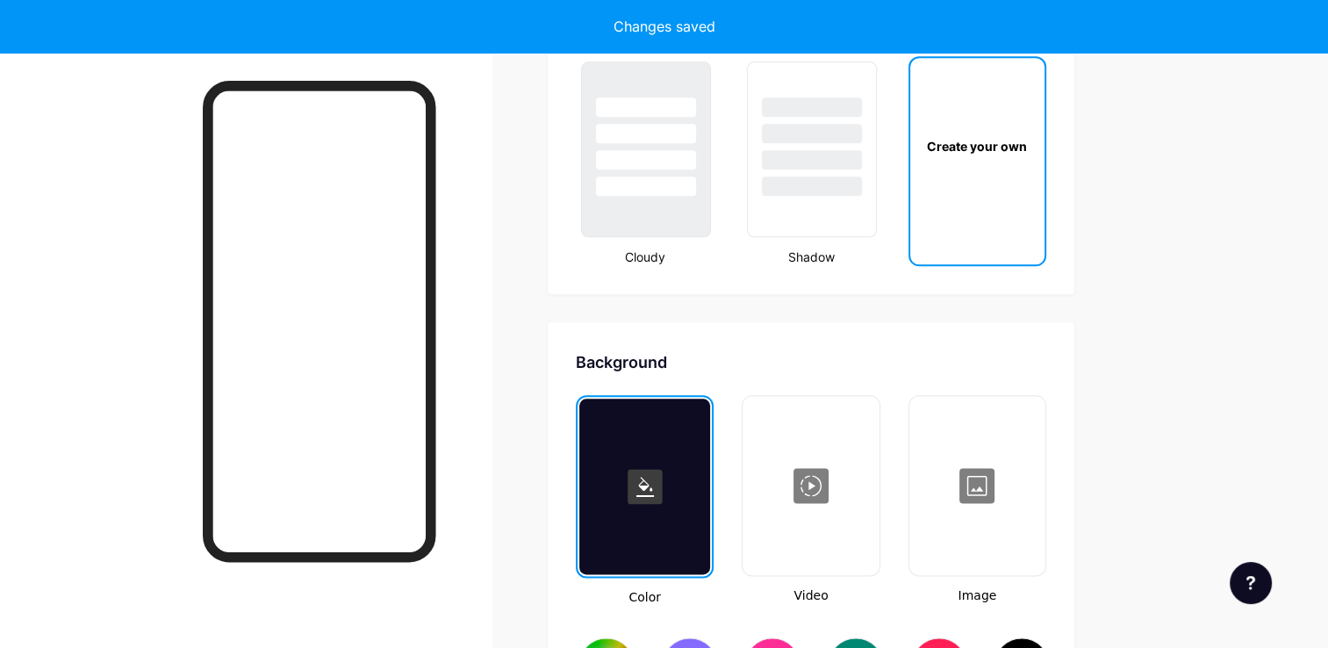
scroll to position [2325, 0]
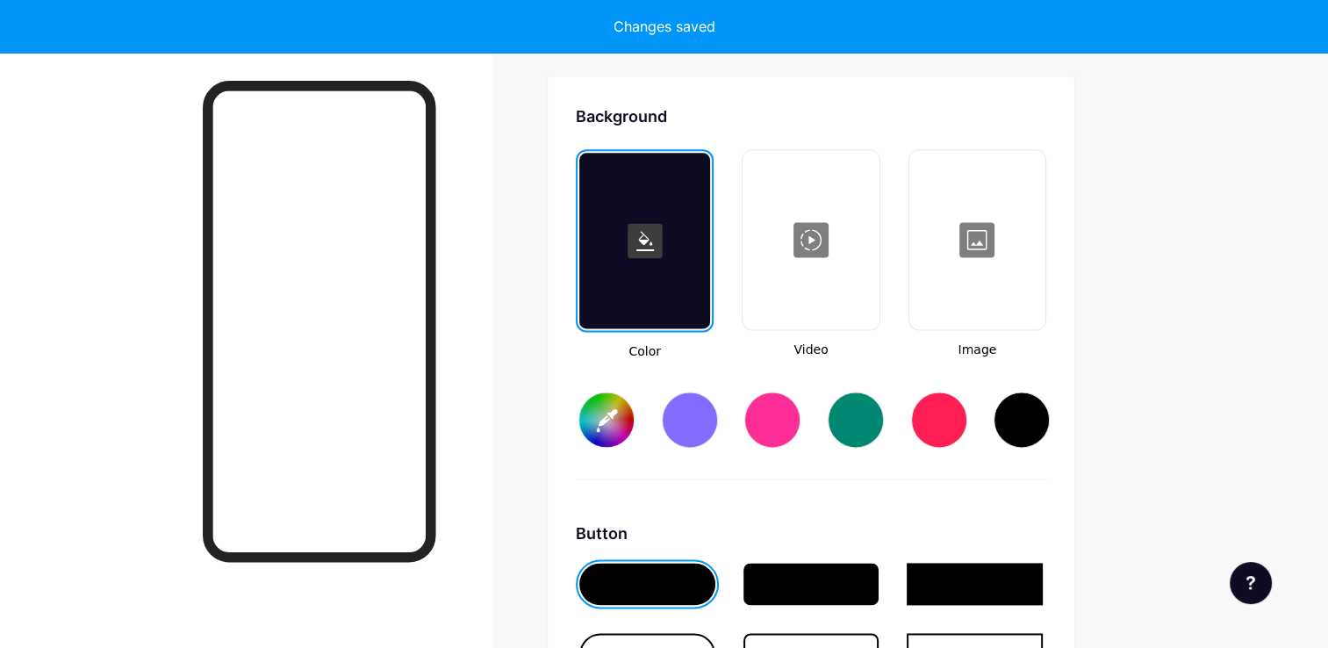
type input "#ffffff"
type input "#000000"
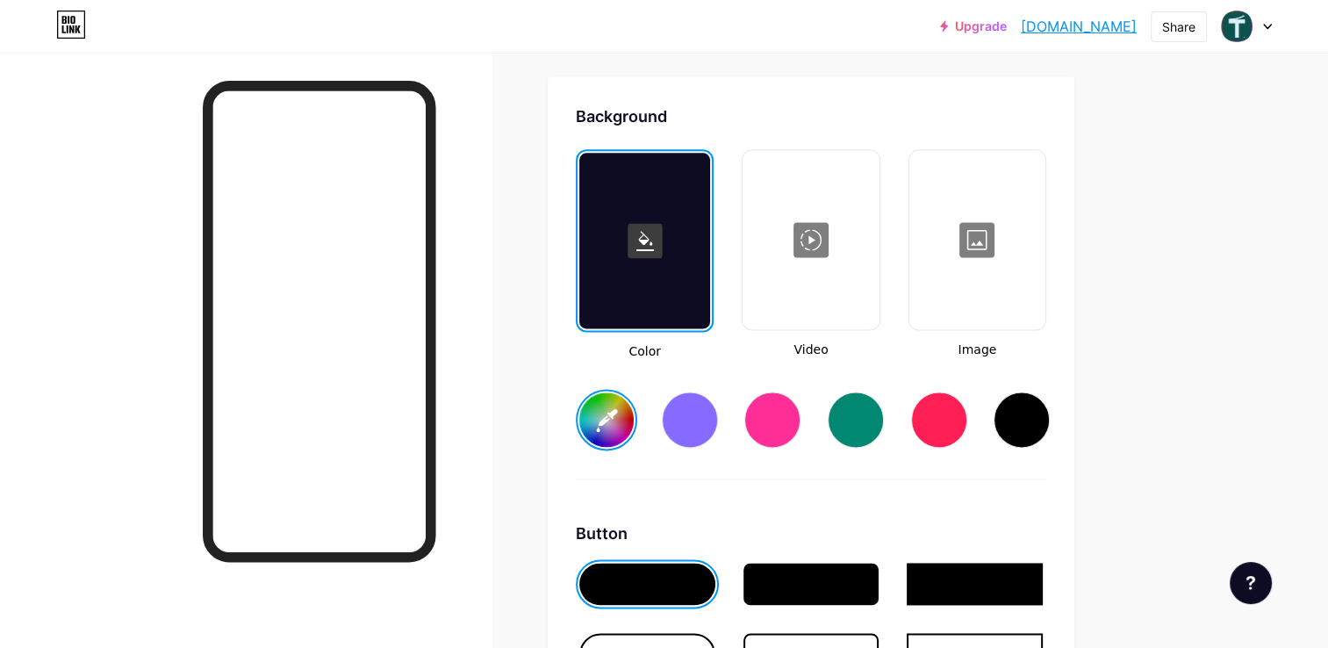
click at [976, 224] on div at bounding box center [977, 240] width 133 height 176
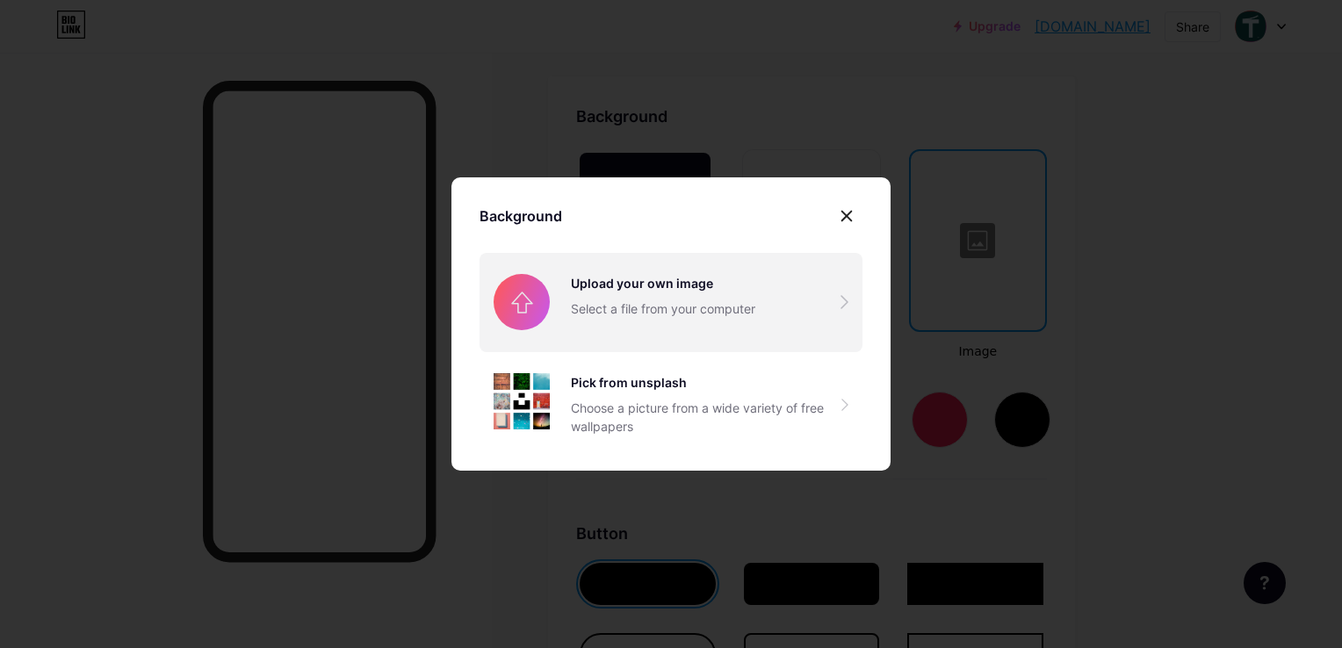
click at [634, 297] on input "file" at bounding box center [670, 302] width 383 height 98
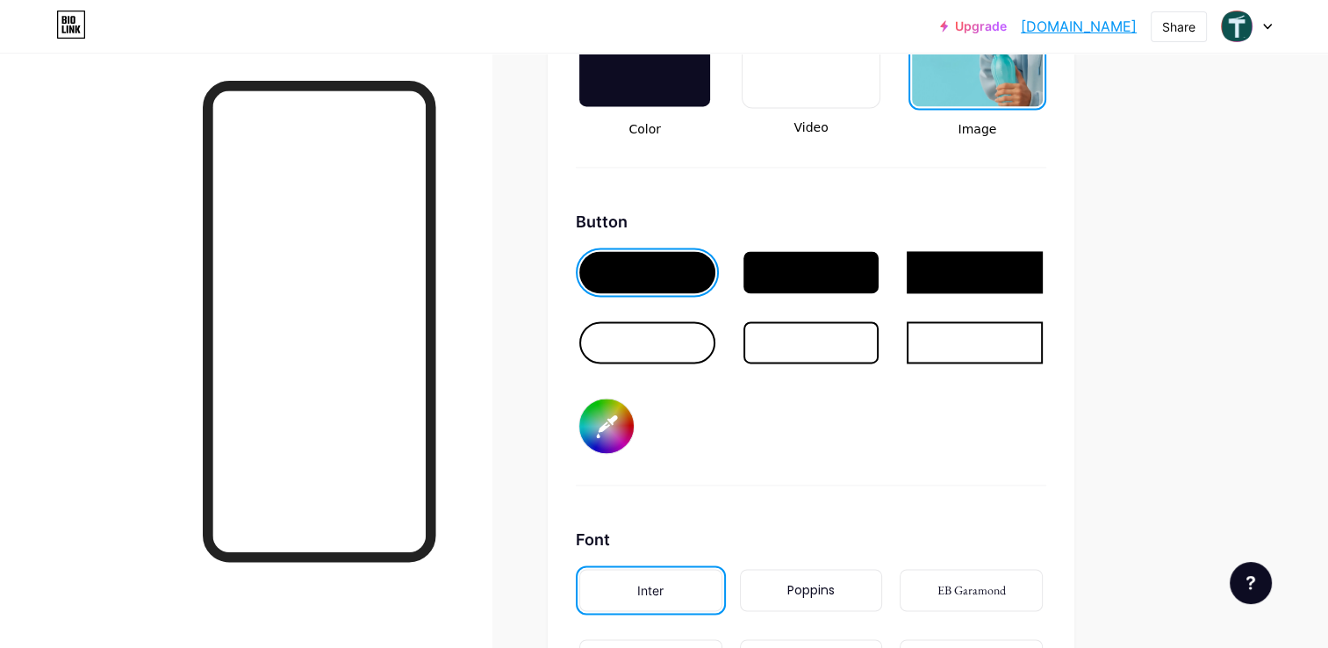
scroll to position [2588, 0]
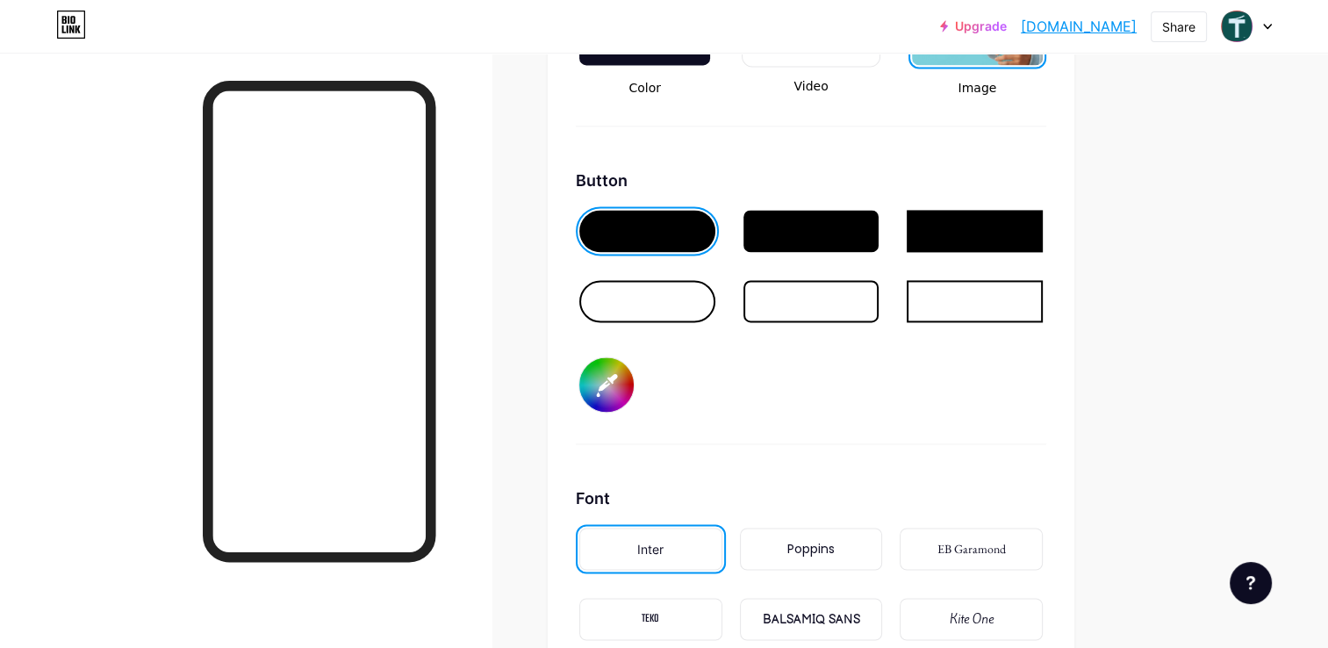
click at [595, 374] on input "#000000" at bounding box center [606, 384] width 54 height 54
type input "#0d524f"
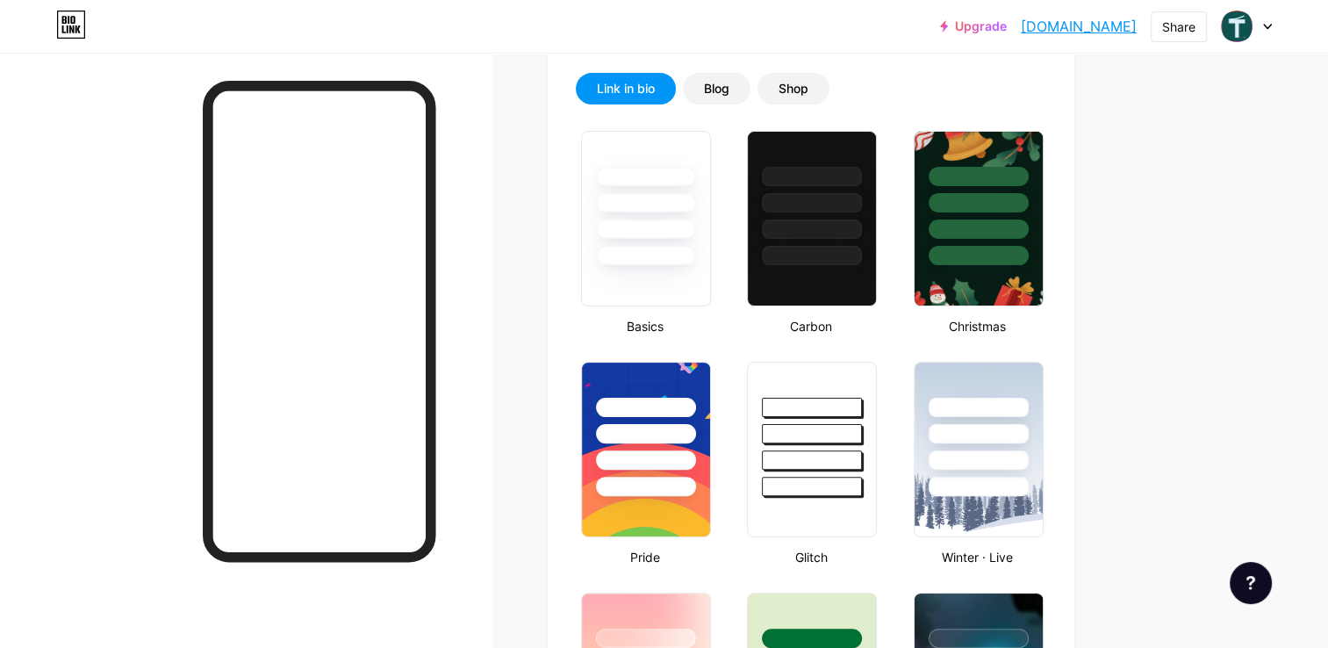
scroll to position [0, 0]
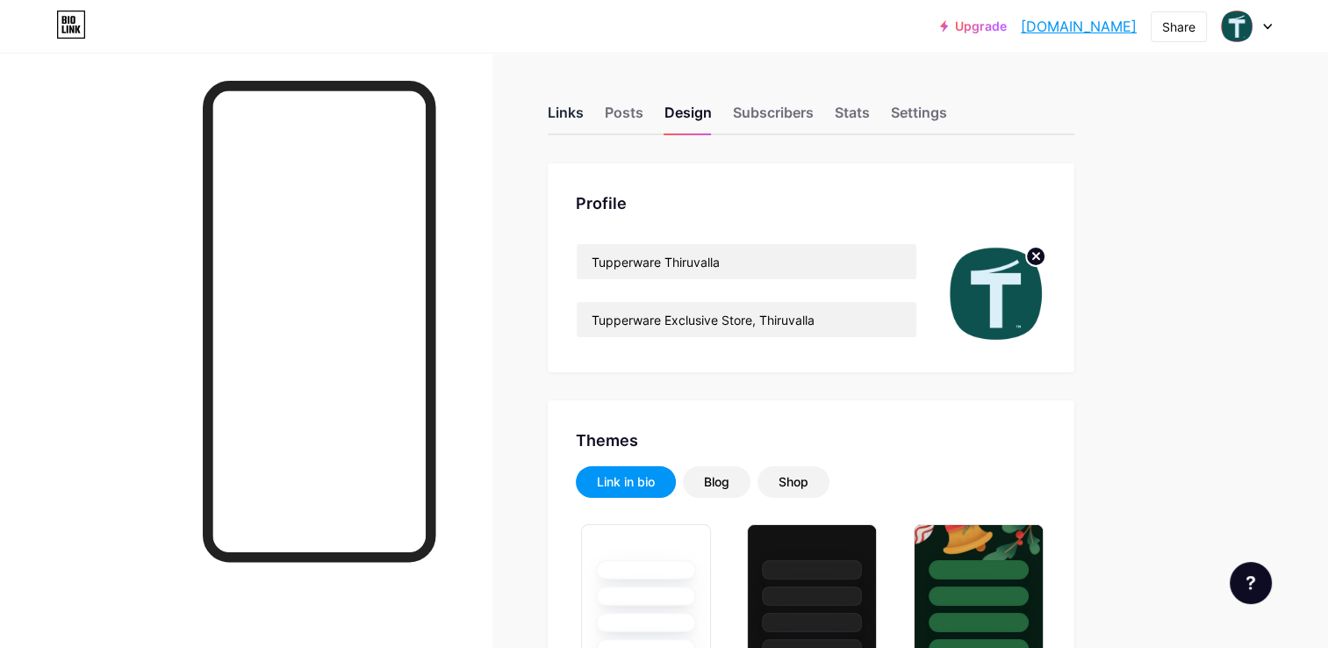
click at [566, 112] on div "Links" at bounding box center [566, 118] width 36 height 32
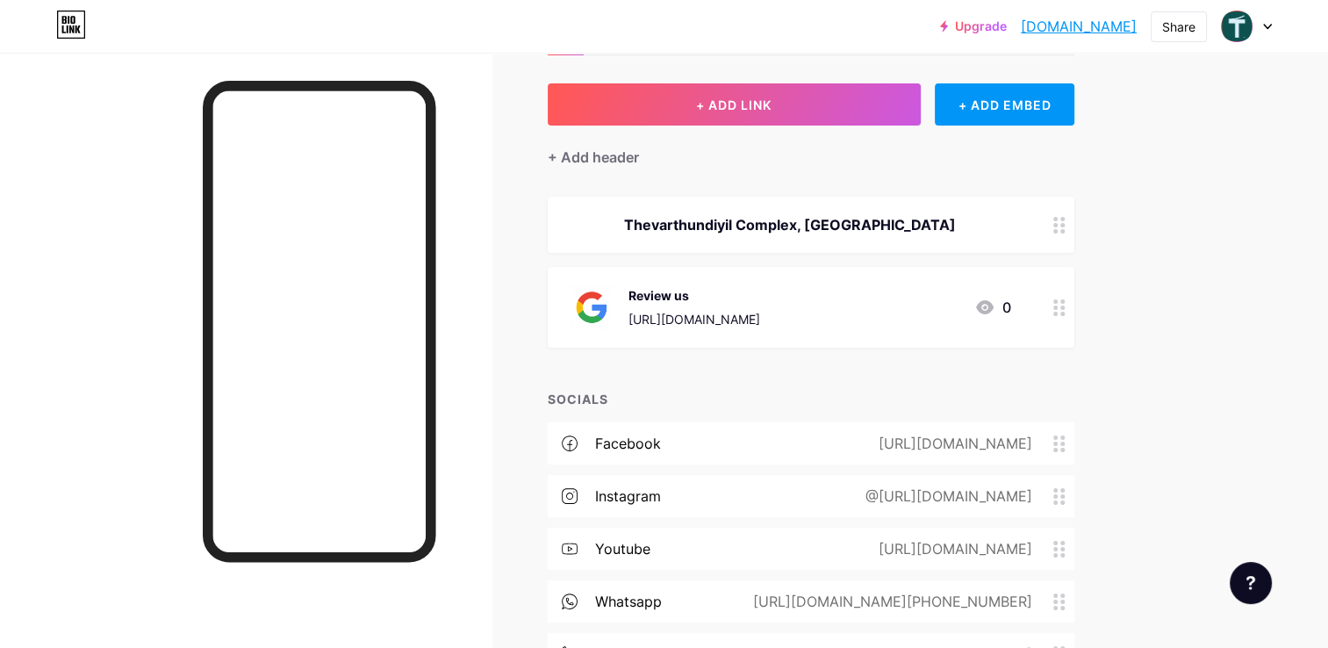
scroll to position [176, 0]
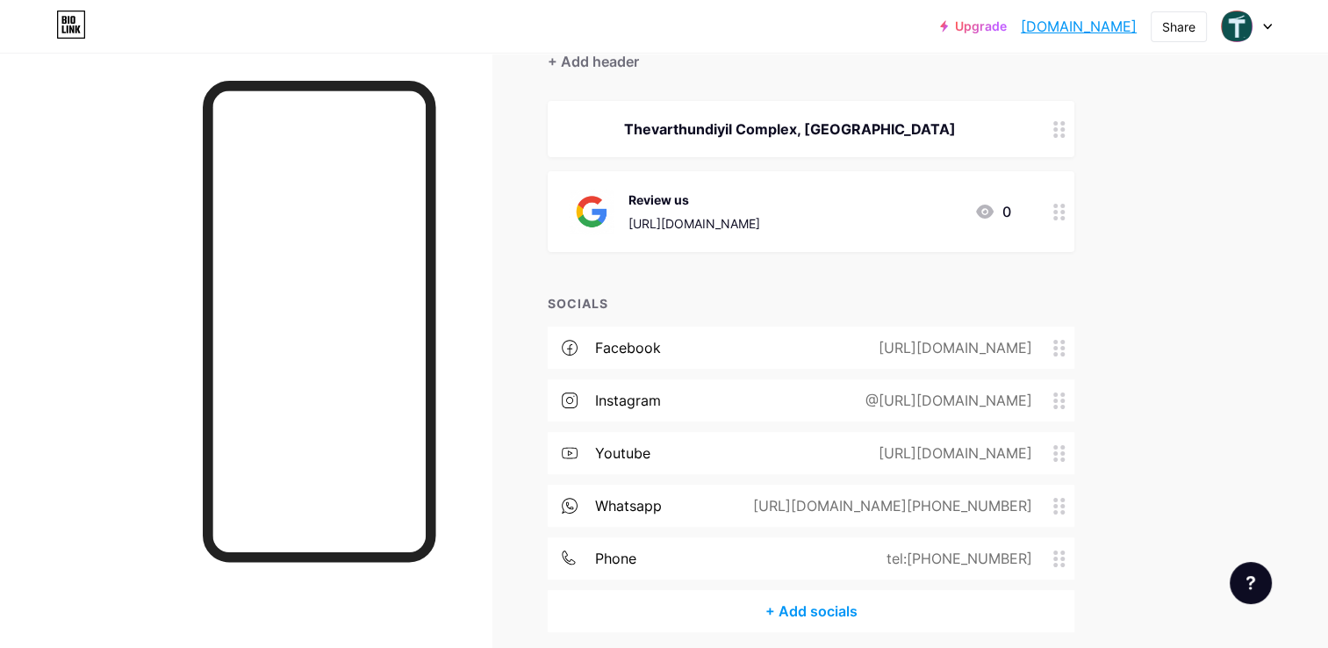
click at [1050, 212] on div at bounding box center [1060, 211] width 30 height 81
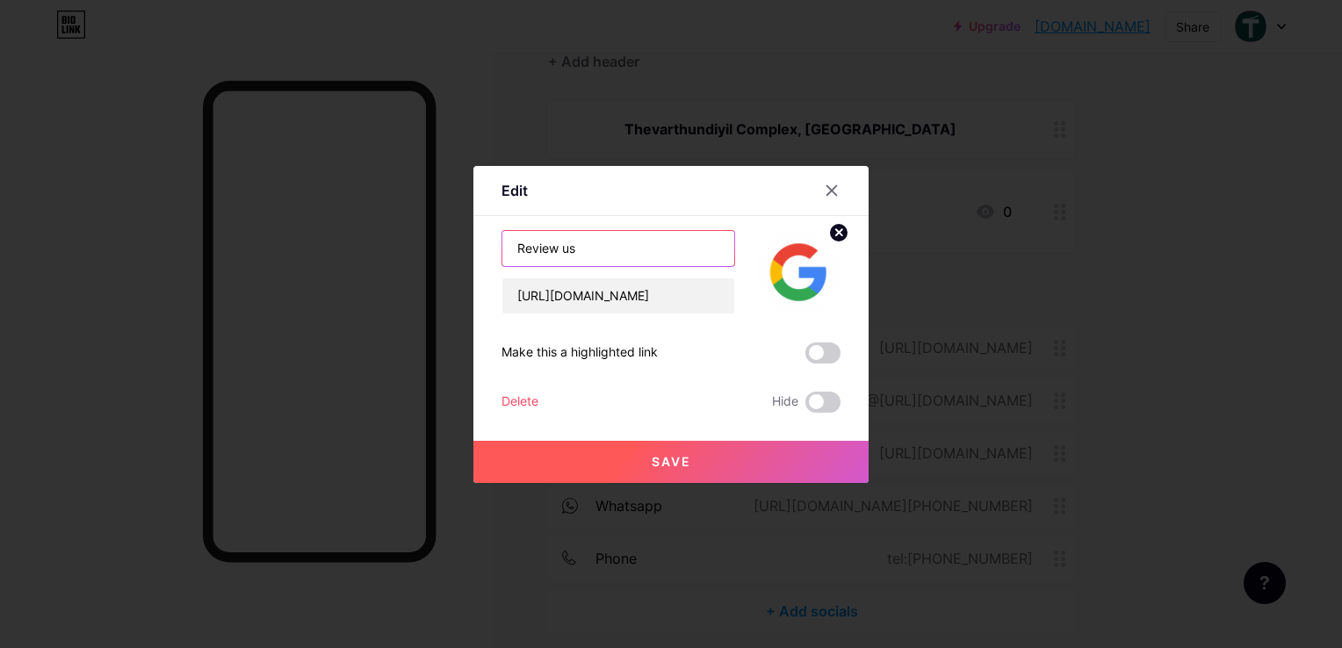
click at [617, 240] on input "Review us" at bounding box center [618, 248] width 232 height 35
type input "Review us on Google"
click at [654, 469] on button "Save" at bounding box center [670, 462] width 395 height 42
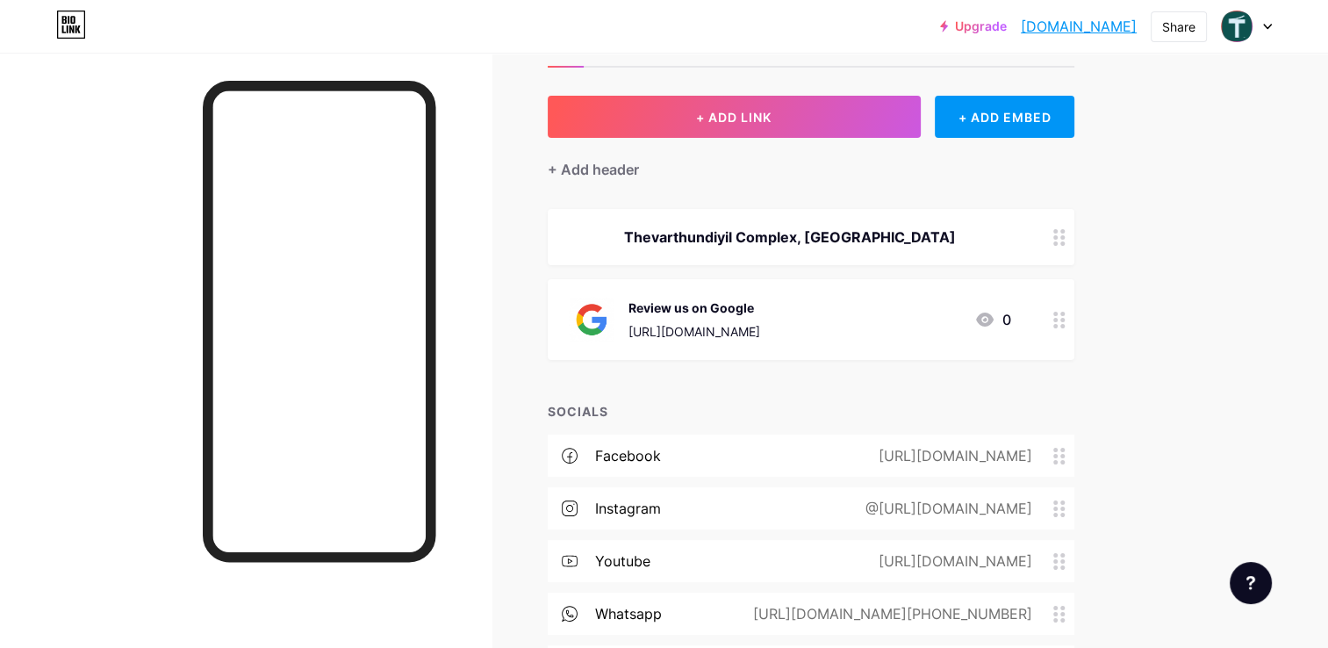
scroll to position [0, 0]
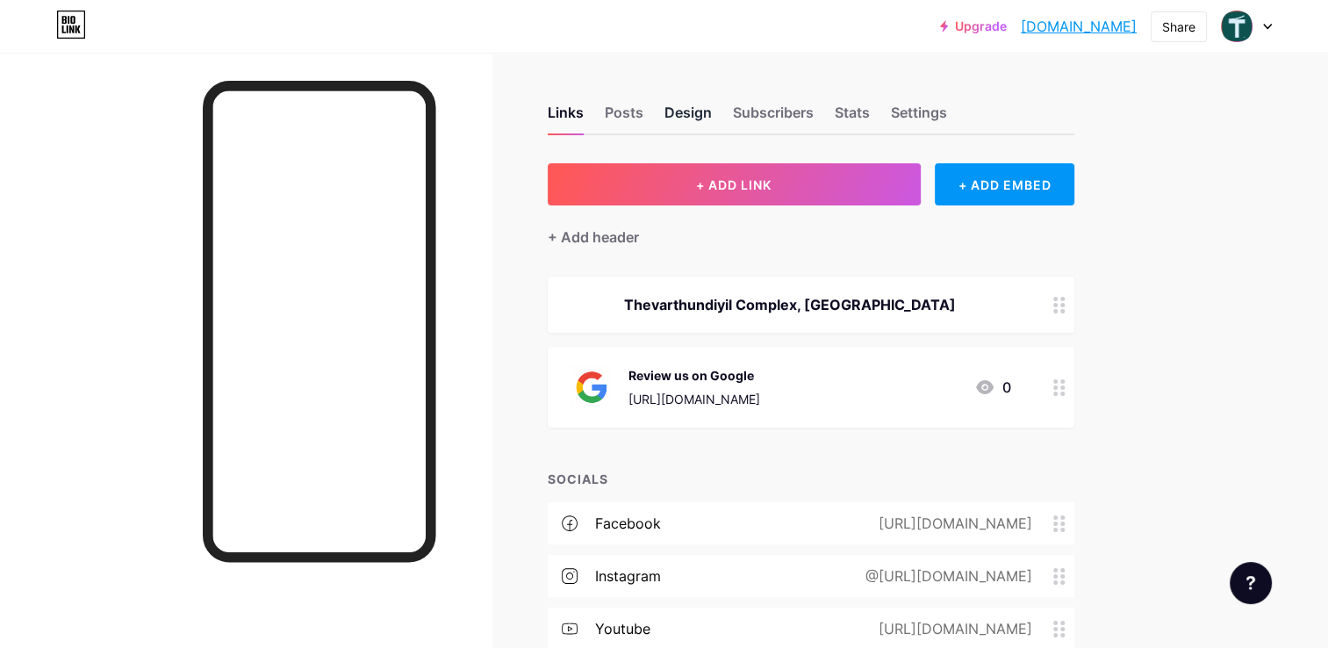
click at [696, 112] on div "Design" at bounding box center [688, 118] width 47 height 32
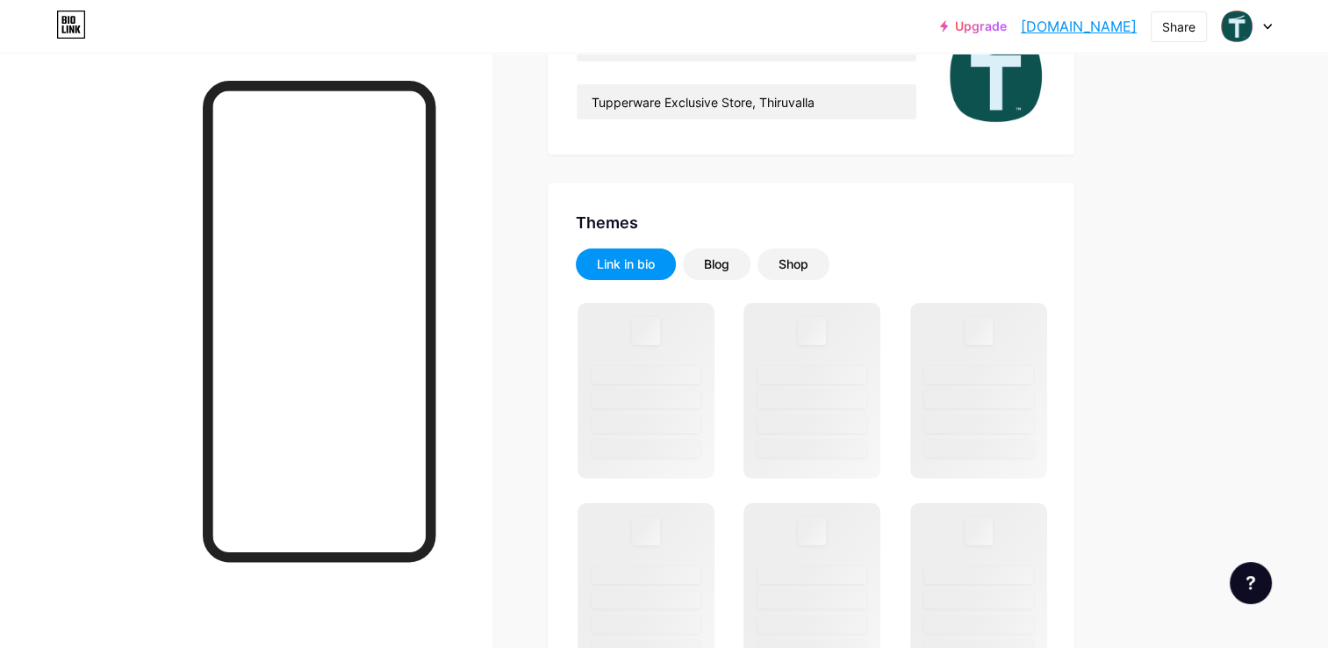
scroll to position [263, 0]
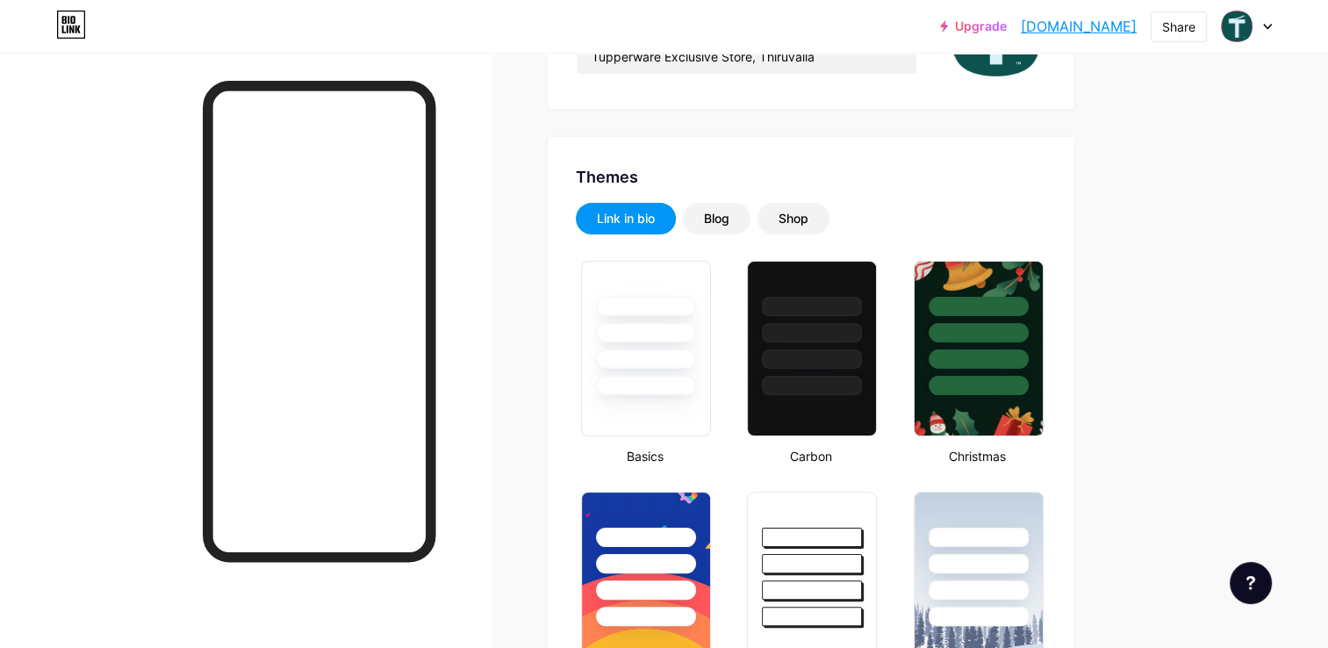
type input "#0d524f"
type input "#000000"
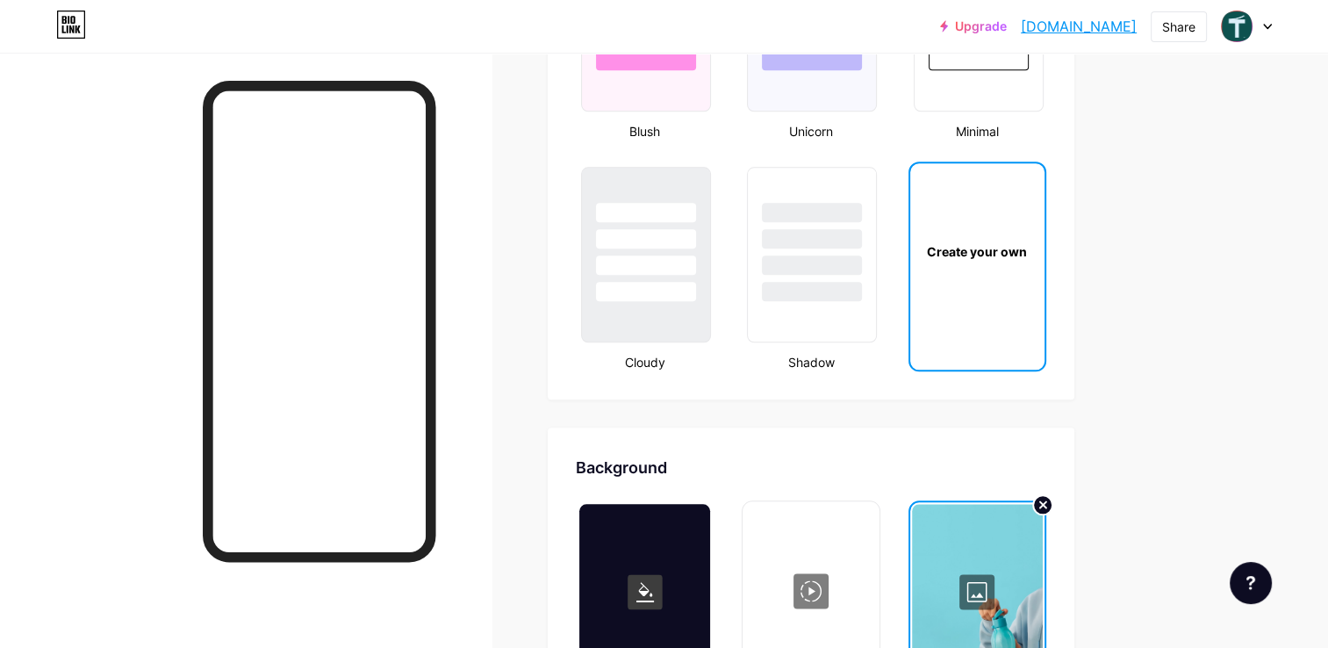
scroll to position [2195, 0]
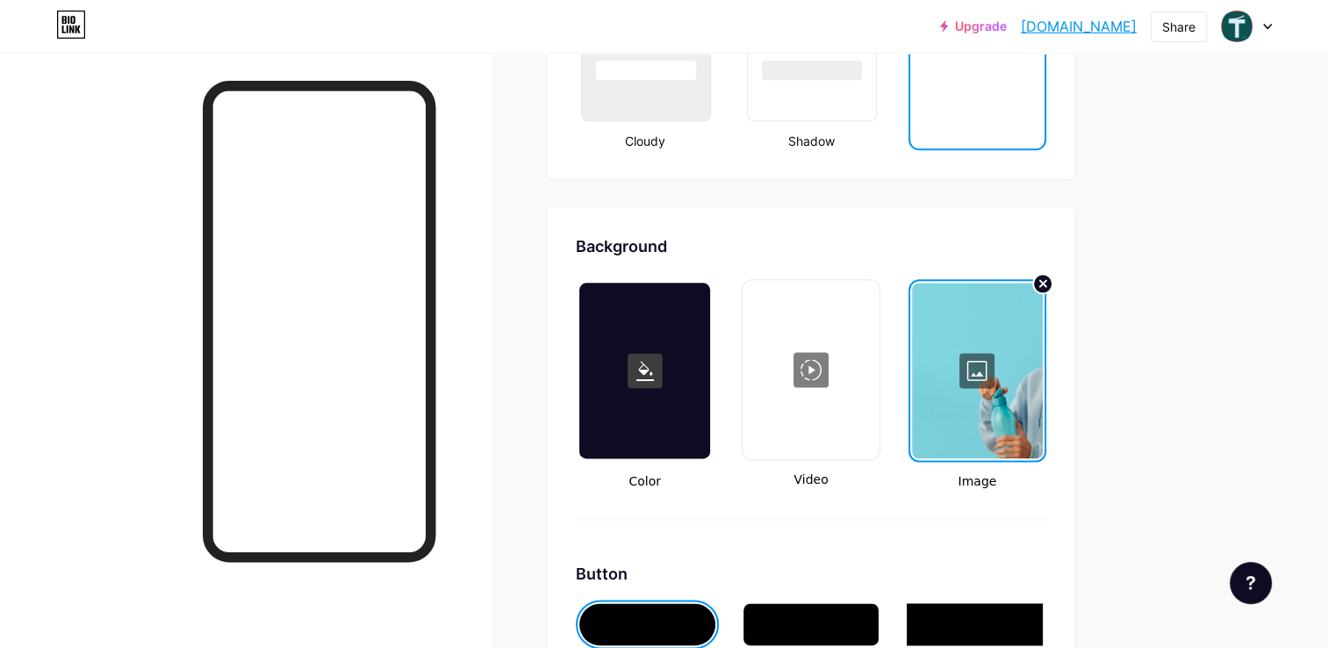
click at [984, 119] on div "Create your own" at bounding box center [978, 45] width 138 height 210
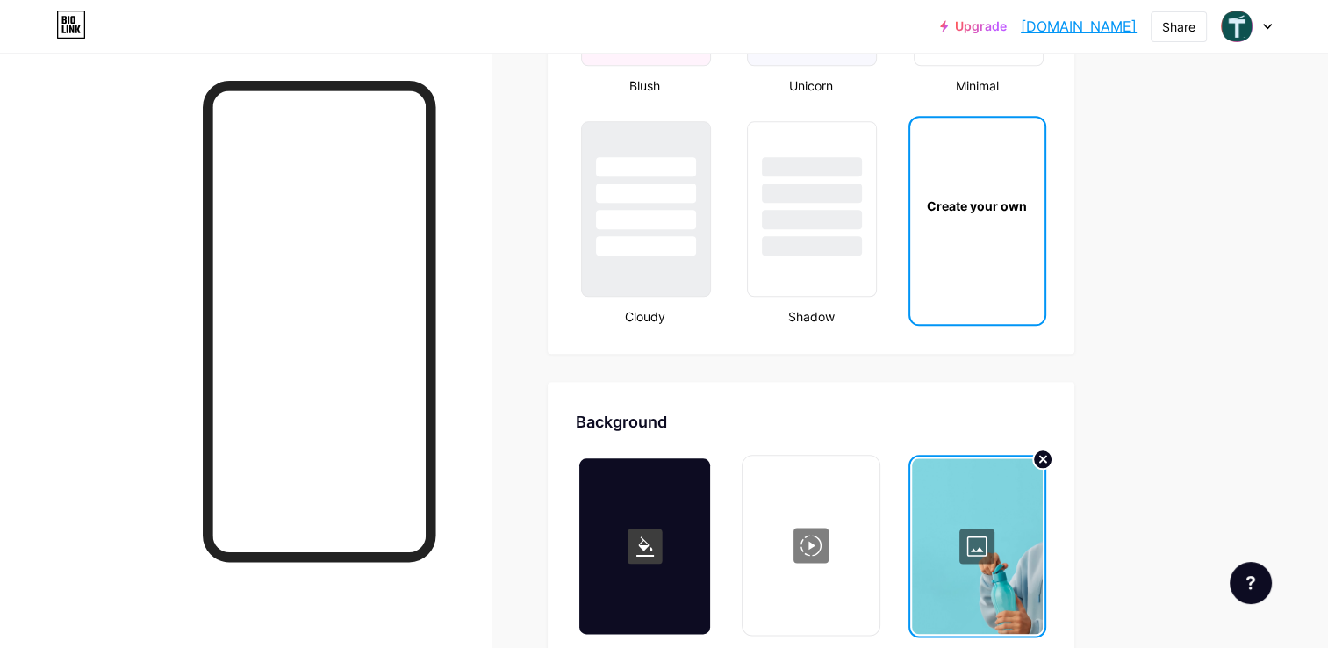
click at [976, 197] on div "Create your own" at bounding box center [977, 206] width 128 height 18
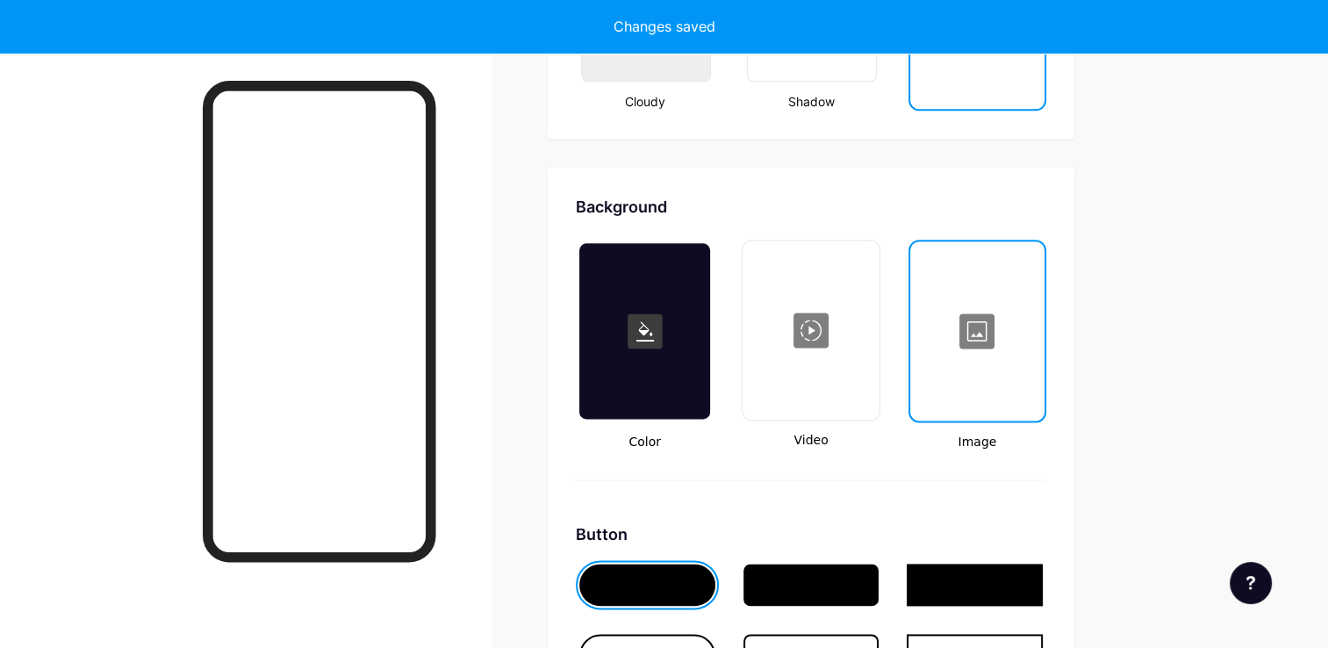
scroll to position [2325, 0]
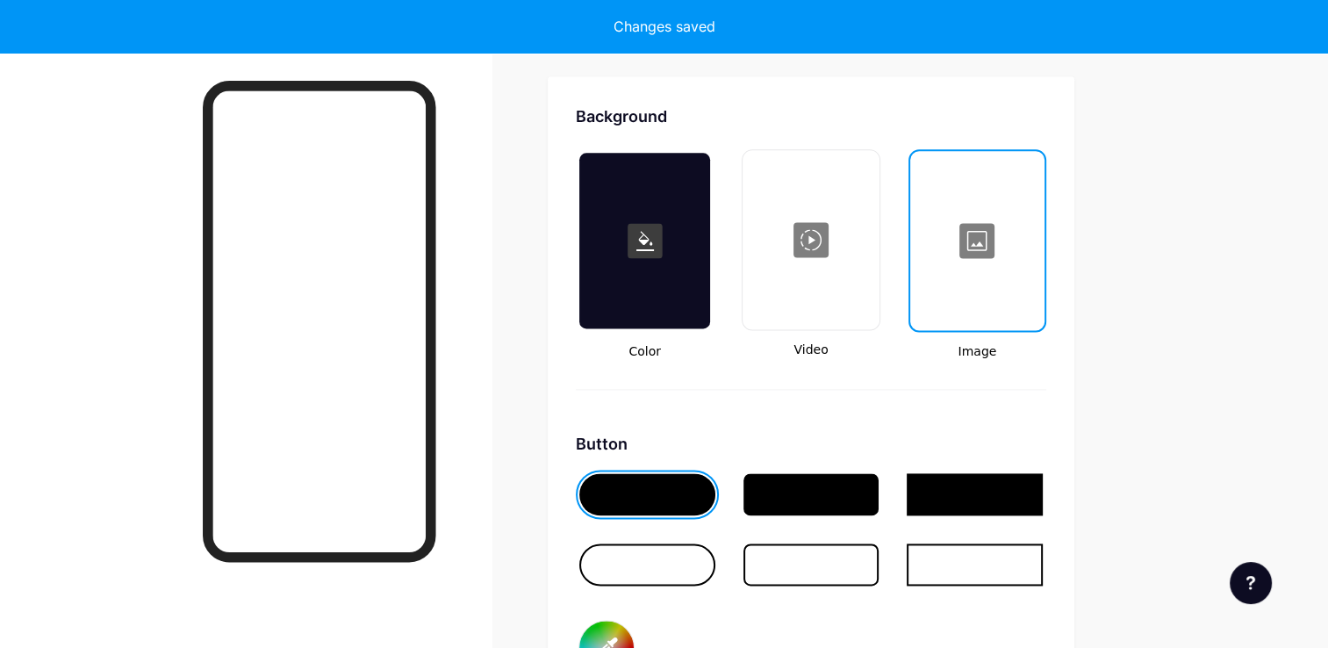
click at [976, 234] on div at bounding box center [977, 241] width 131 height 176
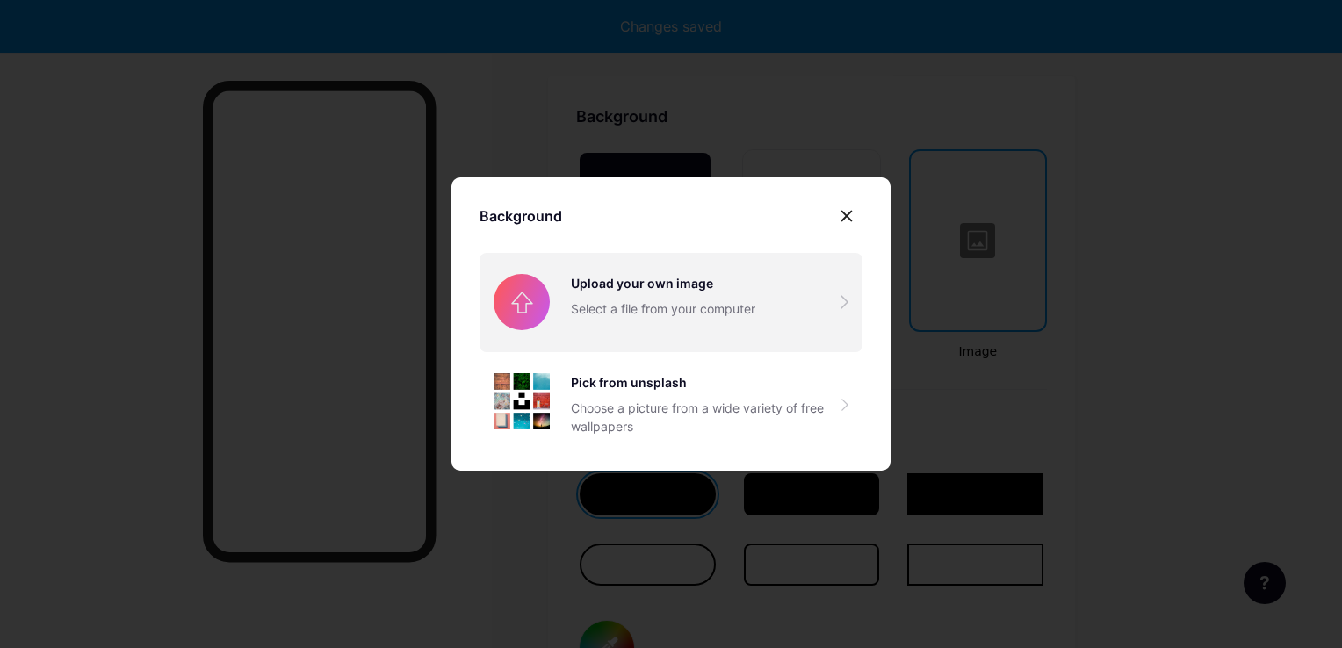
click at [672, 294] on input "file" at bounding box center [670, 302] width 383 height 98
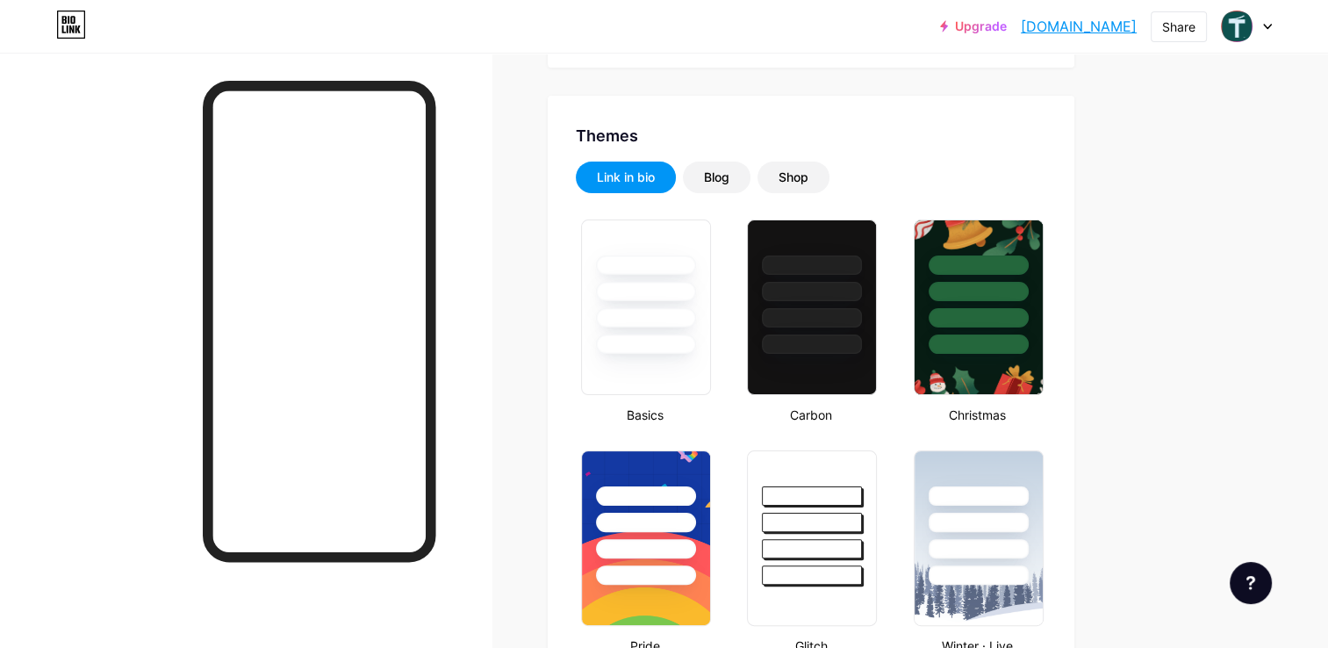
scroll to position [0, 0]
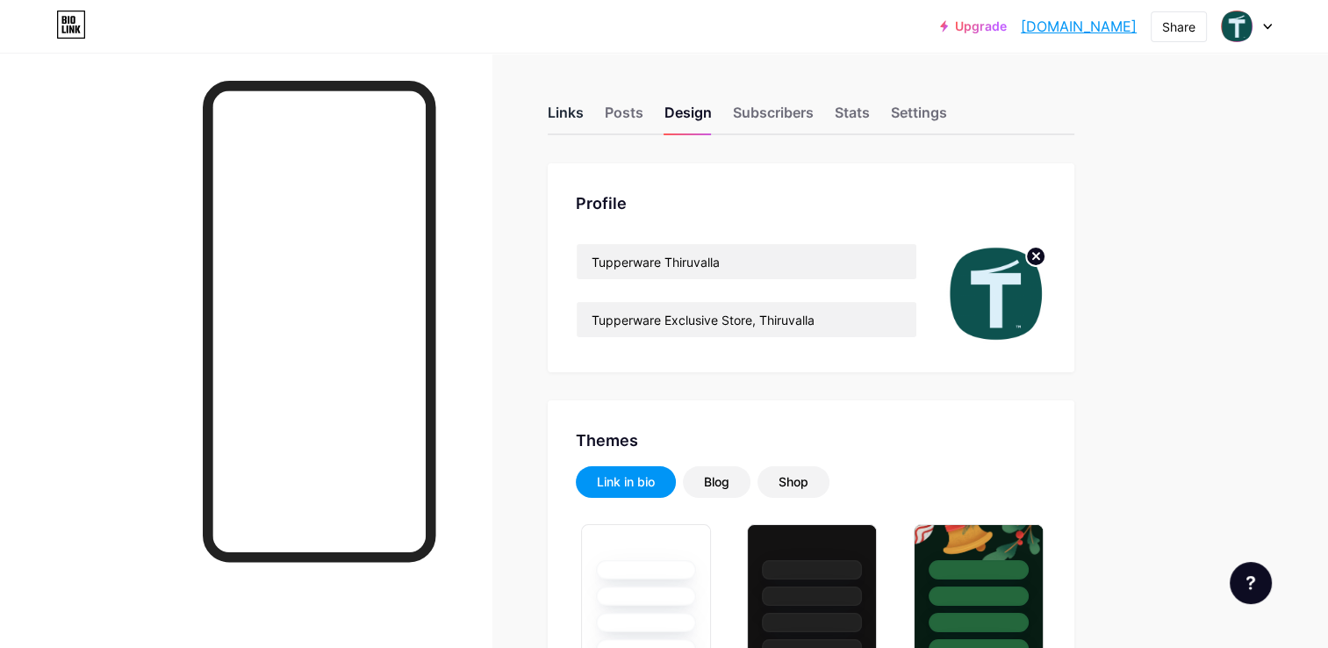
click at [561, 111] on div "Links" at bounding box center [566, 118] width 36 height 32
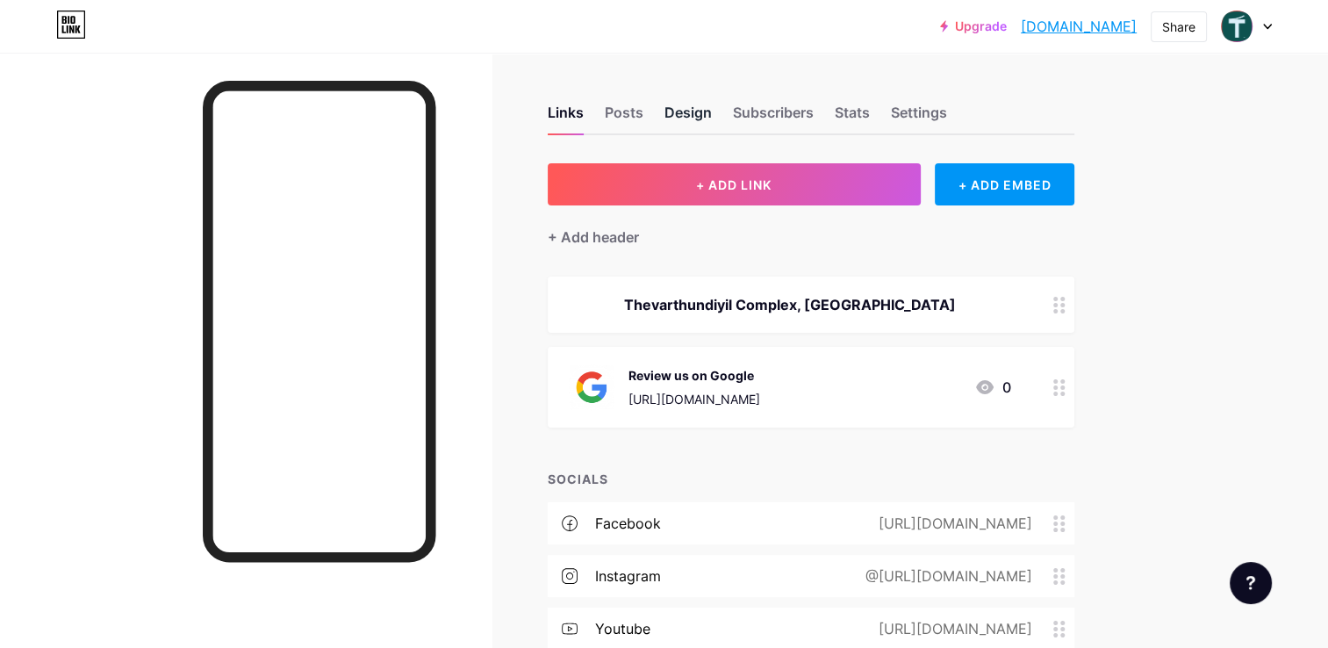
click at [685, 114] on div "Design" at bounding box center [688, 118] width 47 height 32
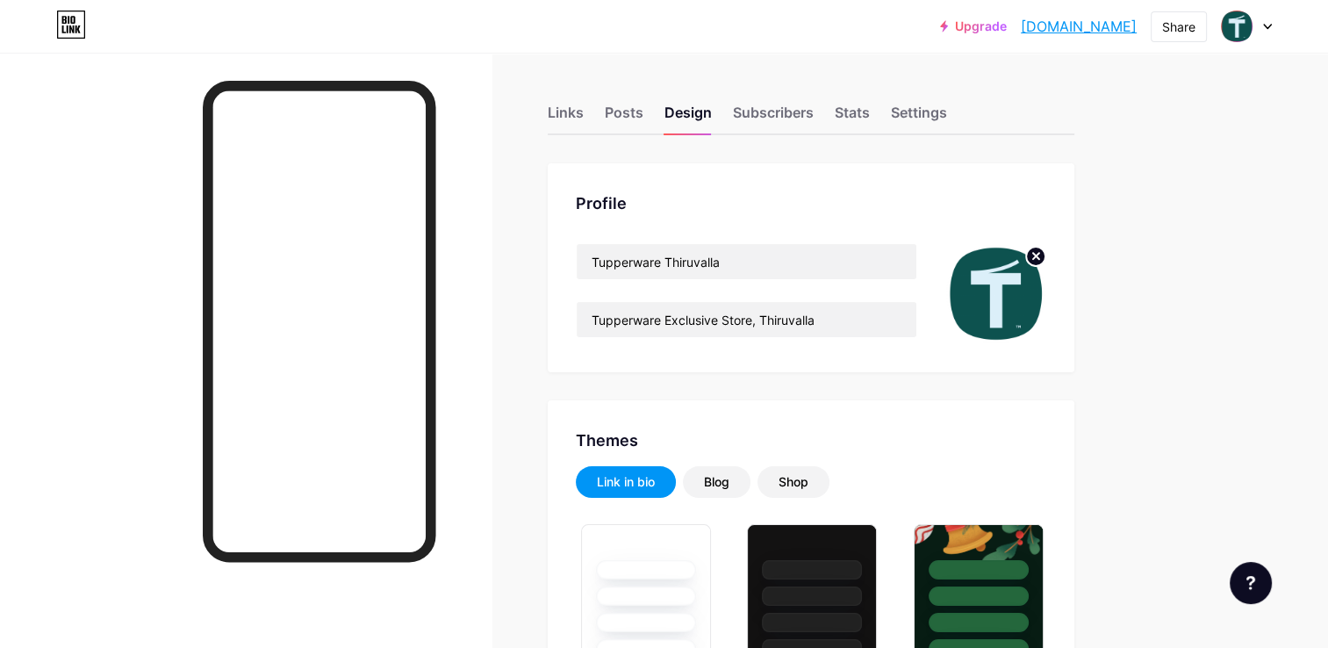
type input "#0d524f"
type input "#000000"
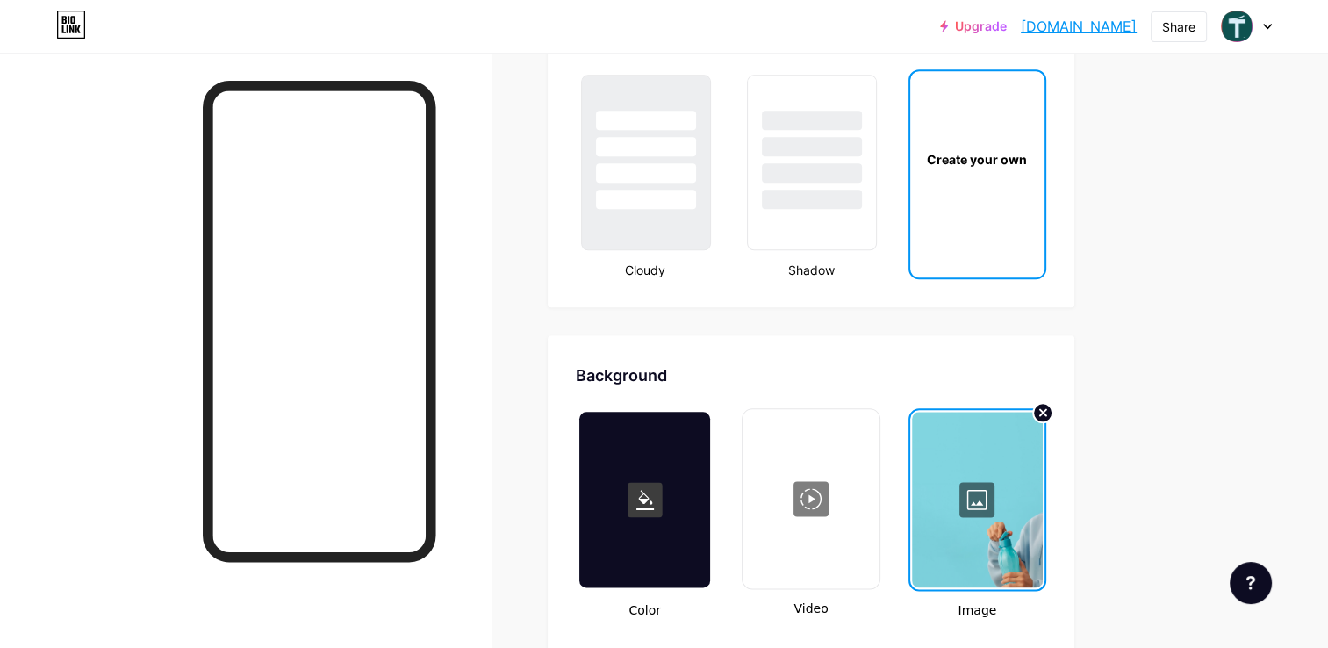
scroll to position [2283, 0]
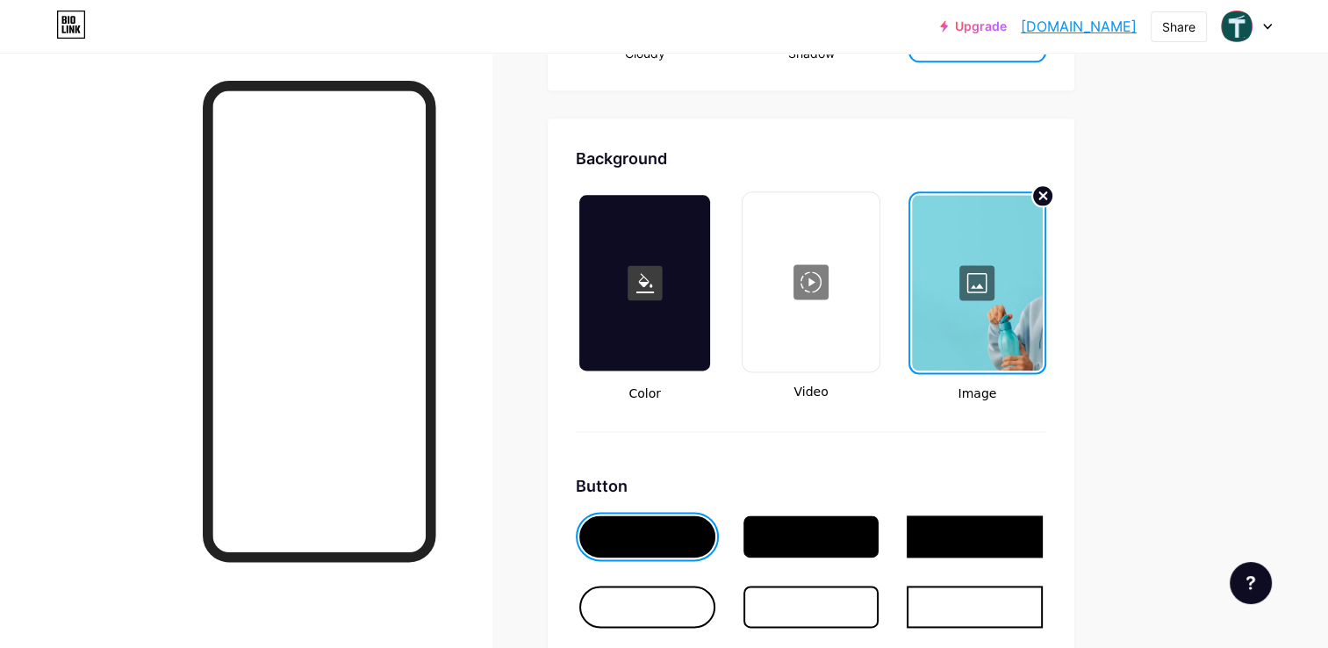
click at [1049, 187] on circle at bounding box center [1043, 195] width 21 height 21
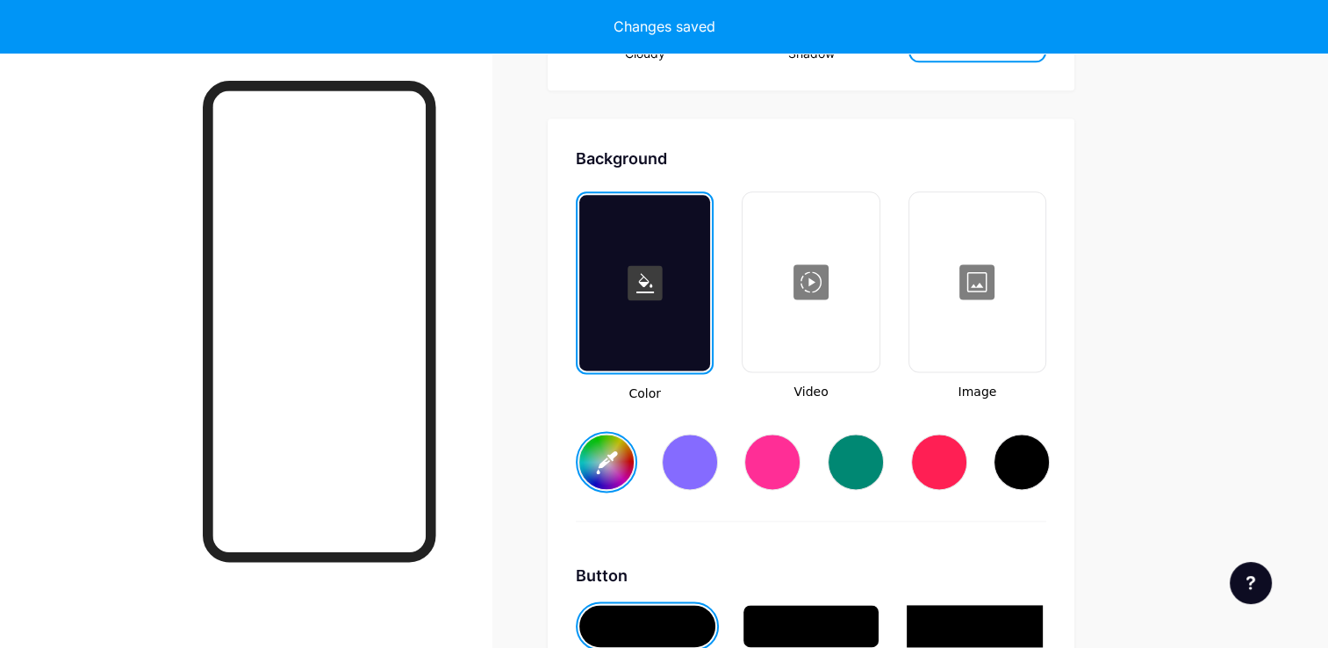
click at [982, 277] on div at bounding box center [977, 282] width 133 height 176
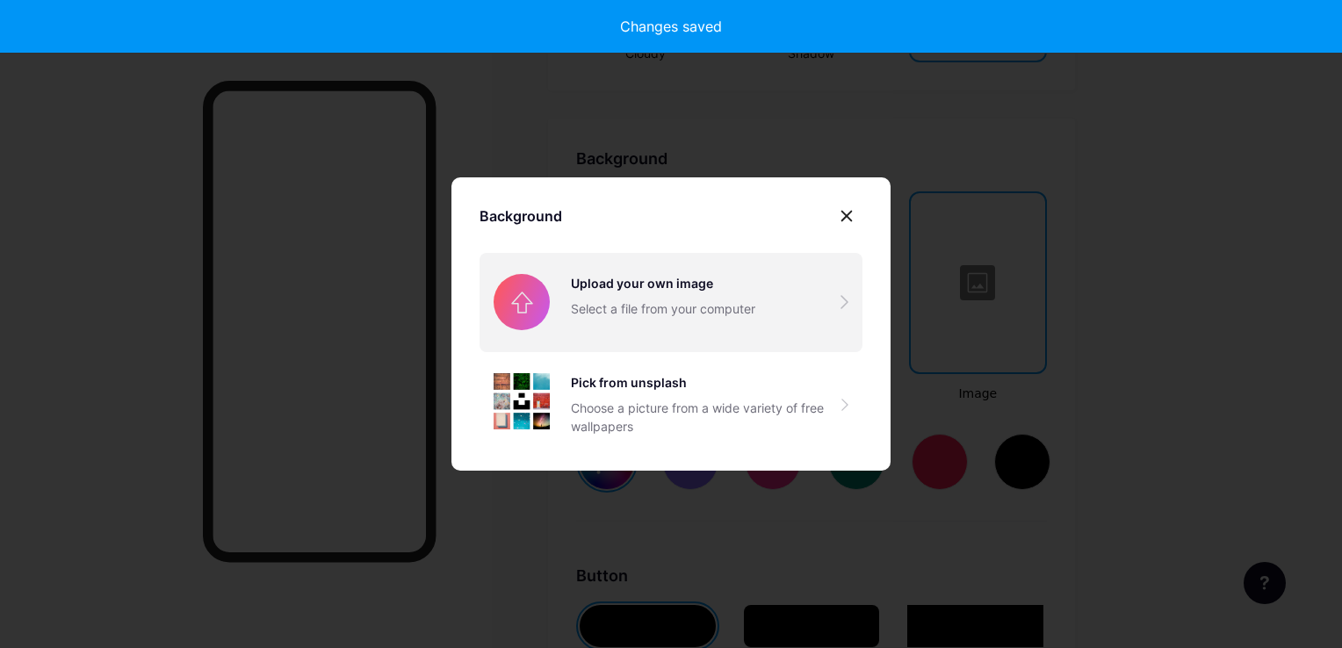
type input "#ffffff"
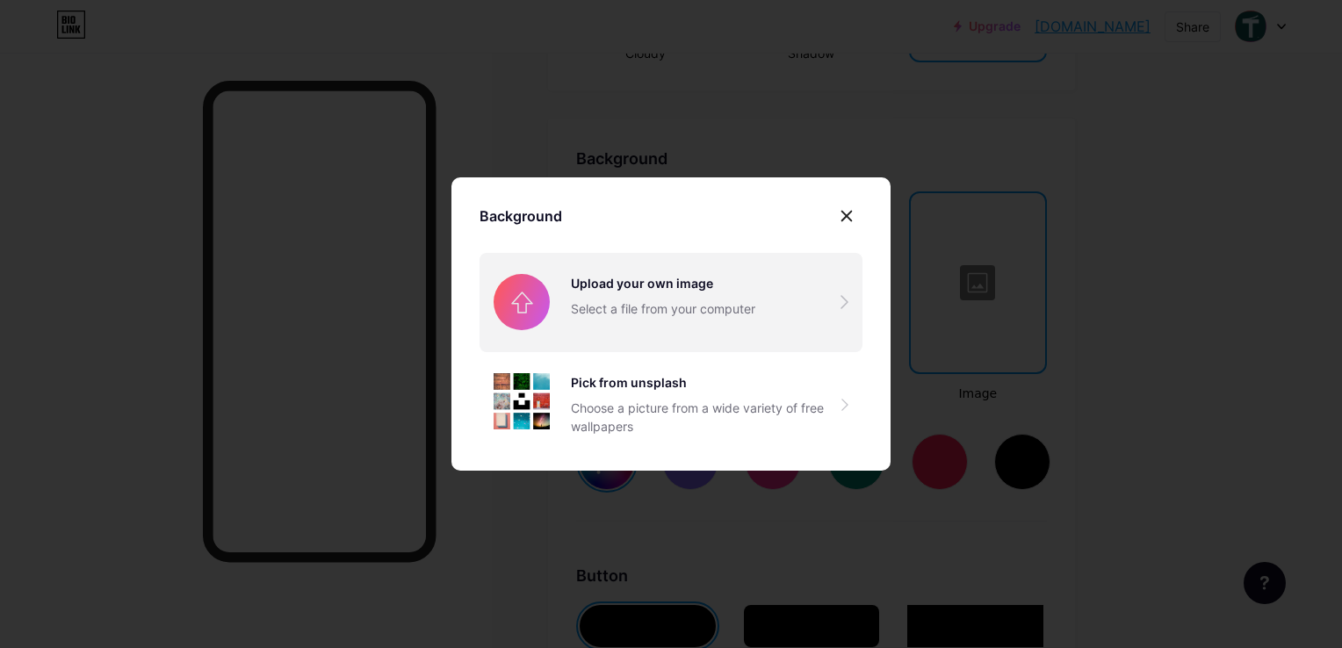
click at [680, 300] on input "file" at bounding box center [670, 302] width 383 height 98
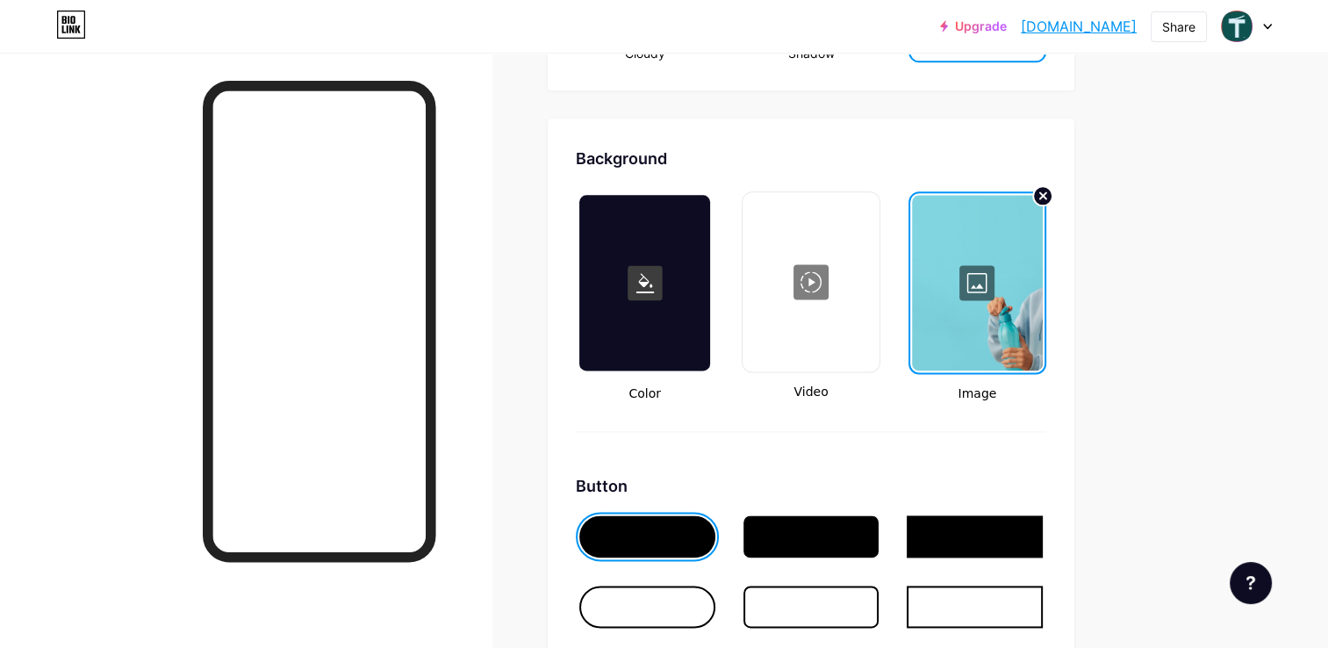
click at [973, 256] on div at bounding box center [977, 283] width 131 height 176
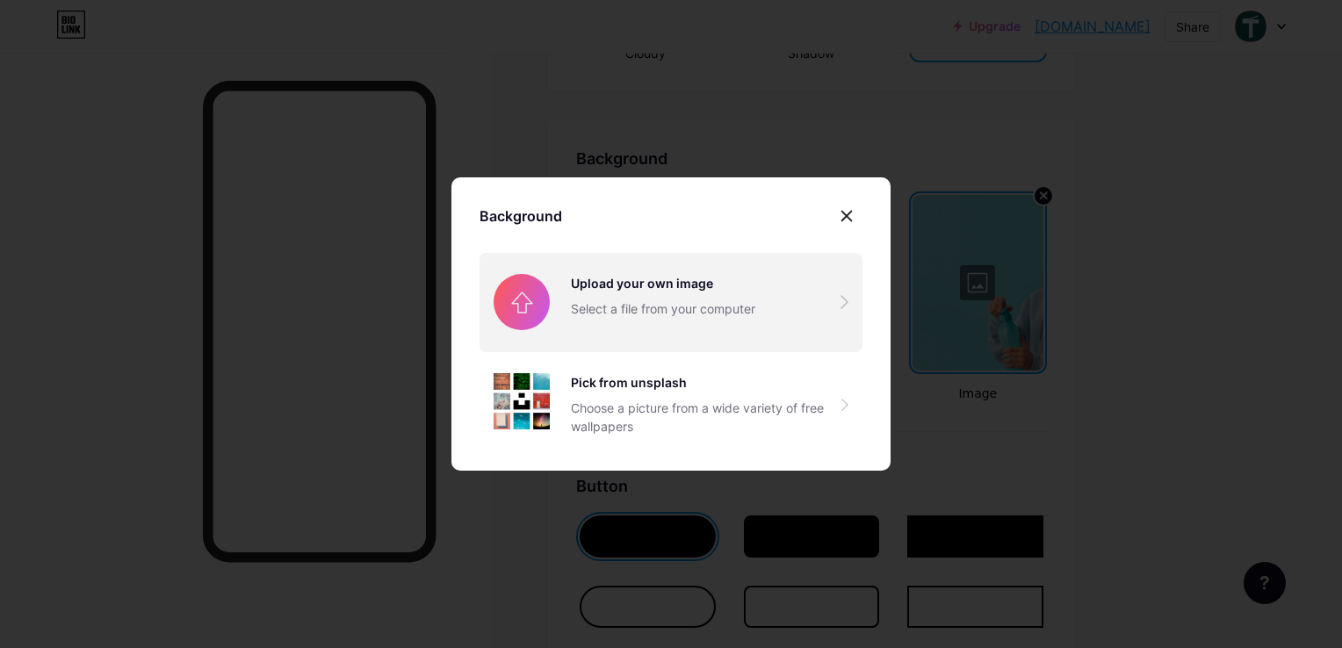
click at [759, 288] on input "file" at bounding box center [670, 302] width 383 height 98
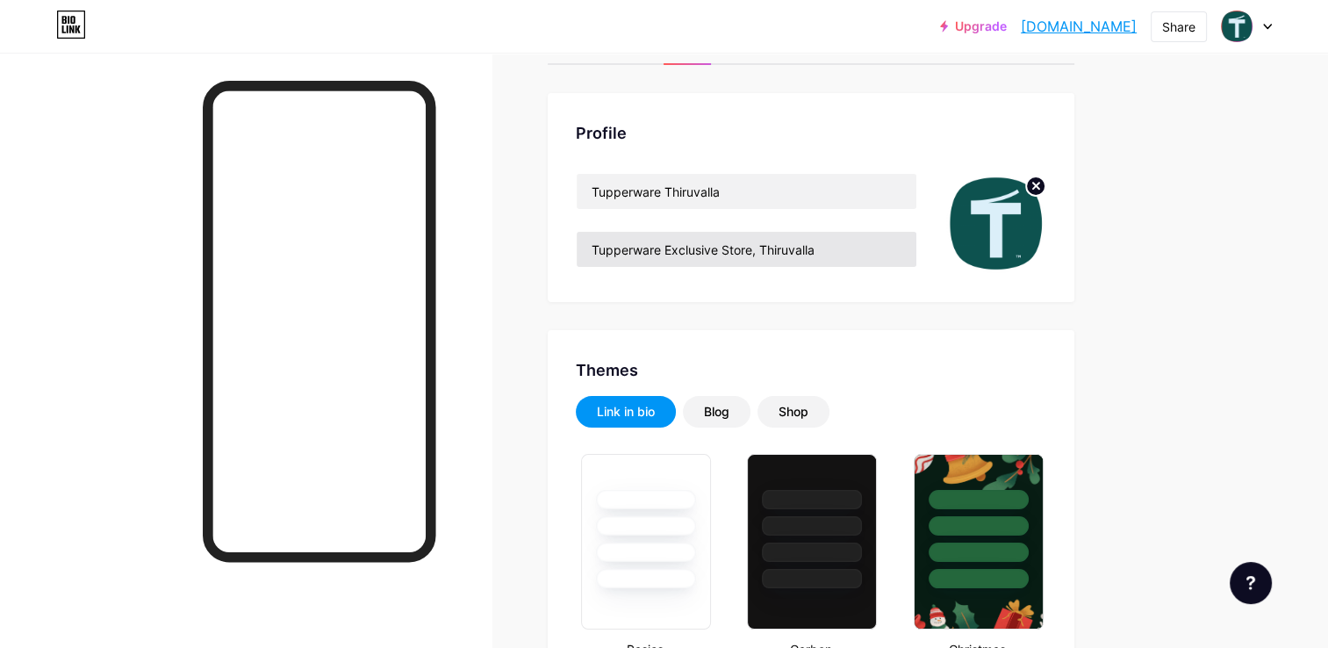
scroll to position [0, 0]
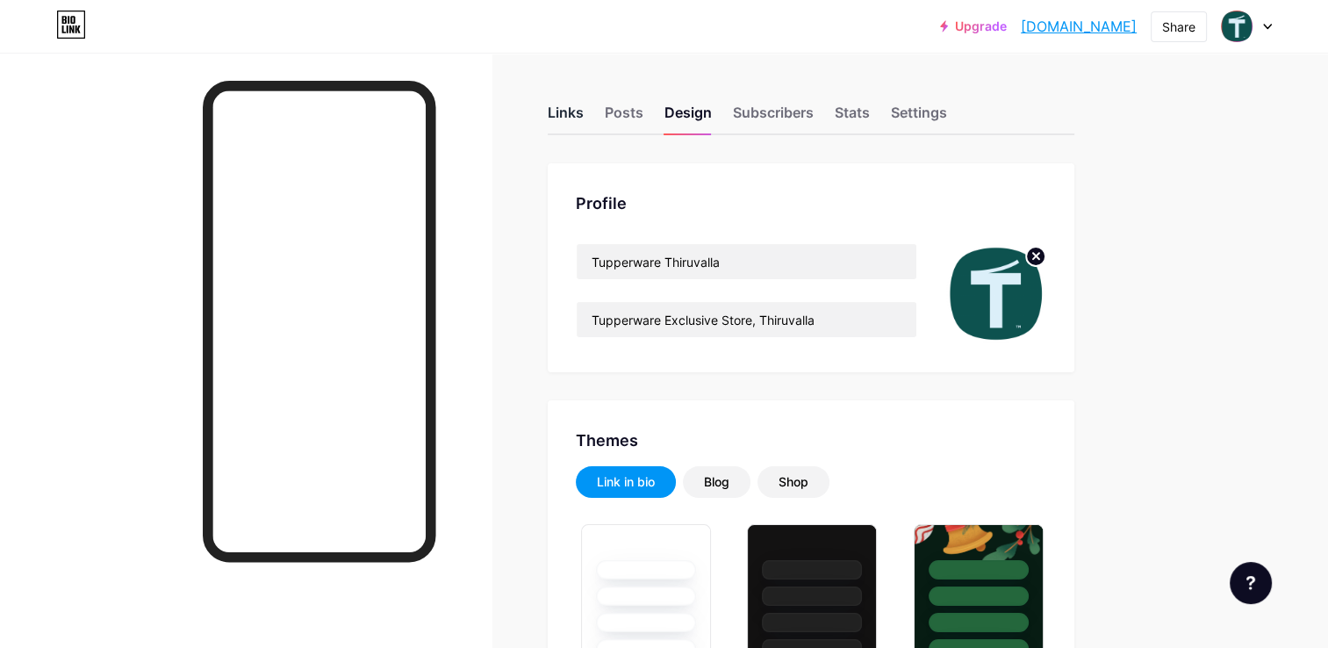
click at [575, 119] on div "Links" at bounding box center [566, 118] width 36 height 32
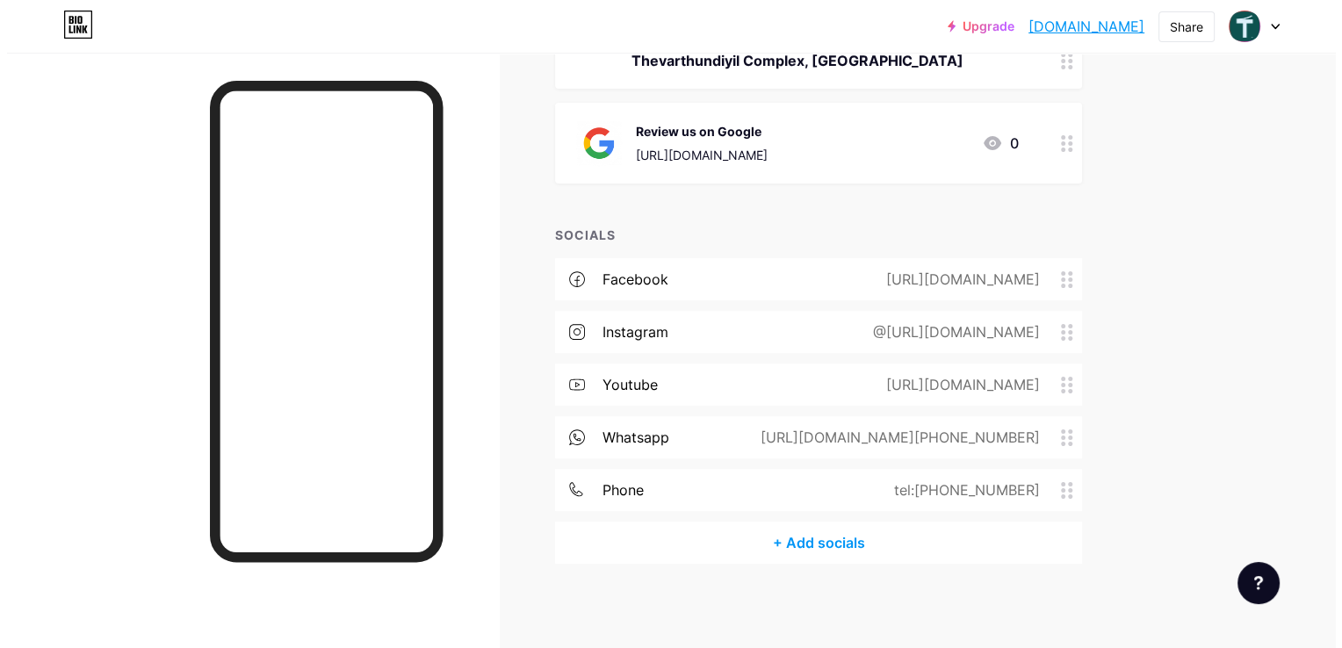
scroll to position [246, 0]
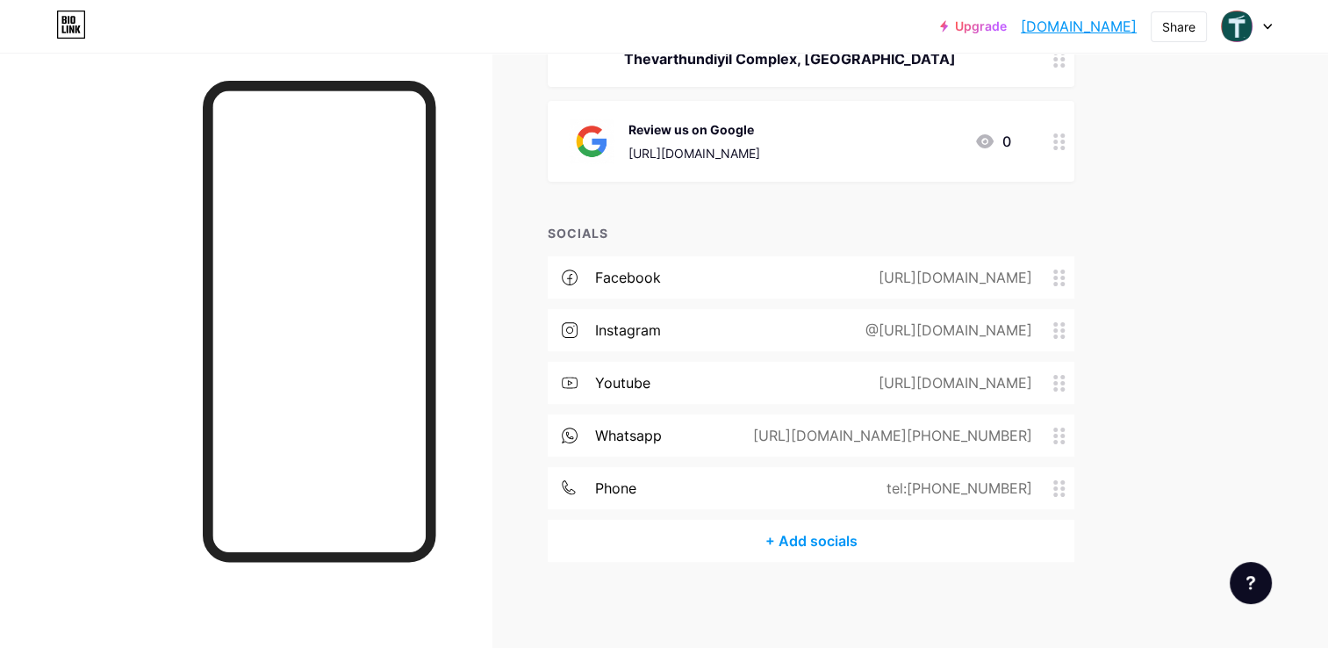
click at [837, 550] on div "+ Add socials" at bounding box center [811, 541] width 527 height 42
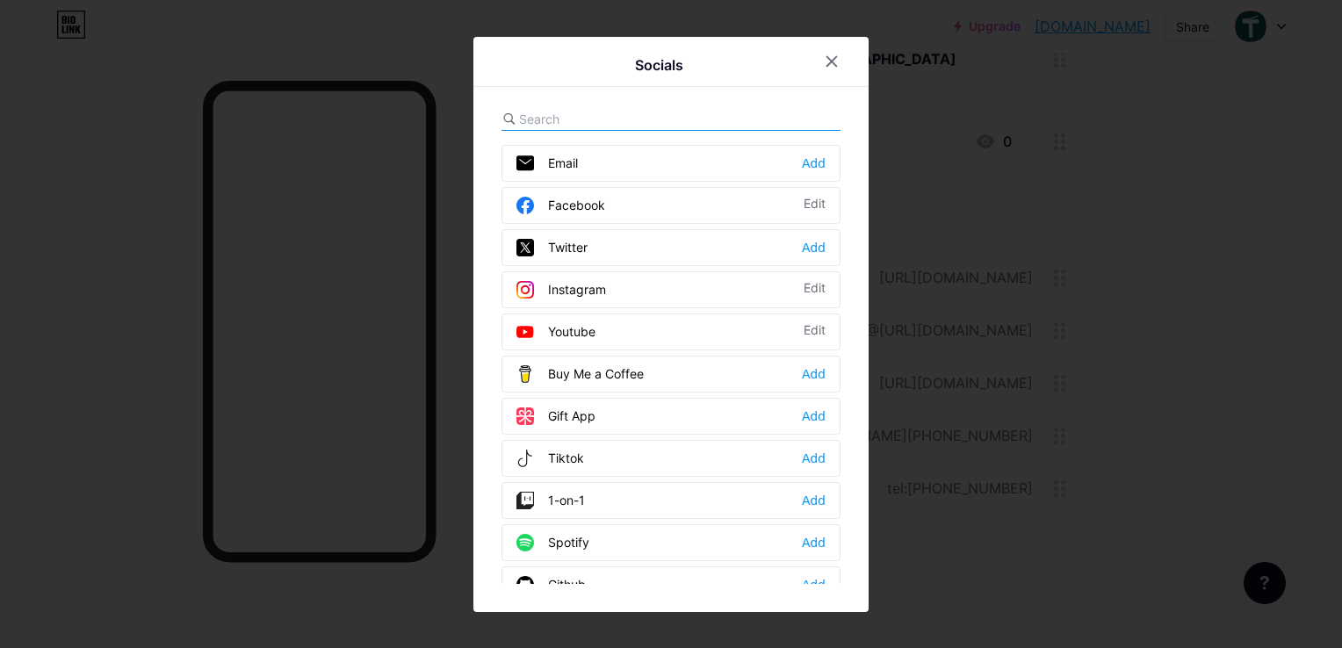
click at [593, 112] on input "text" at bounding box center [616, 119] width 194 height 18
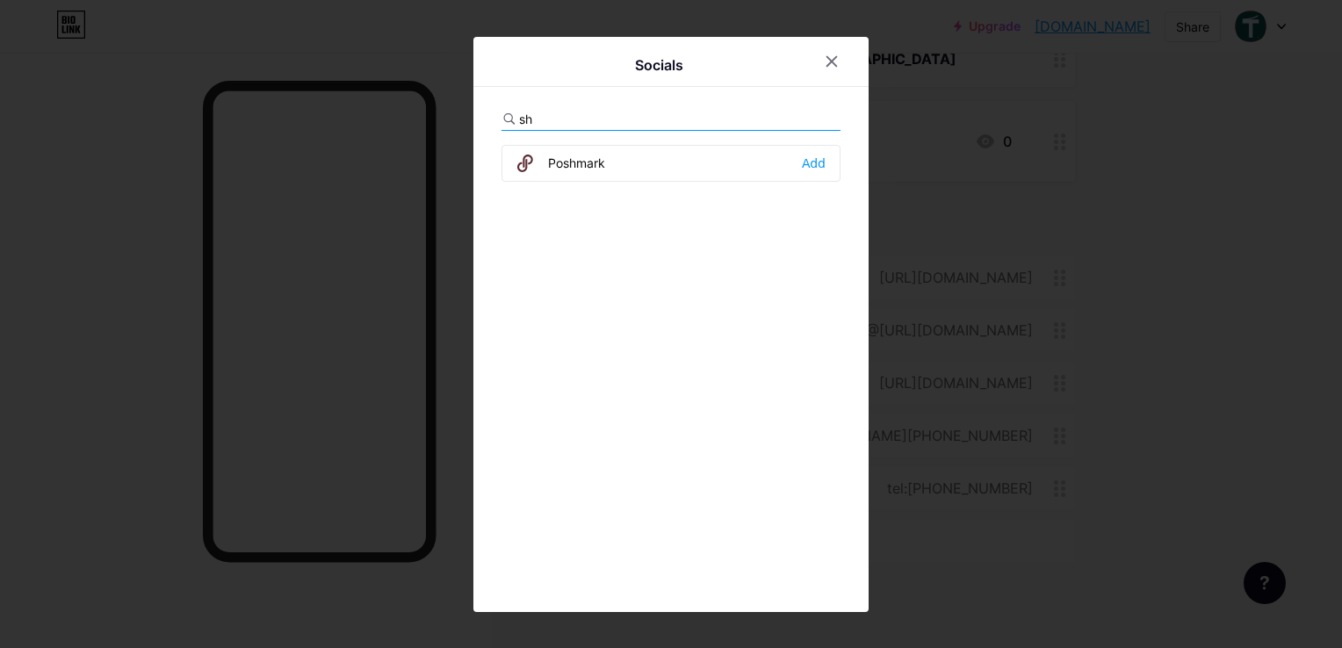
type input "s"
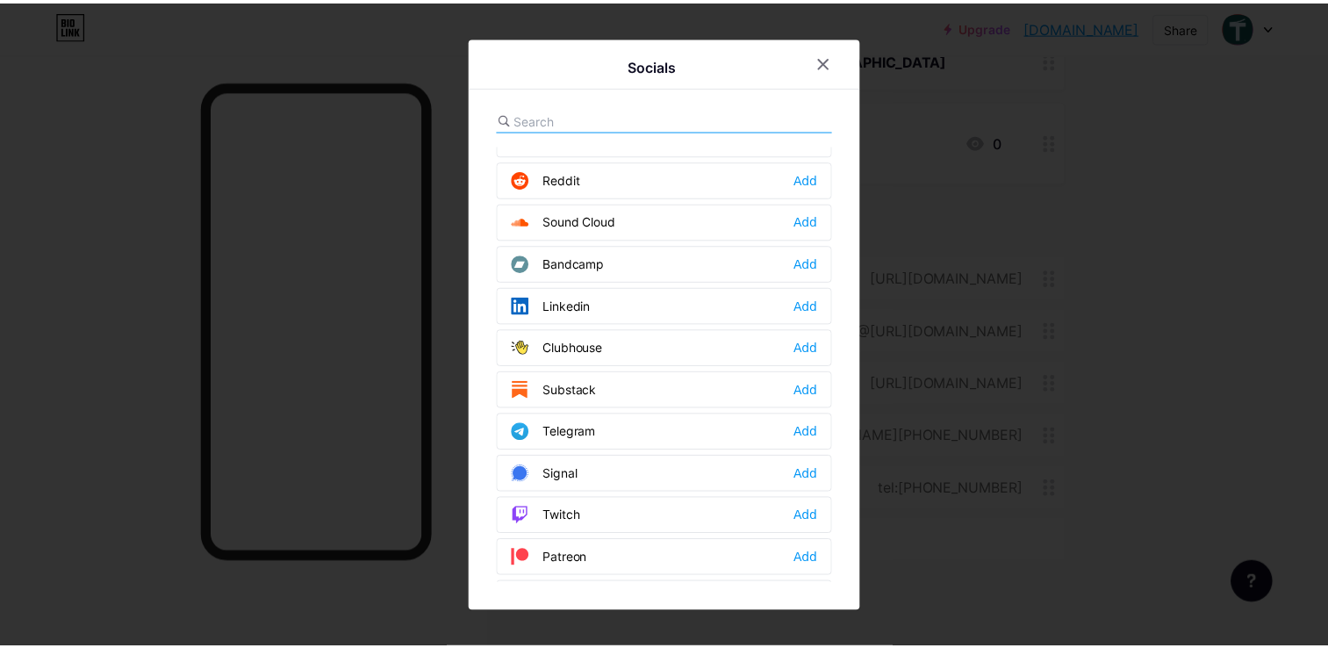
scroll to position [702, 0]
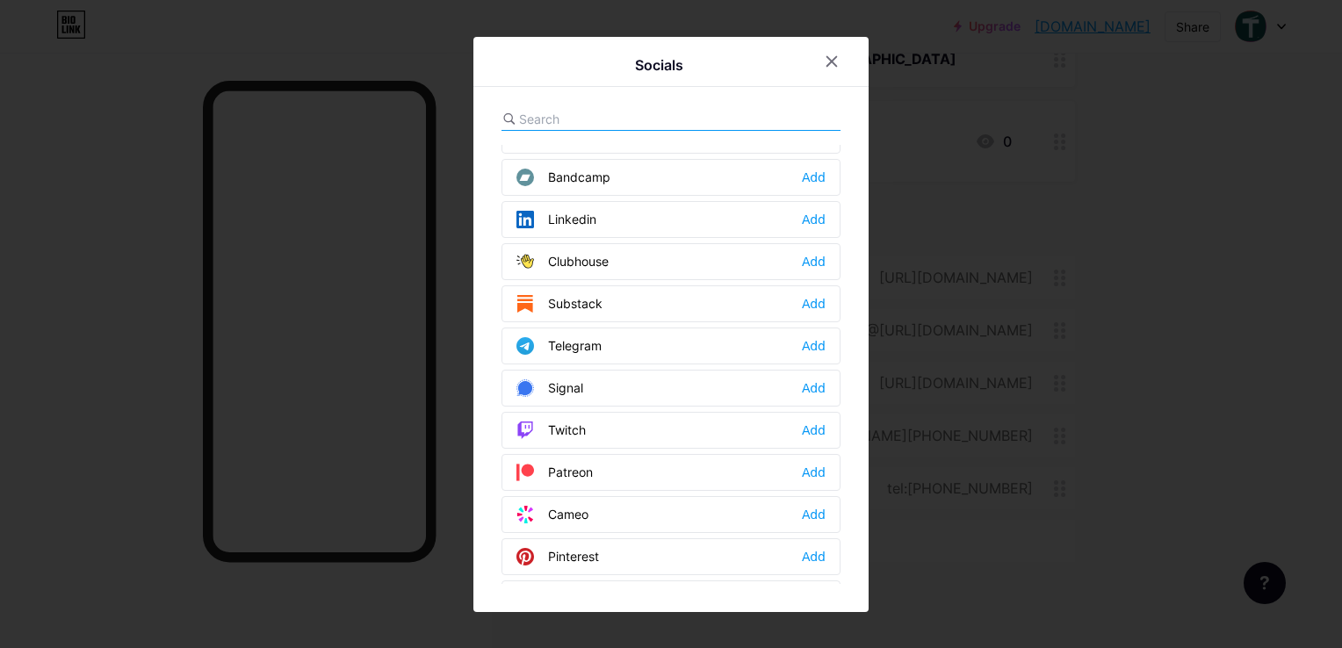
drag, startPoint x: 840, startPoint y: 65, endPoint x: 831, endPoint y: 109, distance: 44.8
click at [839, 65] on div at bounding box center [832, 62] width 32 height 32
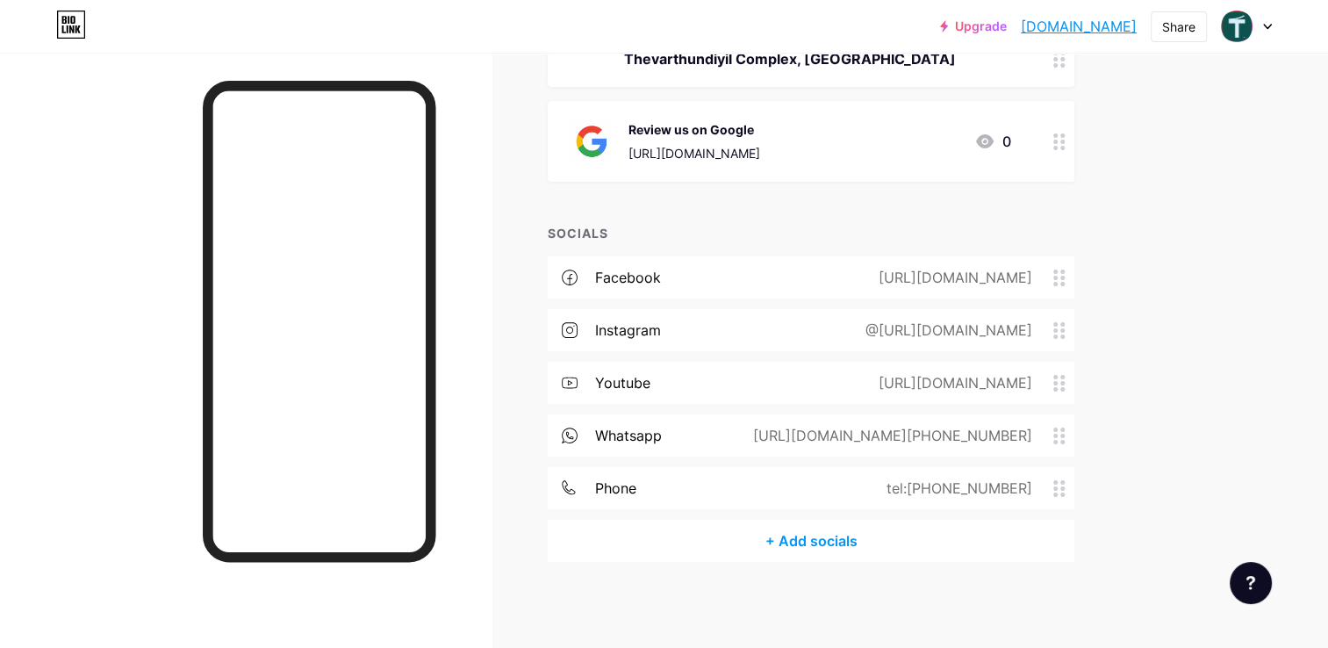
click at [1213, 284] on div "Upgrade [DOMAIN_NAME].... [DOMAIN_NAME] Share Switch accounts Tupperware Thiruv…" at bounding box center [664, 202] width 1328 height 896
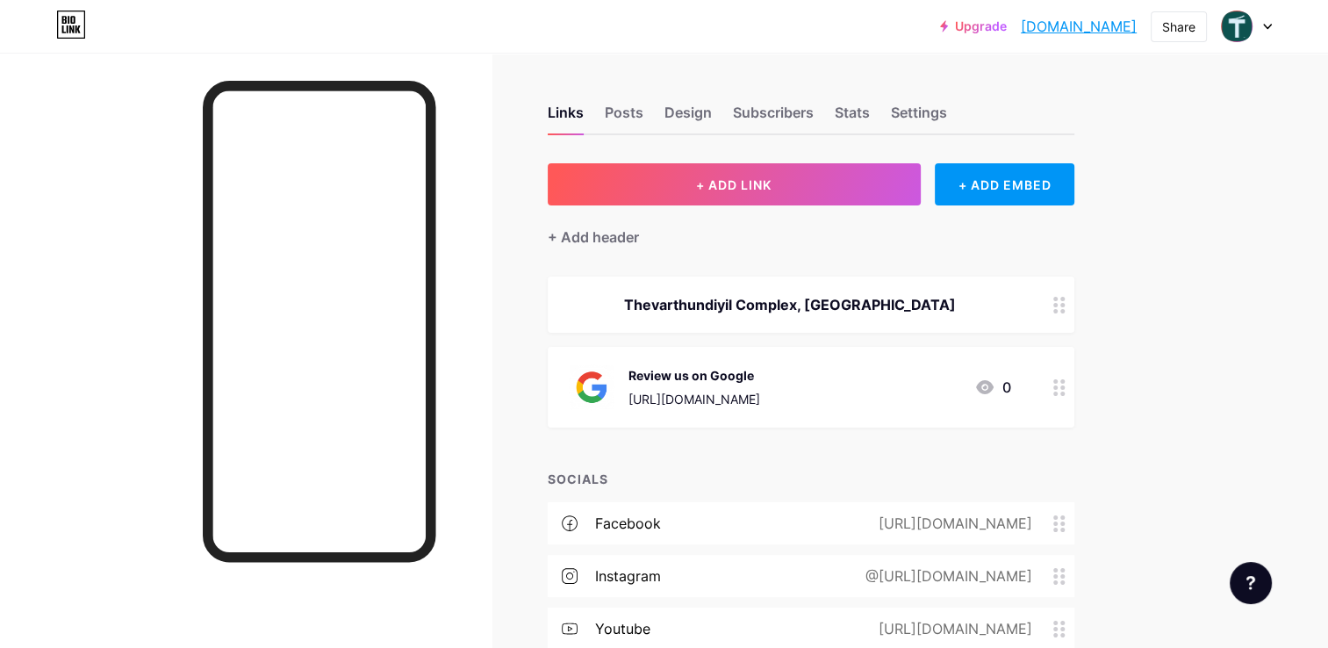
click at [1190, 212] on div "Upgrade [DOMAIN_NAME].... [DOMAIN_NAME] Share Switch accounts Tupperware Thiruv…" at bounding box center [664, 448] width 1328 height 896
click at [702, 107] on div "Design" at bounding box center [688, 118] width 47 height 32
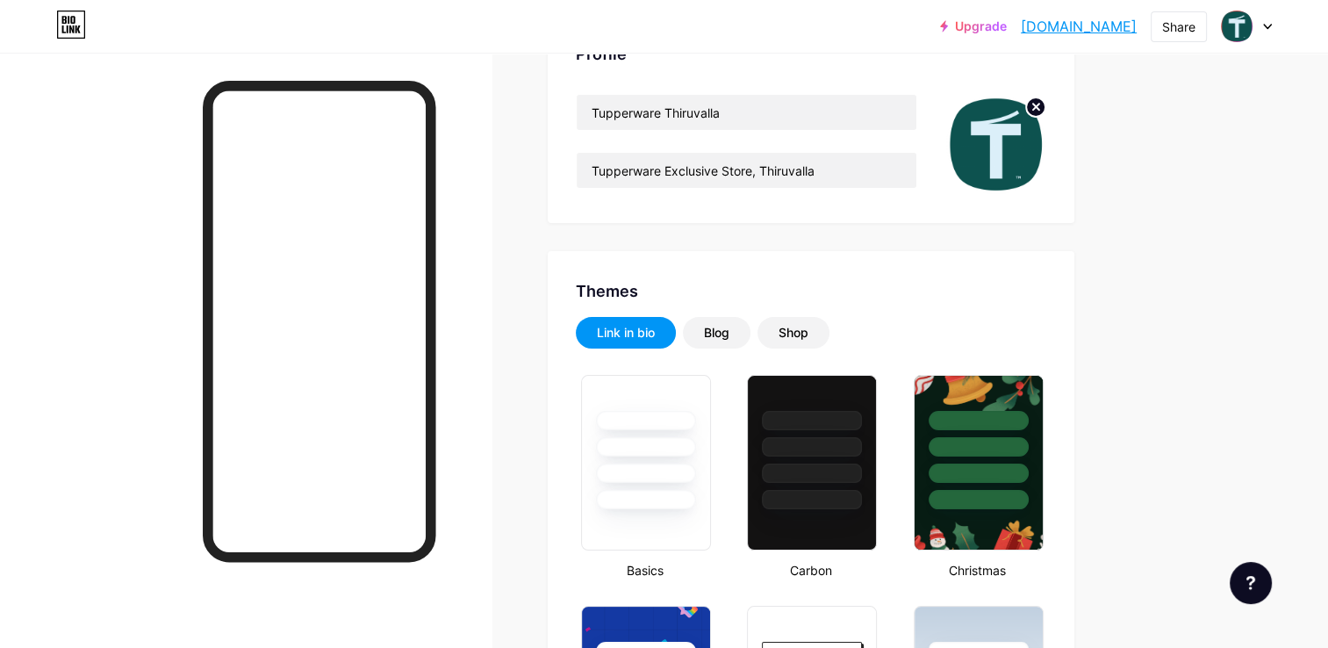
type input "#0d524f"
type input "#000000"
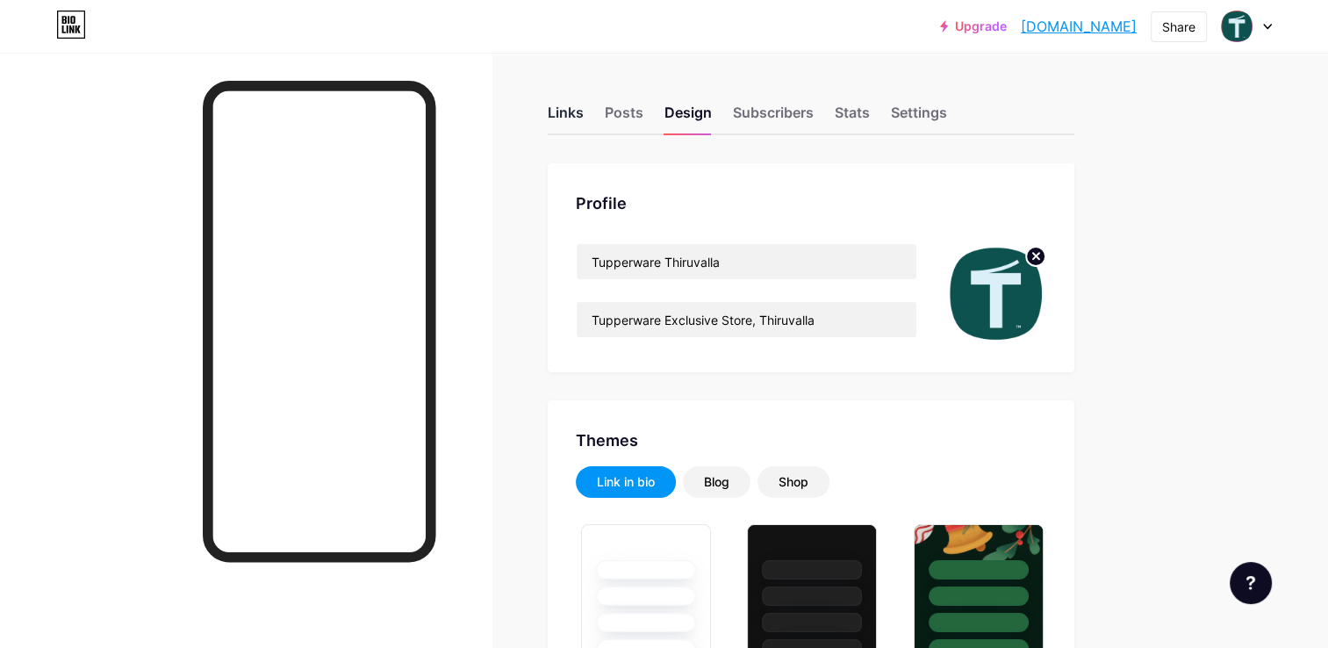
click at [555, 112] on div "Links" at bounding box center [566, 118] width 36 height 32
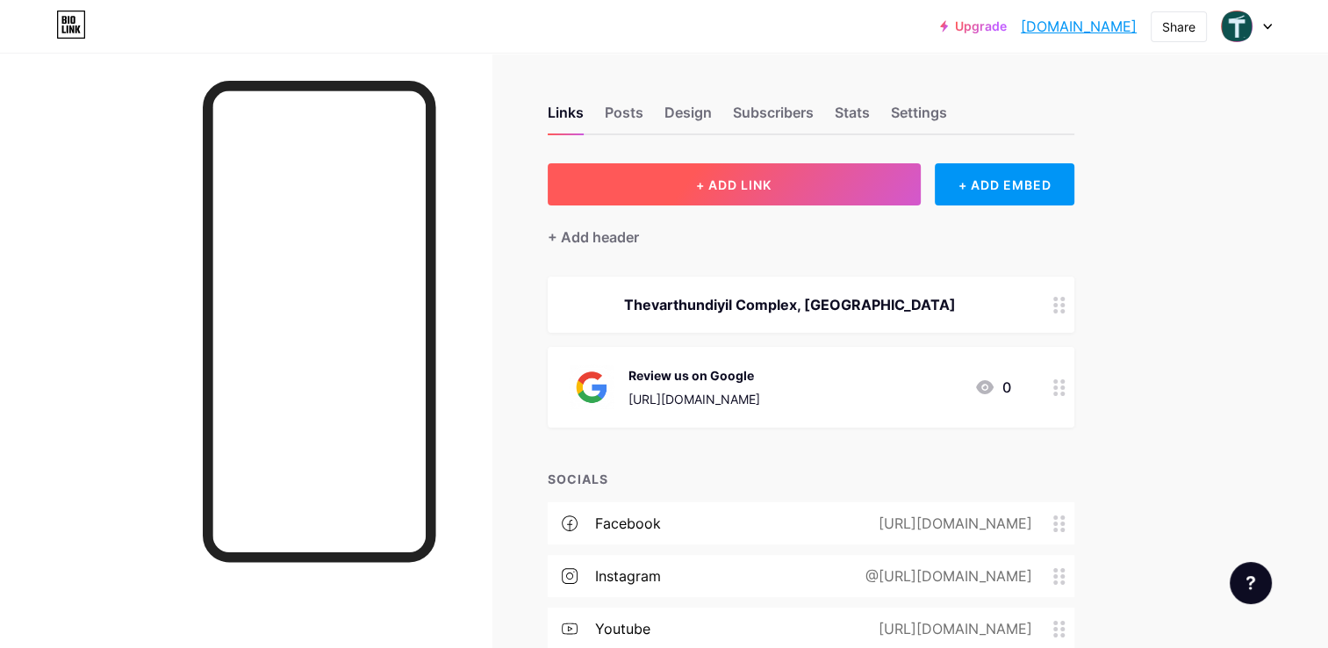
click at [687, 180] on button "+ ADD LINK" at bounding box center [734, 184] width 373 height 42
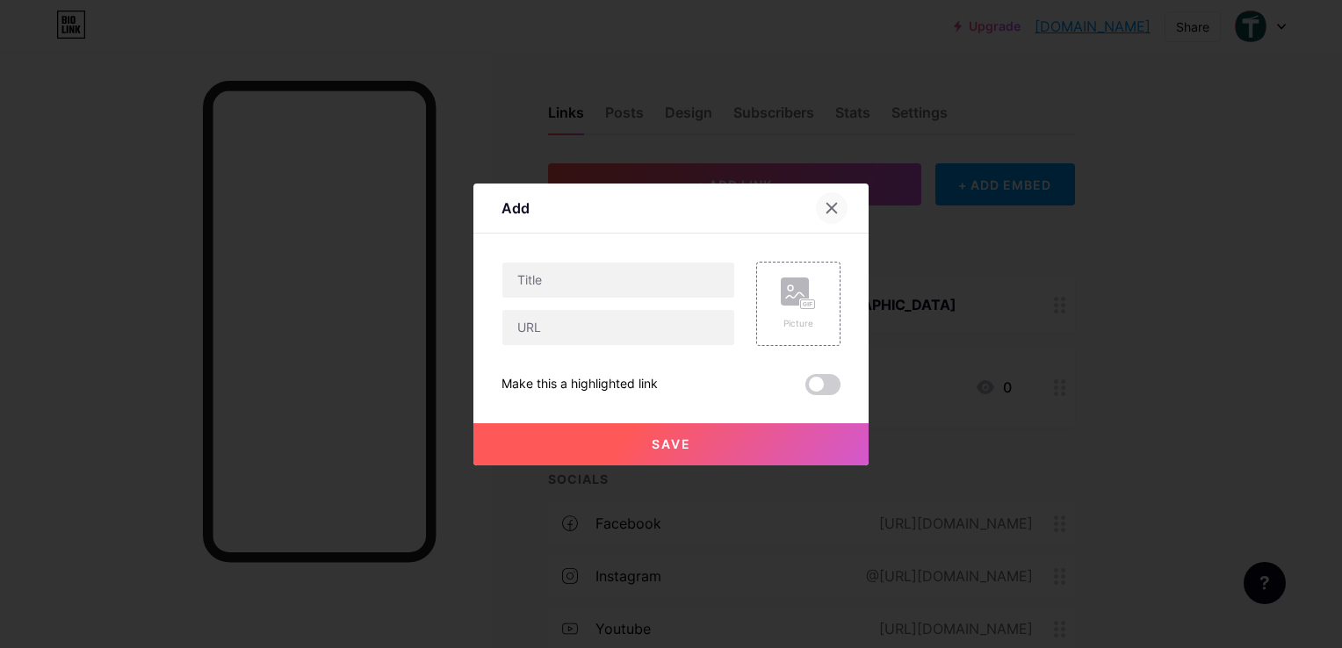
click at [841, 205] on div at bounding box center [832, 208] width 32 height 32
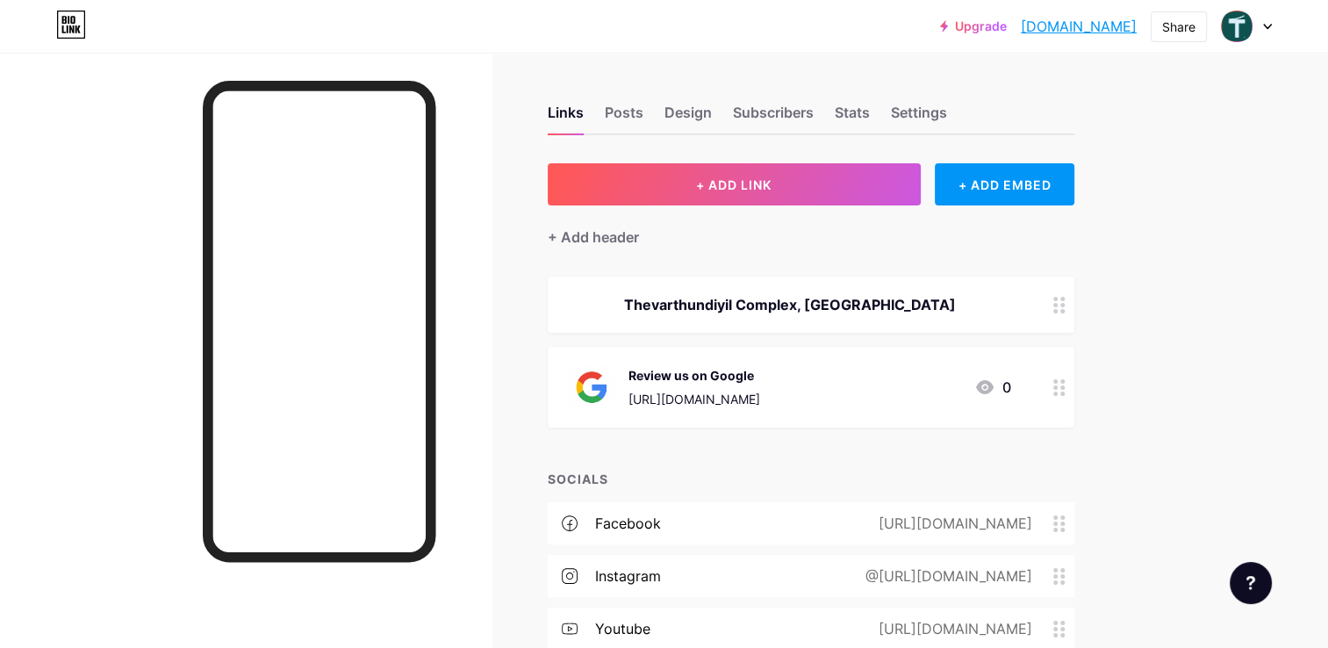
click at [760, 381] on div "Review us on Google" at bounding box center [695, 375] width 132 height 18
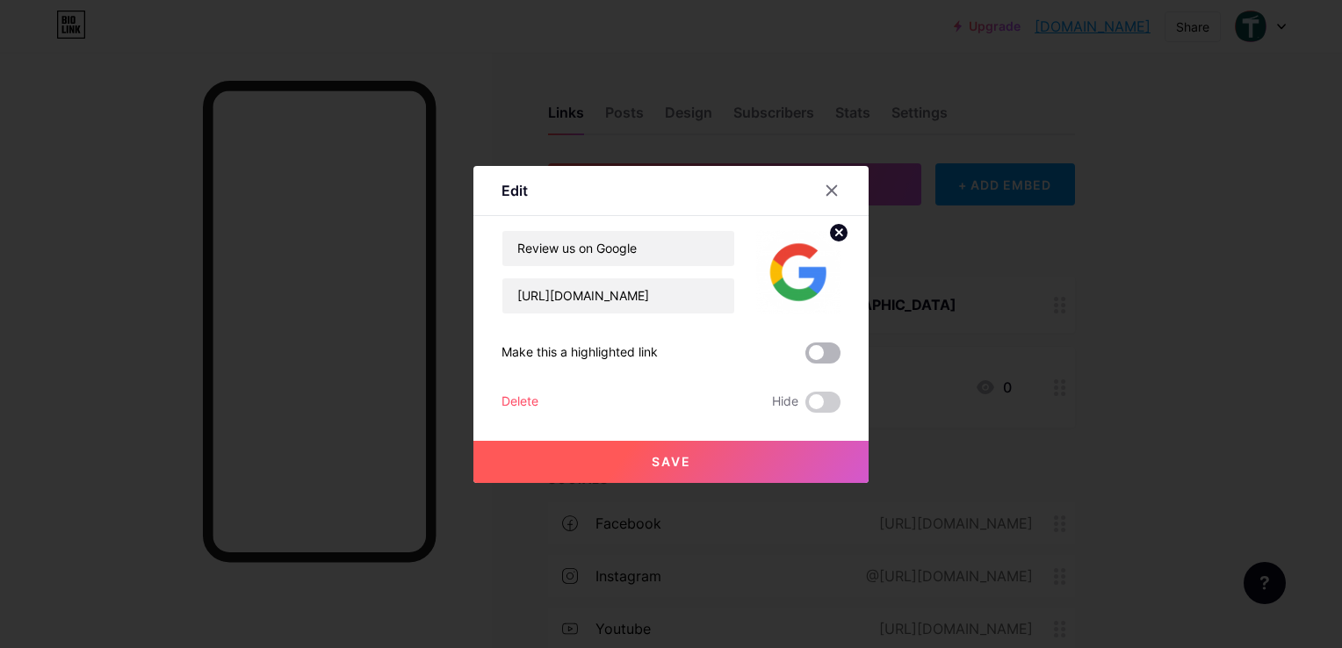
click at [828, 347] on span at bounding box center [822, 352] width 35 height 21
click at [805, 357] on input "checkbox" at bounding box center [805, 357] width 0 height 0
click at [670, 467] on span "Save" at bounding box center [671, 461] width 40 height 15
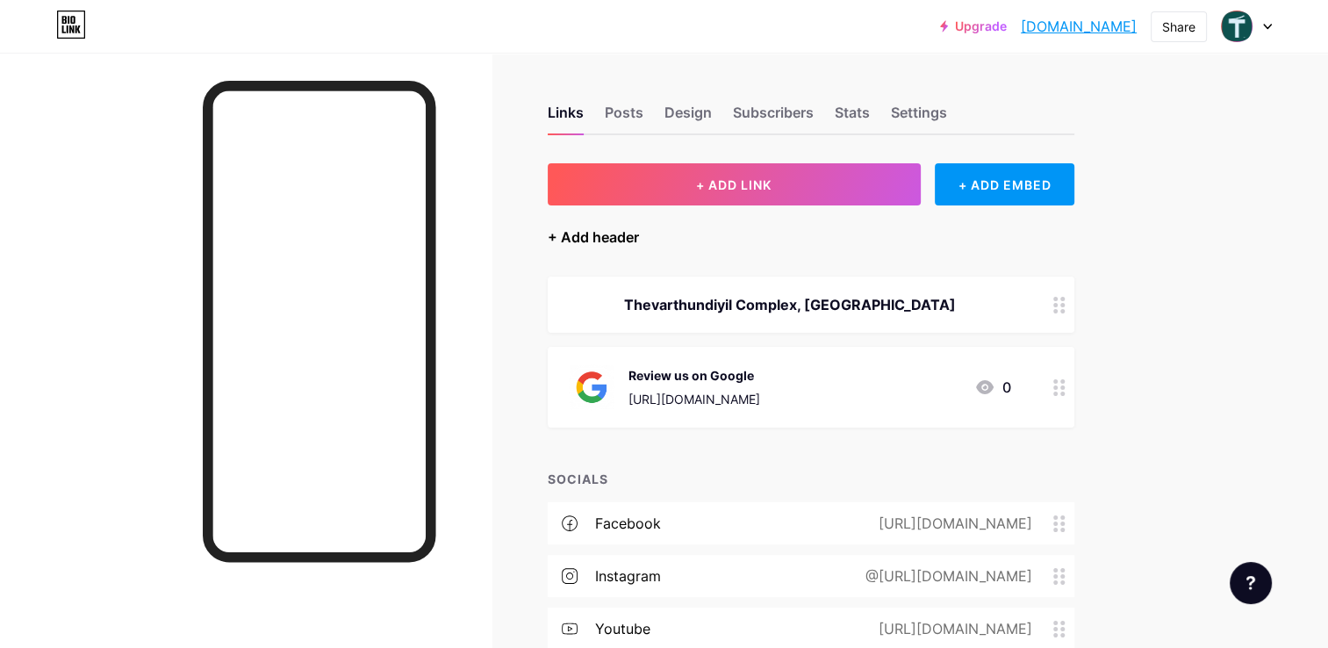
click at [594, 240] on div "+ Add header" at bounding box center [593, 237] width 91 height 21
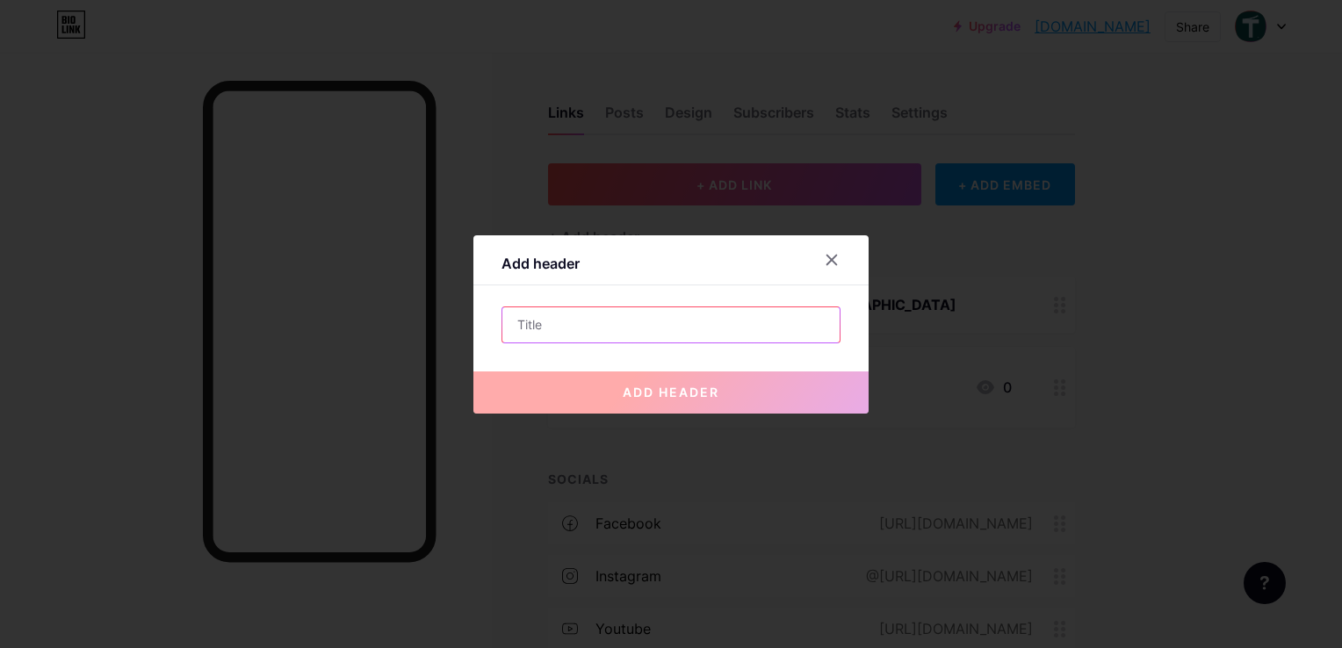
click at [549, 321] on input "text" at bounding box center [670, 324] width 337 height 35
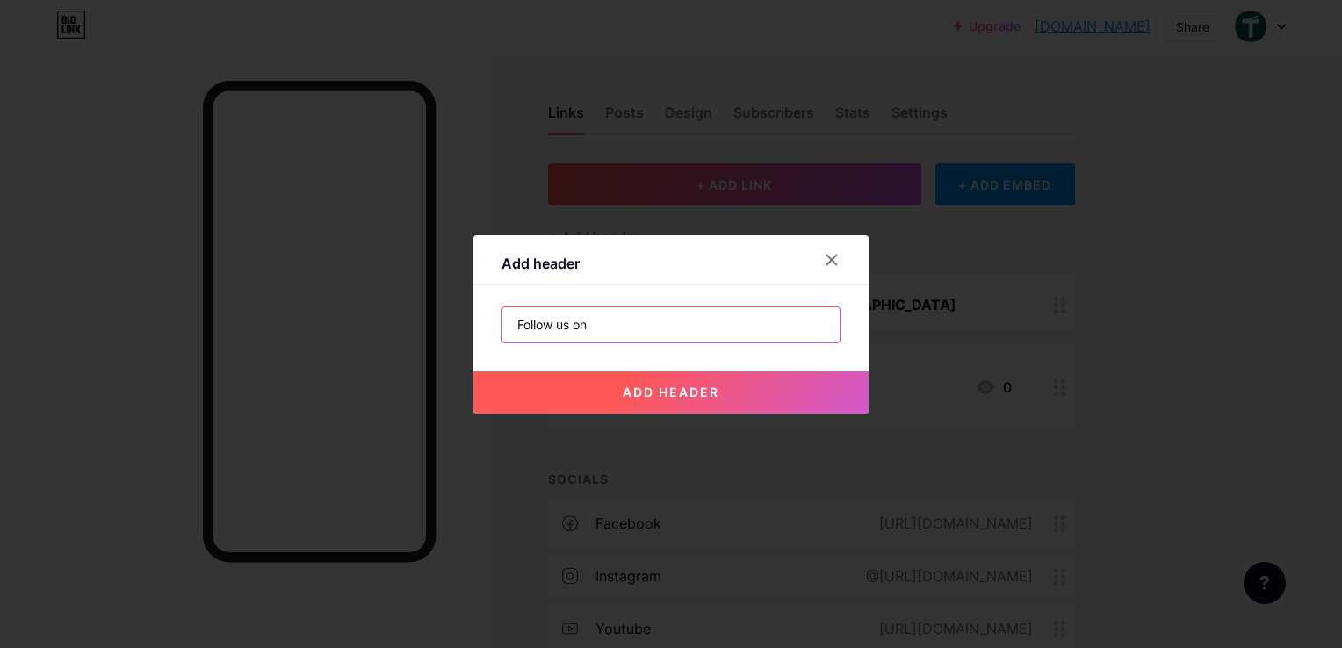
type input "Follow us on"
click at [649, 395] on span "add header" at bounding box center [670, 392] width 97 height 15
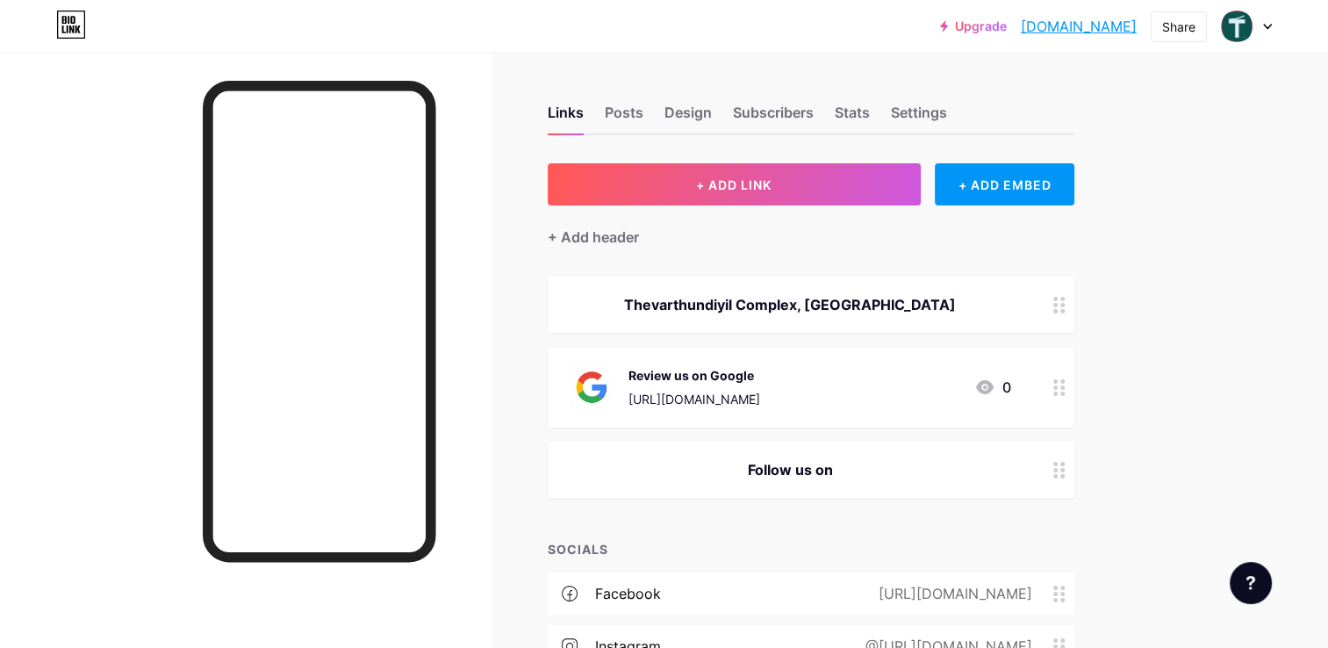
click at [1059, 464] on icon at bounding box center [1060, 470] width 12 height 17
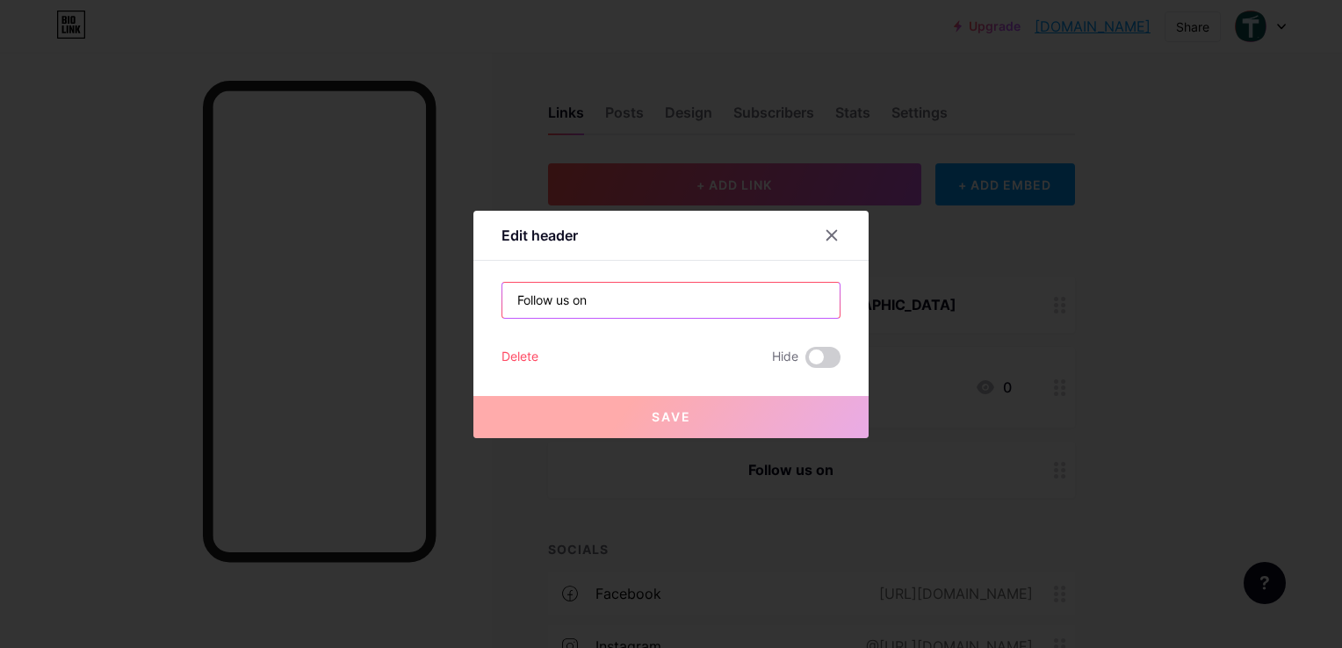
click at [621, 299] on input "Follow us on" at bounding box center [670, 300] width 337 height 35
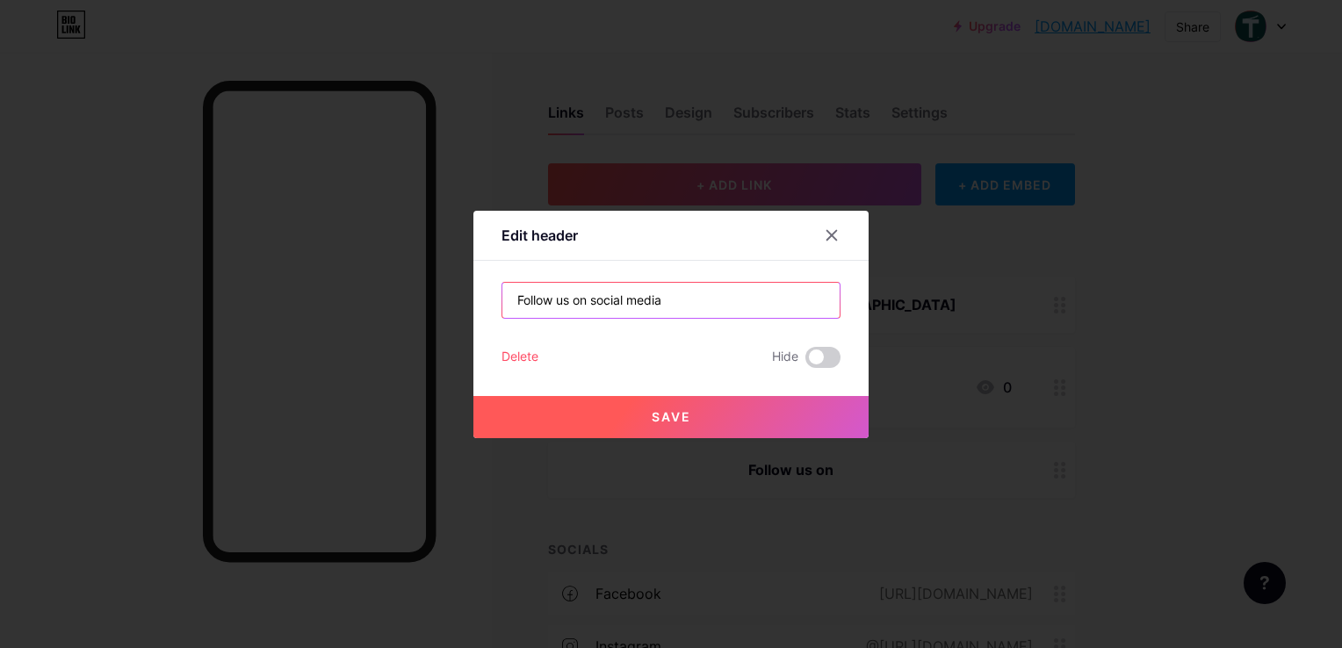
type input "Follow us on social media"
click at [664, 421] on span "Save" at bounding box center [671, 416] width 40 height 15
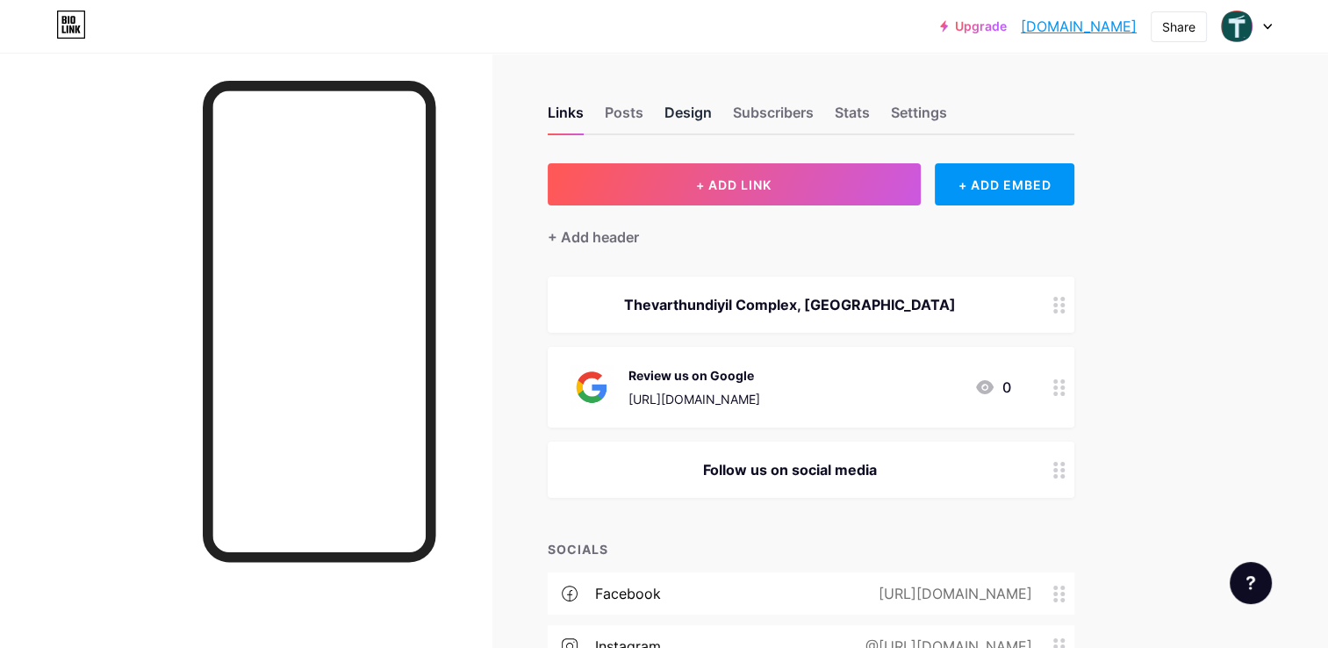
click at [692, 108] on div "Design" at bounding box center [688, 118] width 47 height 32
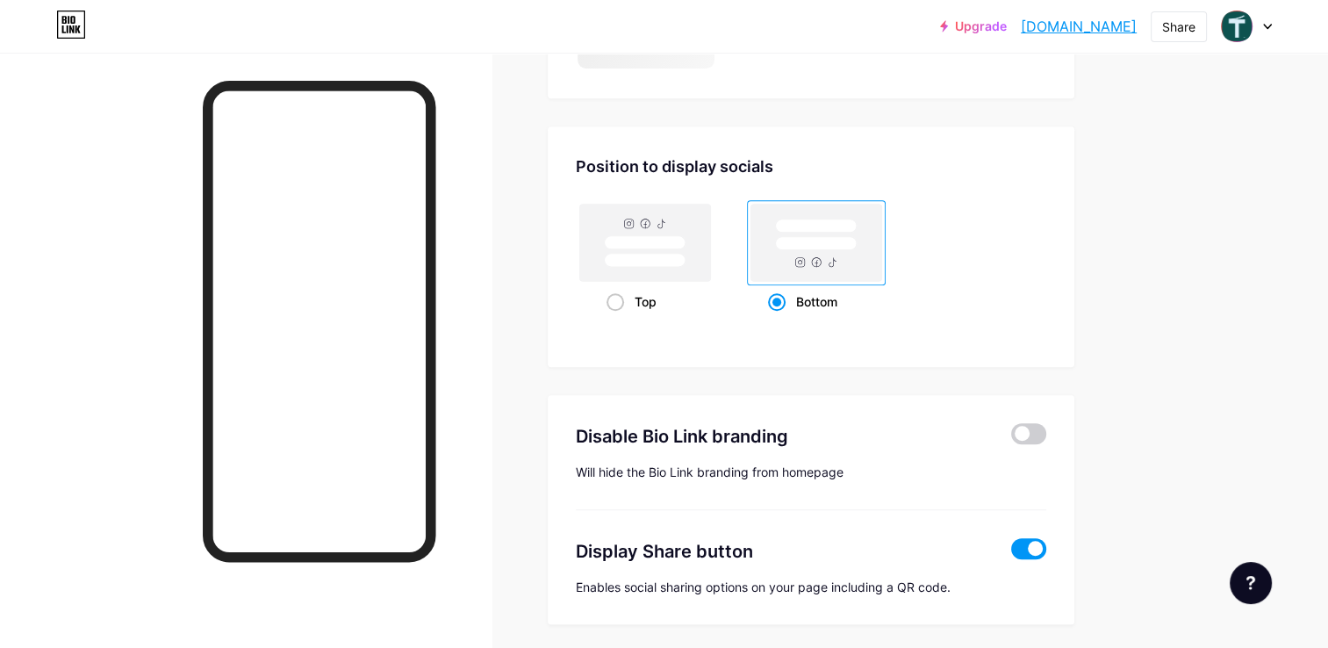
scroll to position [1489, 0]
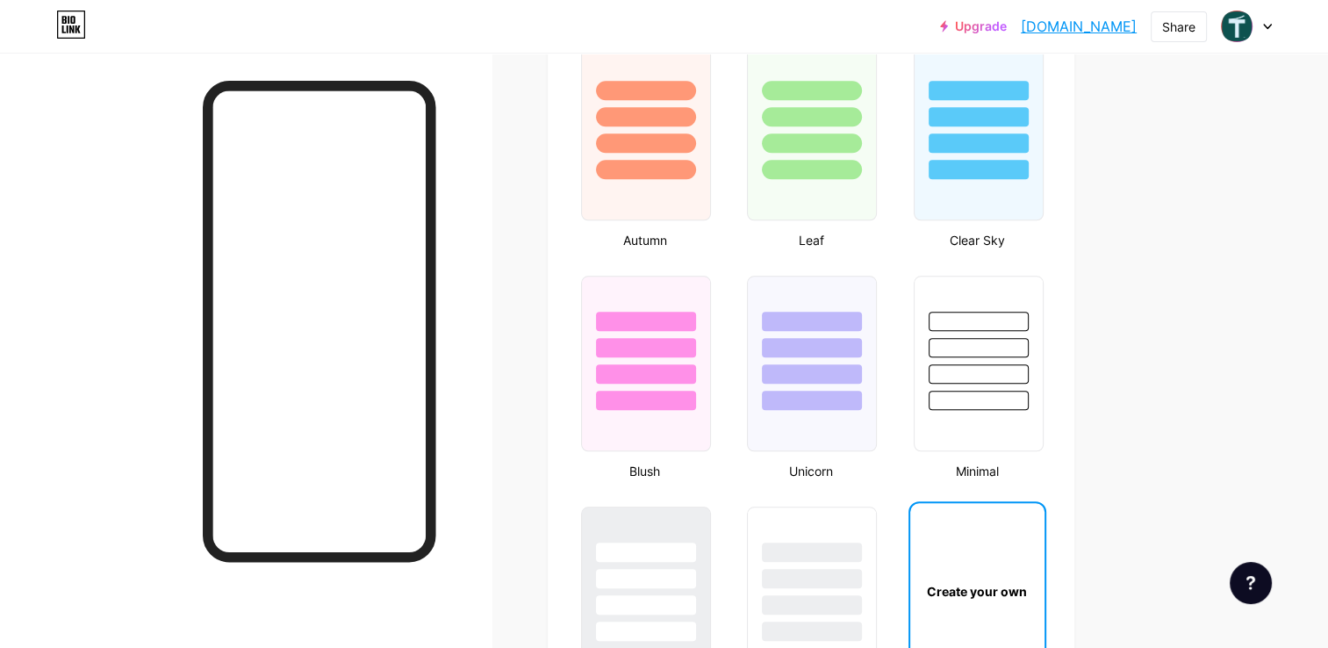
type input "#0d524f"
type input "#000000"
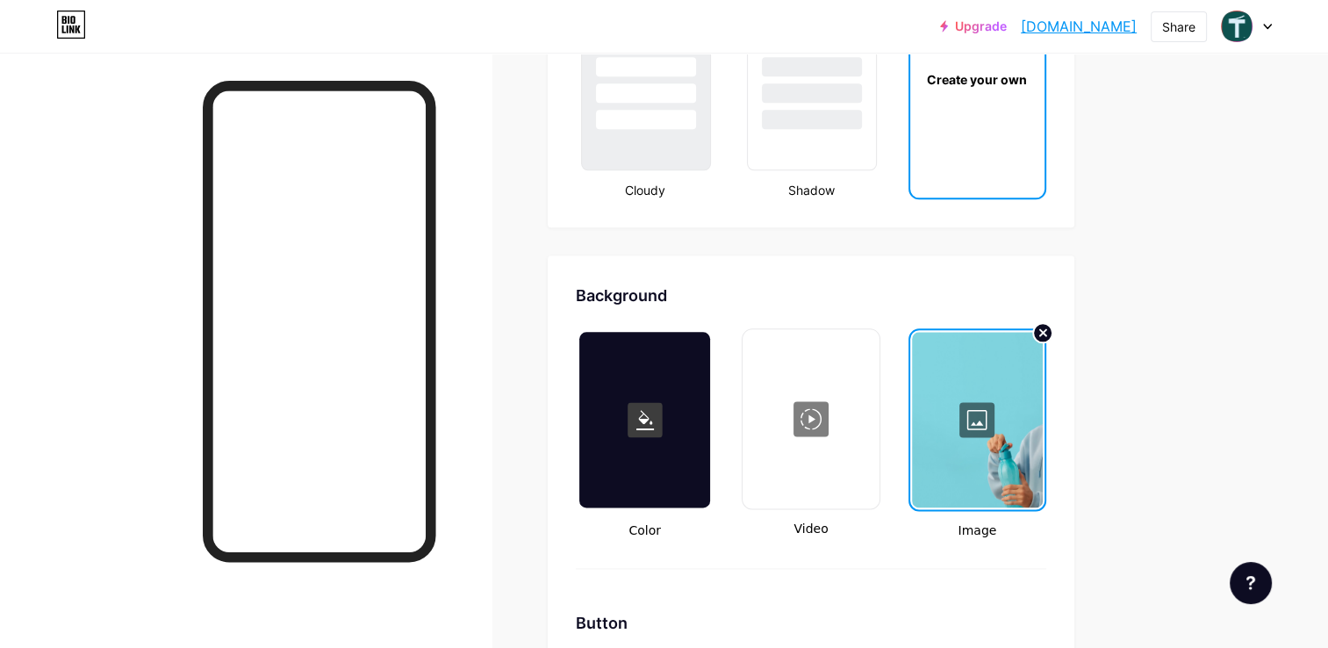
scroll to position [2455, 0]
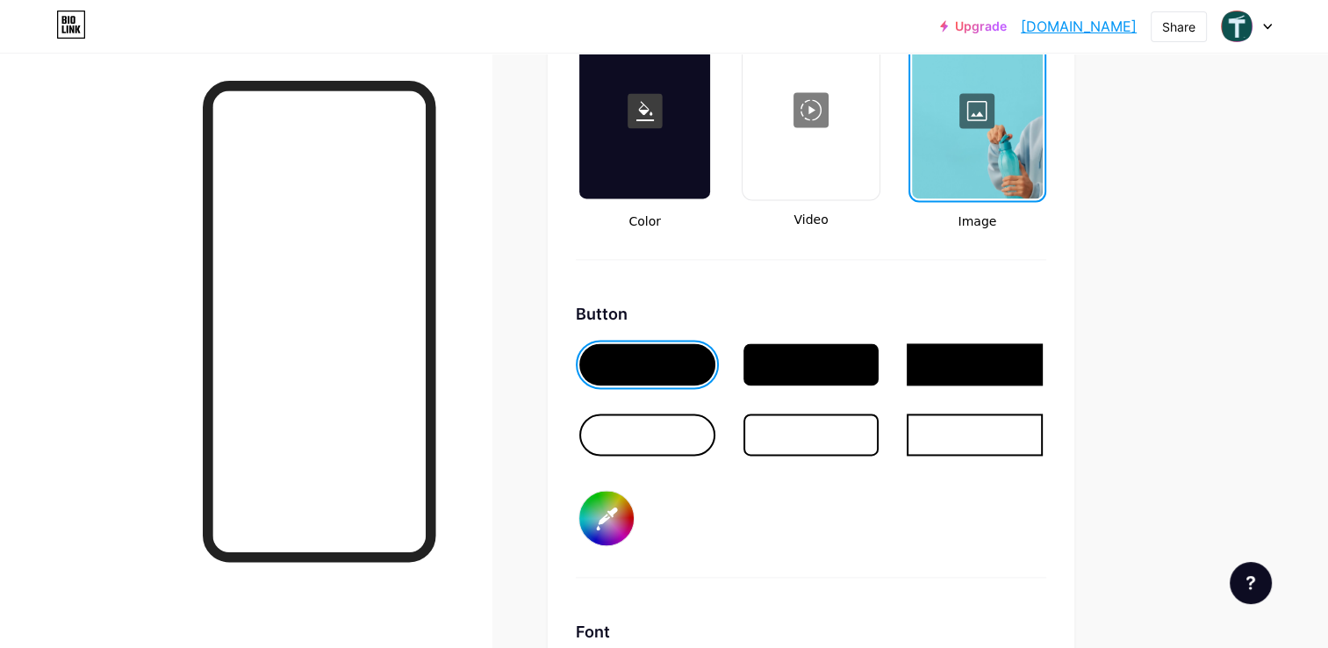
click at [970, 187] on div at bounding box center [977, 111] width 131 height 176
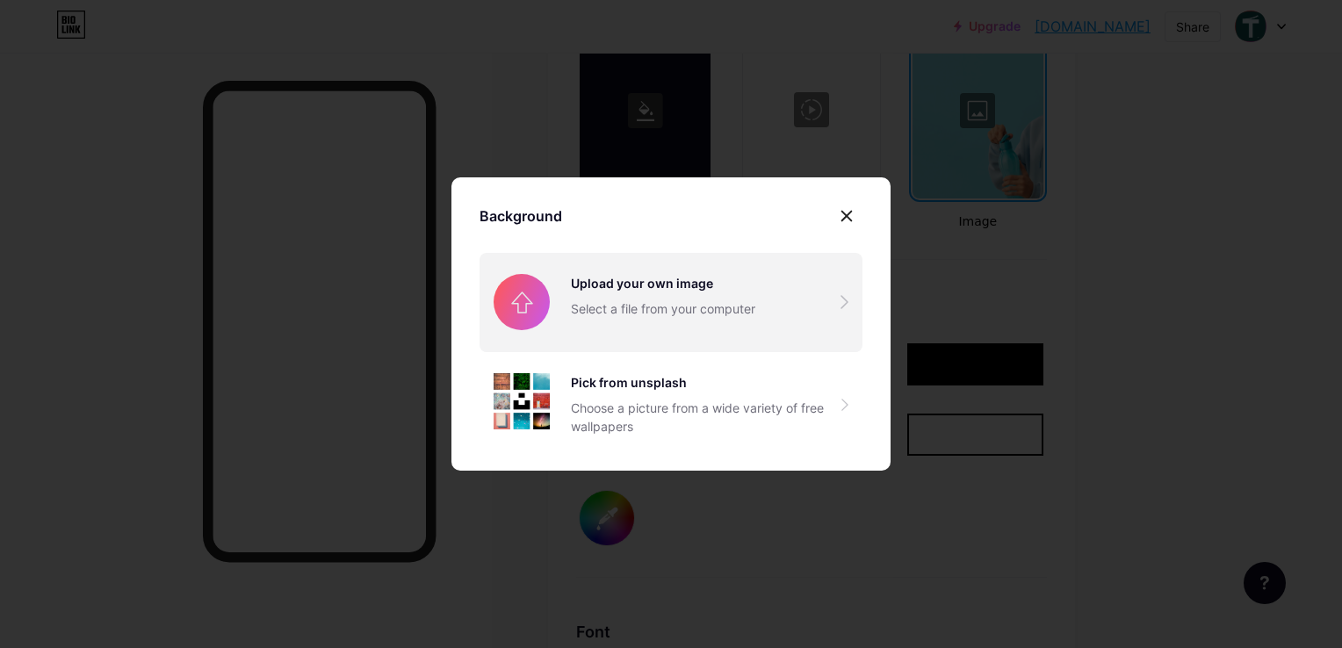
click at [716, 290] on input "file" at bounding box center [670, 302] width 383 height 98
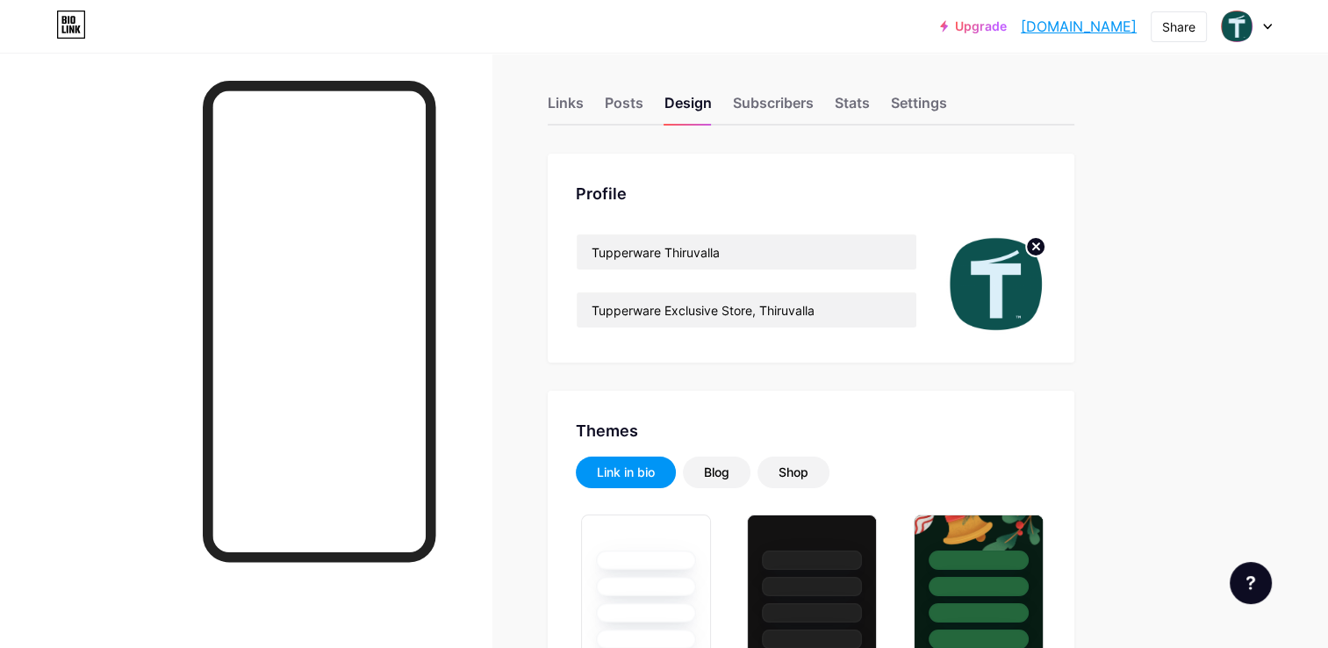
scroll to position [0, 0]
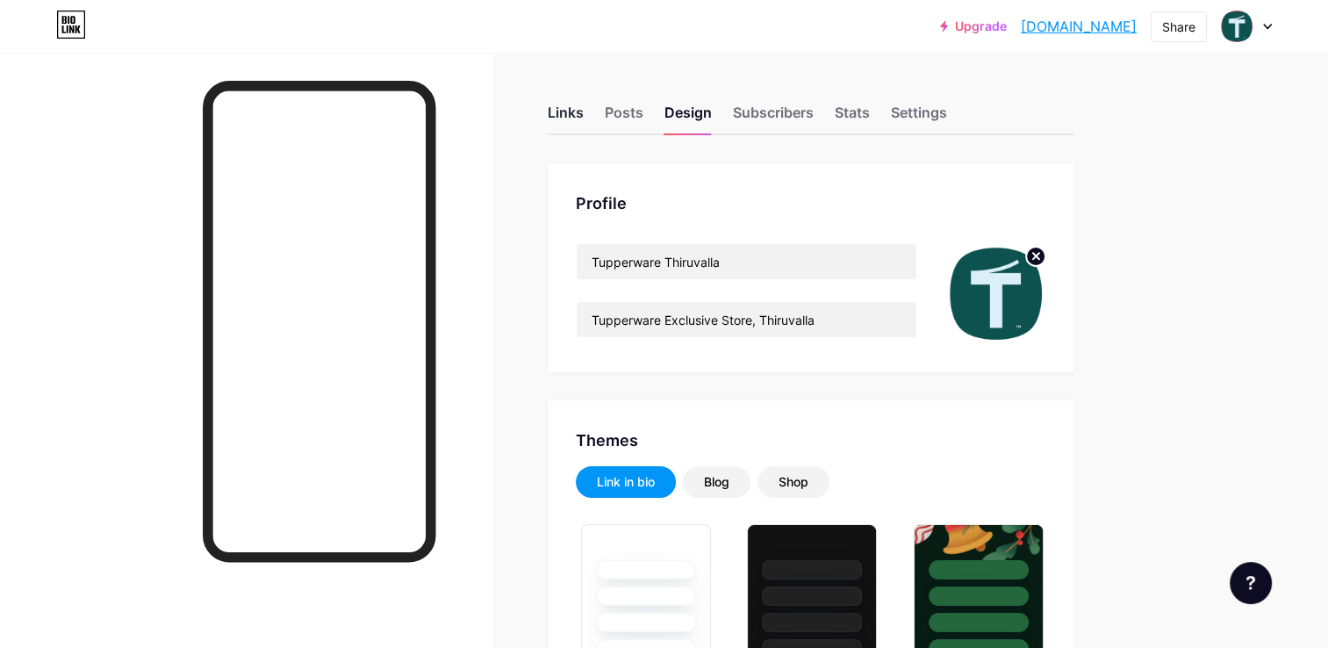
click at [550, 118] on div "Links" at bounding box center [566, 118] width 36 height 32
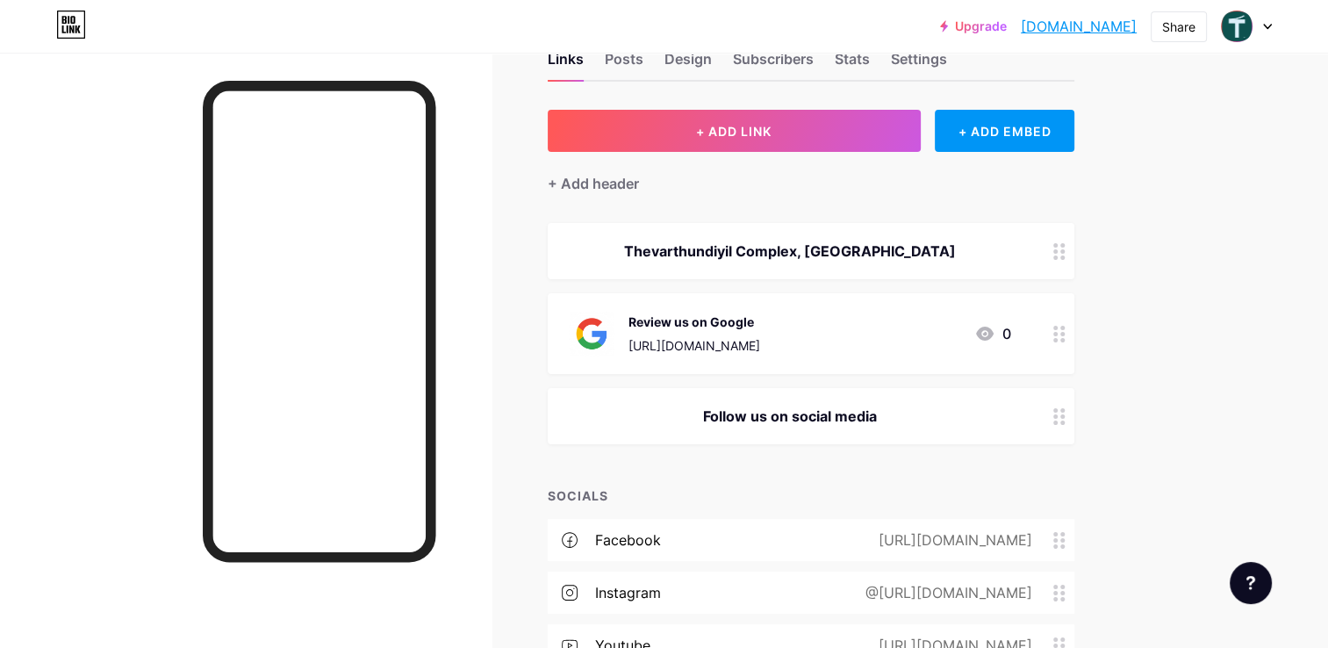
scroll to position [53, 0]
click at [1052, 424] on div at bounding box center [1060, 417] width 30 height 56
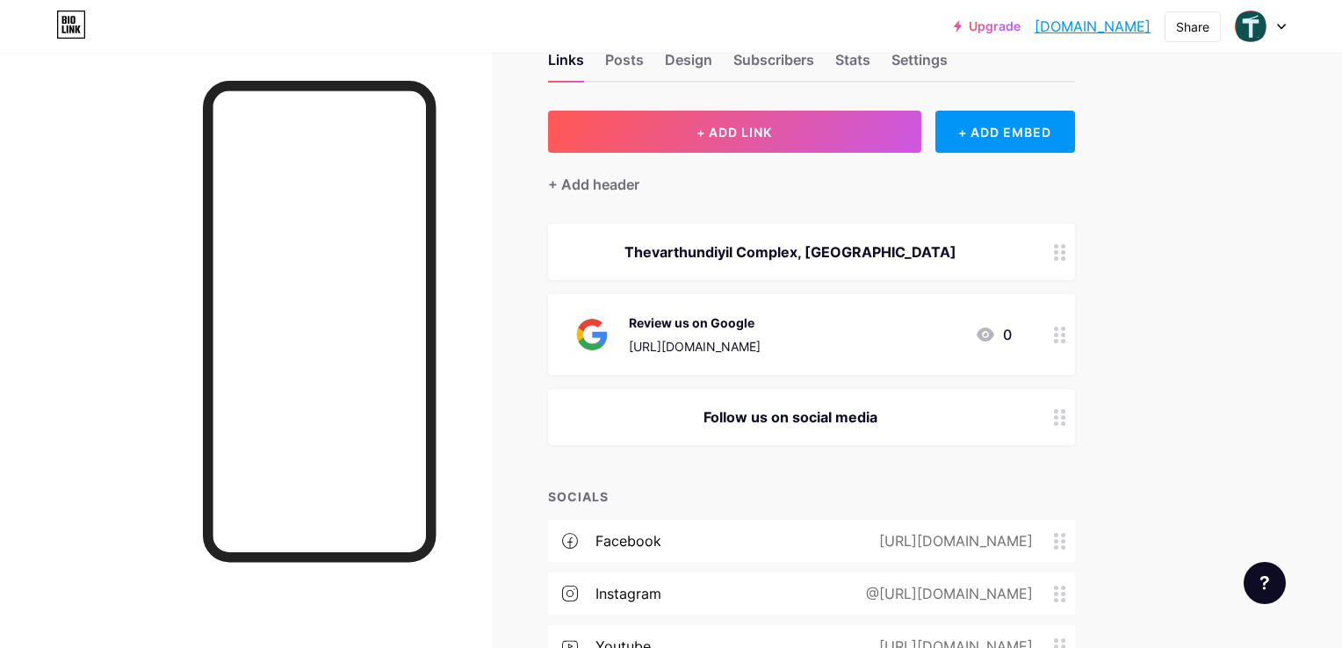
click at [821, 356] on span at bounding box center [822, 357] width 35 height 21
click at [805, 362] on input "checkbox" at bounding box center [805, 362] width 0 height 0
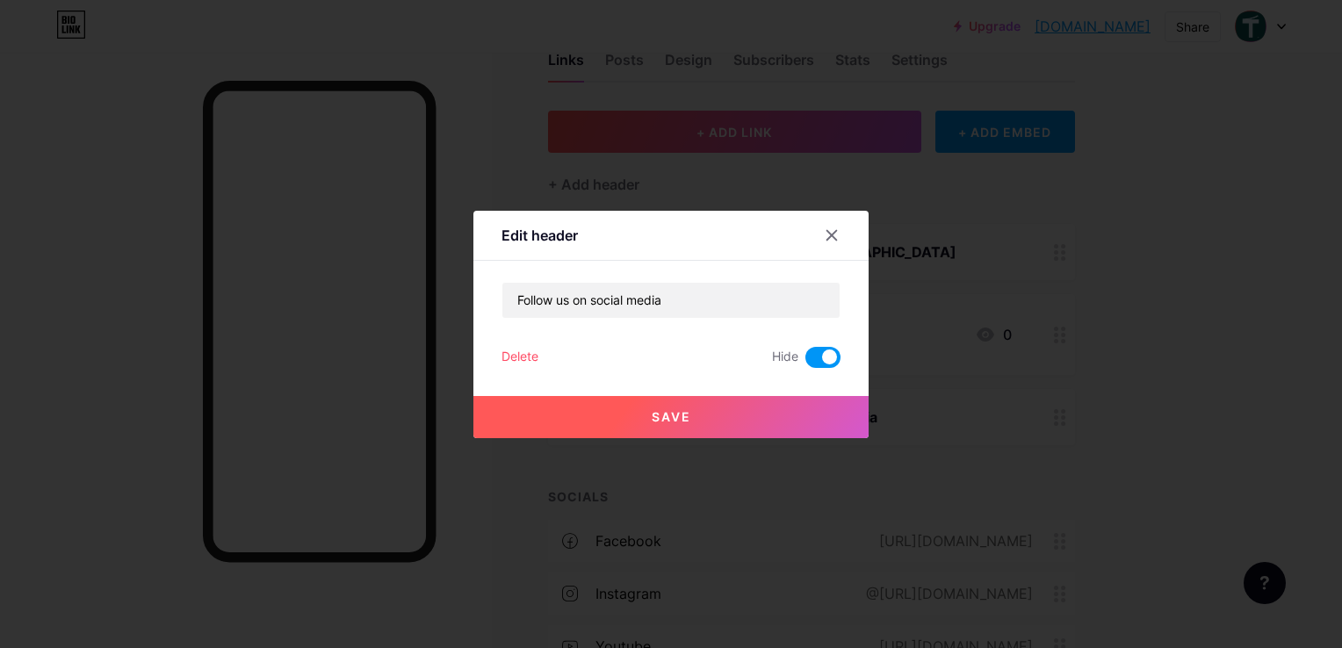
click at [686, 410] on span "Save" at bounding box center [671, 416] width 40 height 15
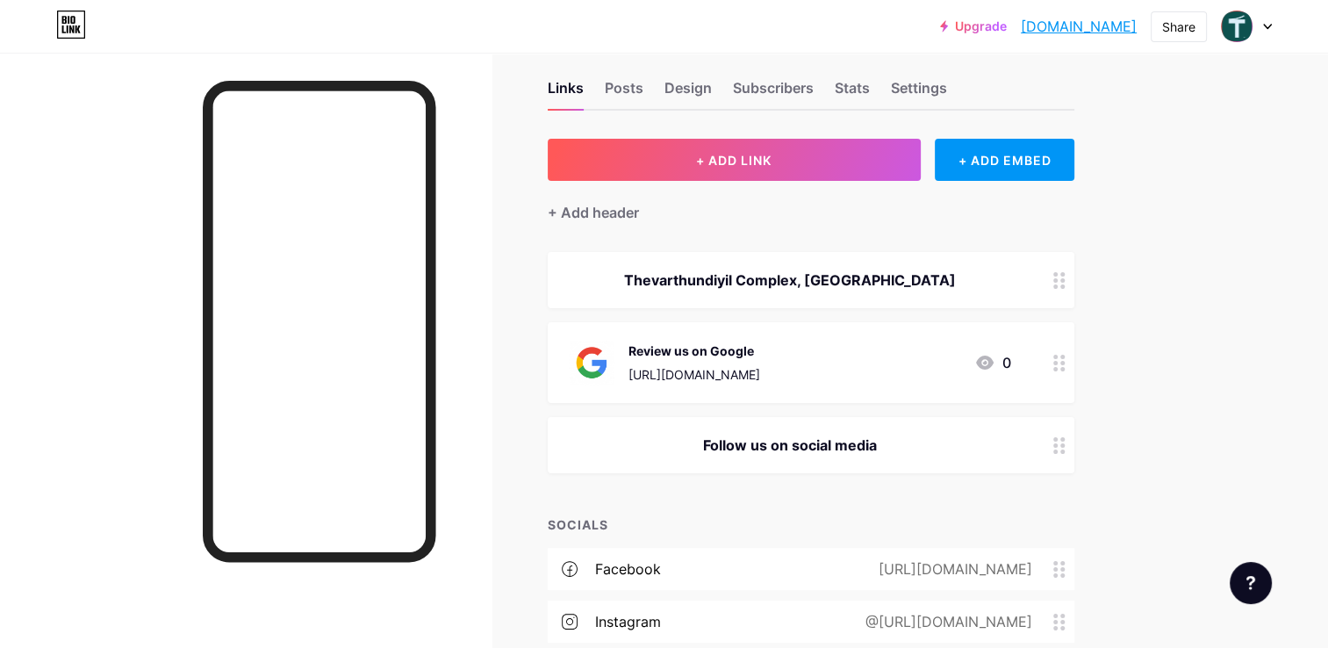
scroll to position [0, 0]
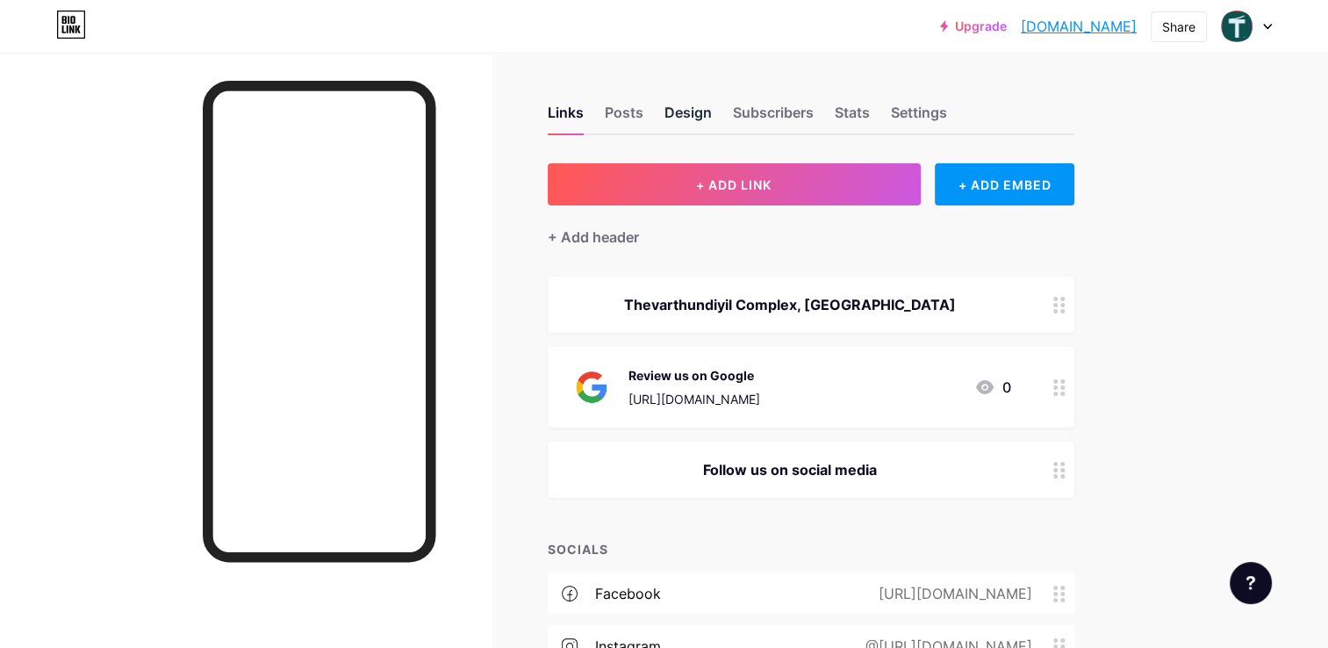
click at [685, 112] on div "Design" at bounding box center [688, 118] width 47 height 32
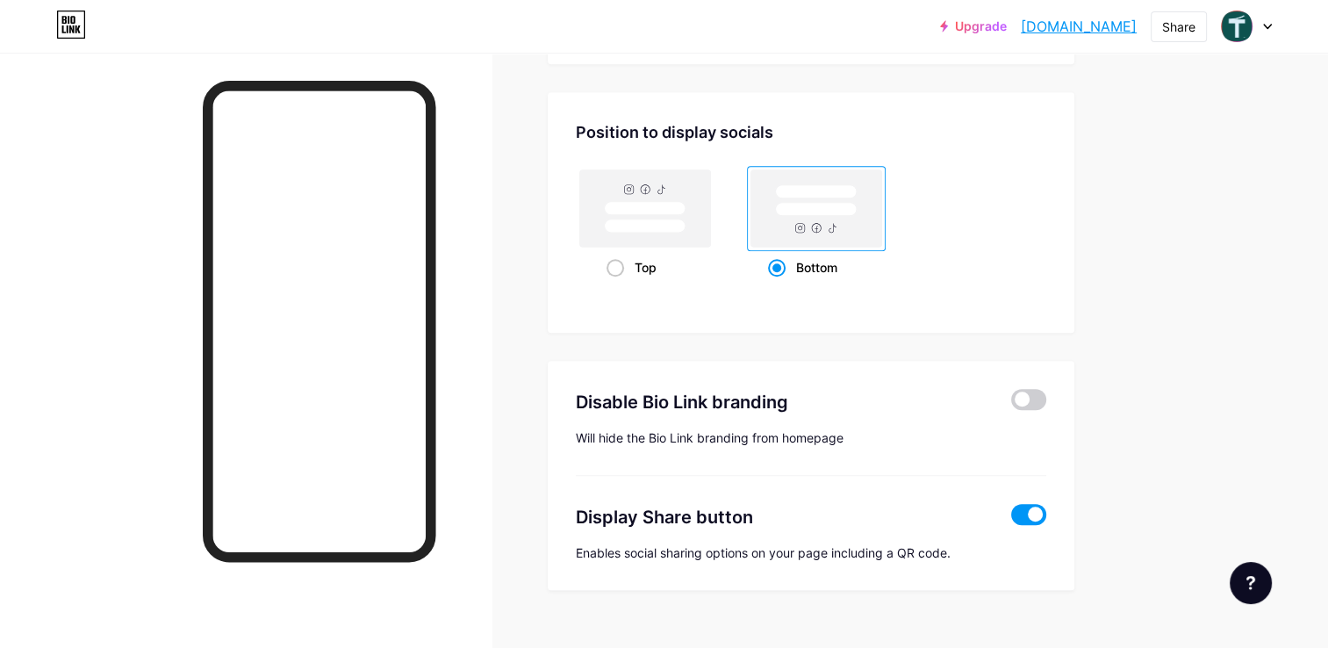
scroll to position [1489, 0]
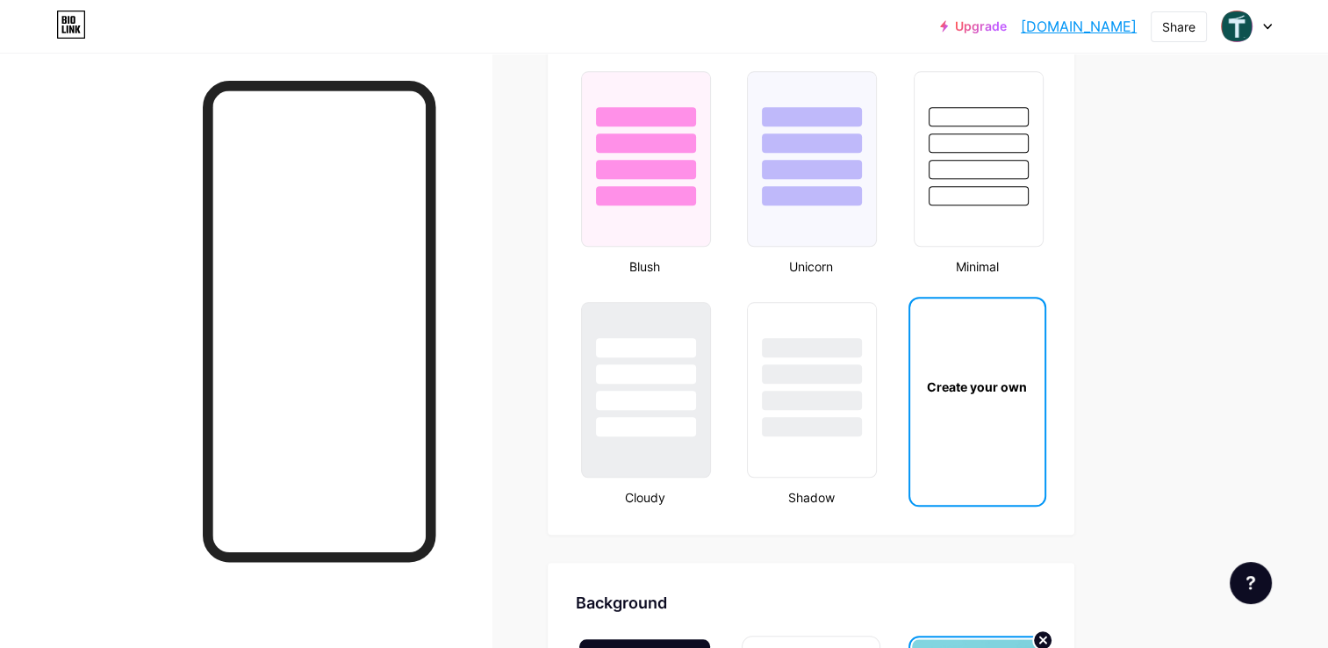
type input "#0d524f"
type input "#000000"
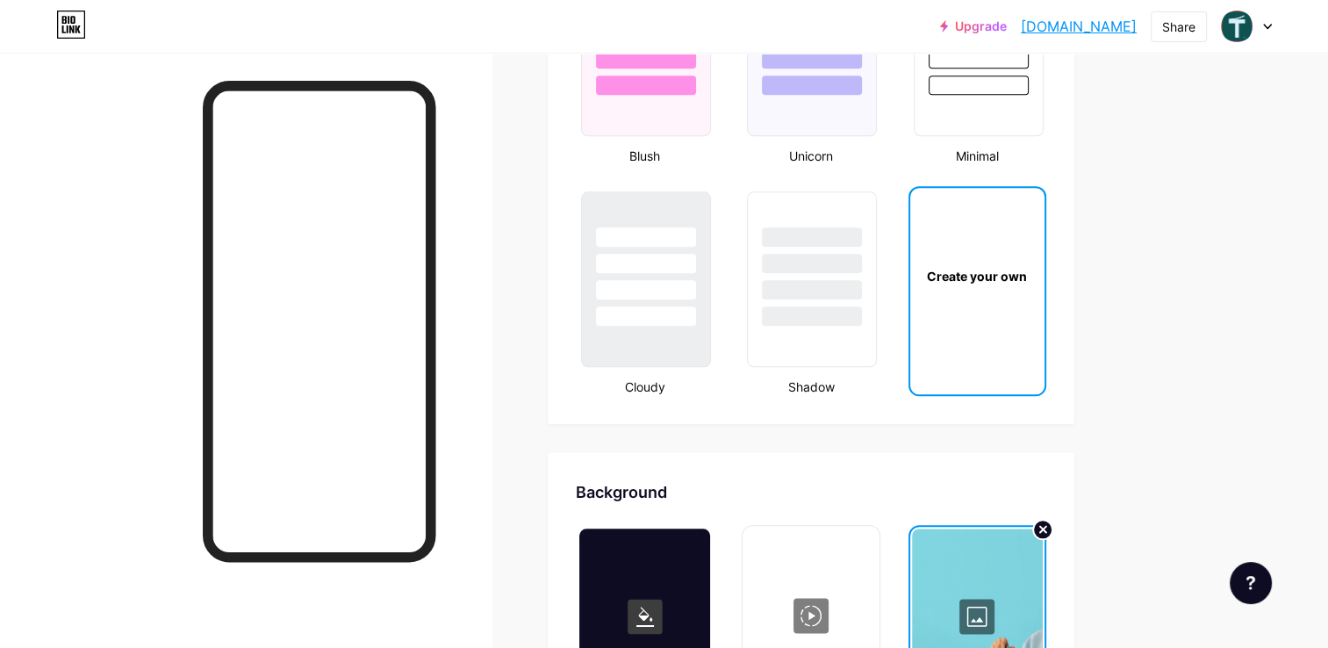
scroll to position [2191, 0]
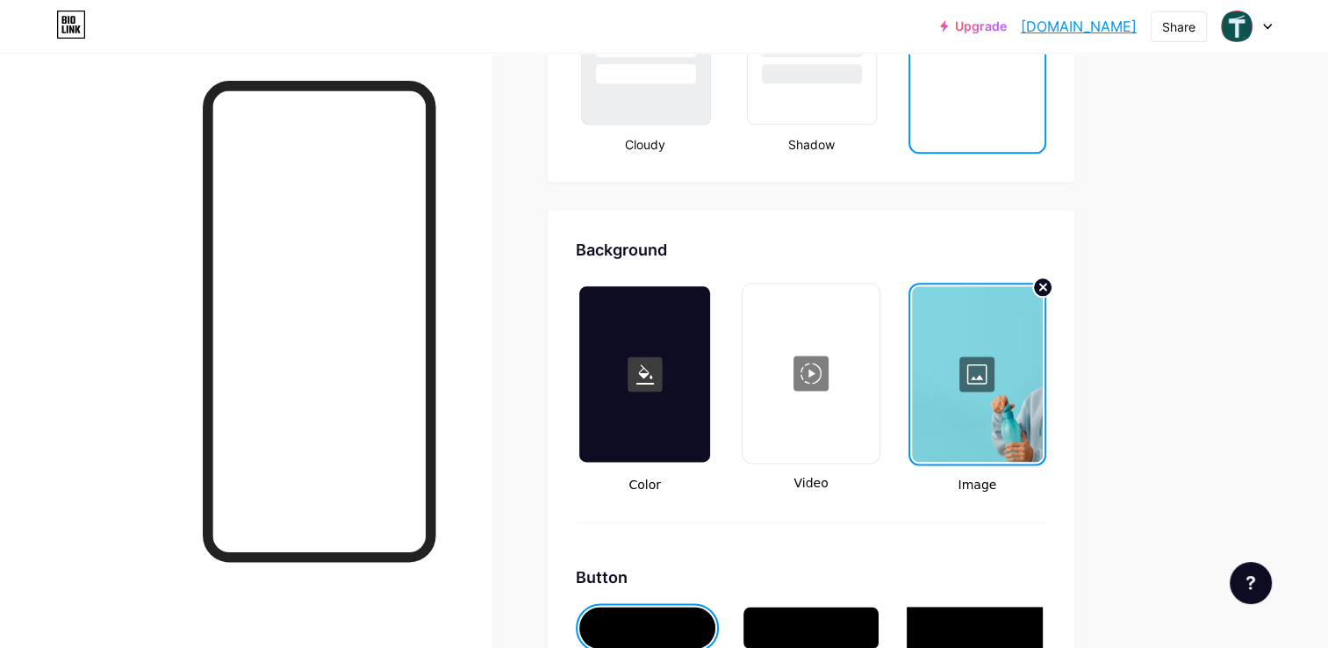
click at [968, 388] on div at bounding box center [977, 374] width 131 height 176
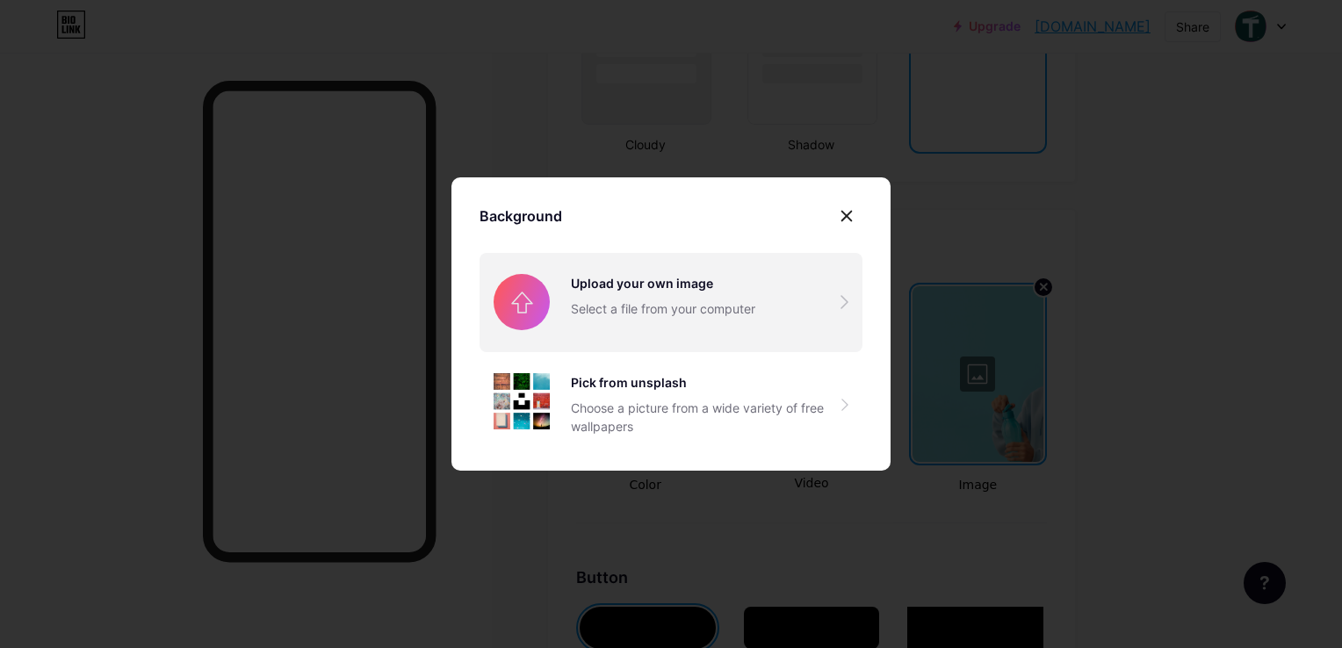
click at [716, 310] on input "file" at bounding box center [670, 302] width 383 height 98
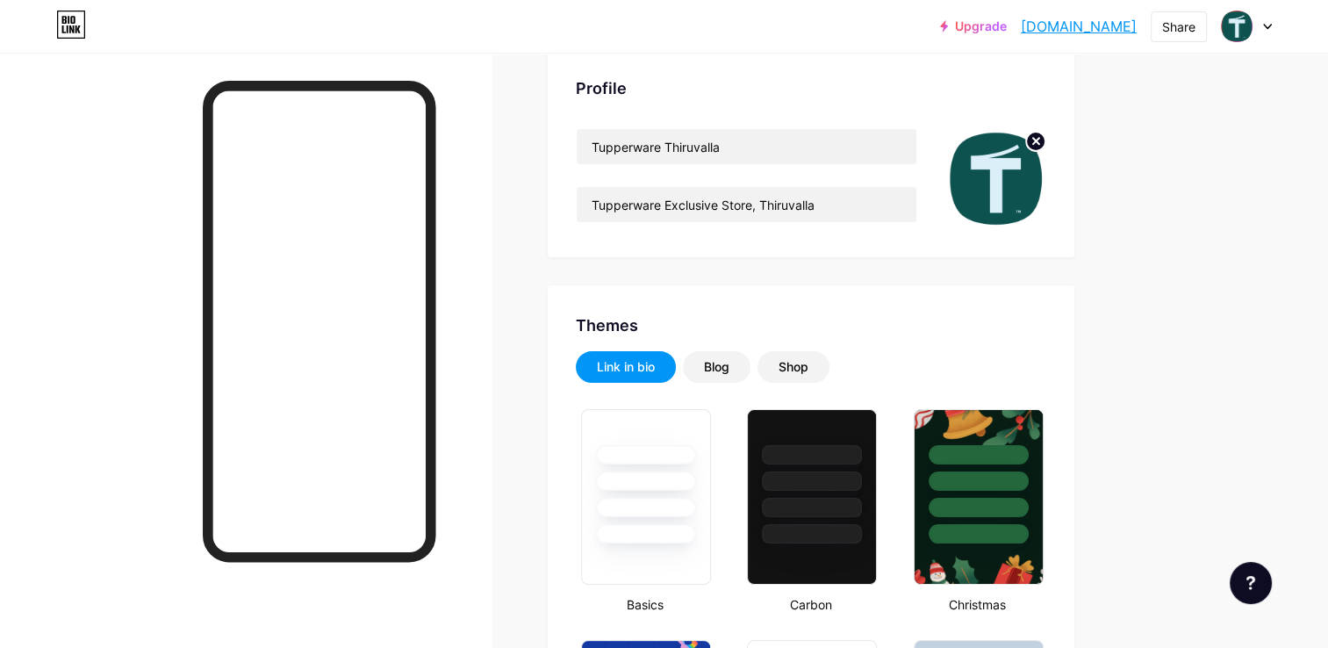
scroll to position [0, 0]
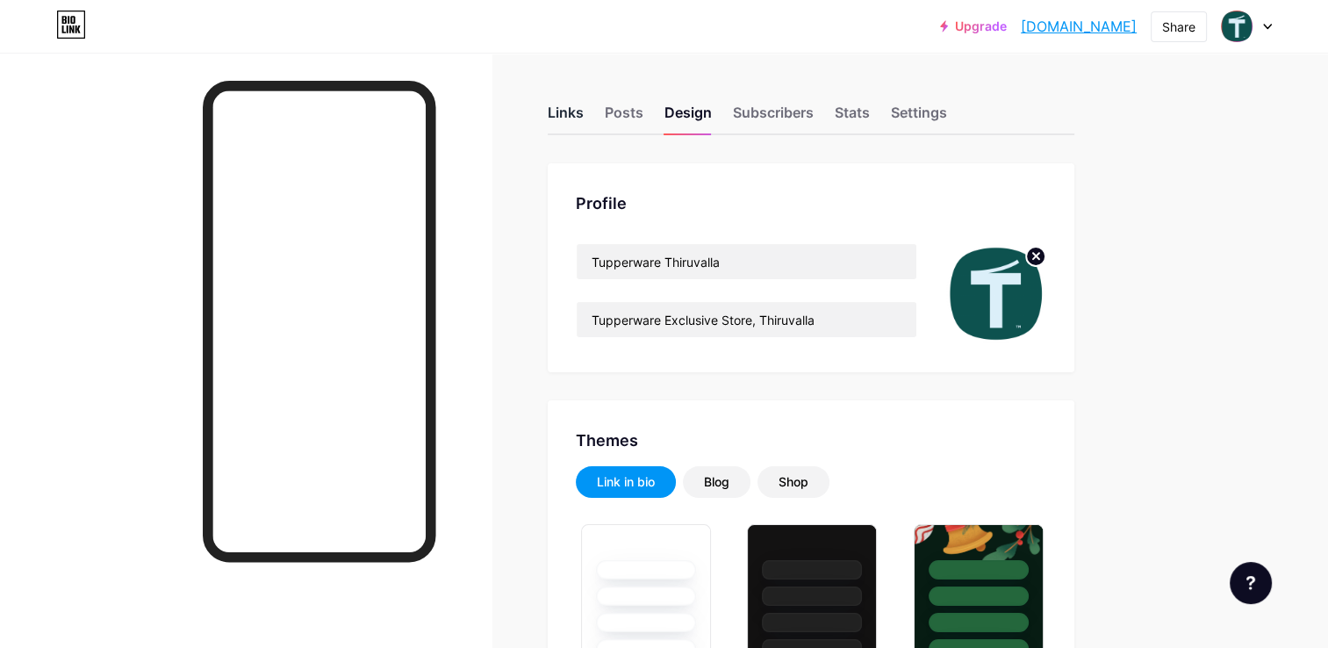
click at [579, 111] on div "Links" at bounding box center [566, 118] width 36 height 32
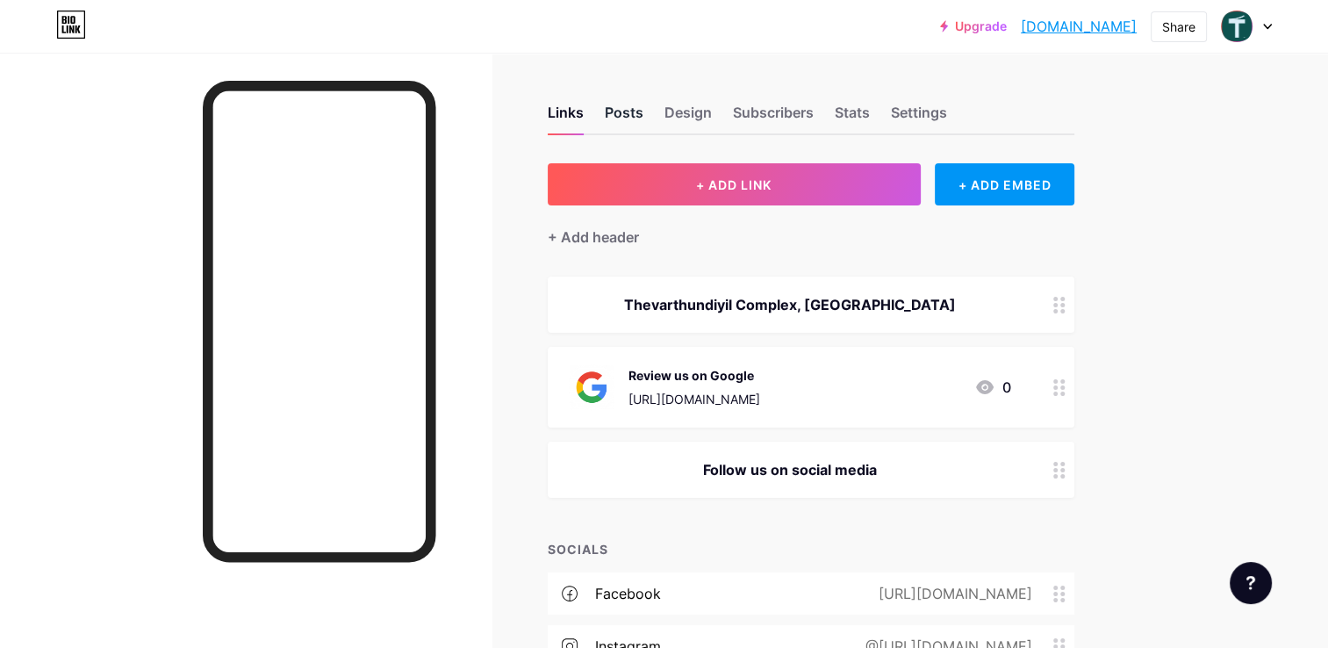
click at [623, 110] on div "Posts" at bounding box center [624, 118] width 39 height 32
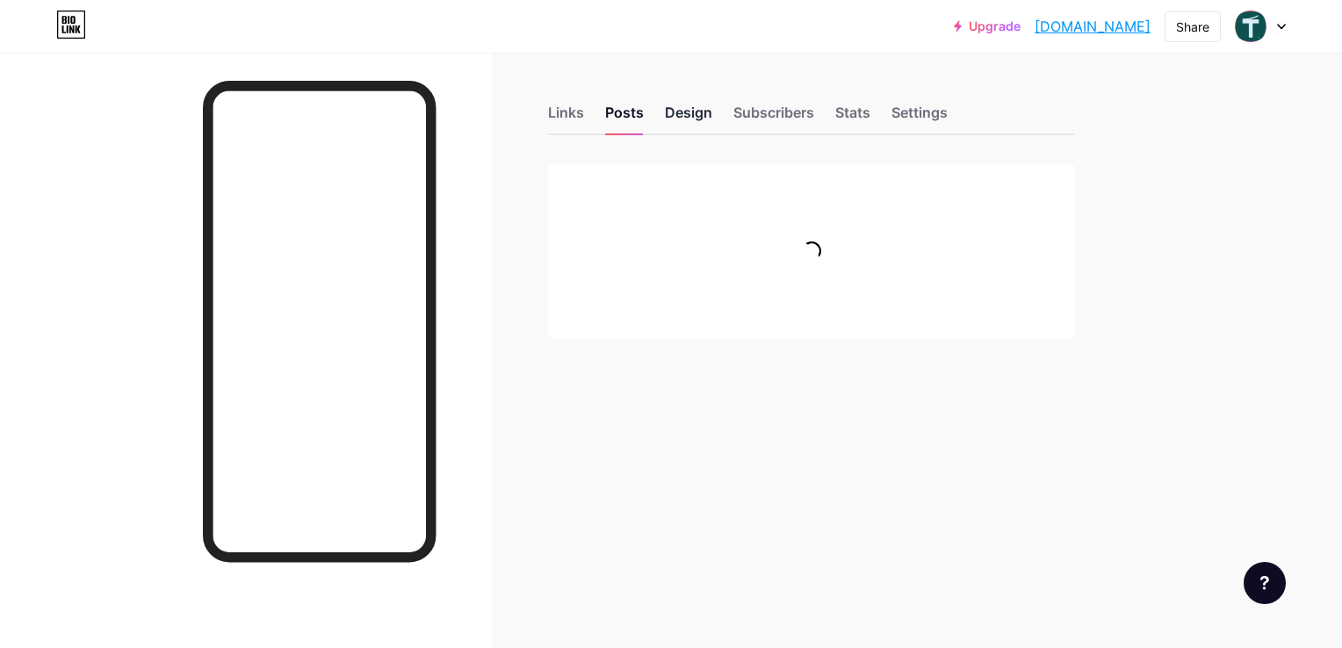
click at [675, 109] on div "Design" at bounding box center [688, 118] width 47 height 32
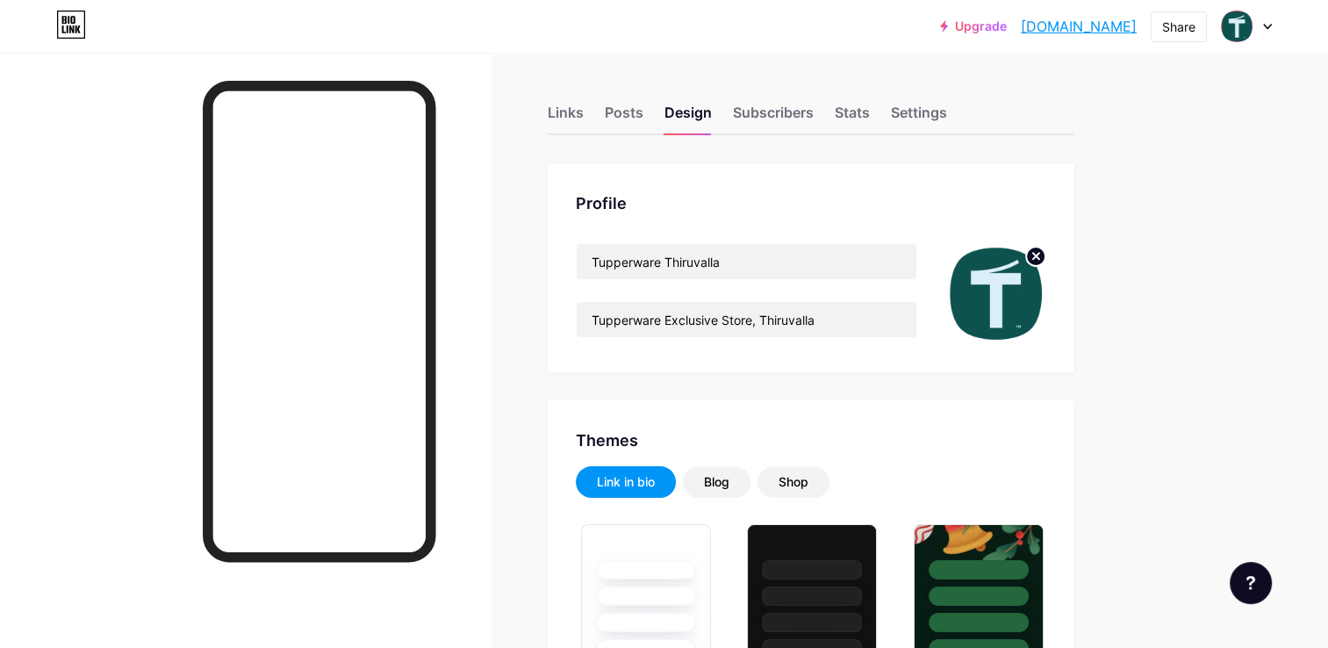
type input "#0d524f"
type input "#000000"
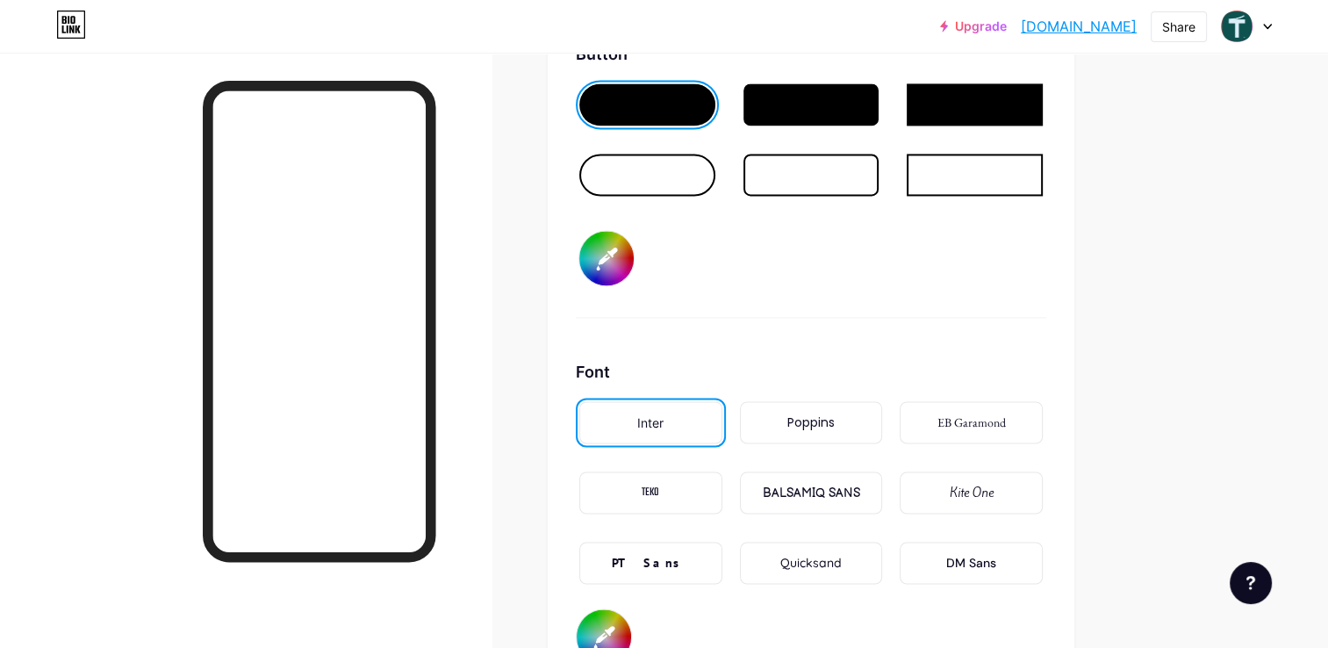
scroll to position [2985, 0]
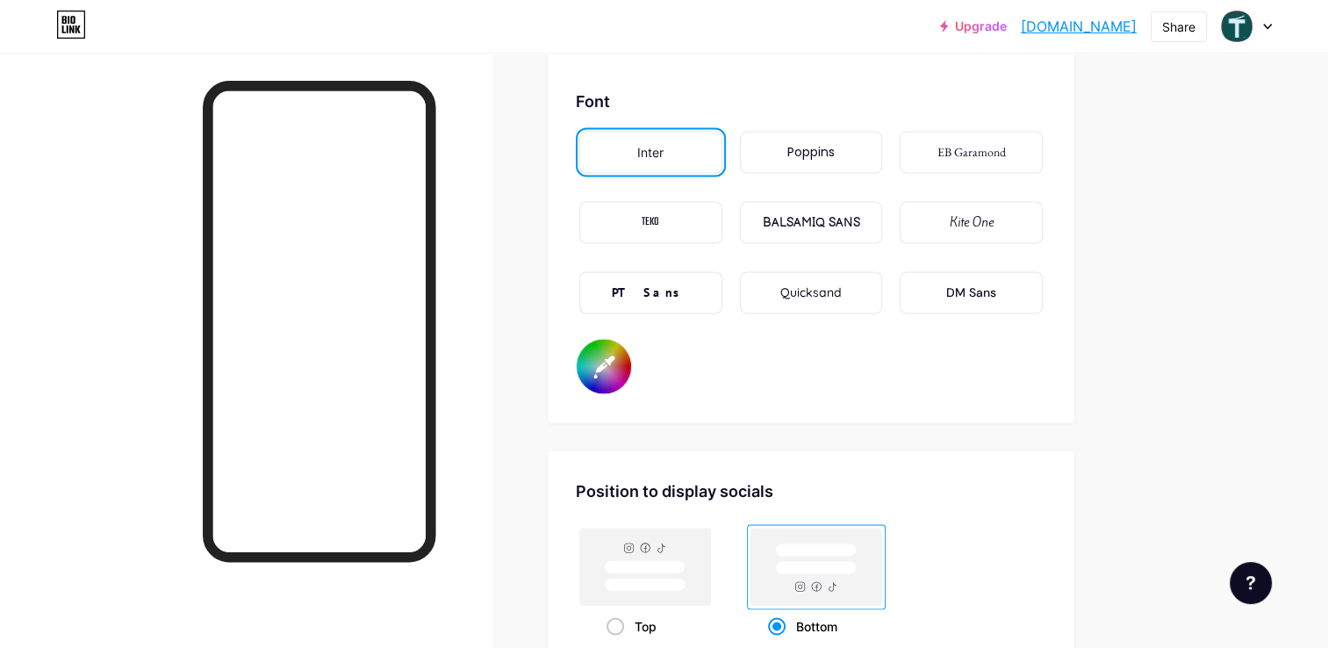
click at [820, 143] on div "Poppins" at bounding box center [811, 152] width 47 height 18
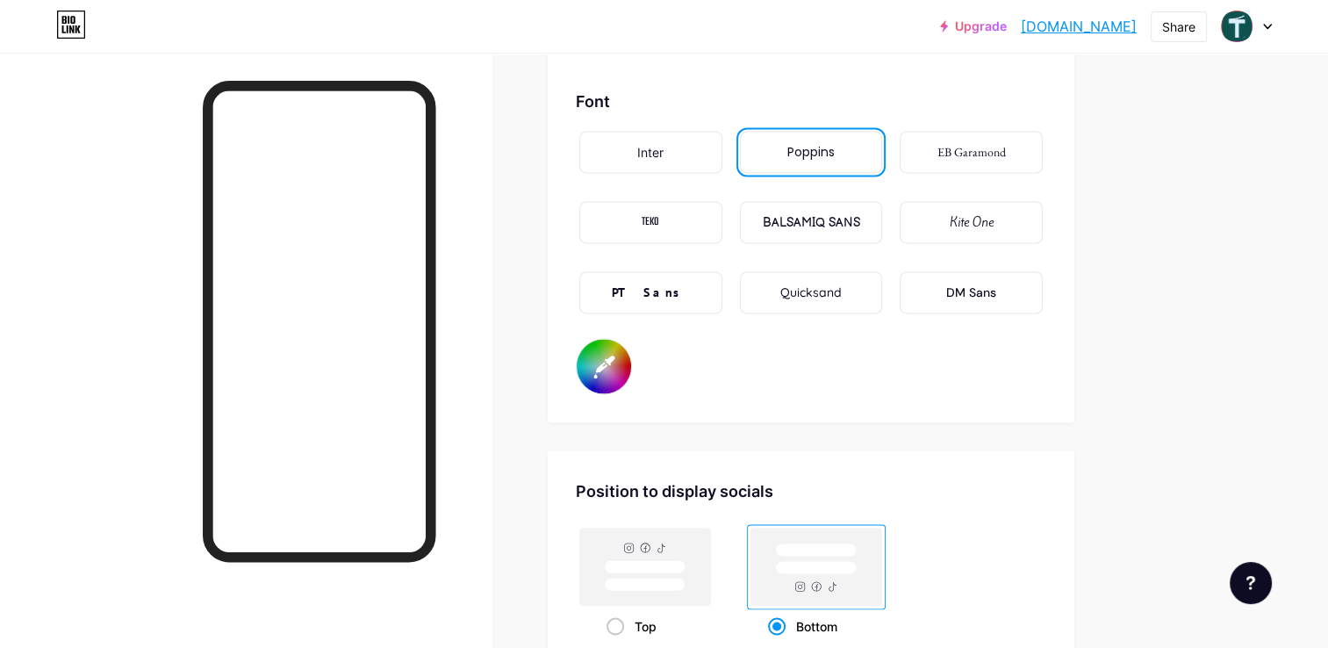
click at [952, 144] on div "EB Garamond" at bounding box center [972, 152] width 68 height 18
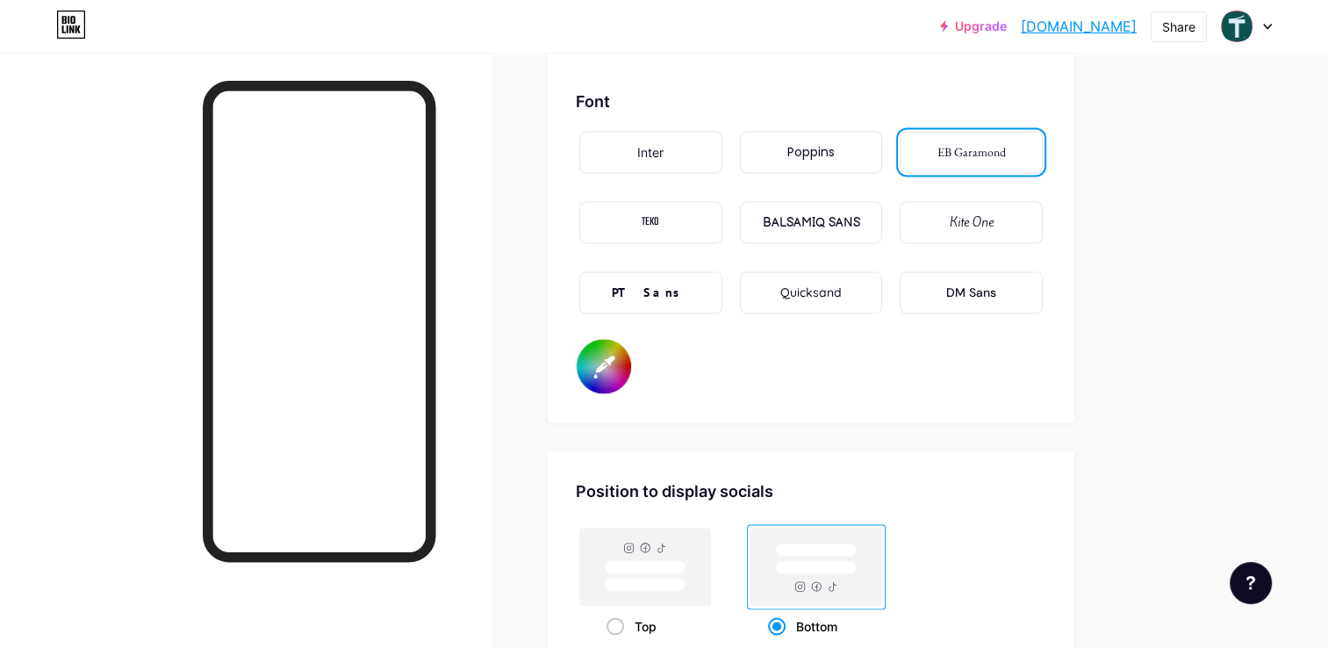
click at [648, 221] on div "TEKO" at bounding box center [651, 222] width 18 height 18
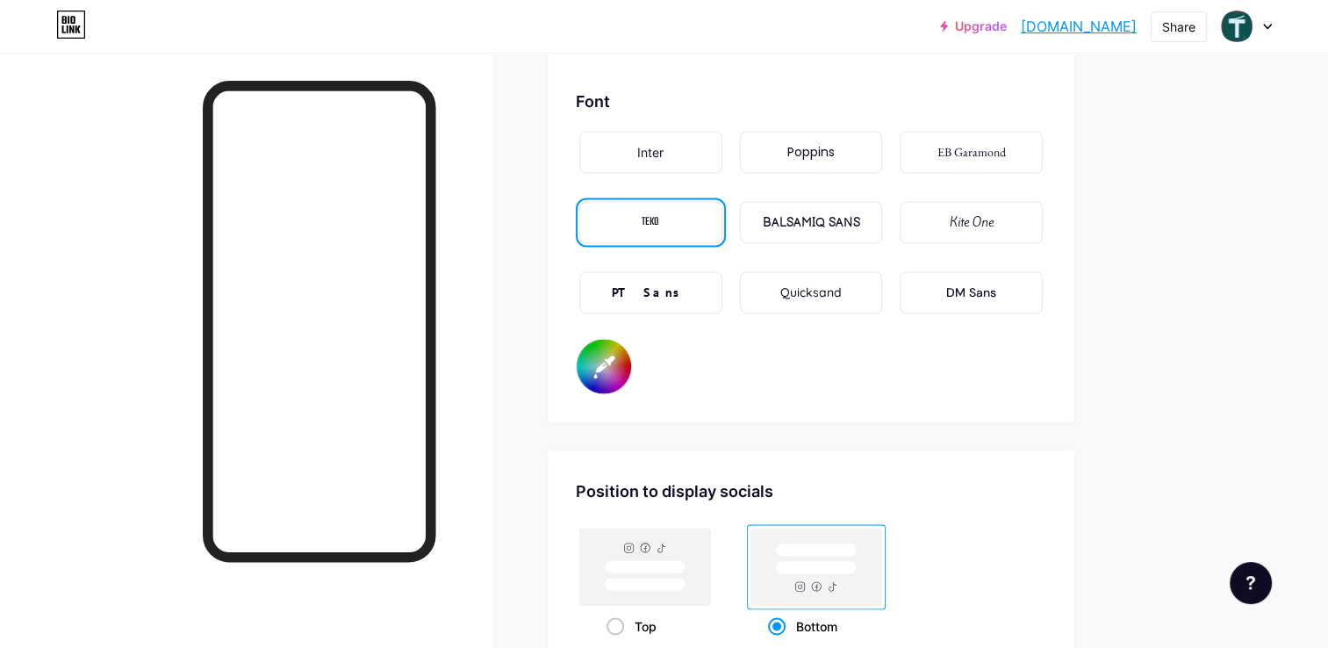
click at [643, 143] on div "Inter" at bounding box center [650, 152] width 26 height 18
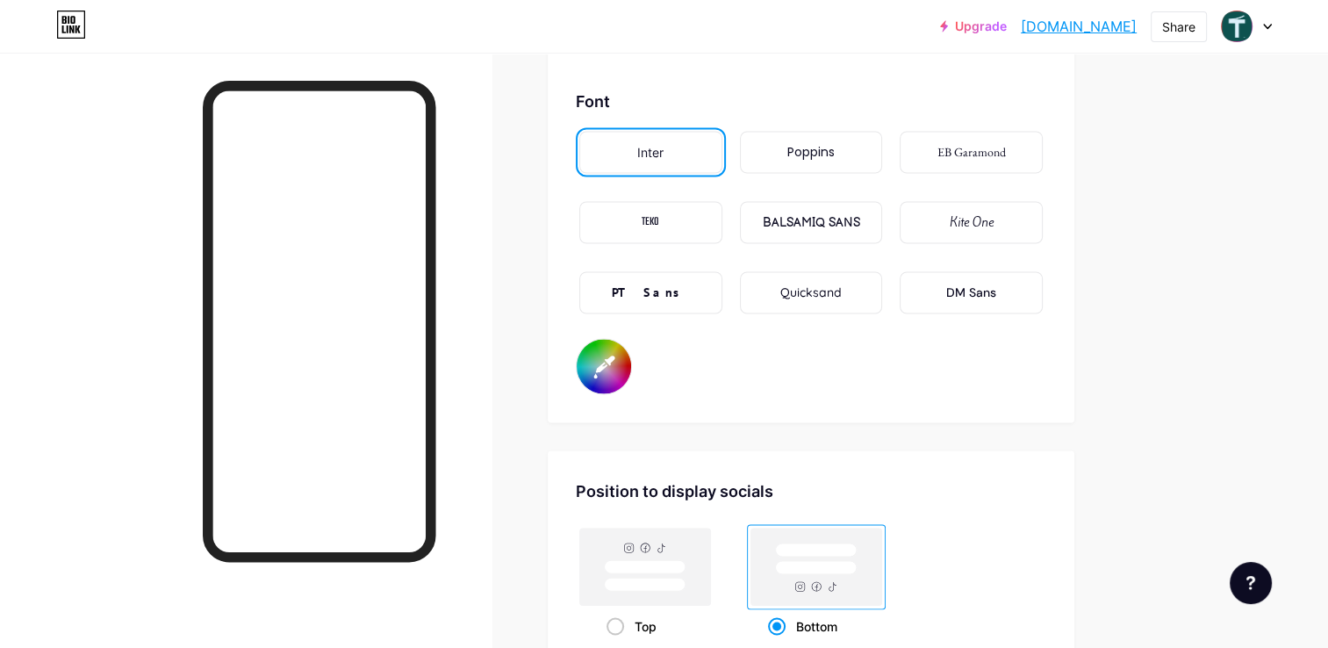
click at [662, 291] on div "PT Sans" at bounding box center [650, 293] width 77 height 18
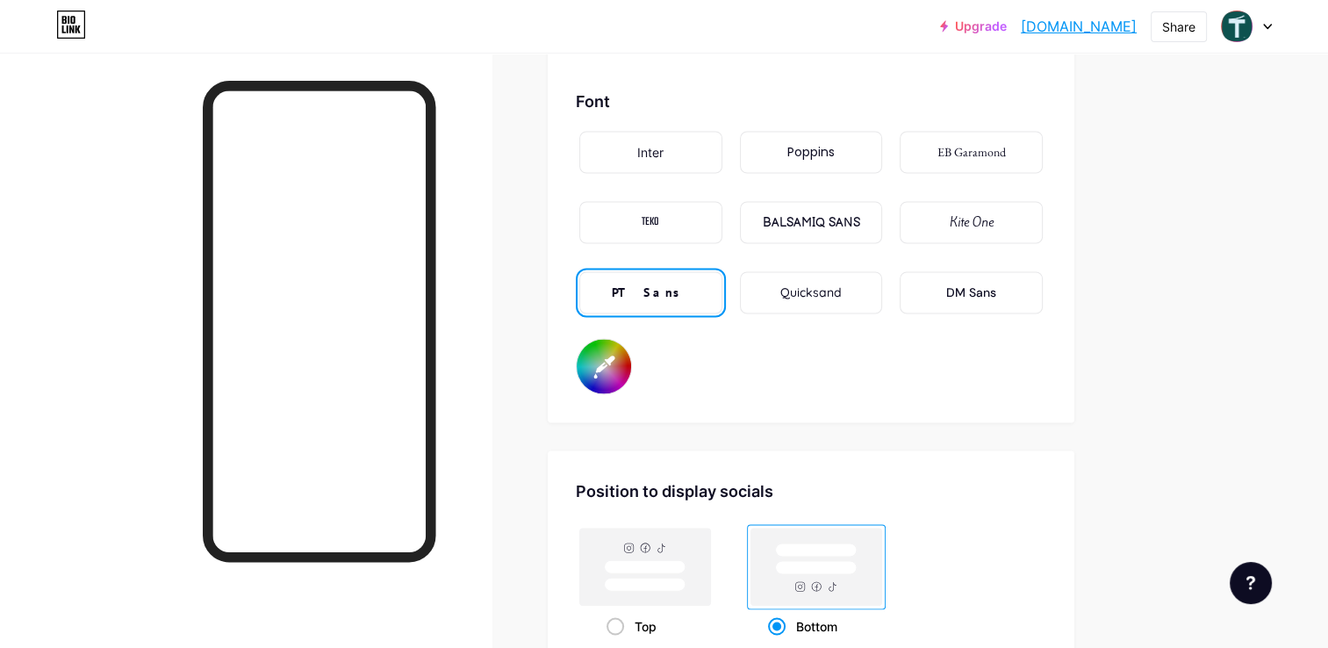
click at [969, 284] on div "DM Sans" at bounding box center [971, 293] width 50 height 18
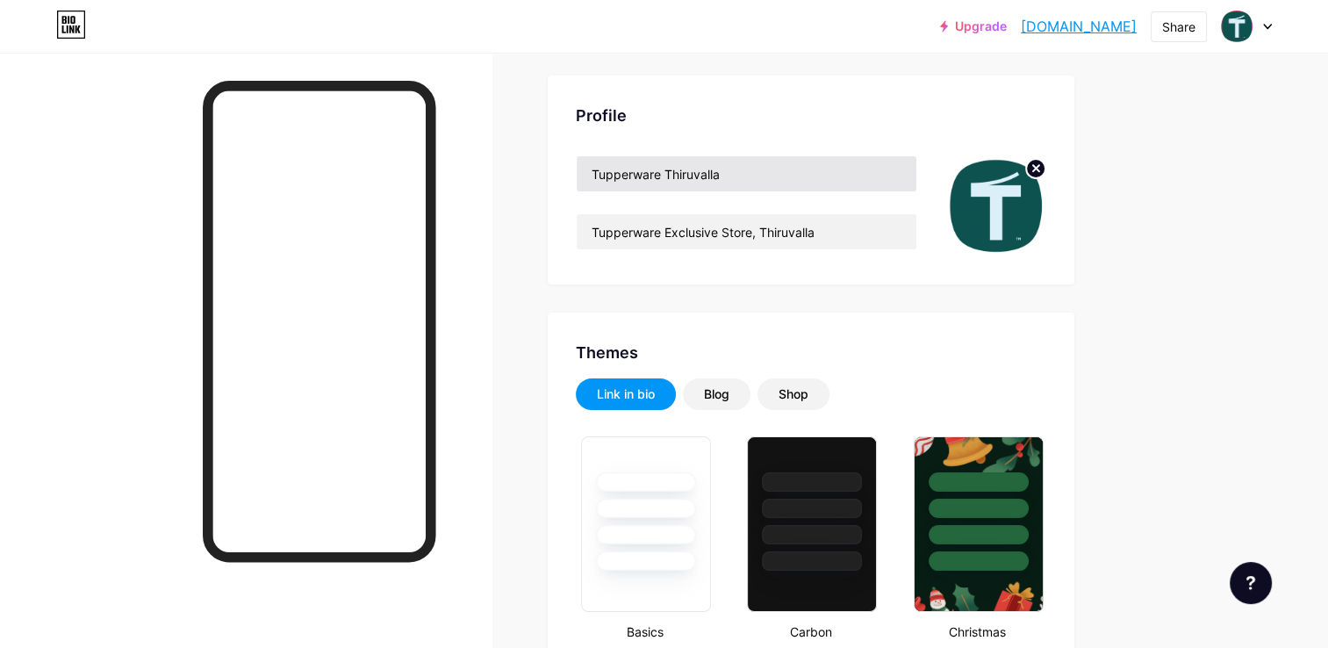
scroll to position [0, 0]
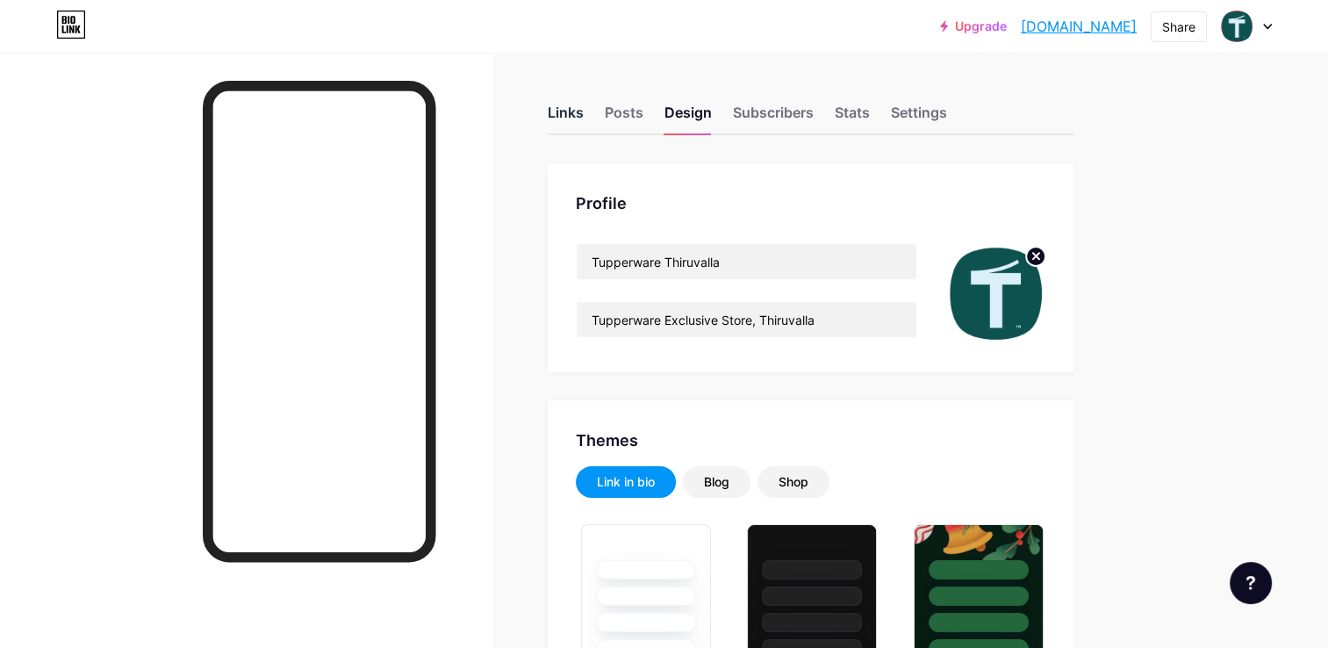
click at [576, 125] on div "Links" at bounding box center [566, 118] width 36 height 32
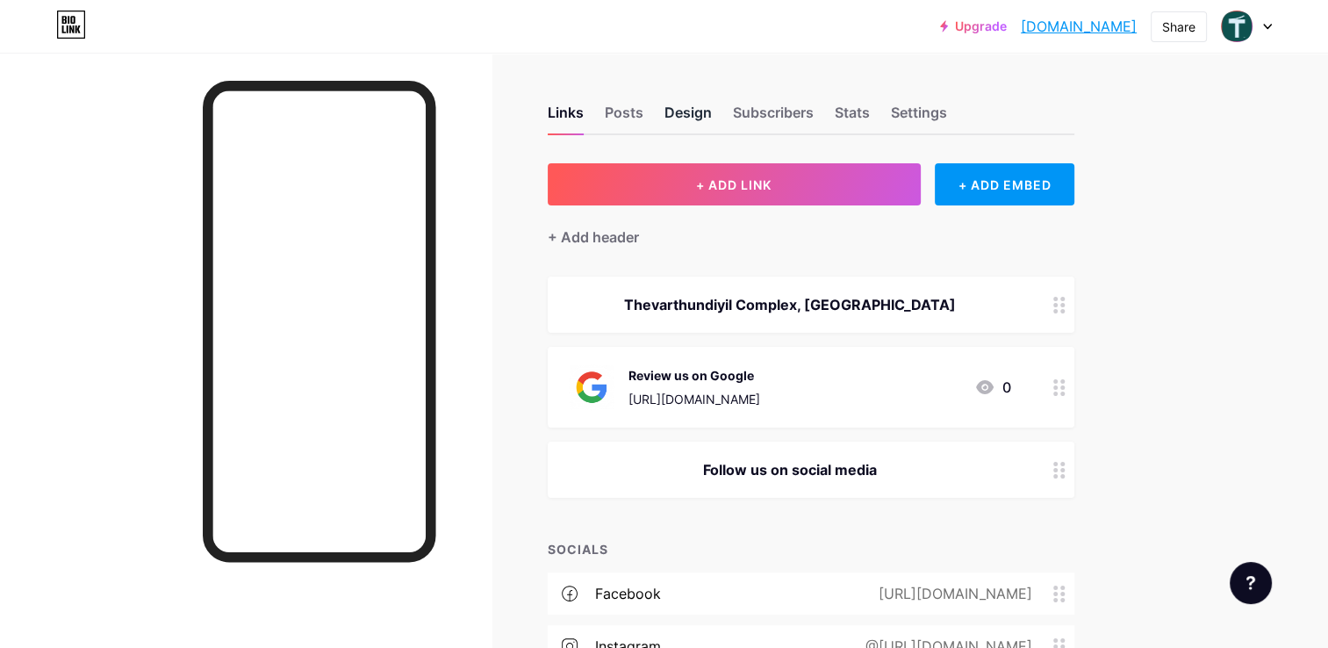
click at [699, 119] on div "Design" at bounding box center [688, 118] width 47 height 32
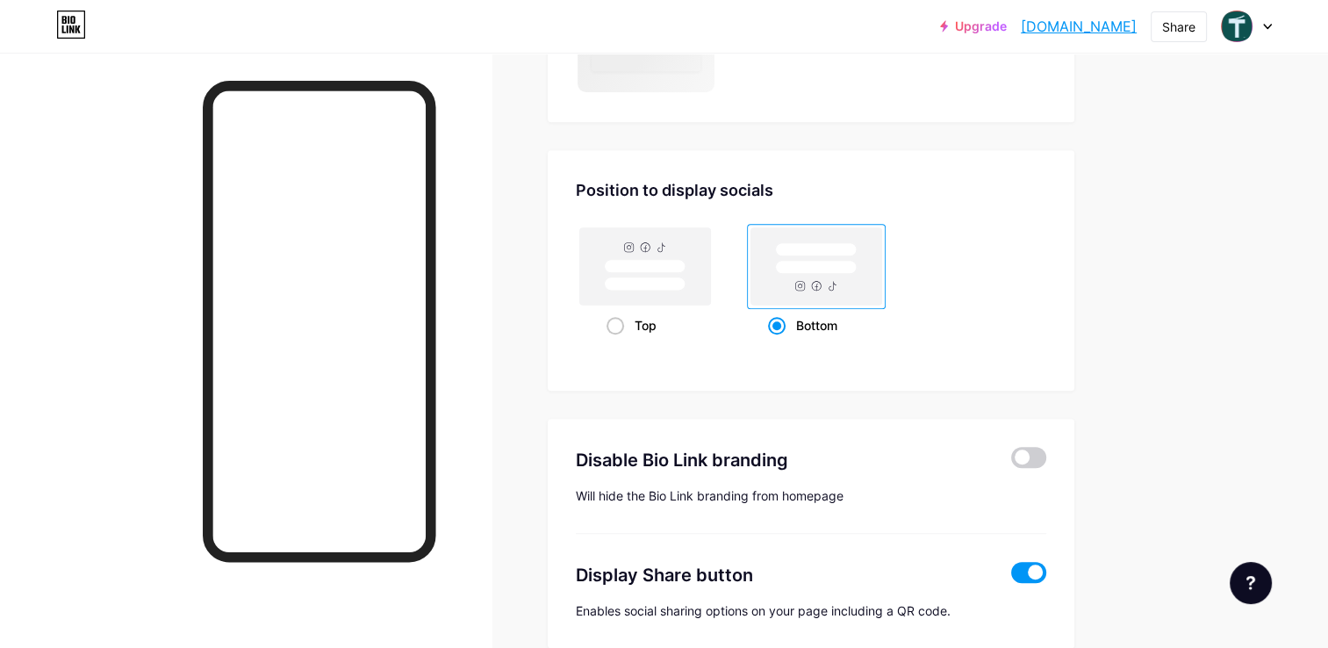
scroll to position [1489, 0]
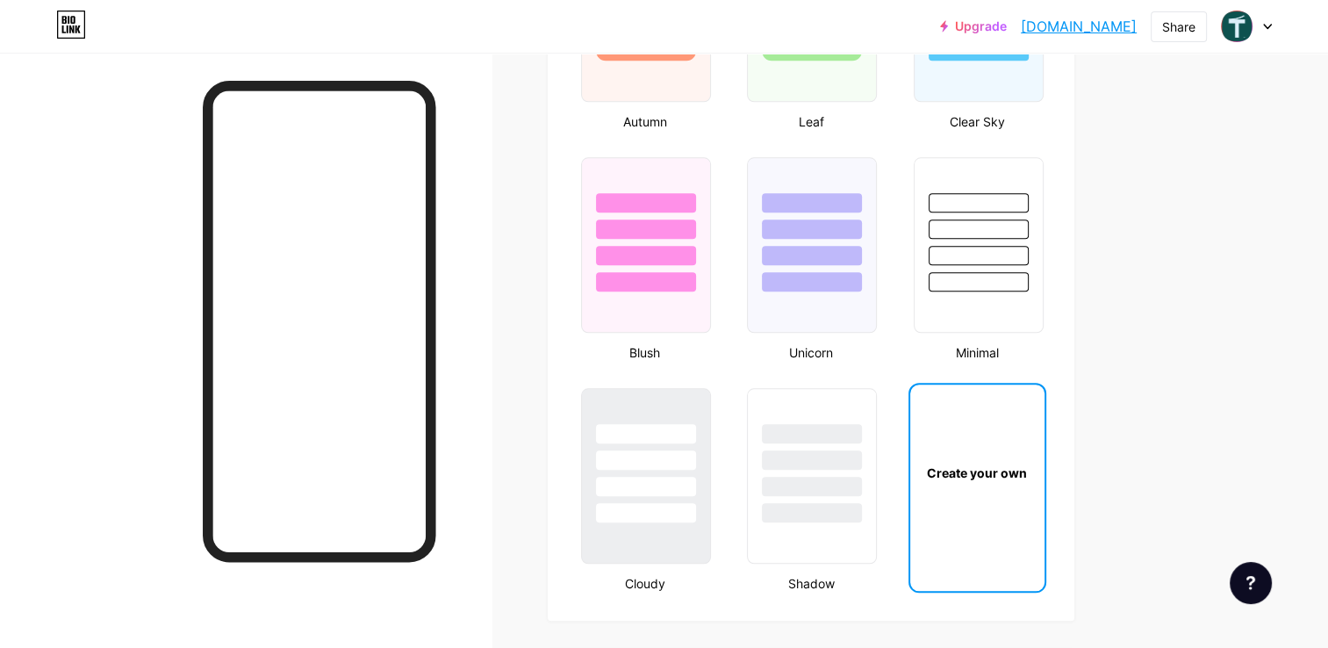
type input "#0d524f"
type input "#000000"
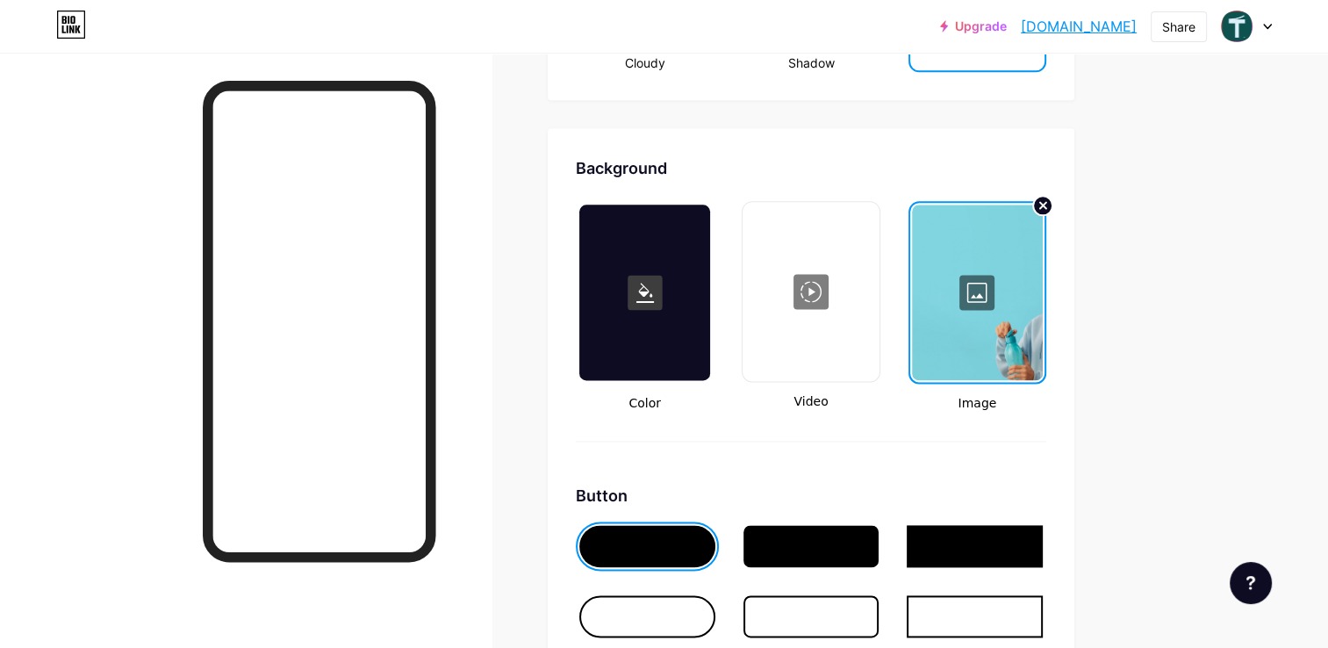
scroll to position [2279, 0]
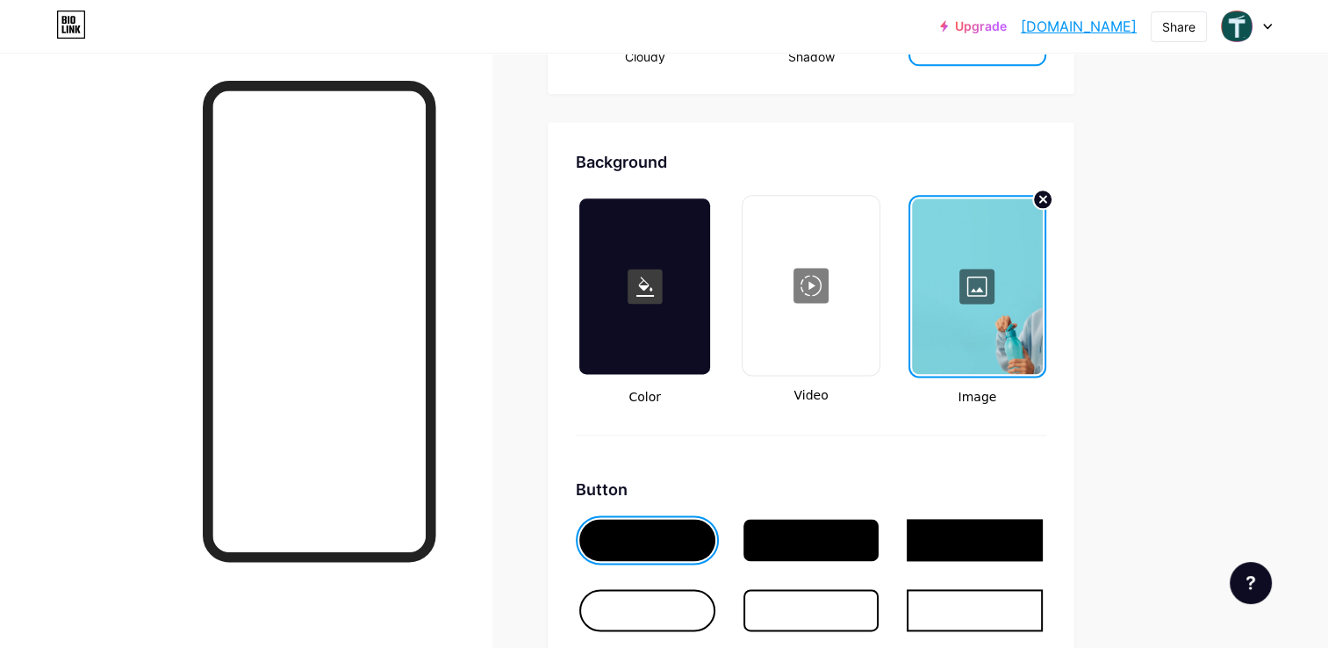
click at [948, 312] on div at bounding box center [977, 286] width 131 height 176
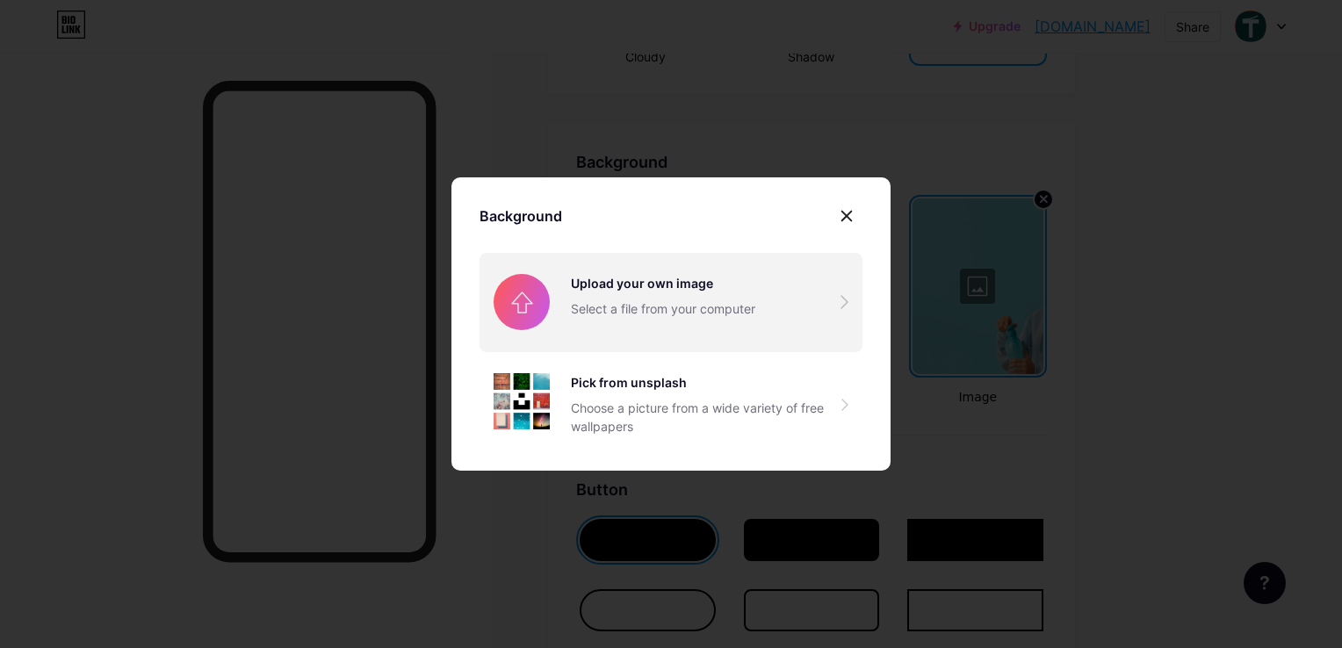
click at [617, 297] on input "file" at bounding box center [670, 302] width 383 height 98
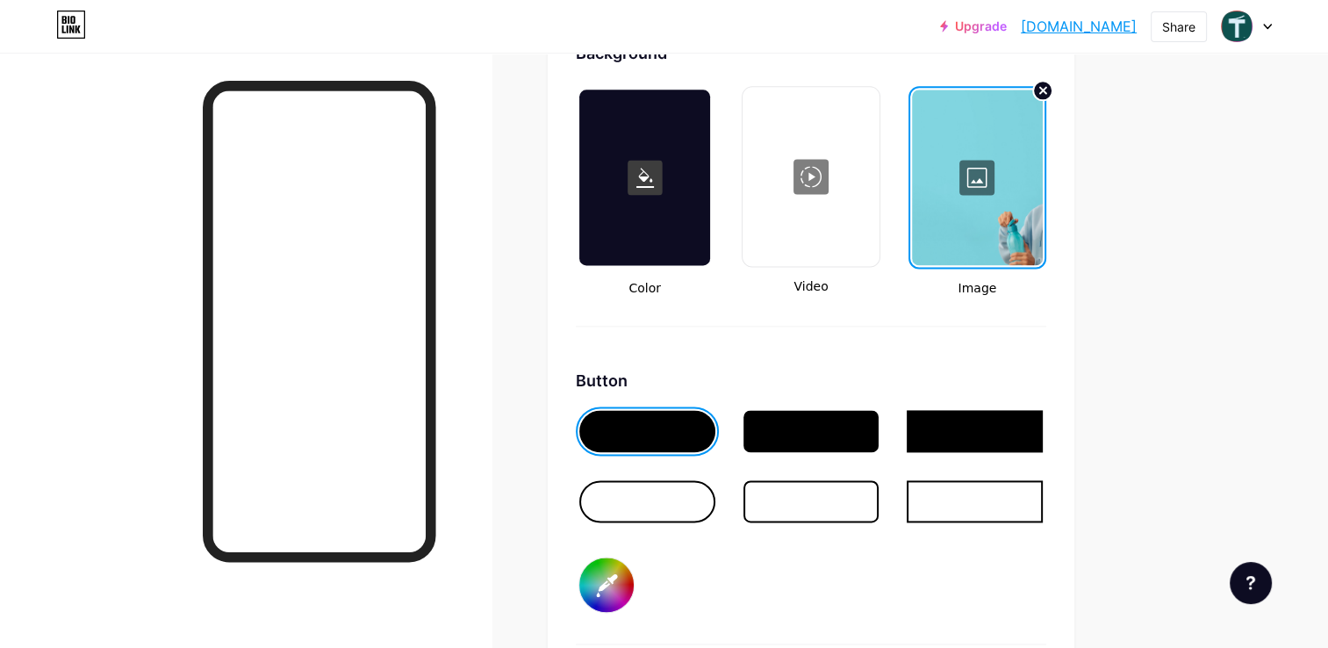
scroll to position [2049, 0]
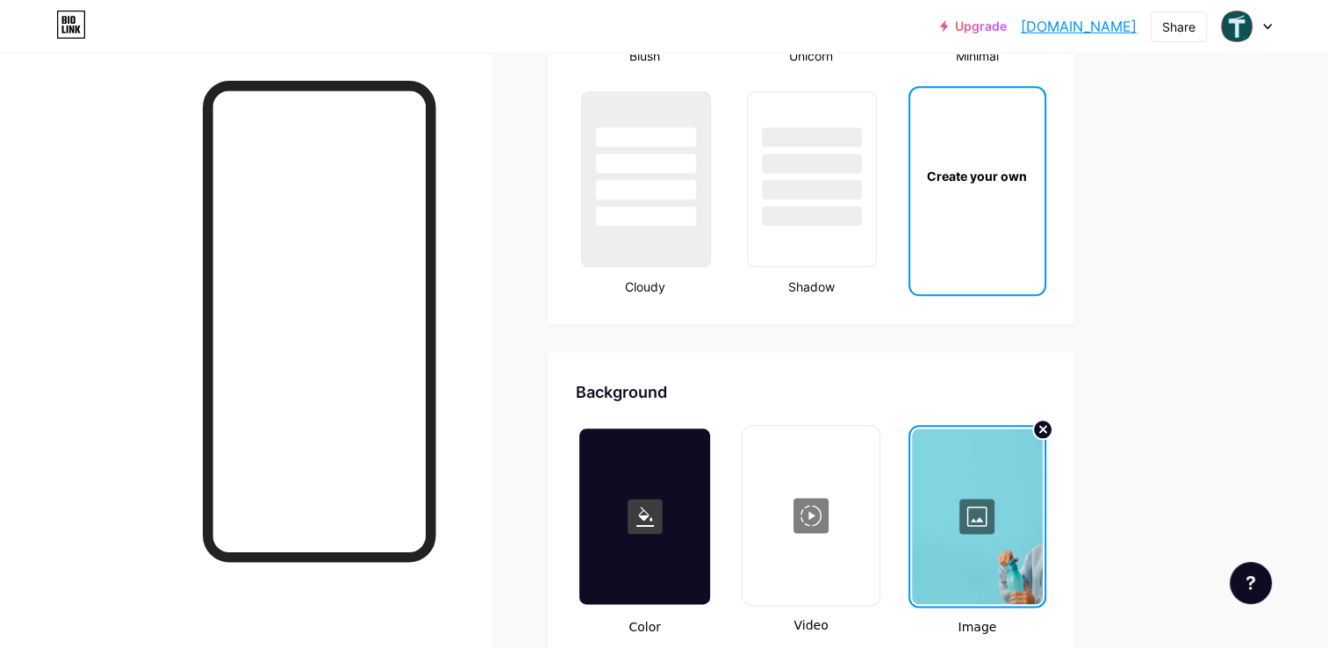
click at [968, 493] on div at bounding box center [977, 516] width 131 height 176
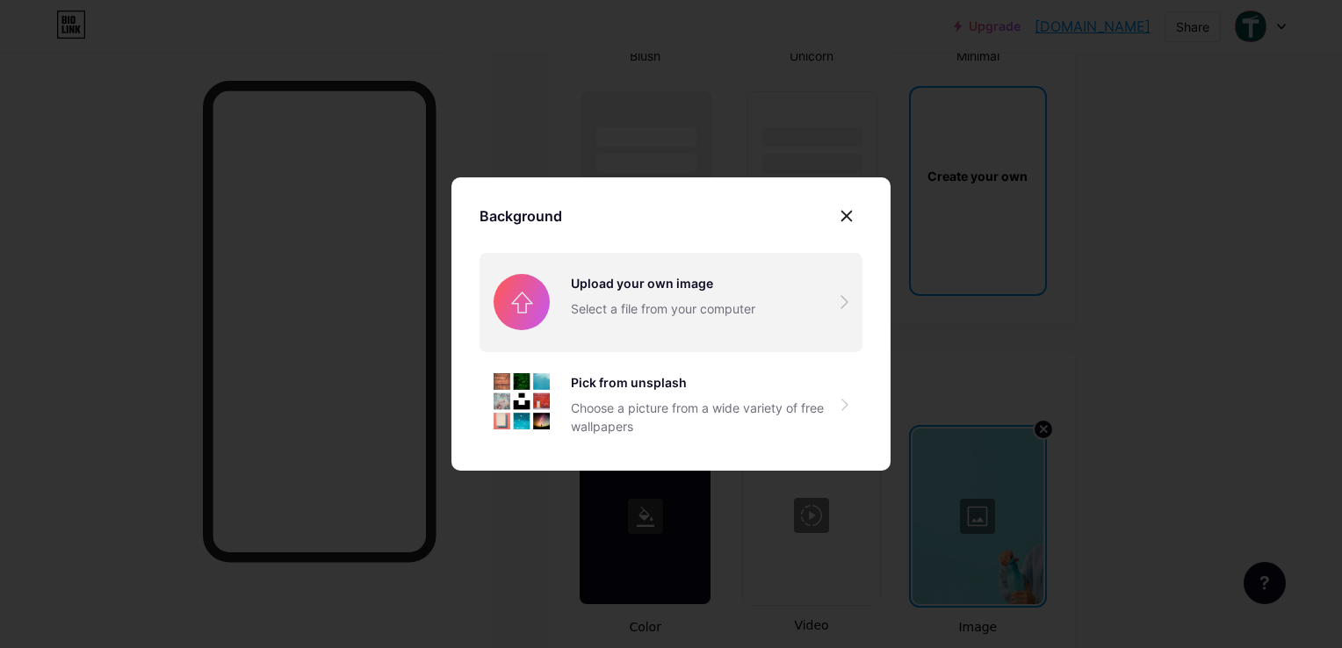
click at [627, 307] on input "file" at bounding box center [670, 302] width 383 height 98
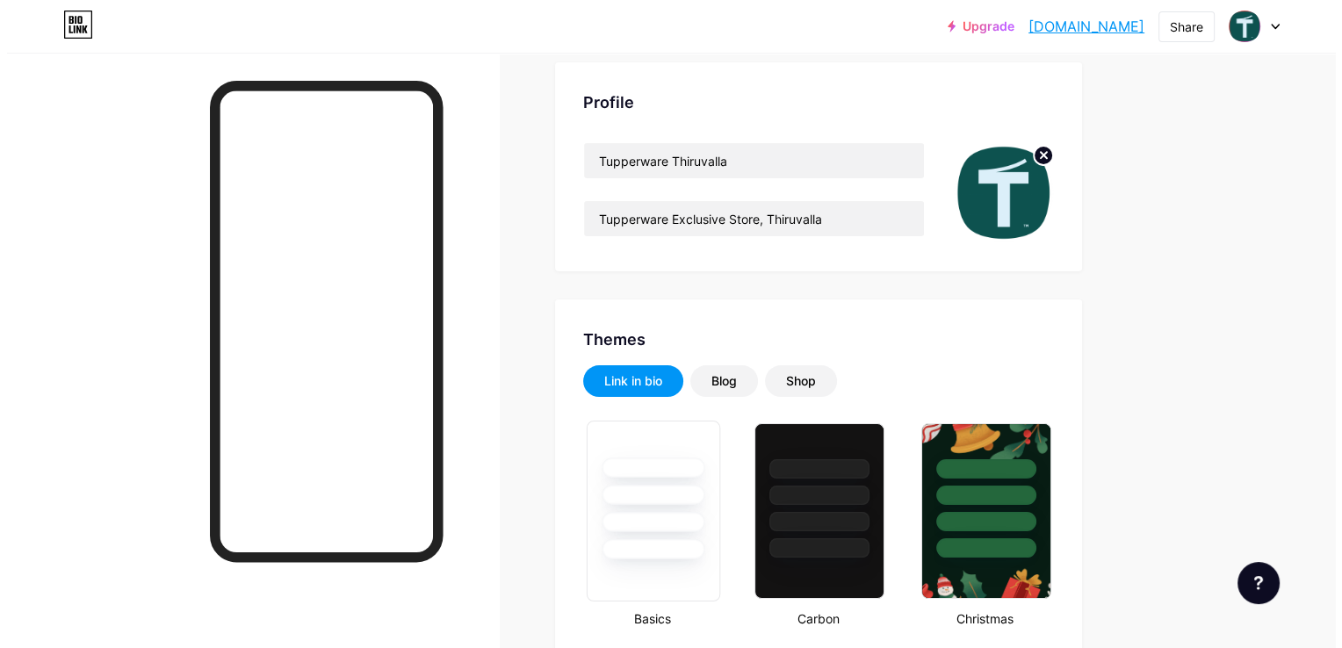
scroll to position [0, 0]
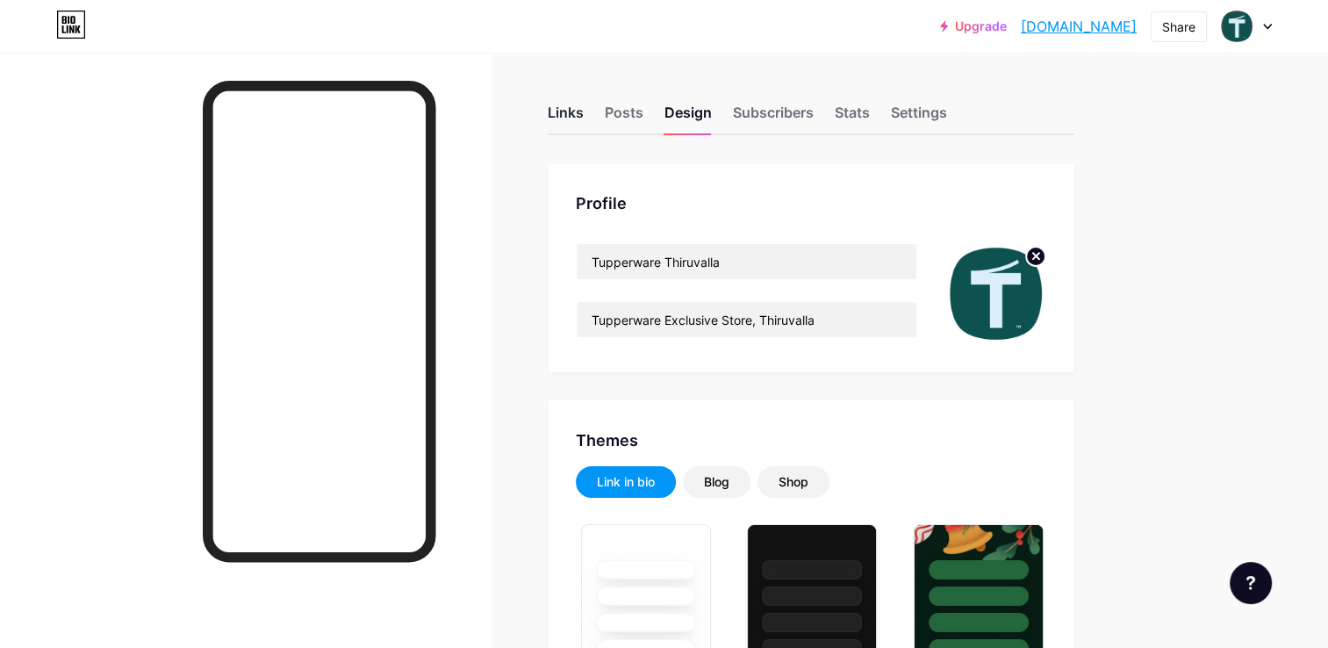
click at [559, 111] on div "Links" at bounding box center [566, 118] width 36 height 32
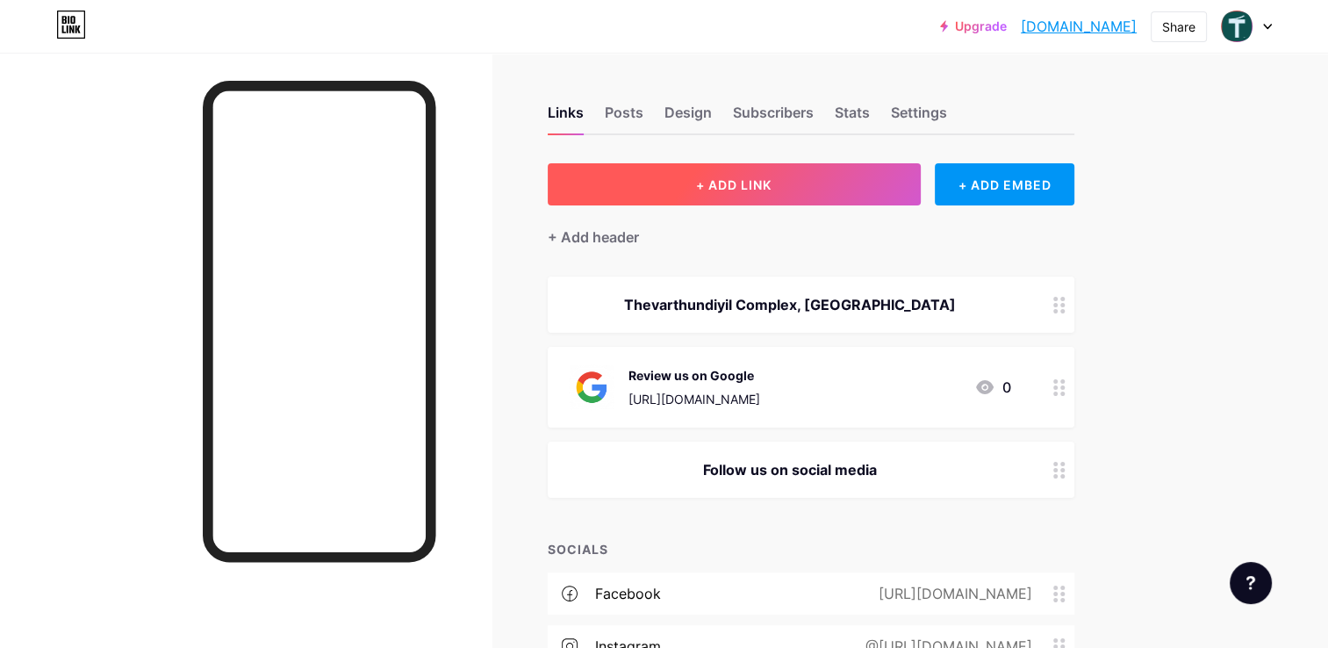
click at [711, 175] on button "+ ADD LINK" at bounding box center [734, 184] width 373 height 42
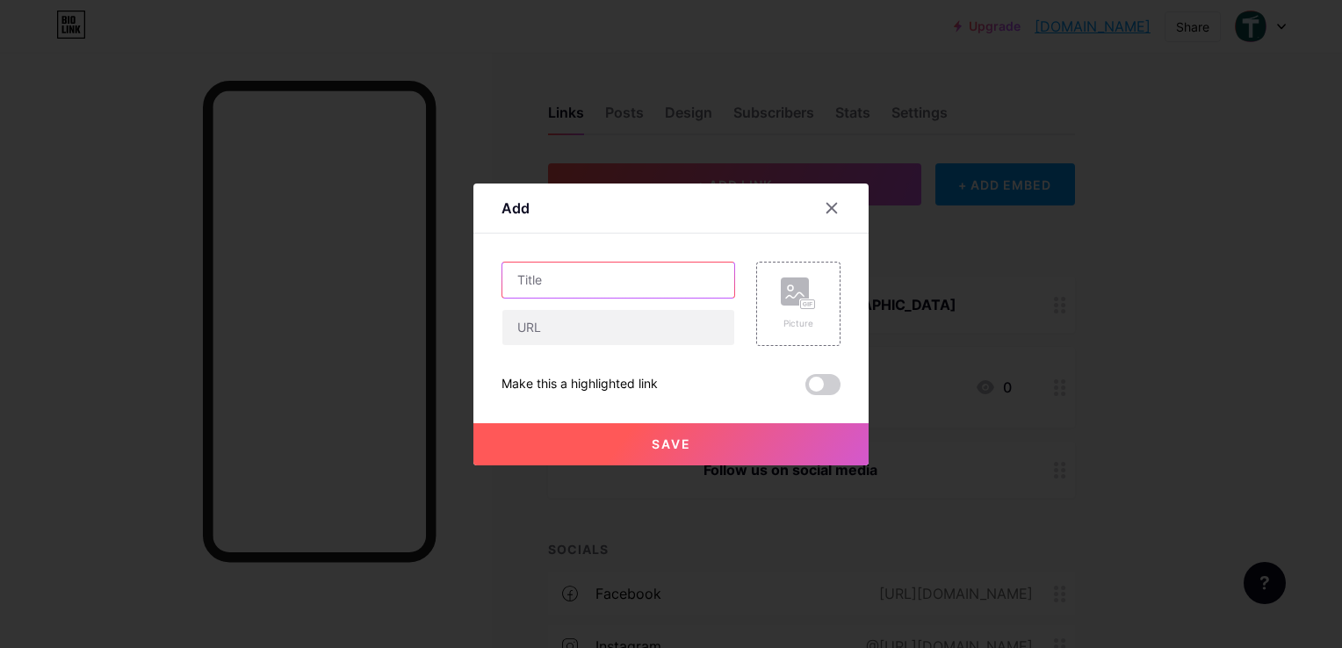
click at [579, 296] on input "text" at bounding box center [618, 280] width 232 height 35
type input "Follow us on Facebook"
click at [544, 335] on input "text" at bounding box center [618, 327] width 232 height 35
type input "w"
paste input "[URL][DOMAIN_NAME]"
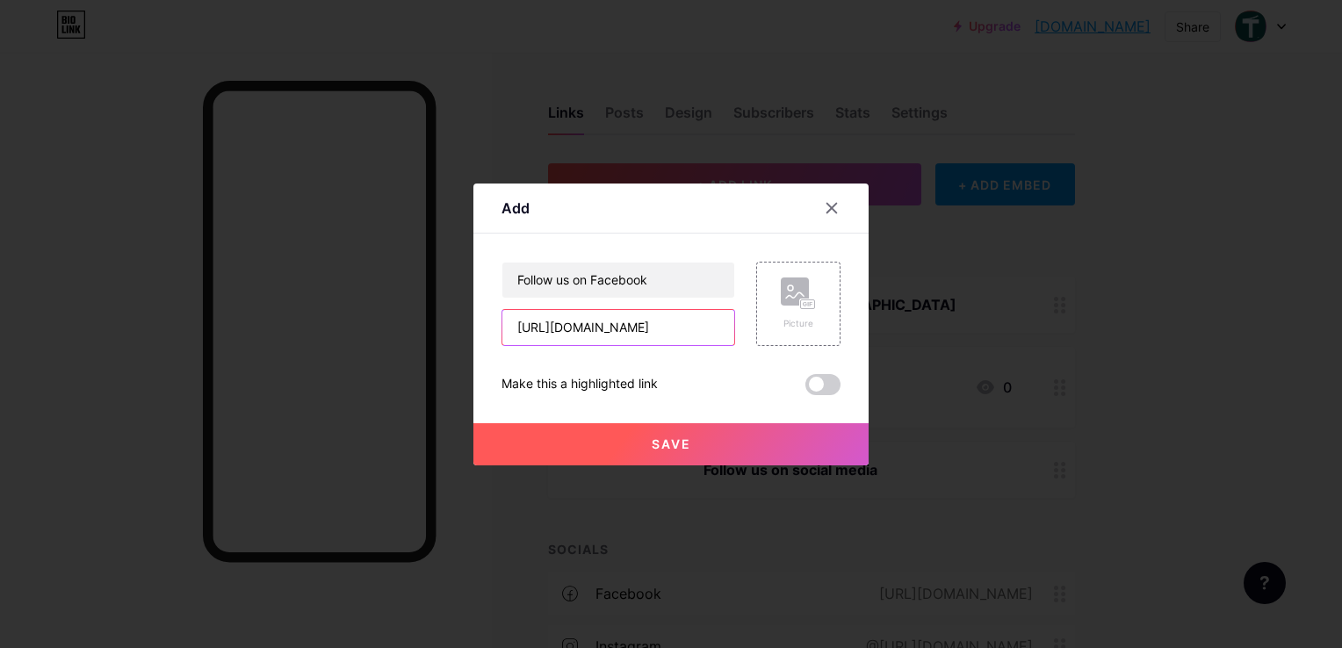
scroll to position [0, 83]
type input "[URL][DOMAIN_NAME]"
click at [660, 449] on span "Save" at bounding box center [671, 443] width 40 height 15
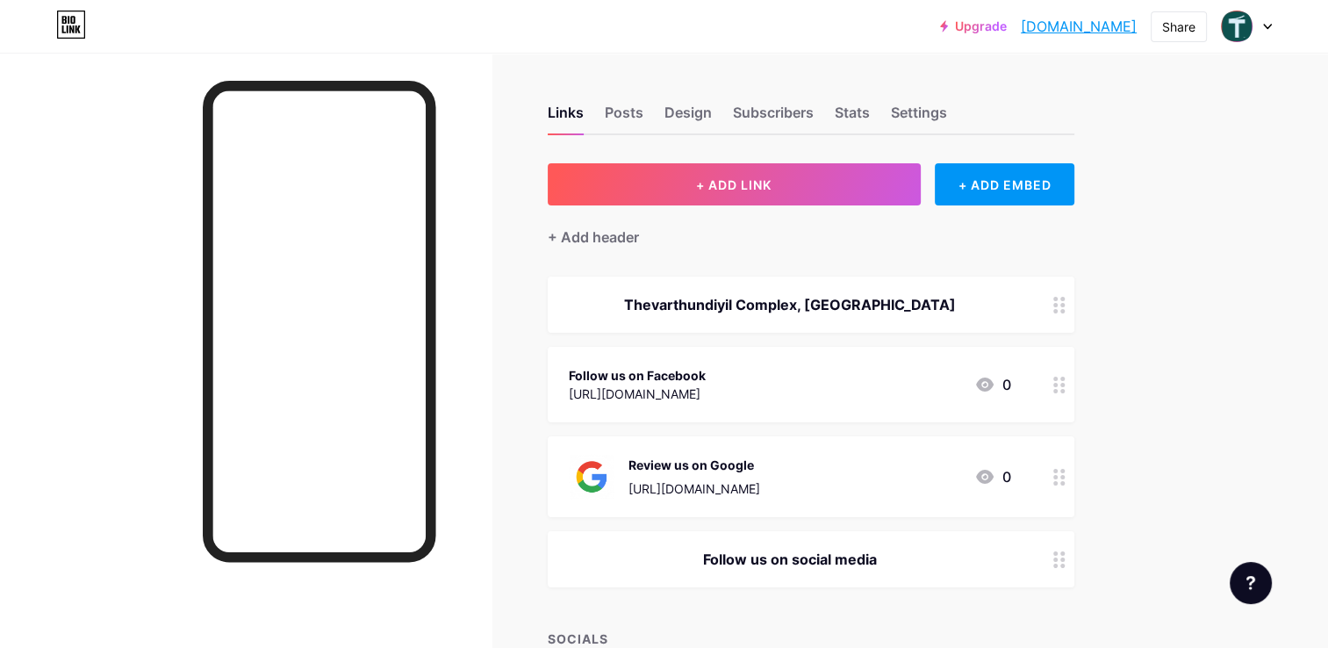
click at [1066, 386] on div at bounding box center [1060, 385] width 30 height 76
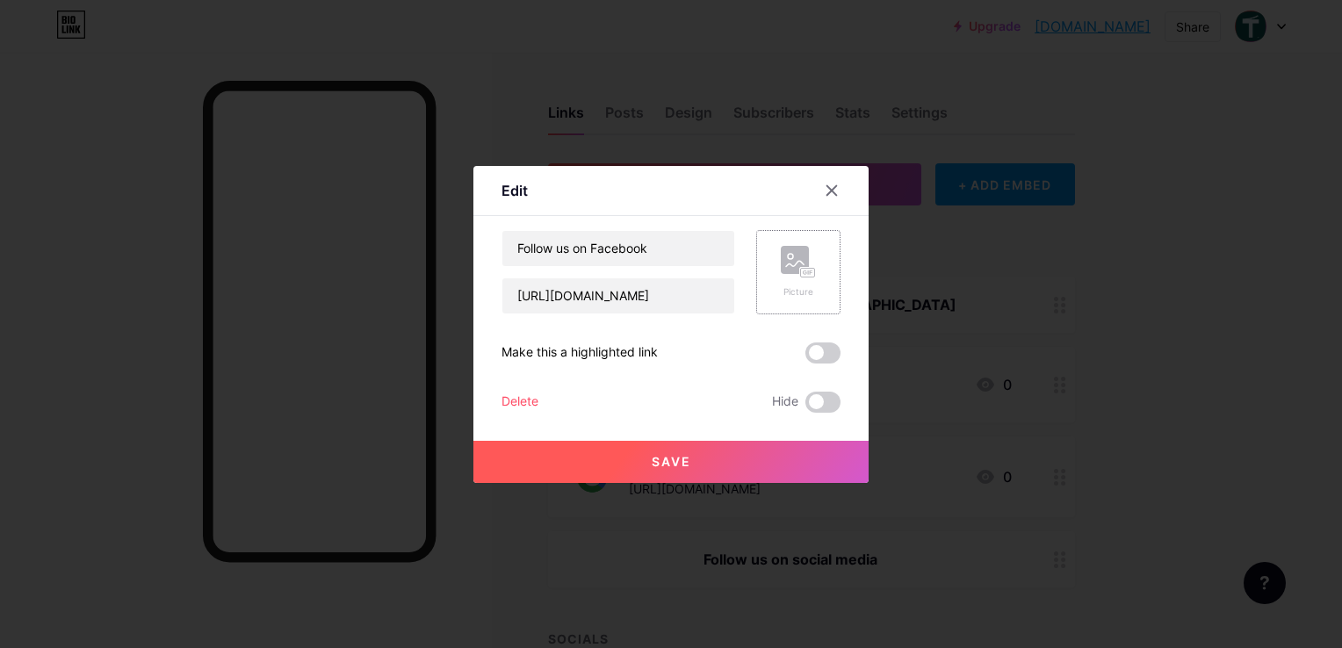
click at [804, 280] on div "Picture" at bounding box center [798, 272] width 35 height 53
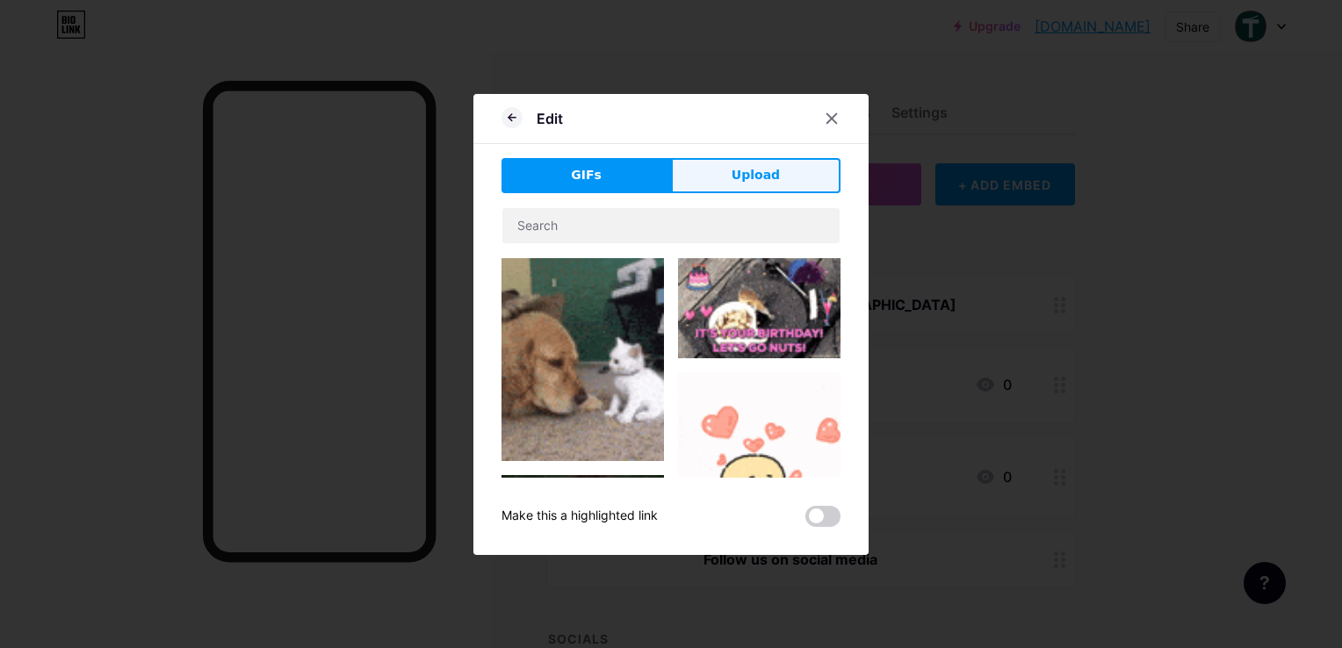
click at [745, 170] on span "Upload" at bounding box center [755, 175] width 48 height 18
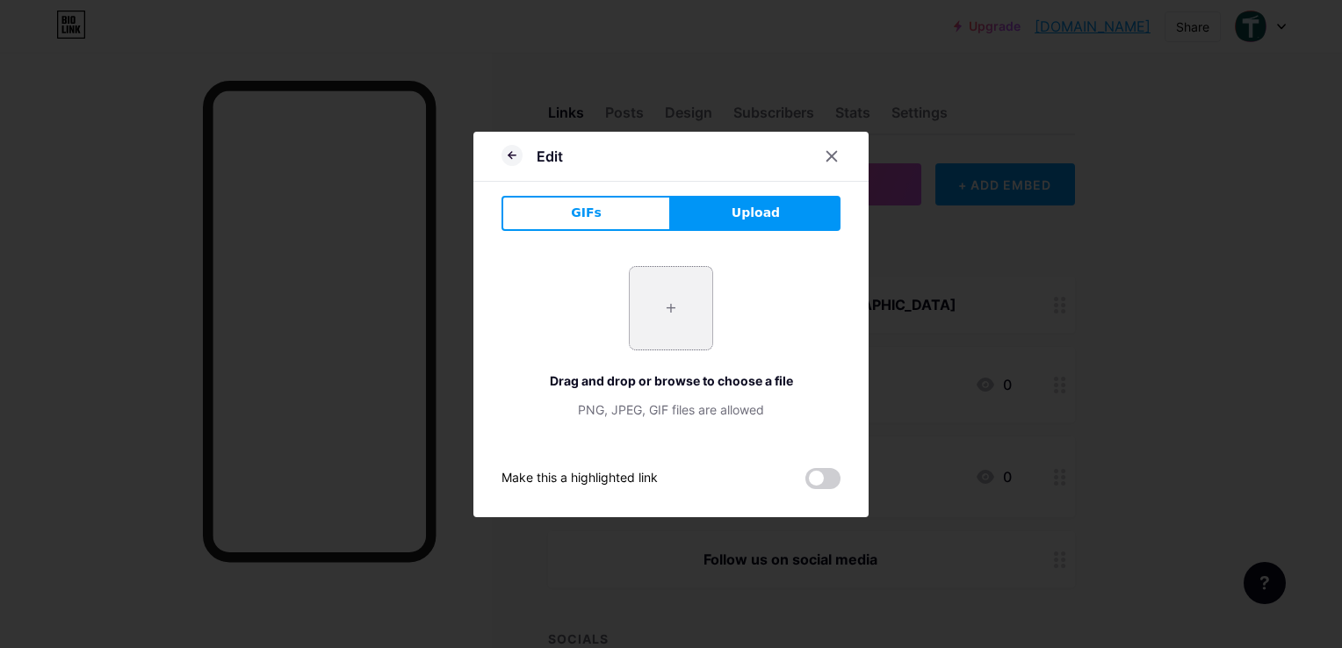
click at [674, 326] on input "file" at bounding box center [671, 308] width 83 height 83
type input "C:\fakepath\2021_Facebook_icon.svg.webp"
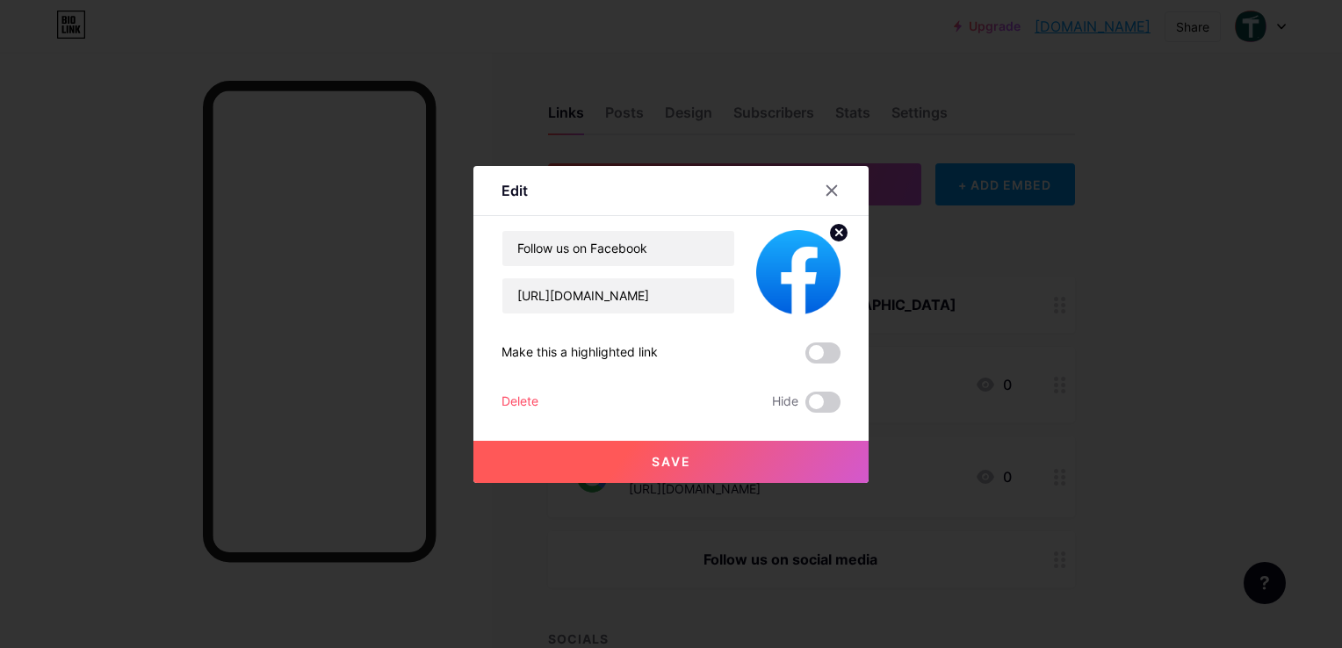
click at [675, 461] on span "Save" at bounding box center [671, 461] width 40 height 15
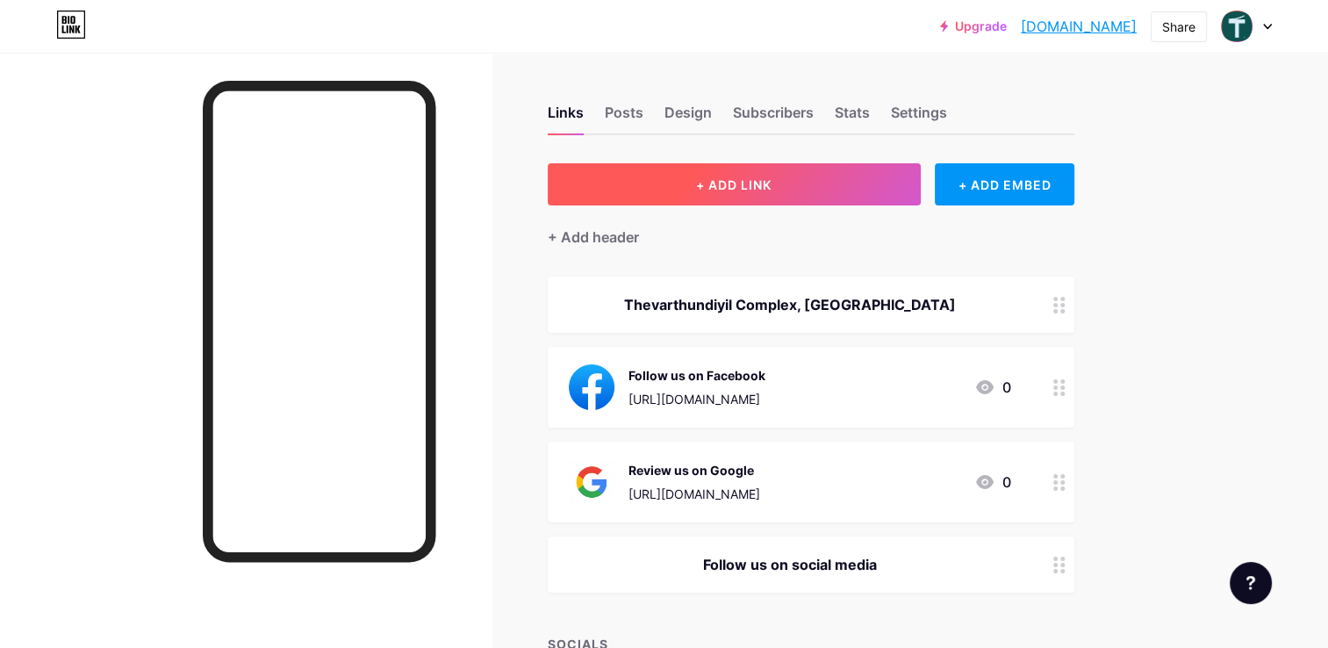
click at [776, 184] on button "+ ADD LINK" at bounding box center [734, 184] width 373 height 42
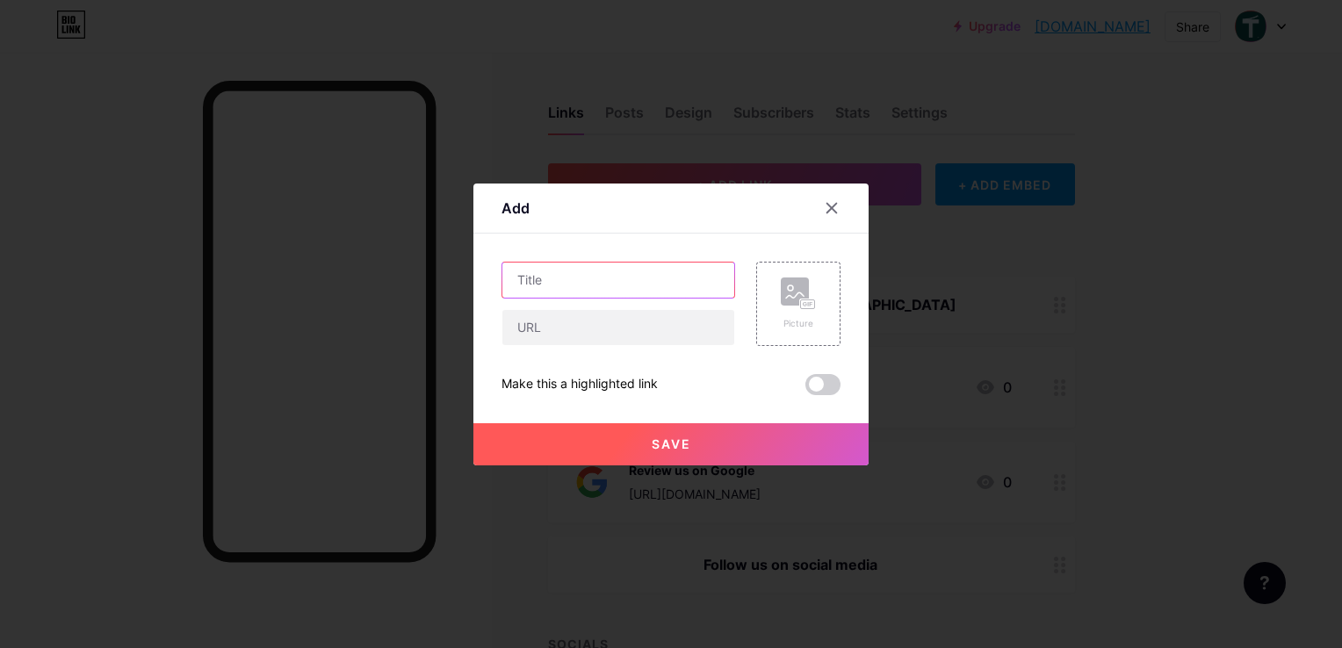
click at [608, 274] on input "text" at bounding box center [618, 280] width 232 height 35
type input "Follow us on Instagram"
click at [577, 331] on input "text" at bounding box center [618, 327] width 232 height 35
paste input "[URL][DOMAIN_NAME]"
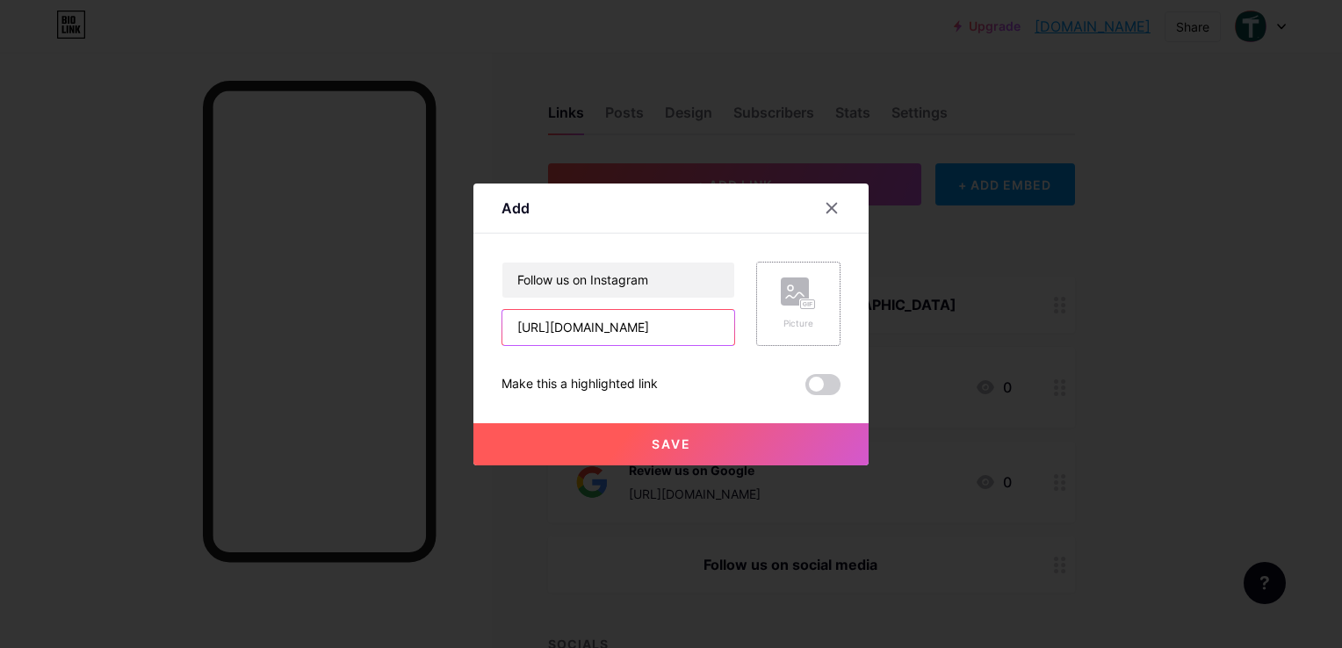
type input "[URL][DOMAIN_NAME]"
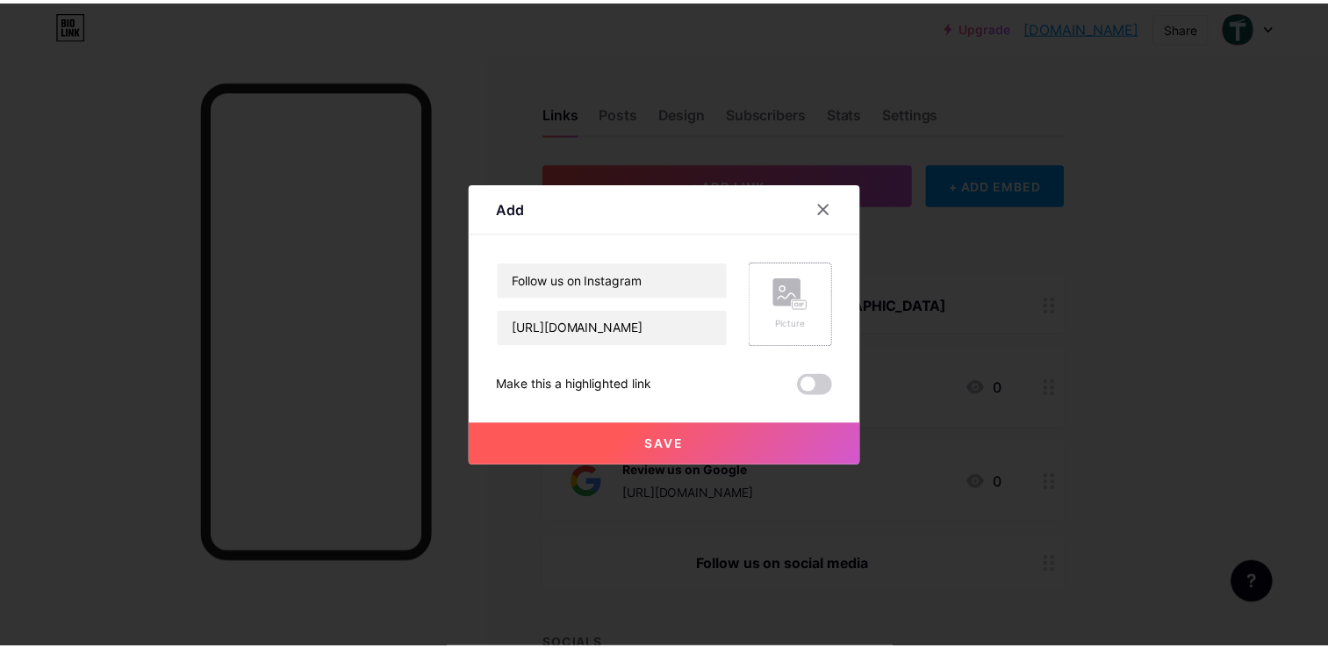
scroll to position [0, 0]
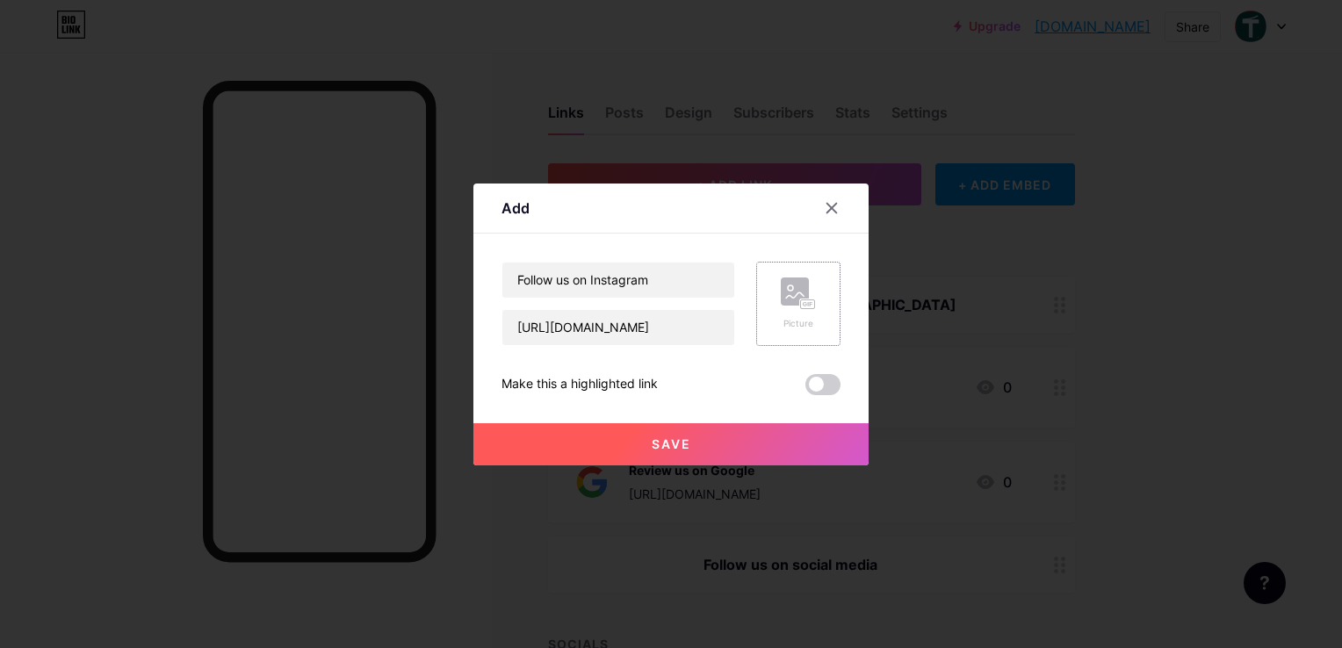
click at [801, 297] on rect at bounding box center [795, 291] width 28 height 28
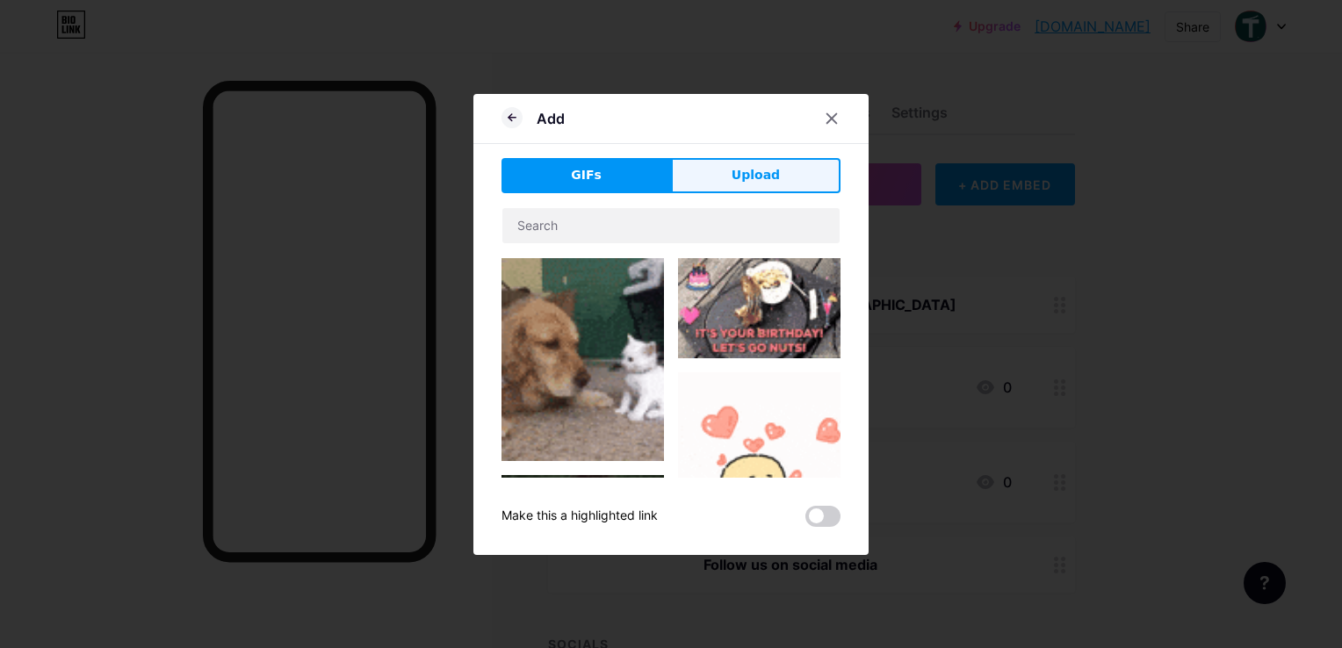
click at [771, 174] on span "Upload" at bounding box center [755, 175] width 48 height 18
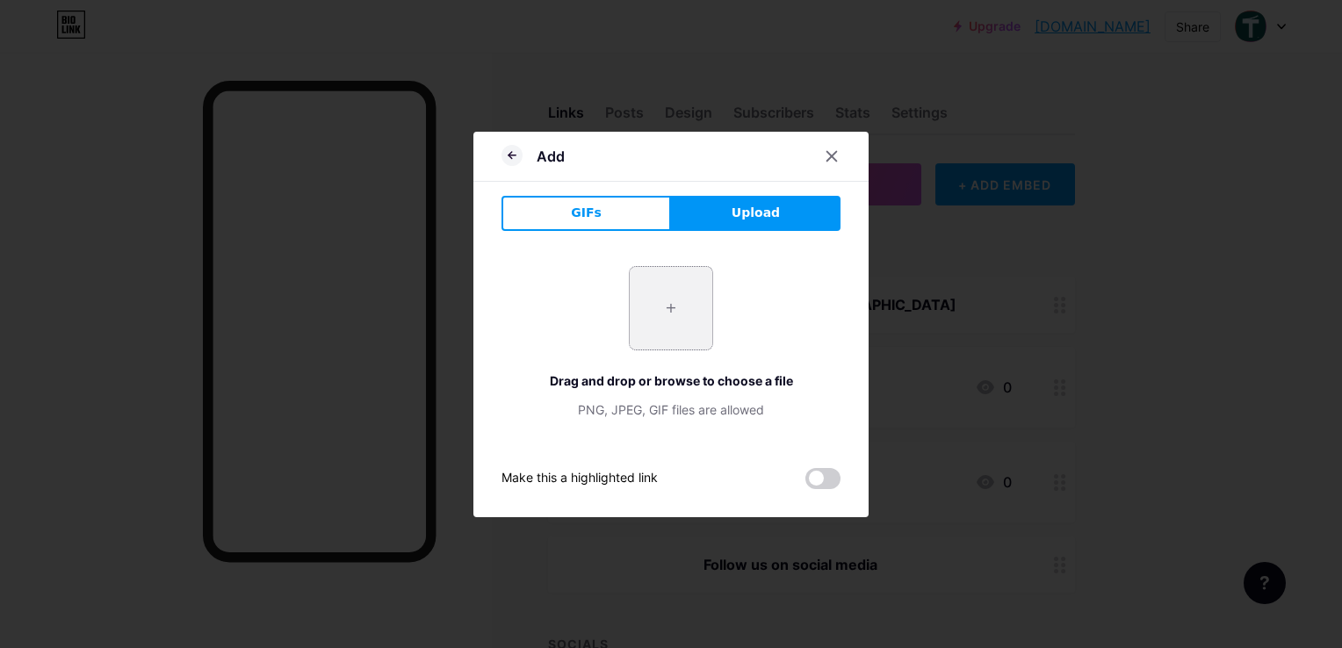
click at [653, 304] on input "file" at bounding box center [671, 308] width 83 height 83
type input "C:\fakepath\Instagram_logo_2016.svg.webp"
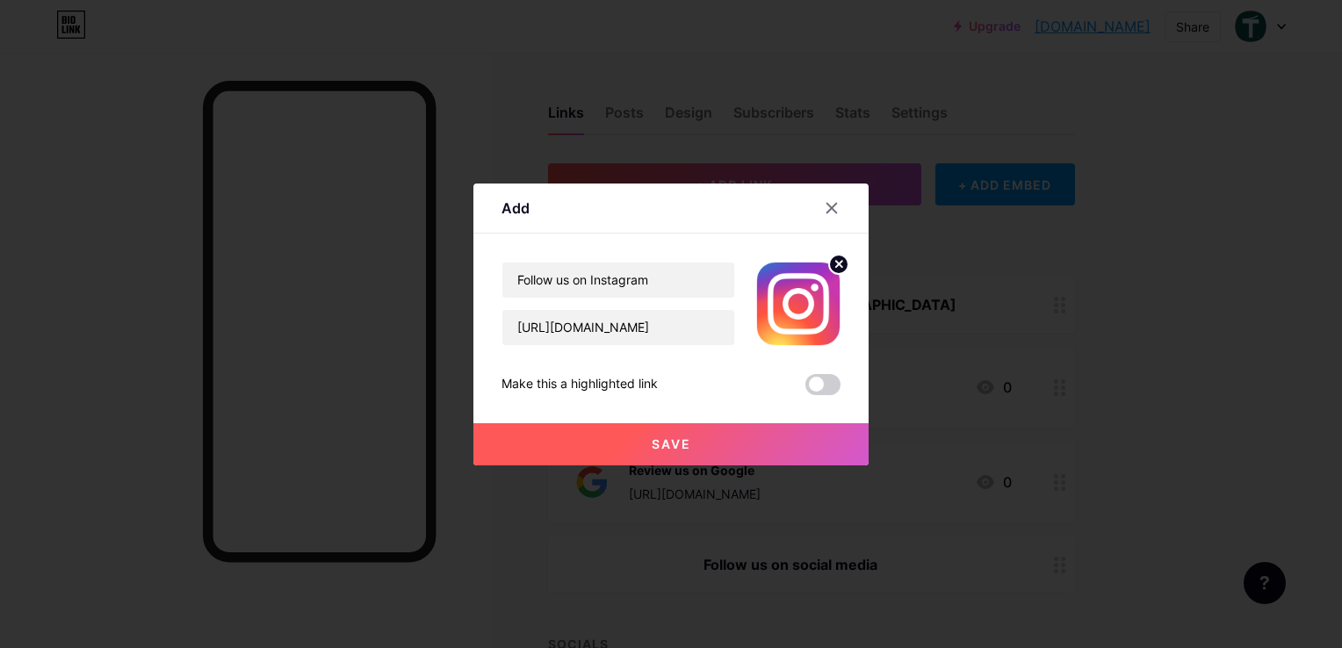
click at [688, 441] on span "Save" at bounding box center [671, 443] width 40 height 15
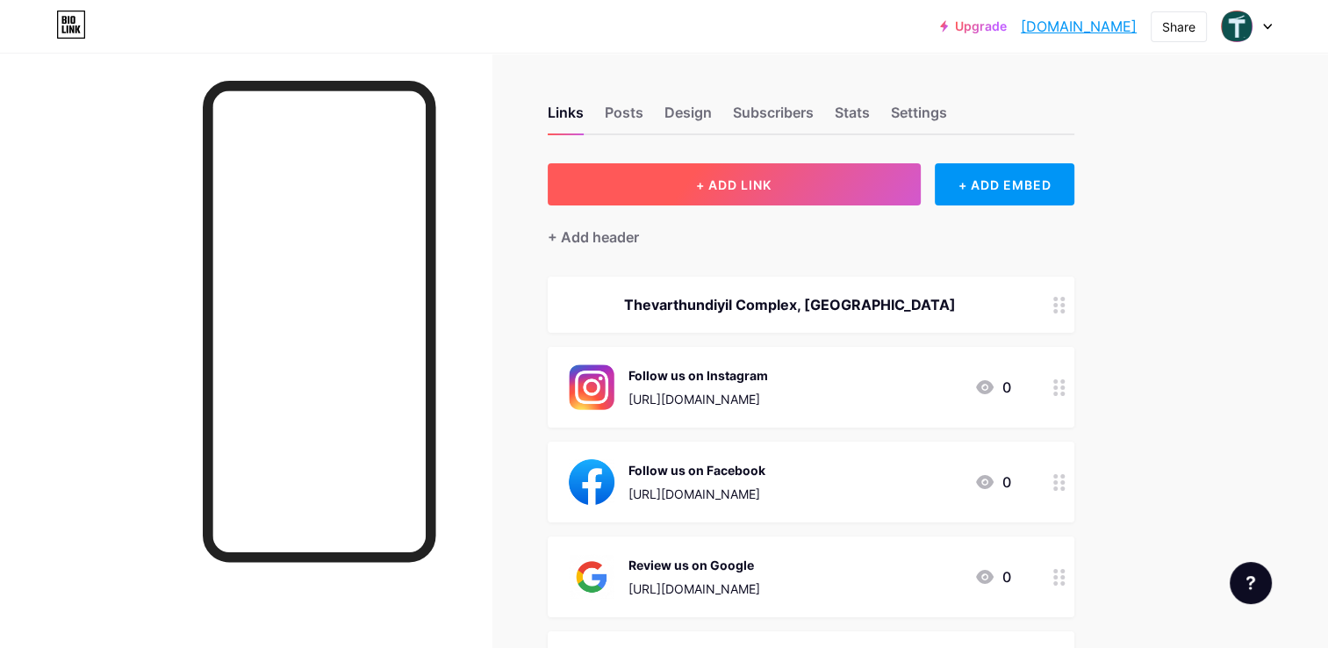
click at [730, 188] on span "+ ADD LINK" at bounding box center [734, 184] width 76 height 15
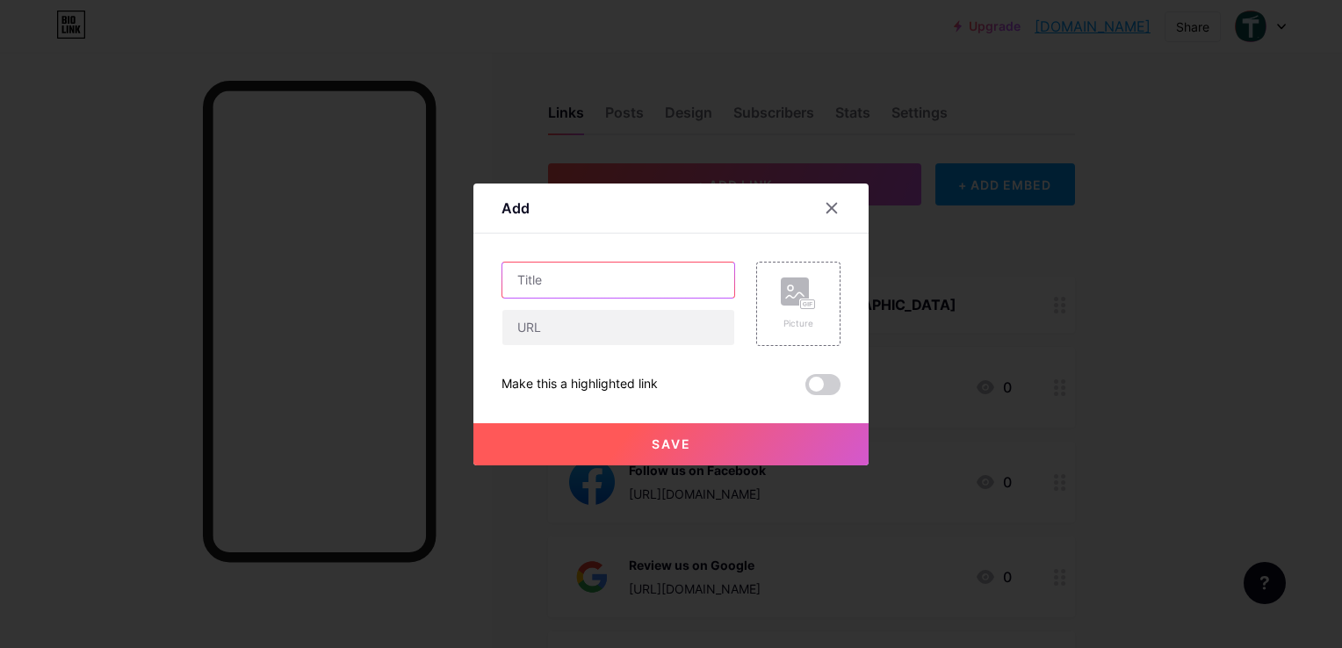
click at [591, 275] on input "text" at bounding box center [618, 280] width 232 height 35
type input "Follow us on YouTube"
click at [569, 328] on input "text" at bounding box center [618, 327] width 232 height 35
paste input "[URL][DOMAIN_NAME]"
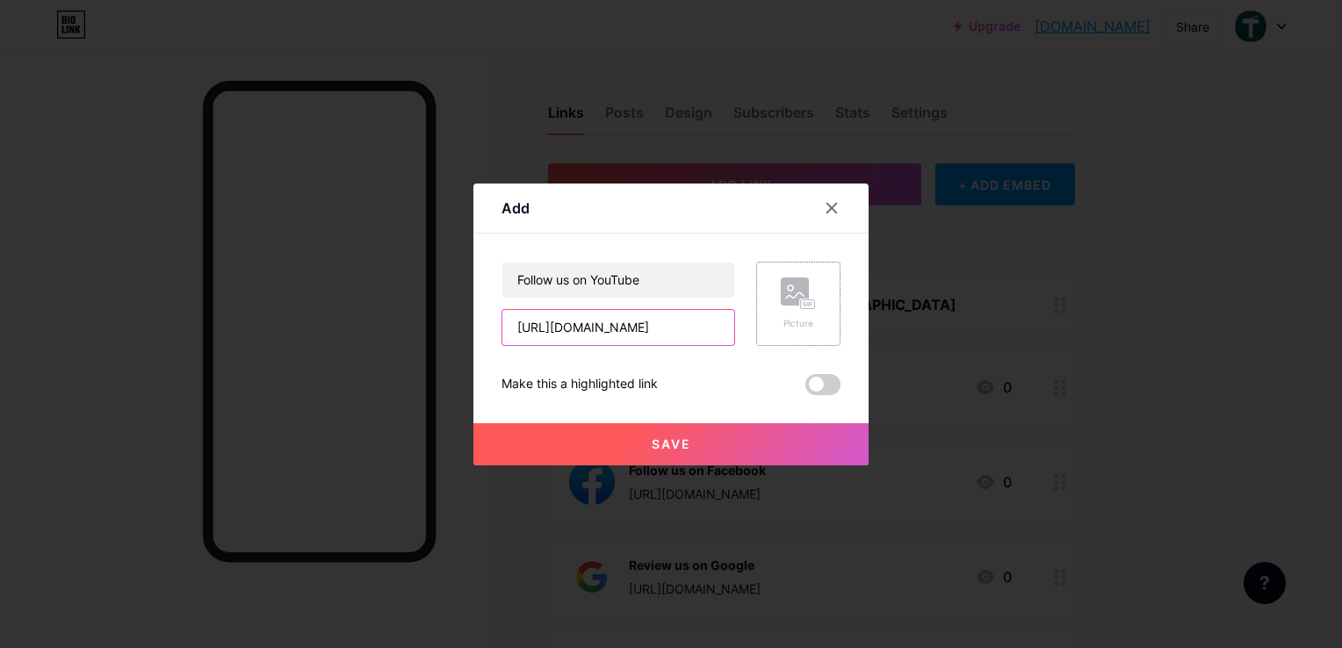
type input "[URL][DOMAIN_NAME]"
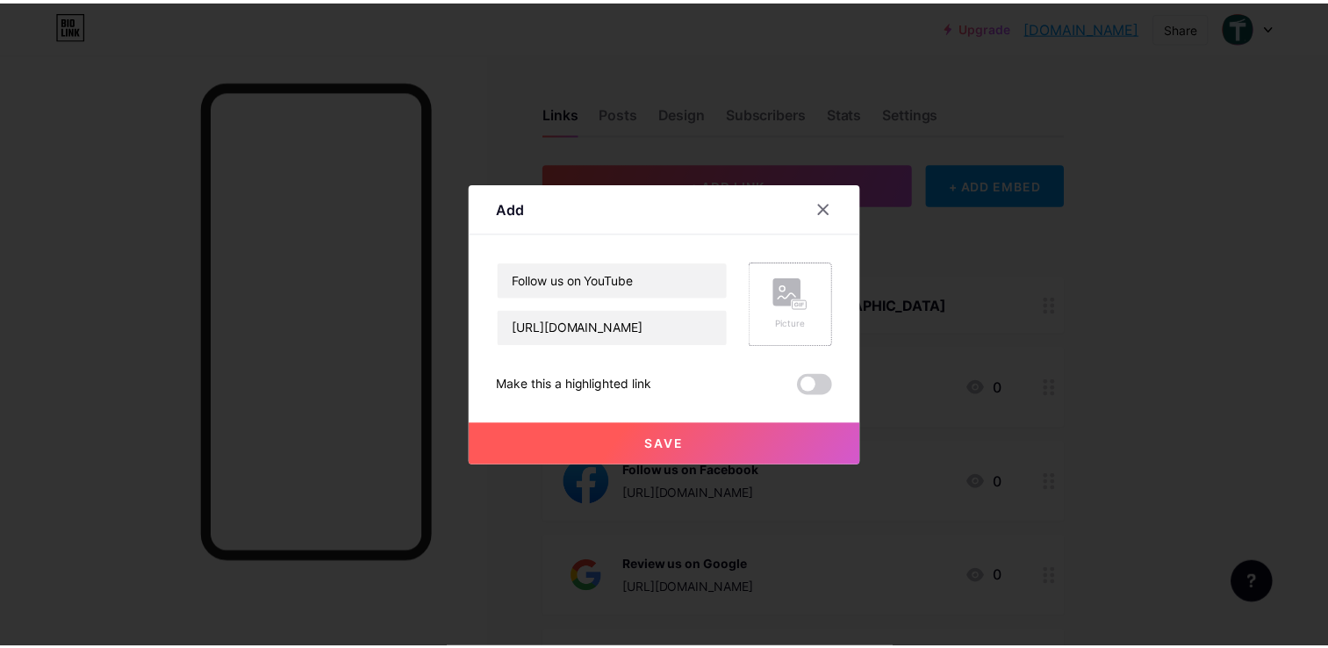
scroll to position [0, 0]
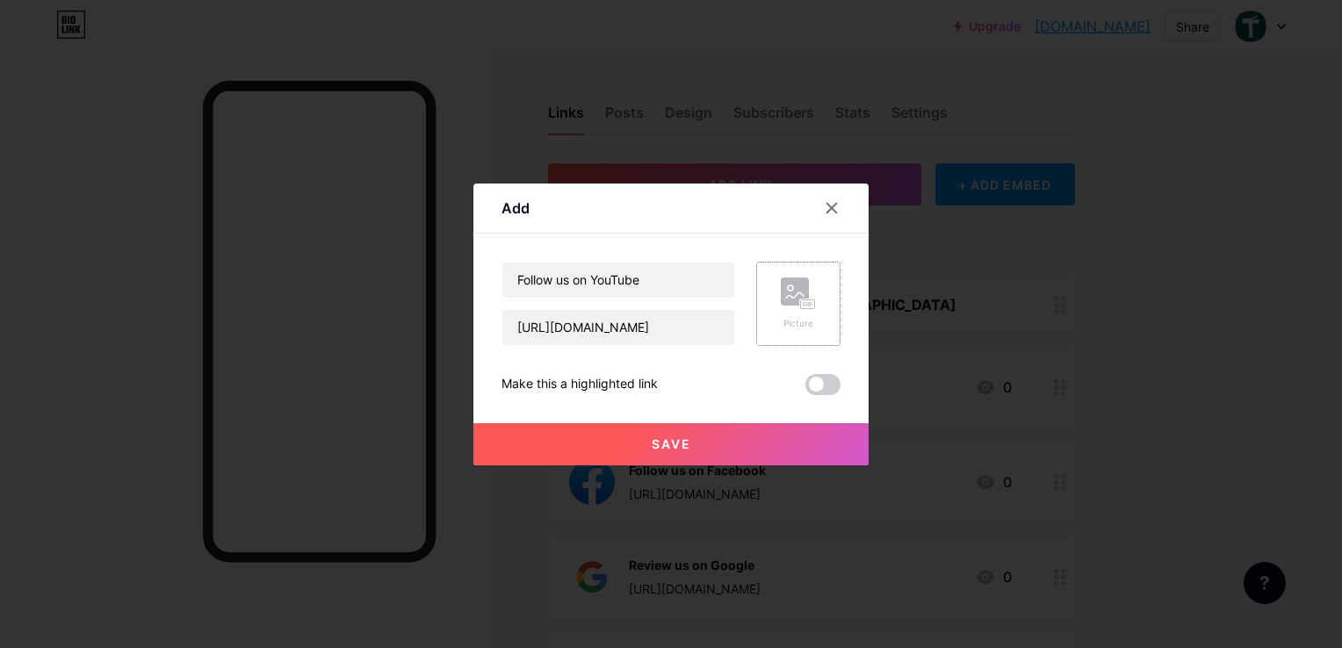
click at [810, 299] on rect at bounding box center [808, 303] width 14 height 9
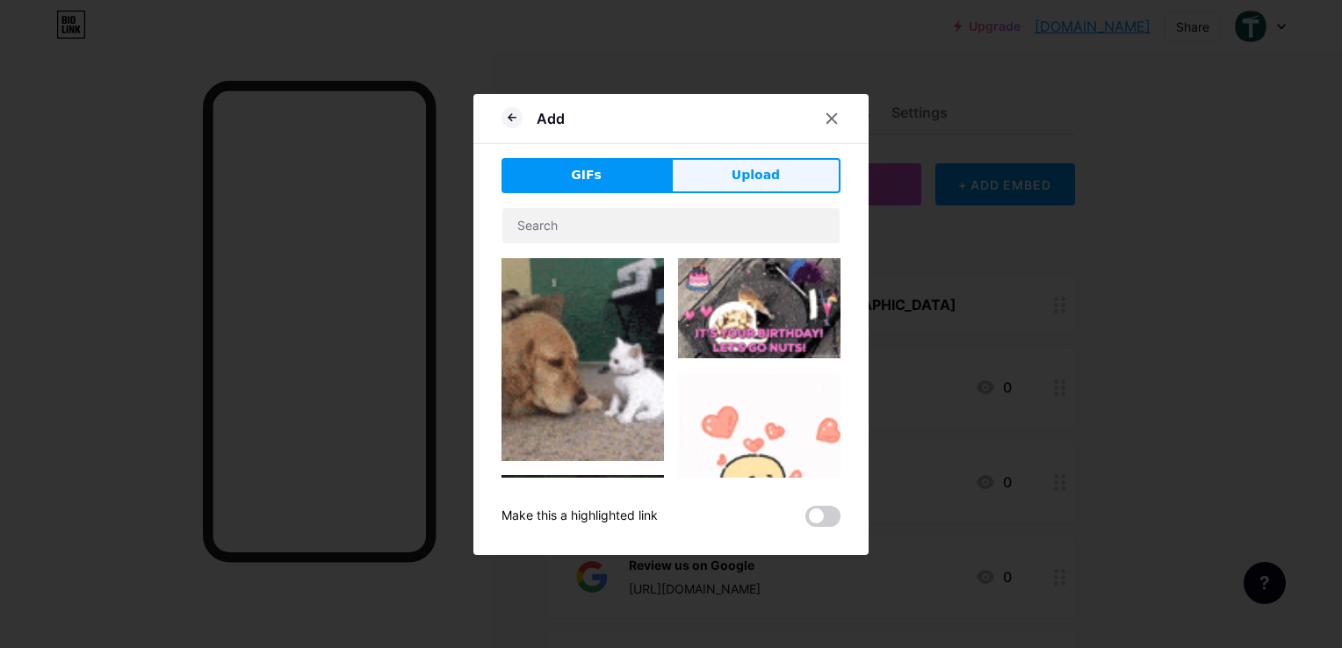
click at [730, 170] on button "Upload" at bounding box center [755, 175] width 169 height 35
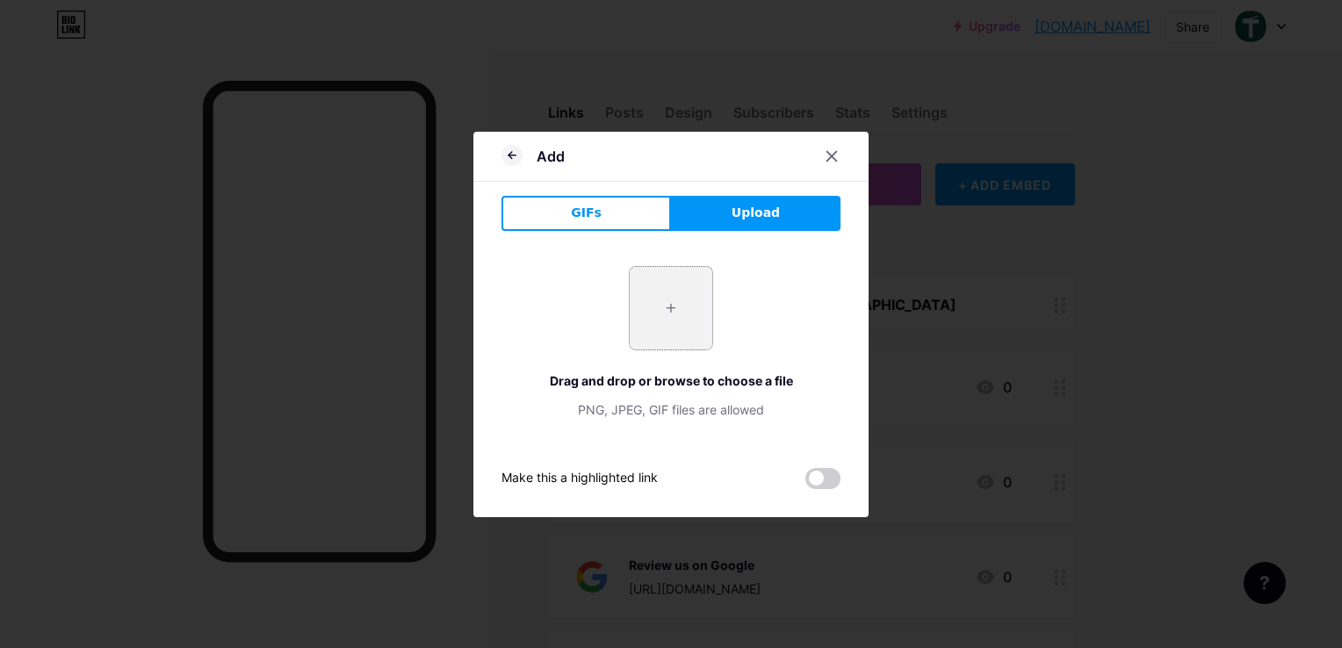
click at [669, 306] on input "file" at bounding box center [671, 308] width 83 height 83
type input "C:\fakepath\YT Logo.png"
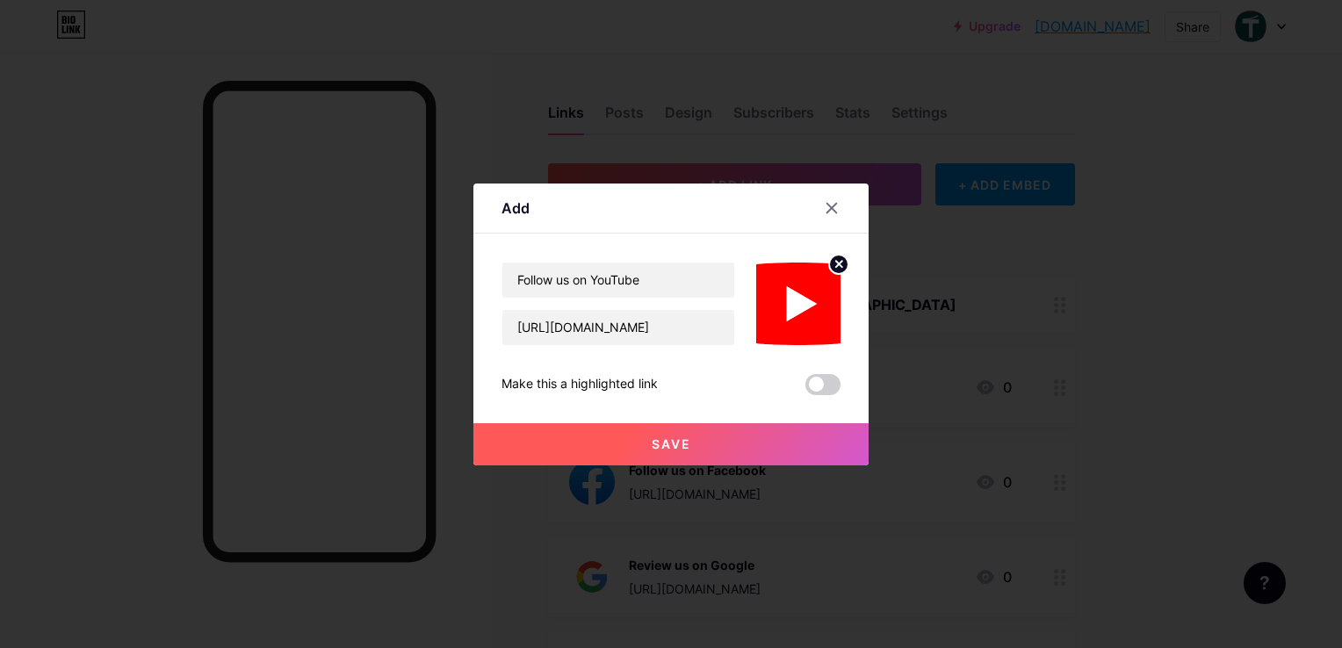
click at [674, 451] on span "Save" at bounding box center [671, 443] width 40 height 15
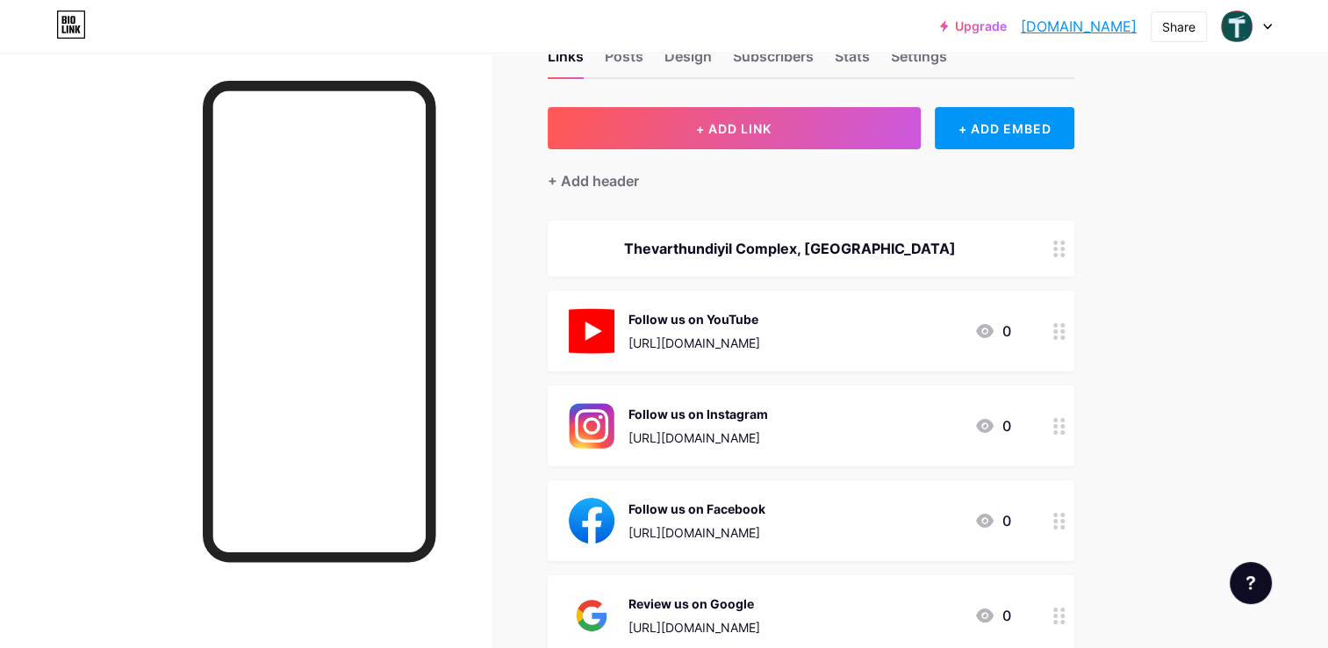
scroll to position [88, 0]
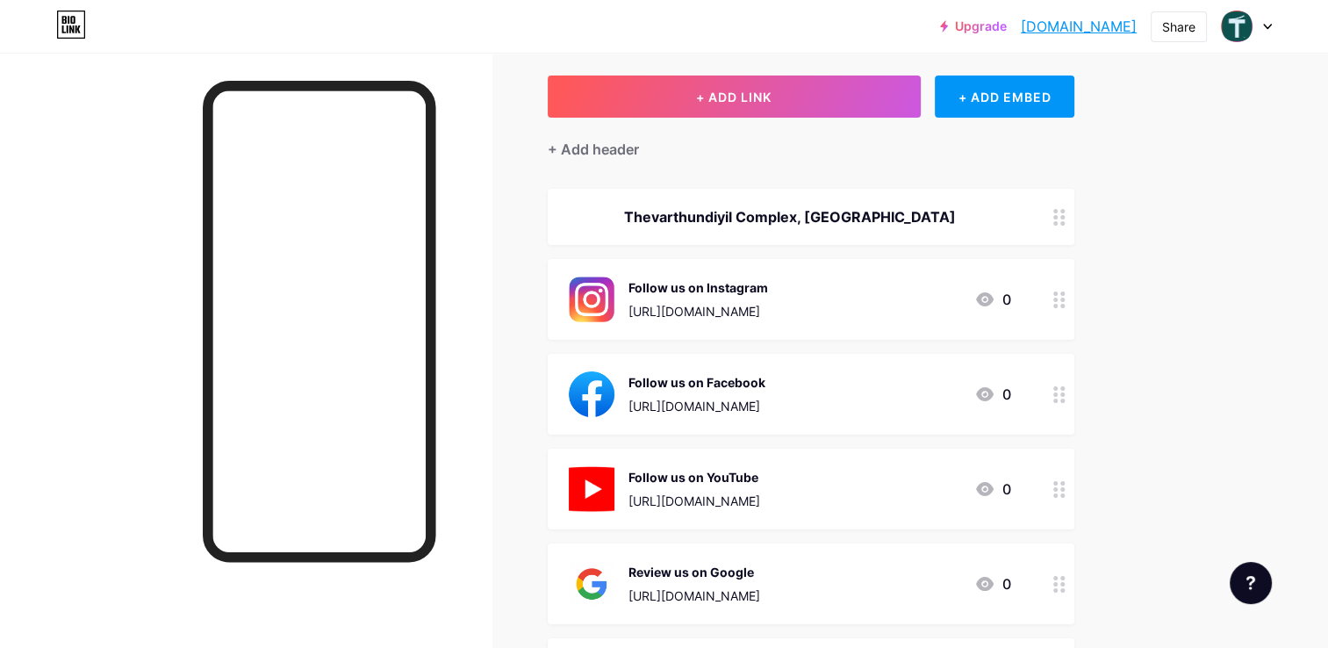
click at [1059, 399] on icon at bounding box center [1060, 394] width 12 height 17
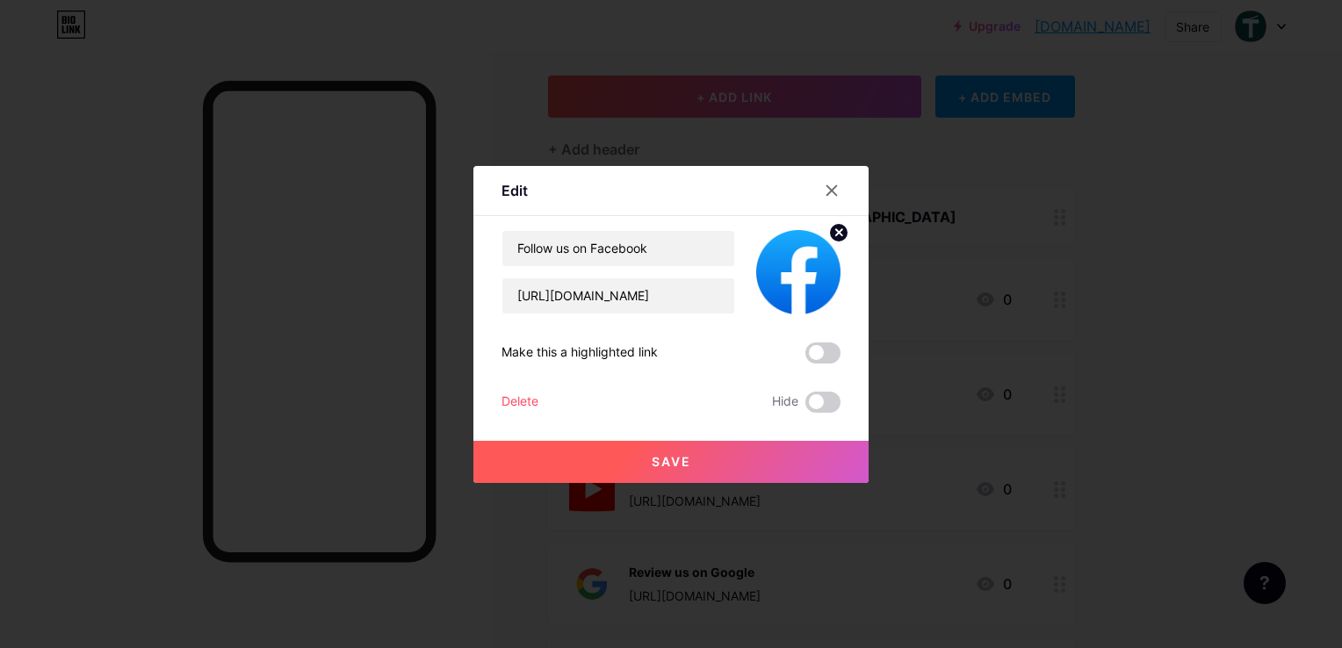
click at [1210, 326] on div at bounding box center [671, 324] width 1342 height 648
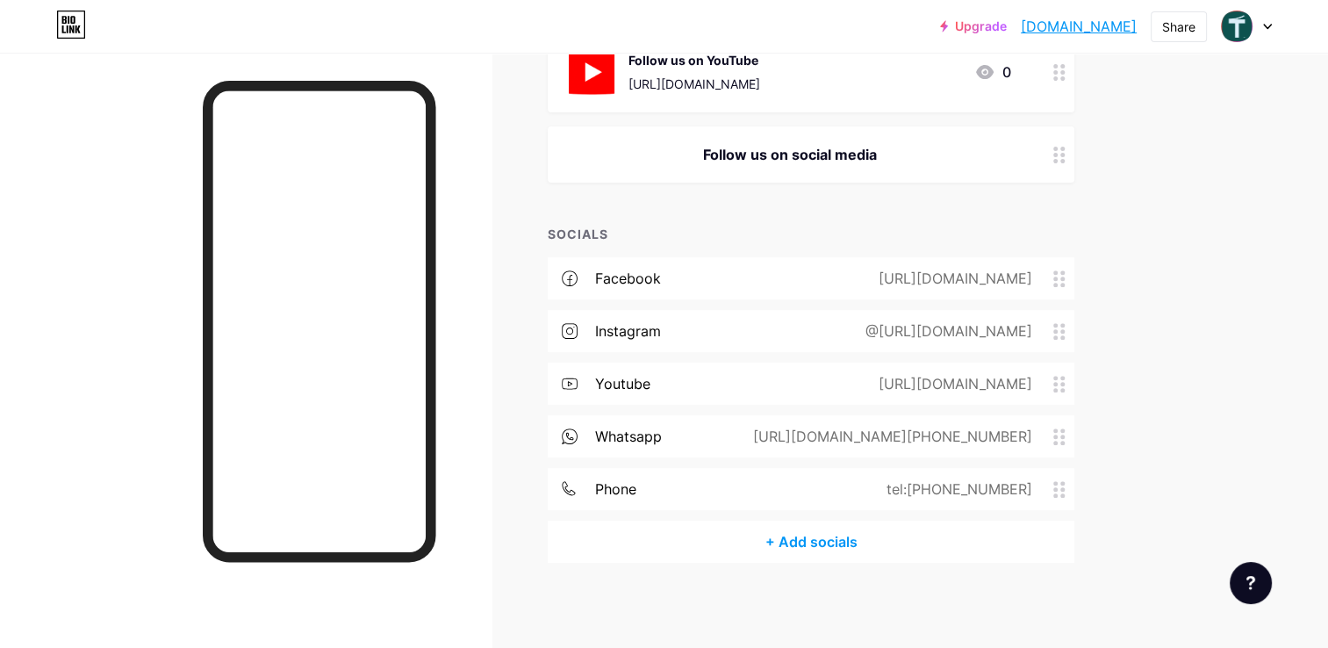
scroll to position [601, 0]
click at [1059, 435] on icon at bounding box center [1060, 436] width 12 height 17
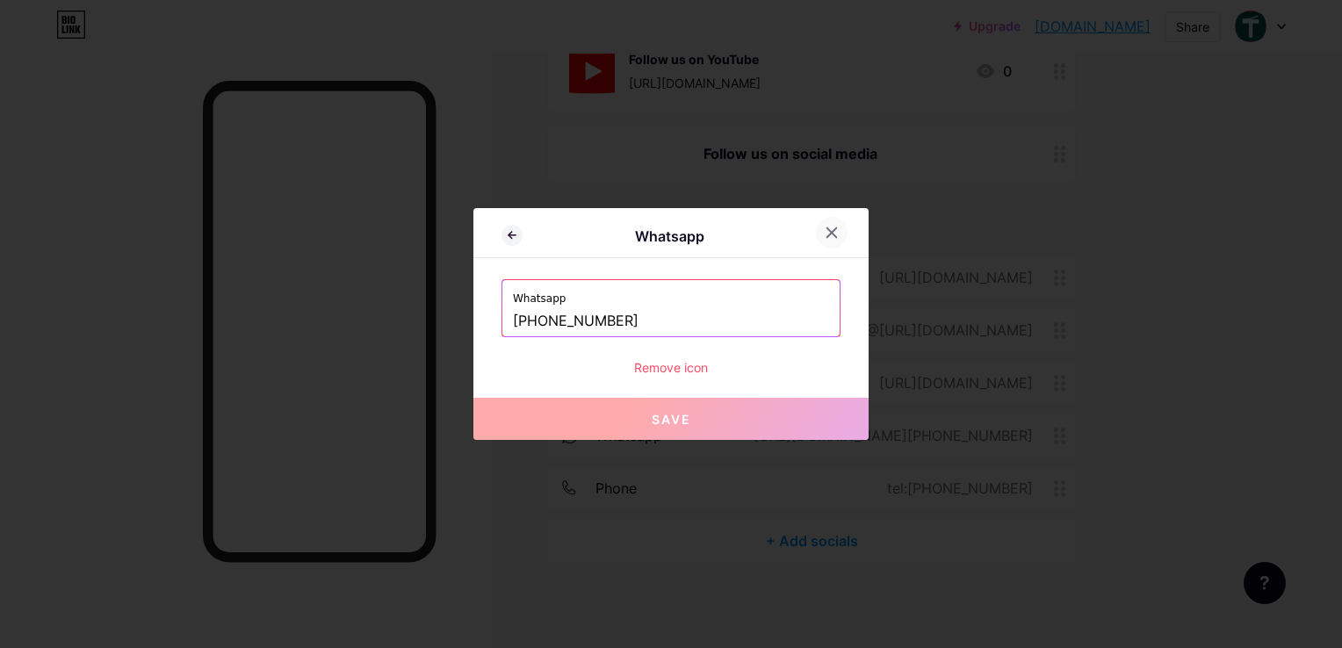
click at [835, 234] on icon at bounding box center [831, 233] width 14 height 14
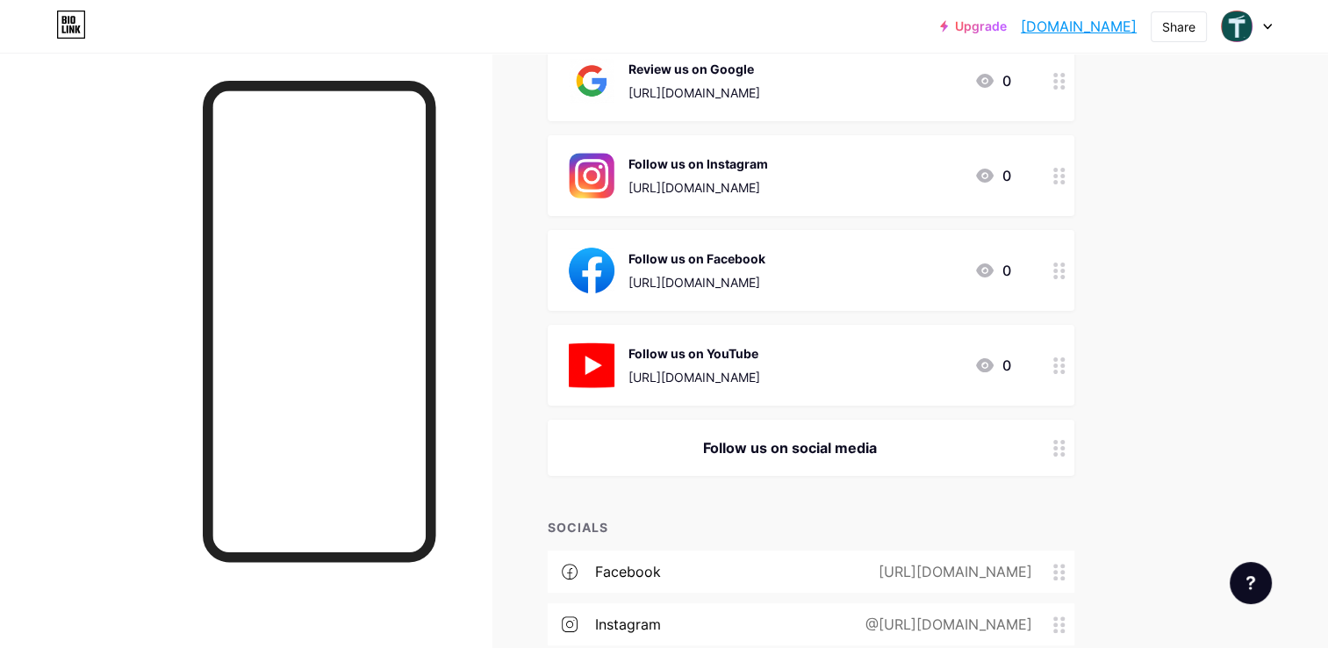
scroll to position [337, 0]
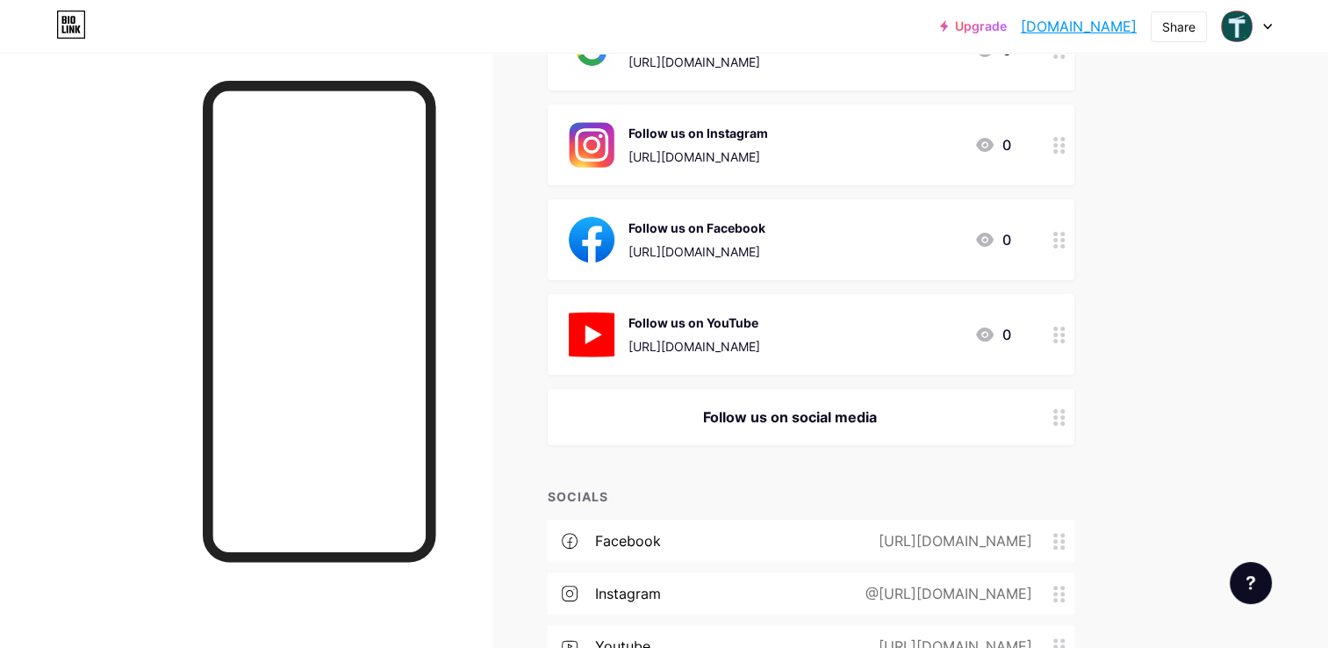
click at [1061, 418] on icon at bounding box center [1060, 417] width 12 height 17
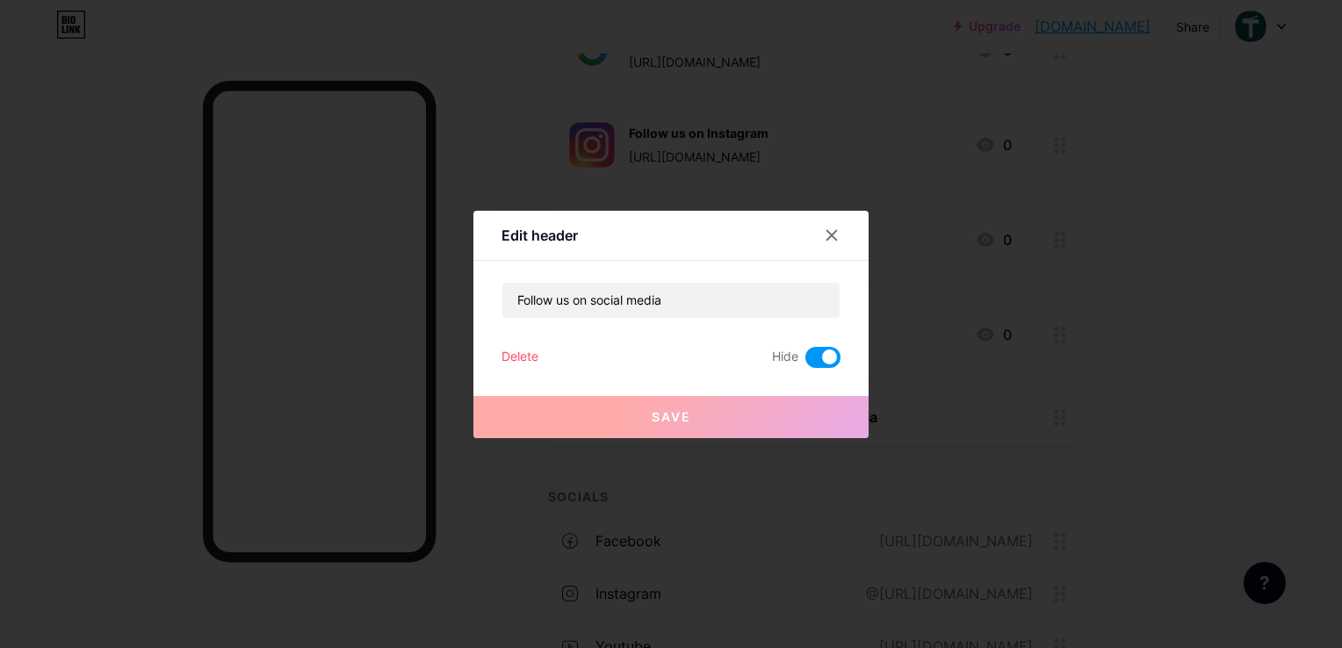
click at [501, 356] on div "Delete" at bounding box center [519, 357] width 37 height 21
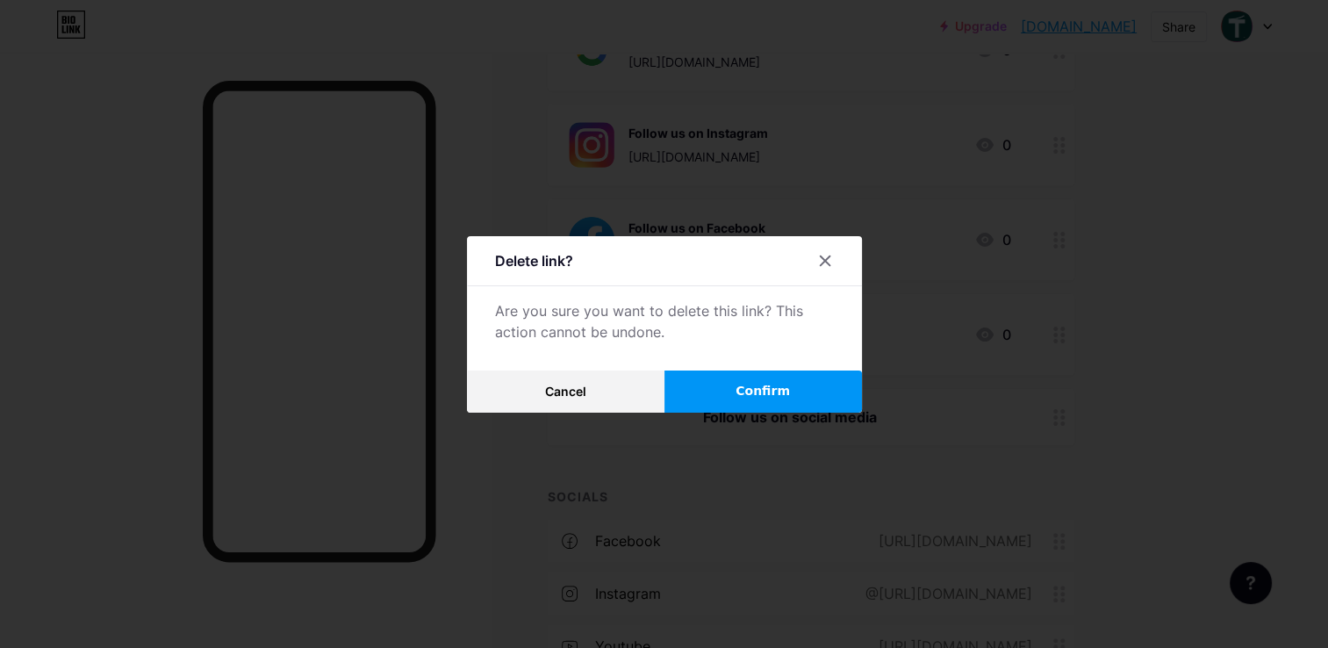
click at [760, 378] on button "Confirm" at bounding box center [764, 392] width 198 height 42
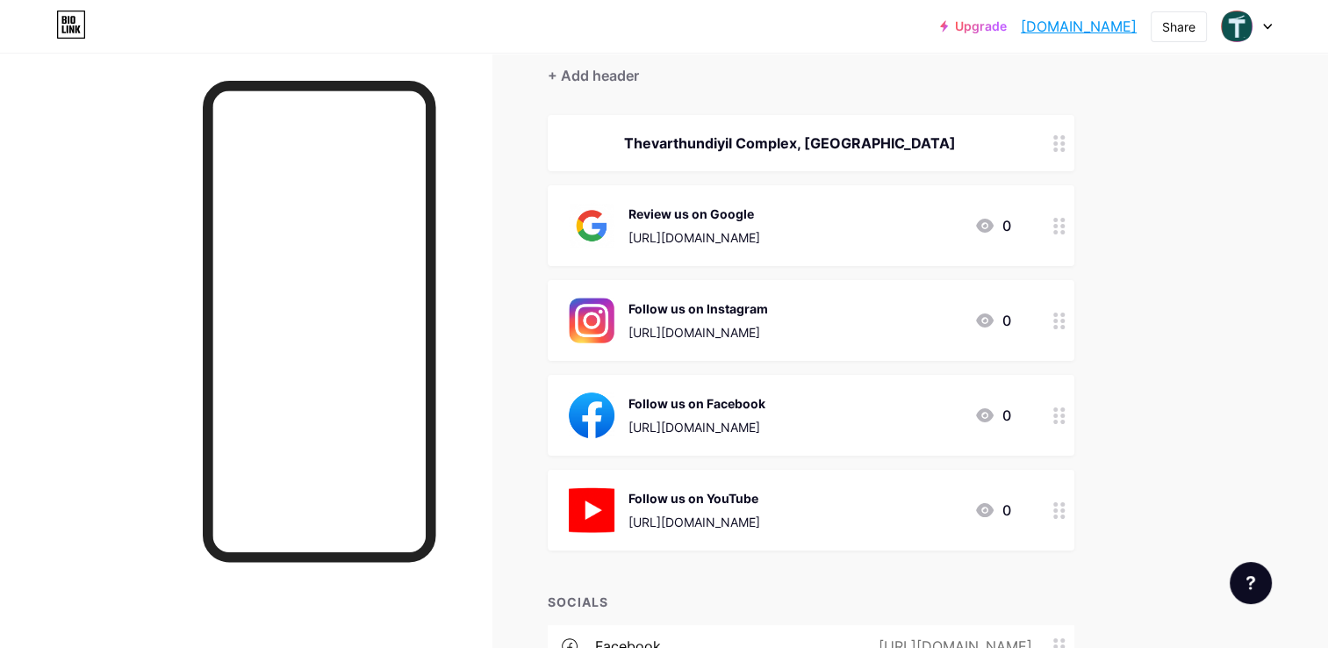
scroll to position [0, 0]
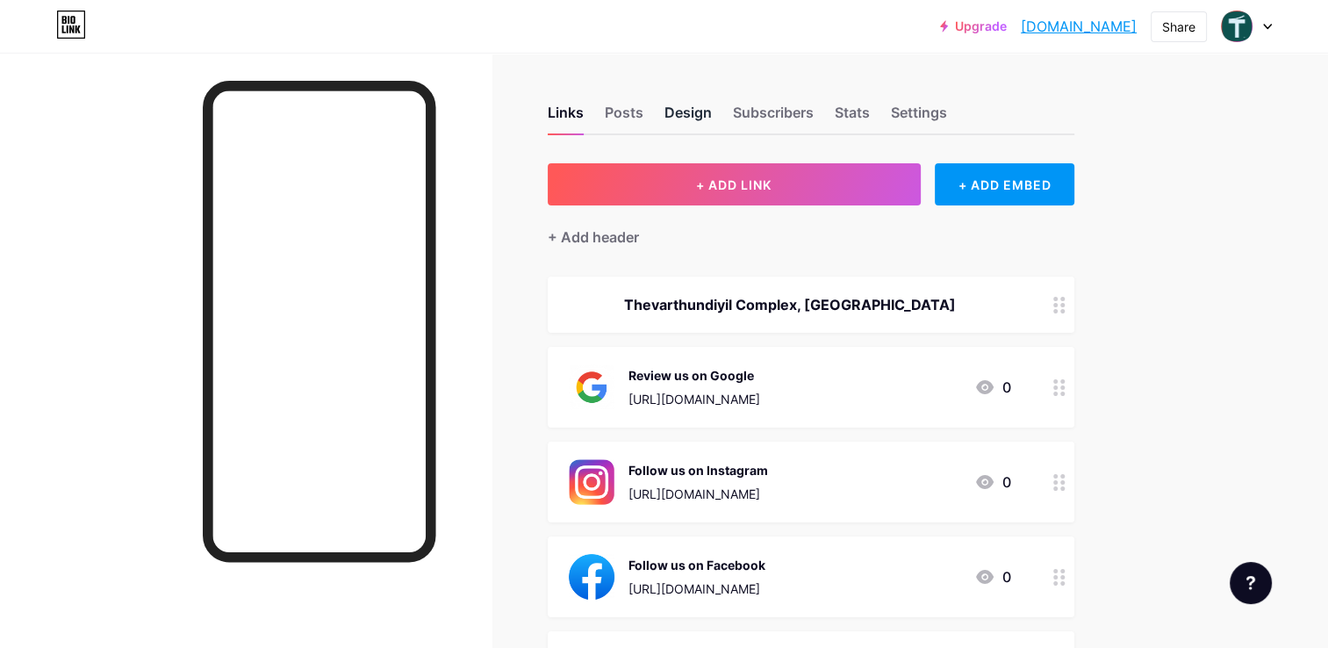
click at [690, 110] on div "Design" at bounding box center [688, 118] width 47 height 32
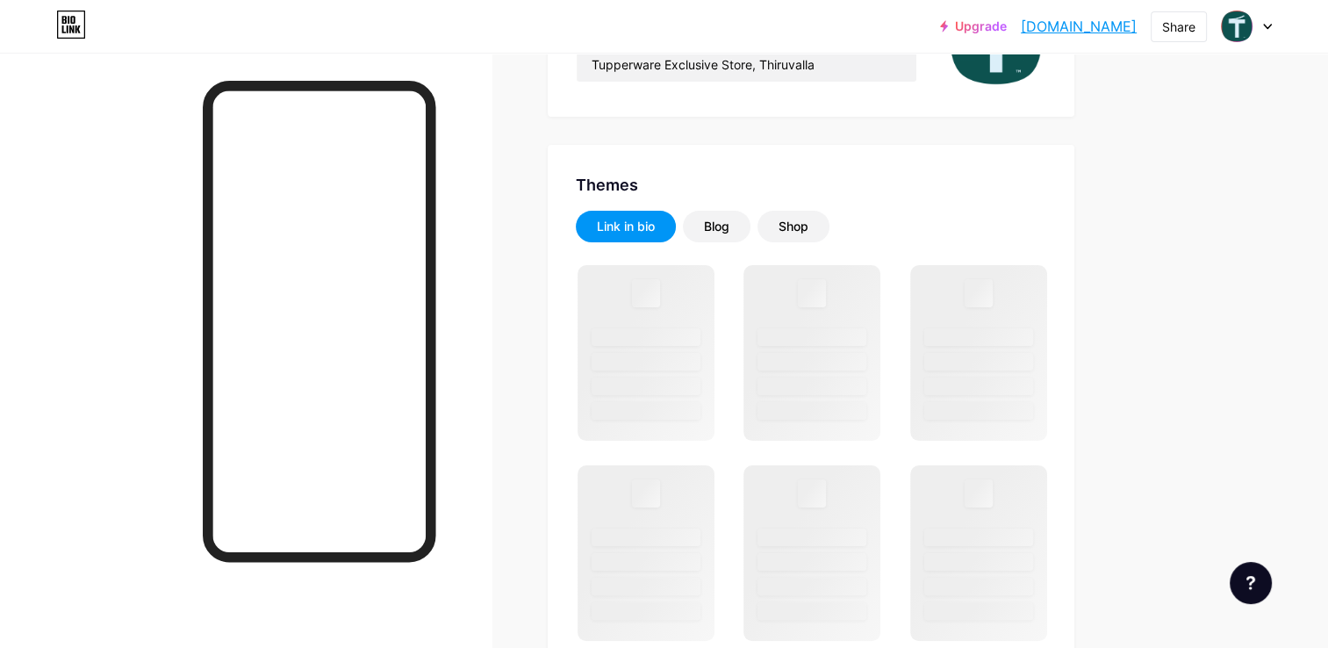
scroll to position [263, 0]
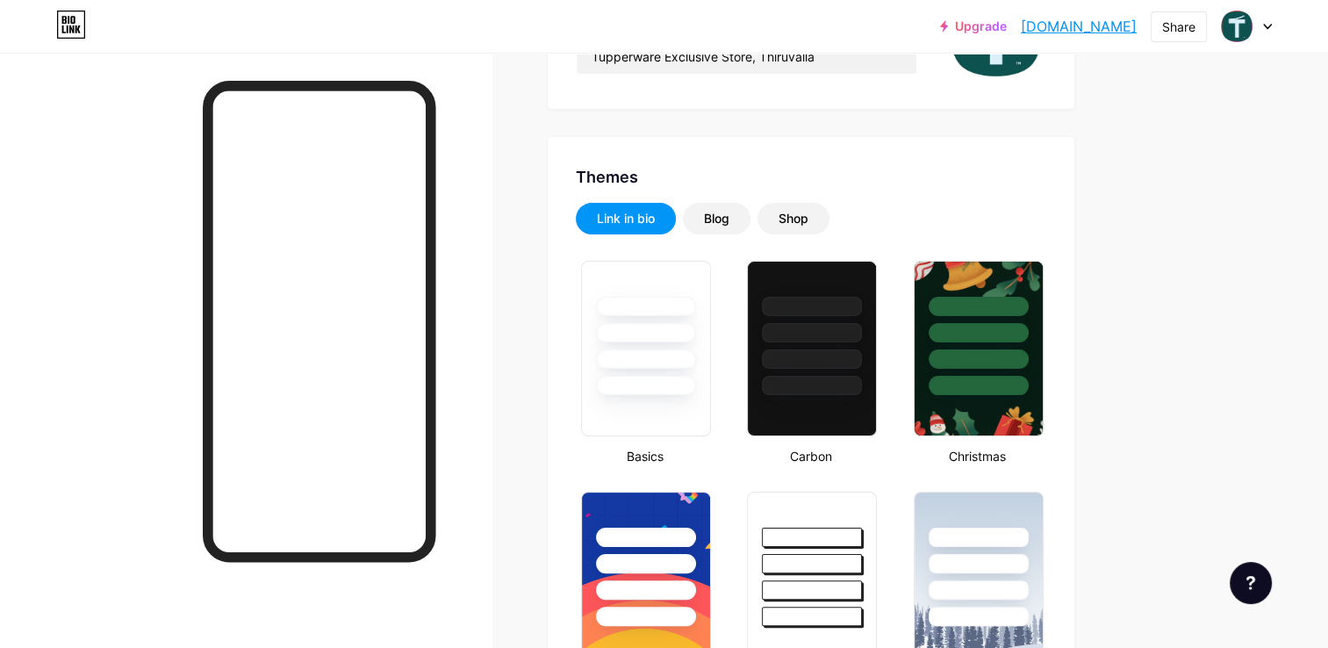
type input "#0d524f"
type input "#000000"
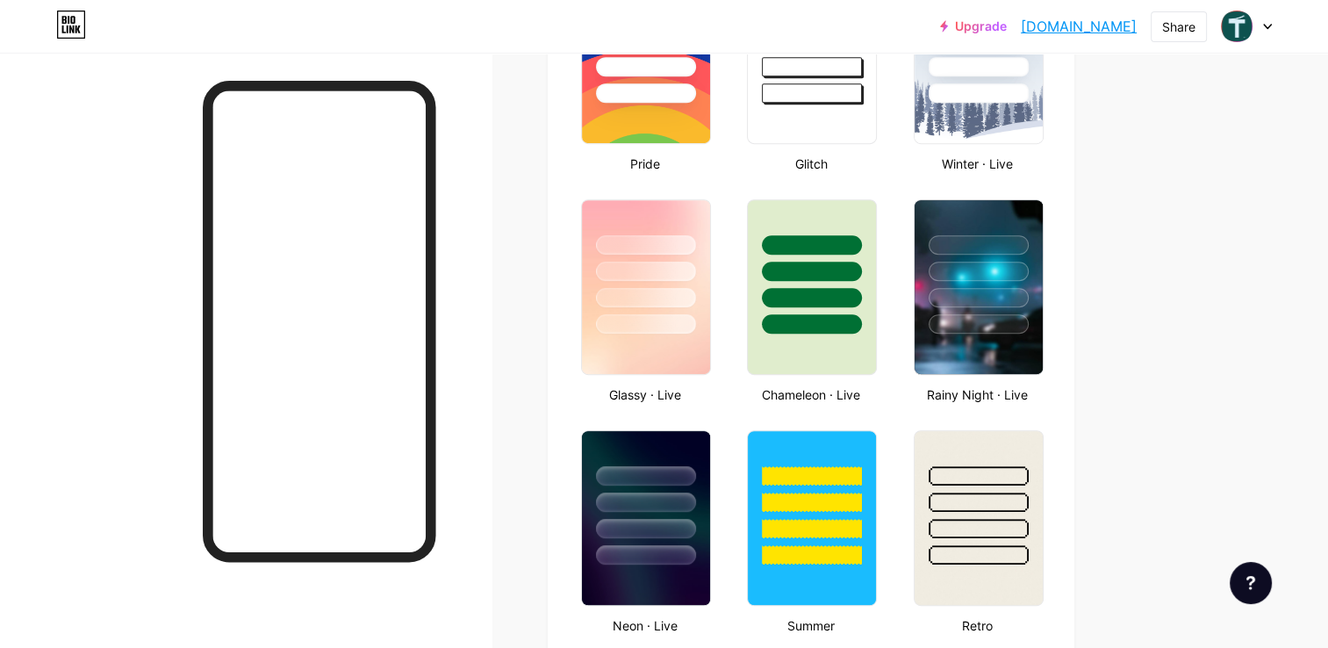
scroll to position [790, 0]
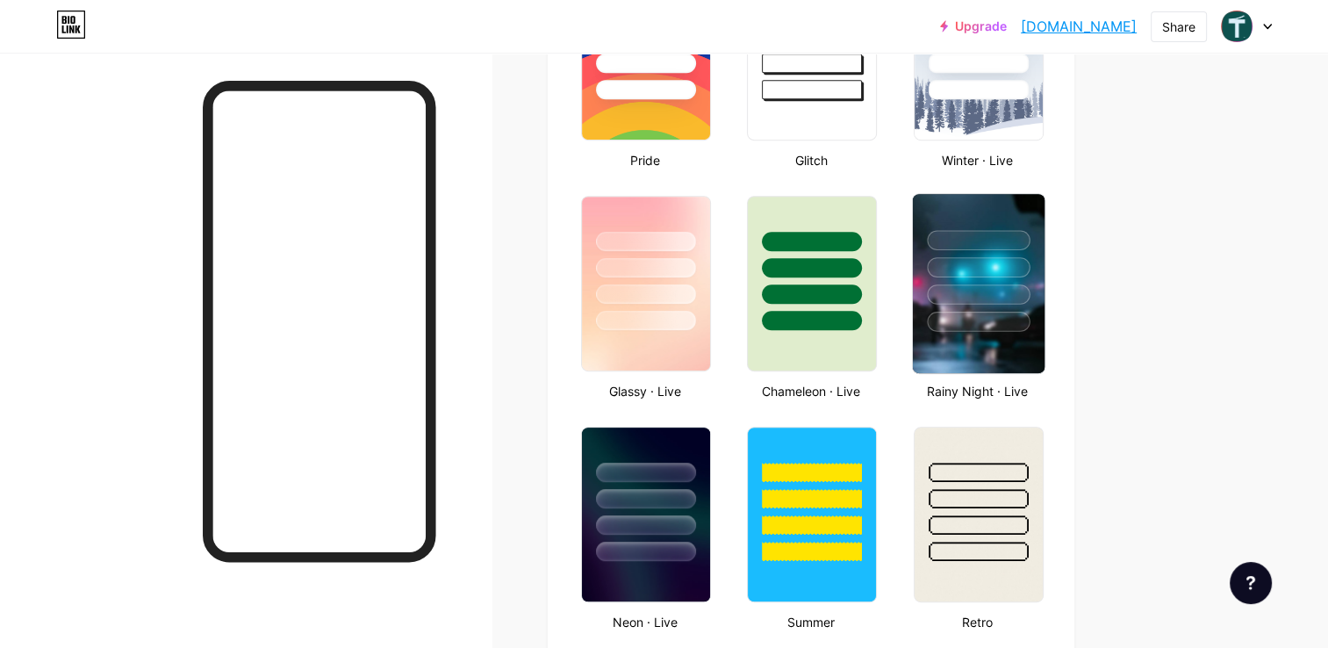
click at [987, 284] on div at bounding box center [978, 294] width 103 height 20
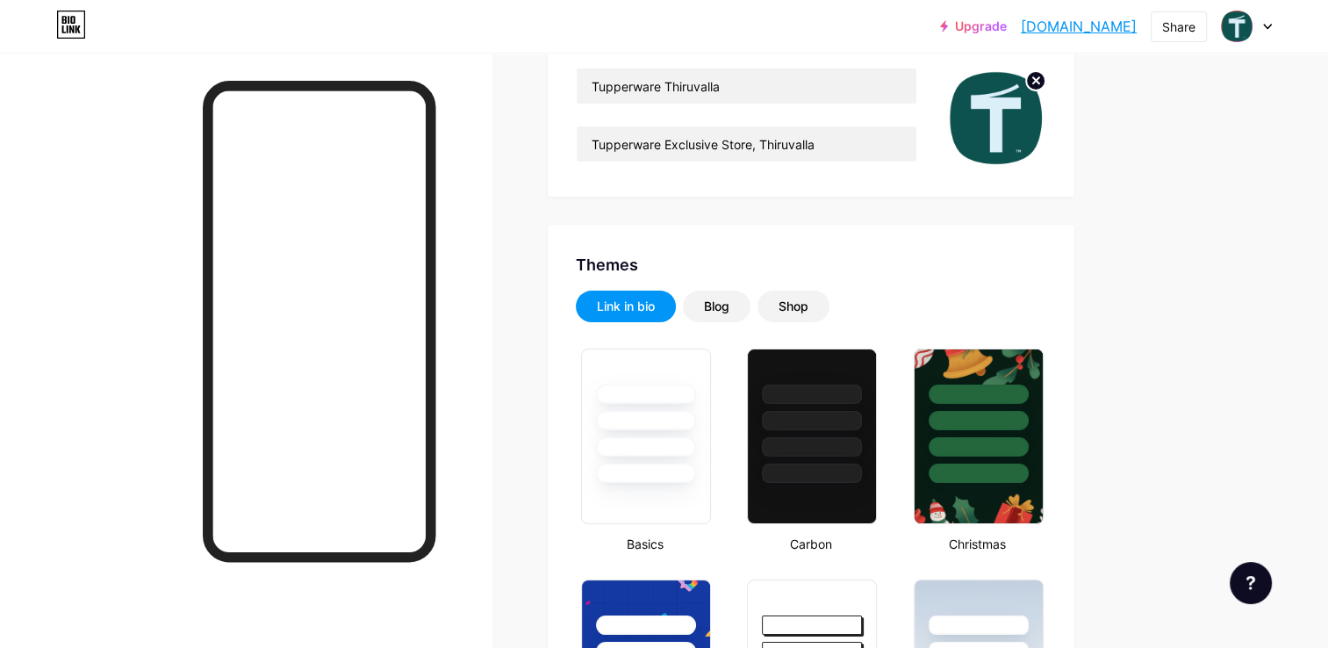
scroll to position [0, 0]
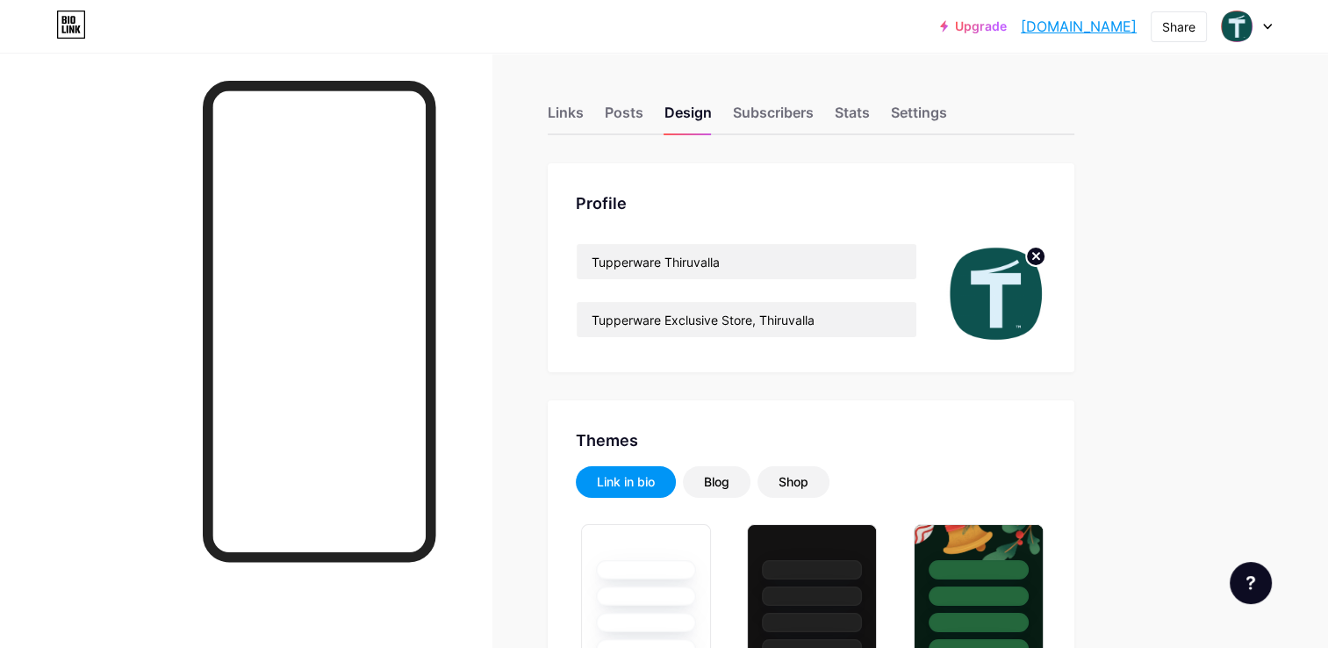
drag, startPoint x: 578, startPoint y: 112, endPoint x: 608, endPoint y: 159, distance: 56.5
click at [578, 112] on div "Links" at bounding box center [566, 118] width 36 height 32
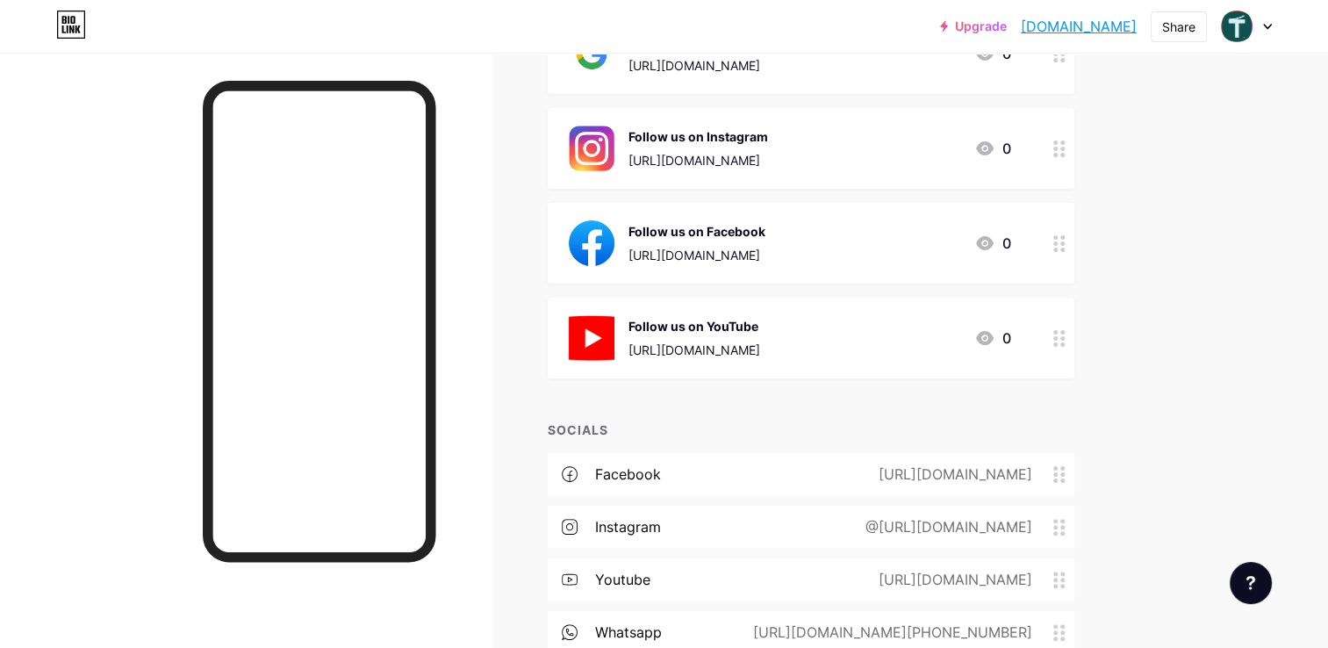
scroll to position [176, 0]
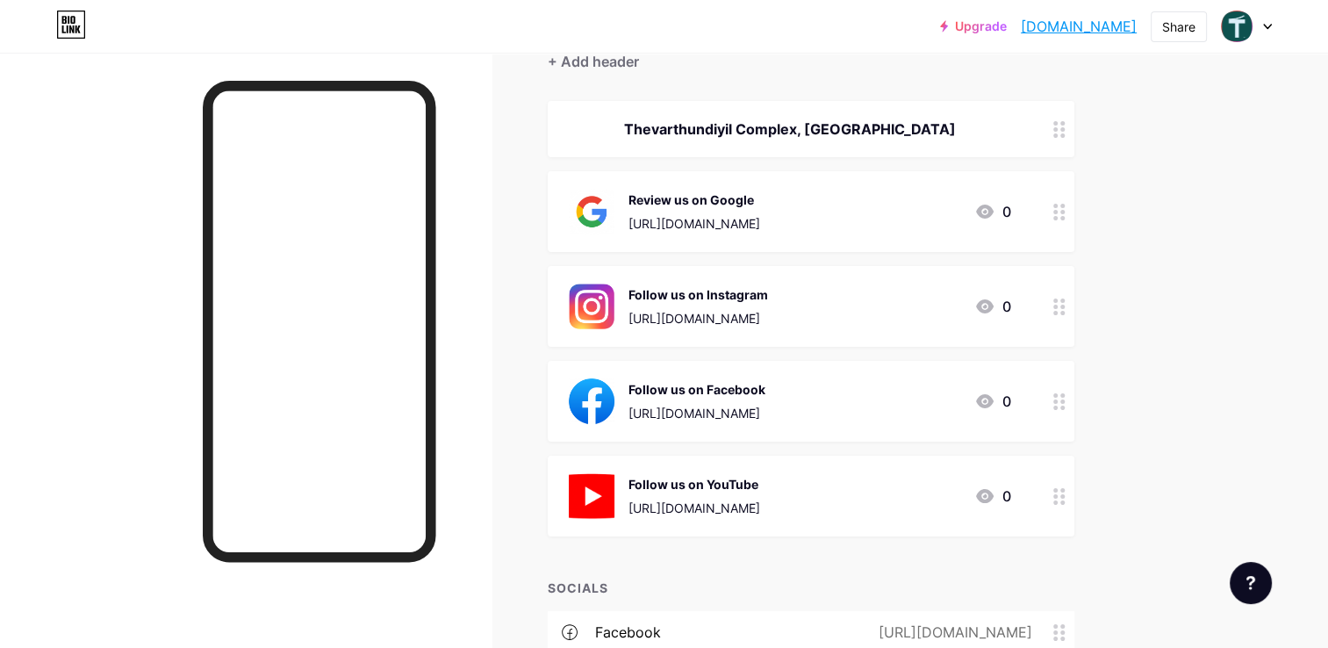
click at [1054, 310] on icon at bounding box center [1060, 307] width 12 height 17
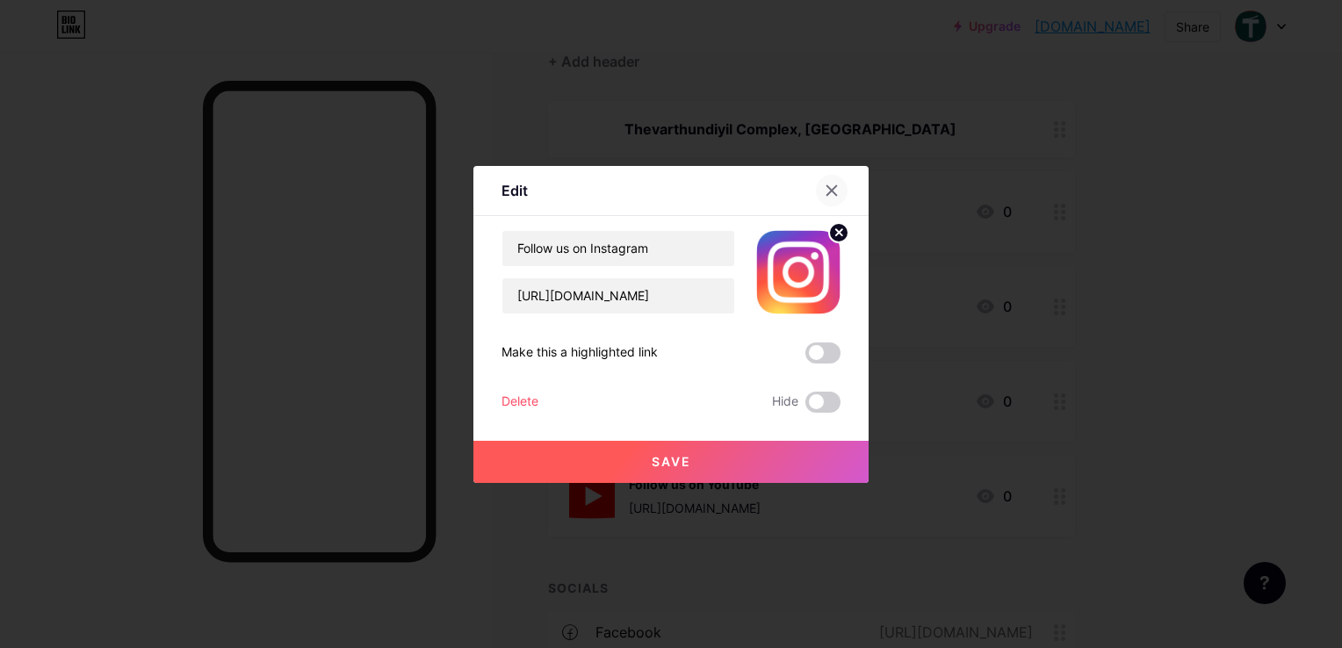
click at [829, 185] on icon at bounding box center [831, 190] width 14 height 14
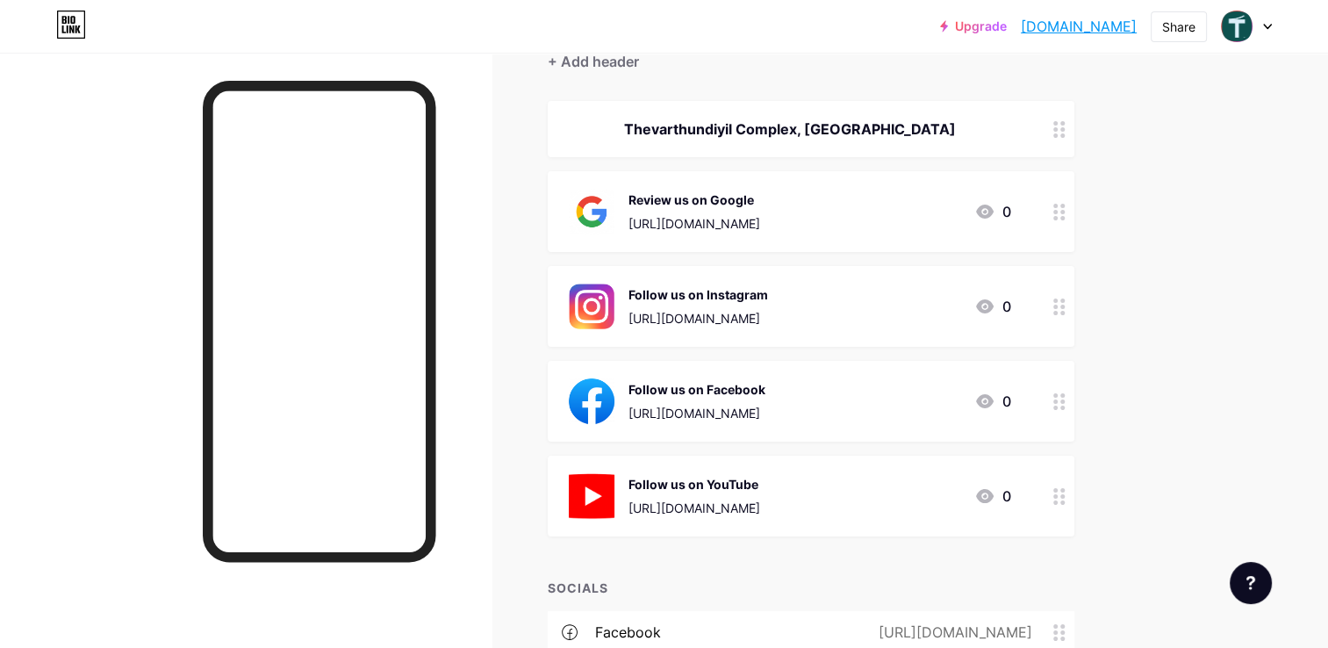
click at [1114, 23] on link "[DOMAIN_NAME]" at bounding box center [1079, 26] width 116 height 21
